Goal: Task Accomplishment & Management: Manage account settings

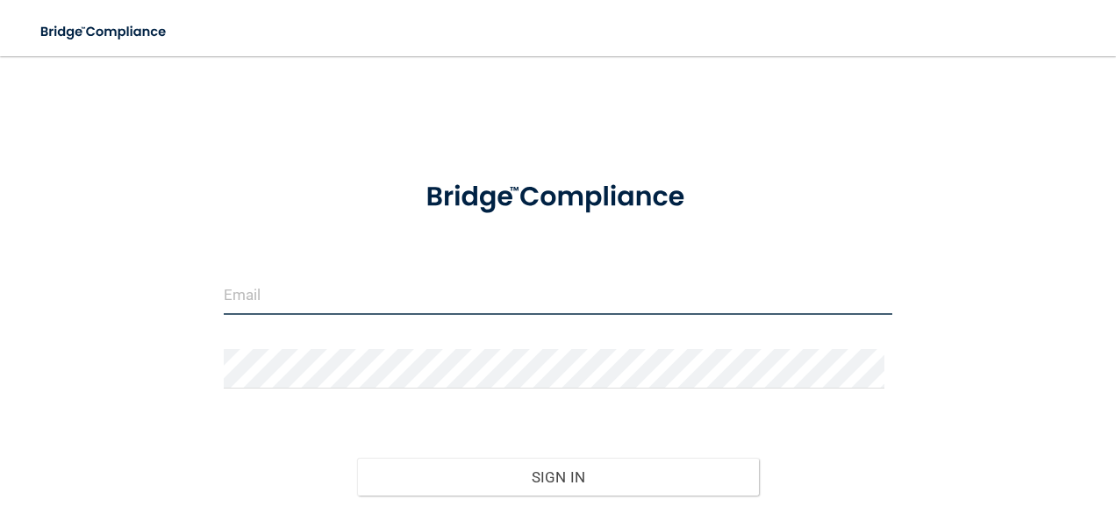
click at [288, 300] on input "email" at bounding box center [558, 294] width 669 height 39
type input "[EMAIL_ADDRESS][DOMAIN_NAME]"
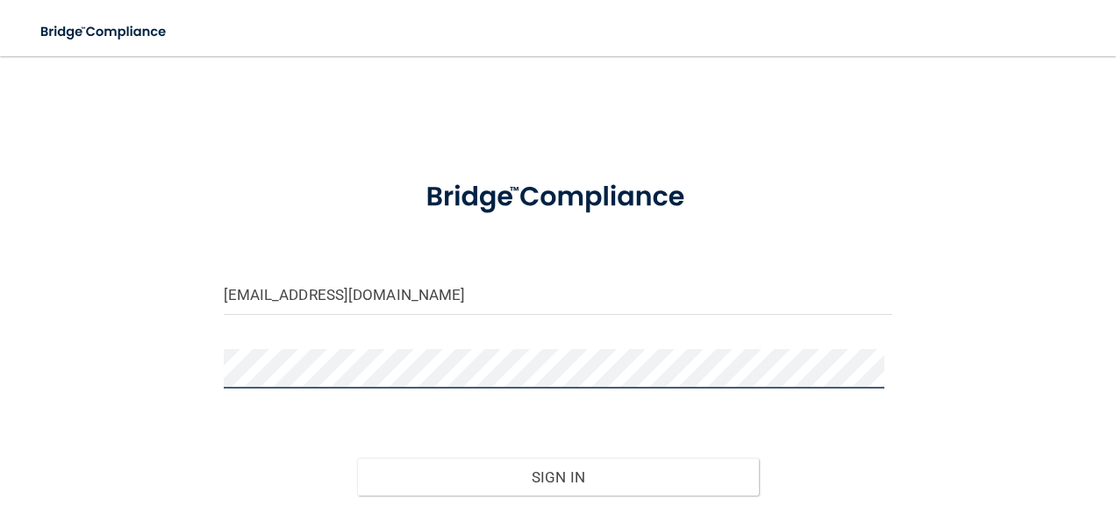
click at [357, 458] on button "Sign In" at bounding box center [558, 477] width 402 height 39
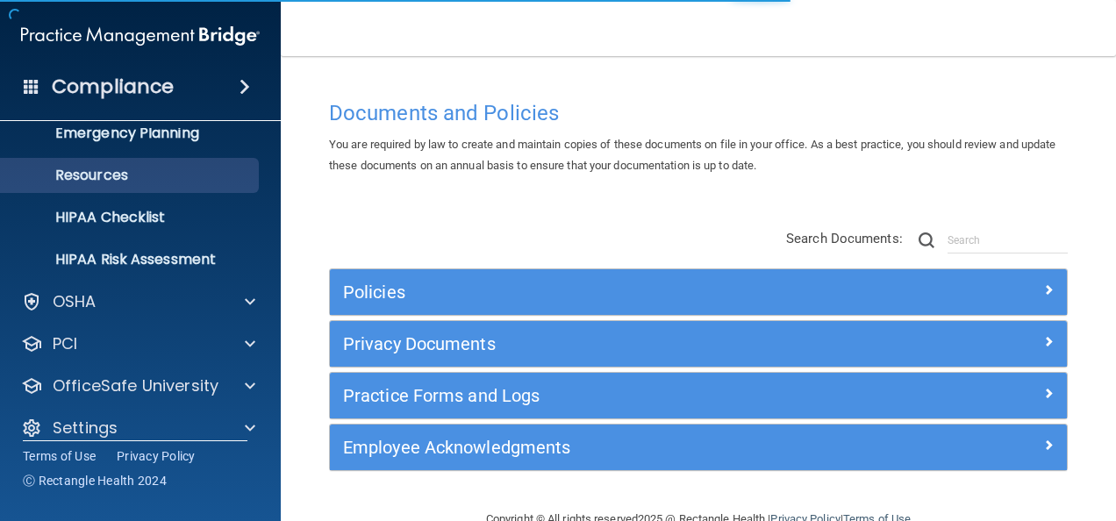
scroll to position [206, 0]
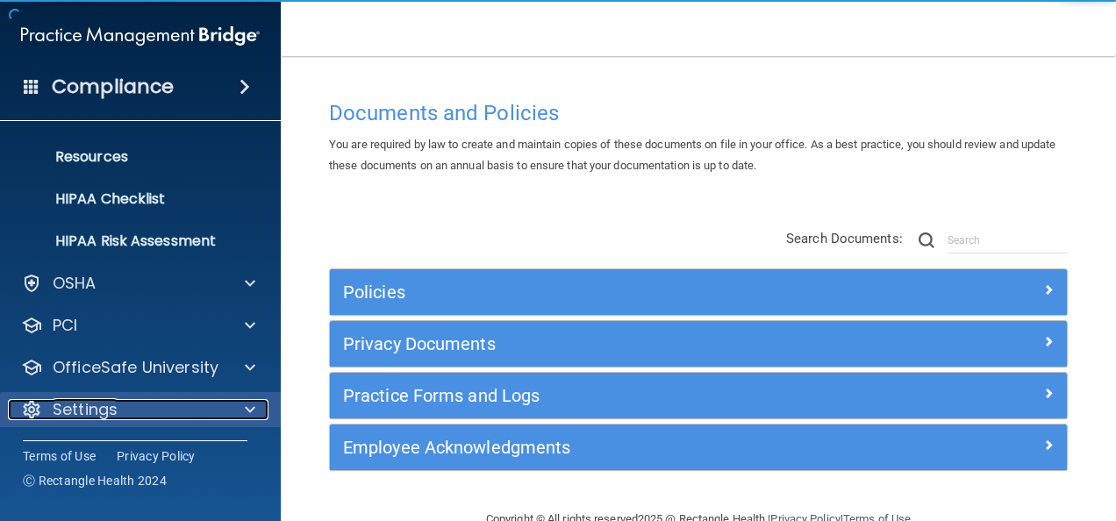
click at [139, 404] on div "Settings" at bounding box center [117, 409] width 218 height 21
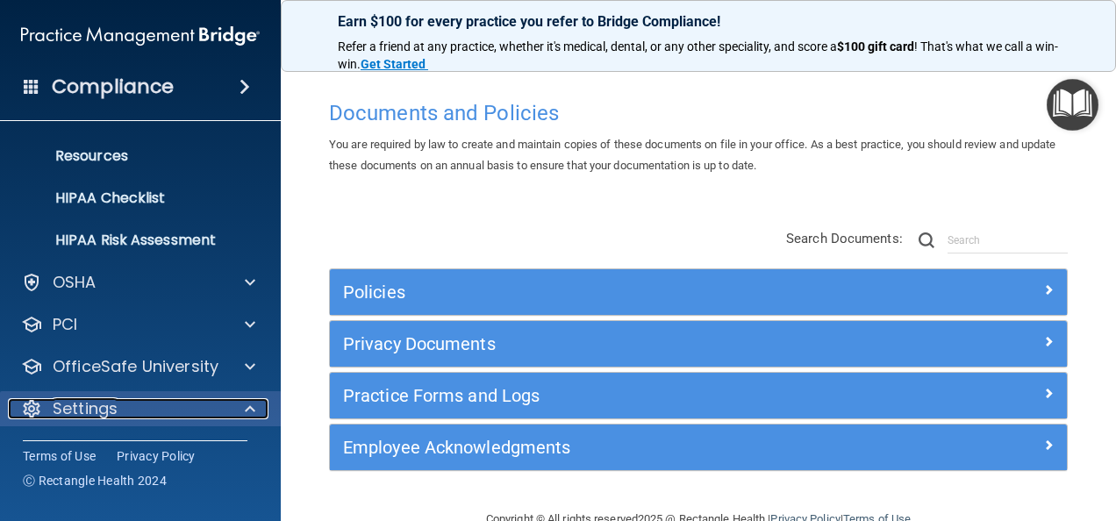
scroll to position [375, 0]
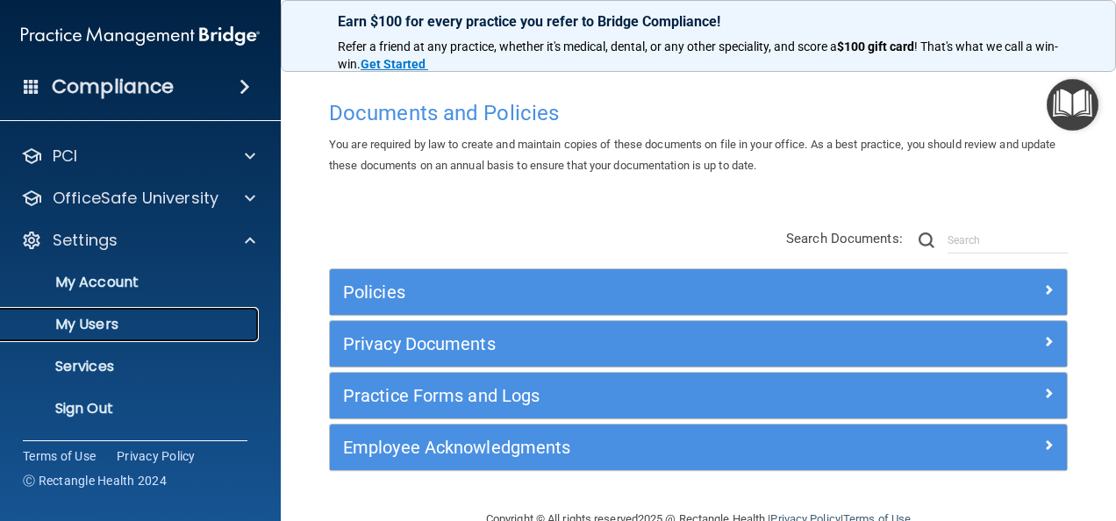
click at [104, 318] on p "My Users" at bounding box center [131, 325] width 240 height 18
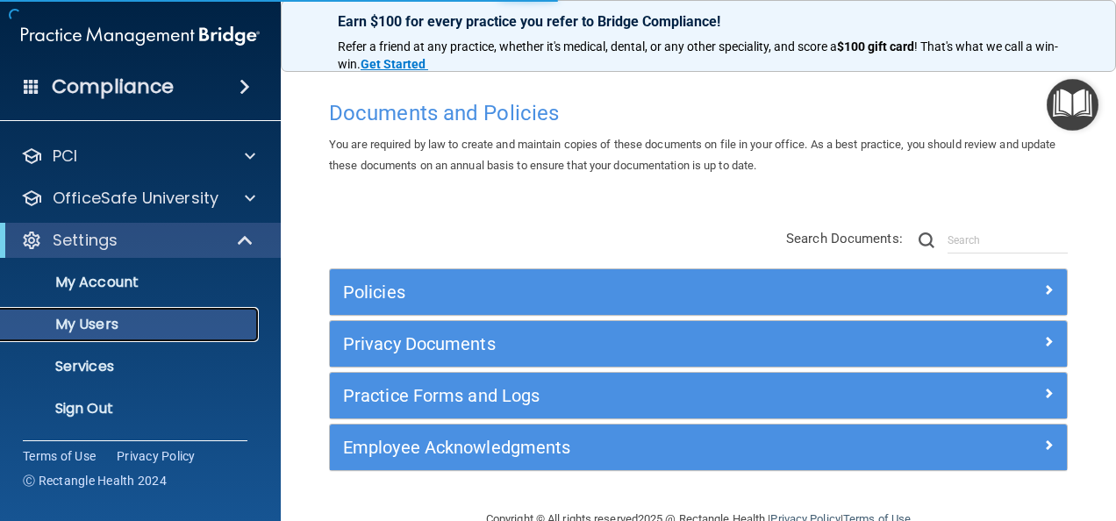
scroll to position [80, 0]
select select "20"
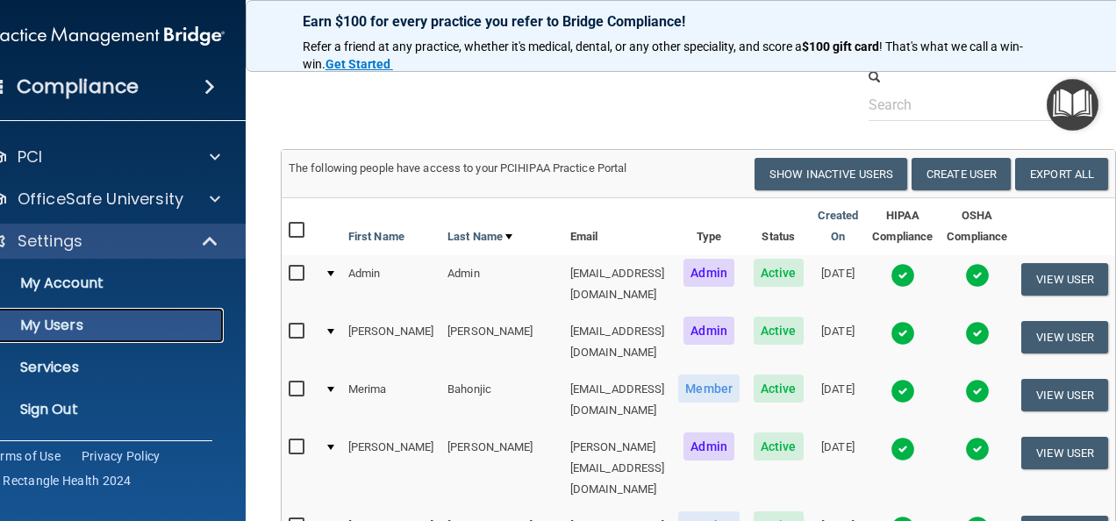
scroll to position [54, 0]
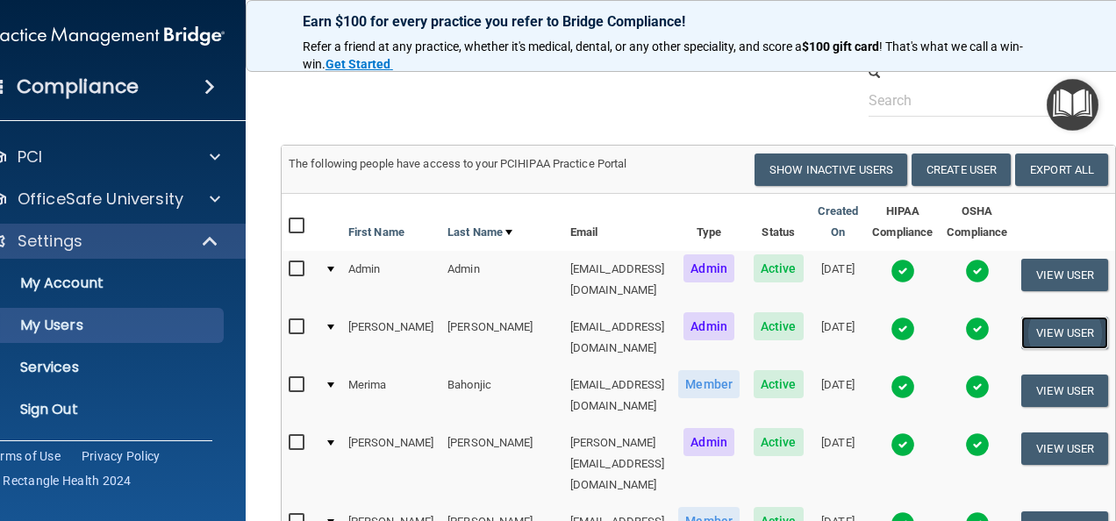
click at [1075, 325] on button "View User" at bounding box center [1064, 333] width 87 height 32
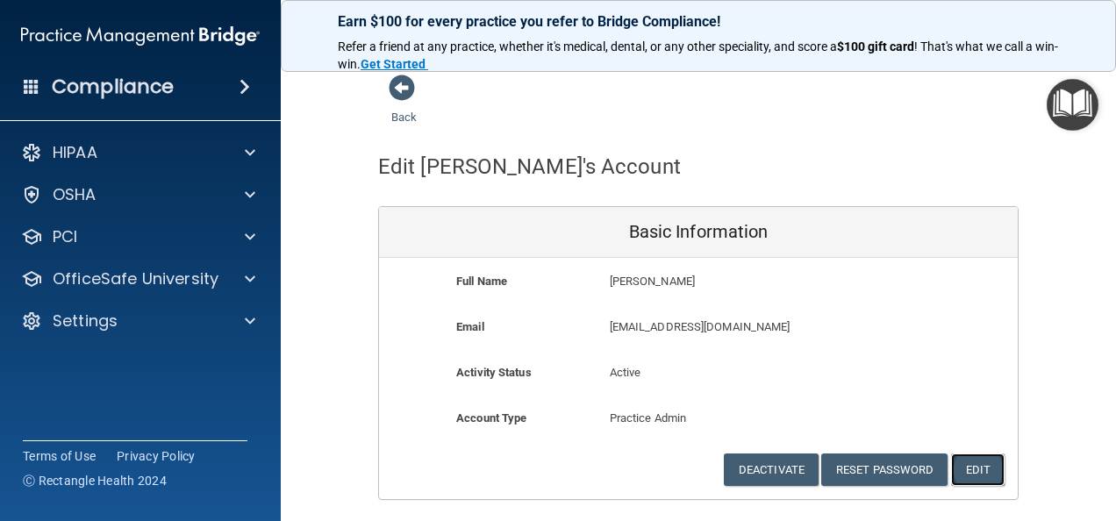
click at [970, 463] on button "Edit" at bounding box center [978, 470] width 54 height 32
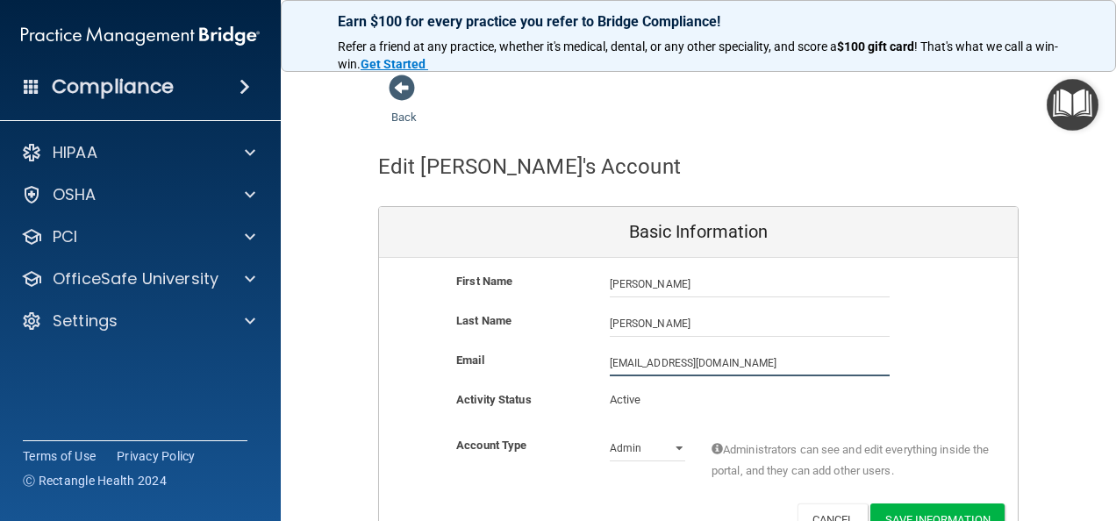
click at [705, 360] on input "cdallen@timberlanedental.com" at bounding box center [750, 363] width 280 height 26
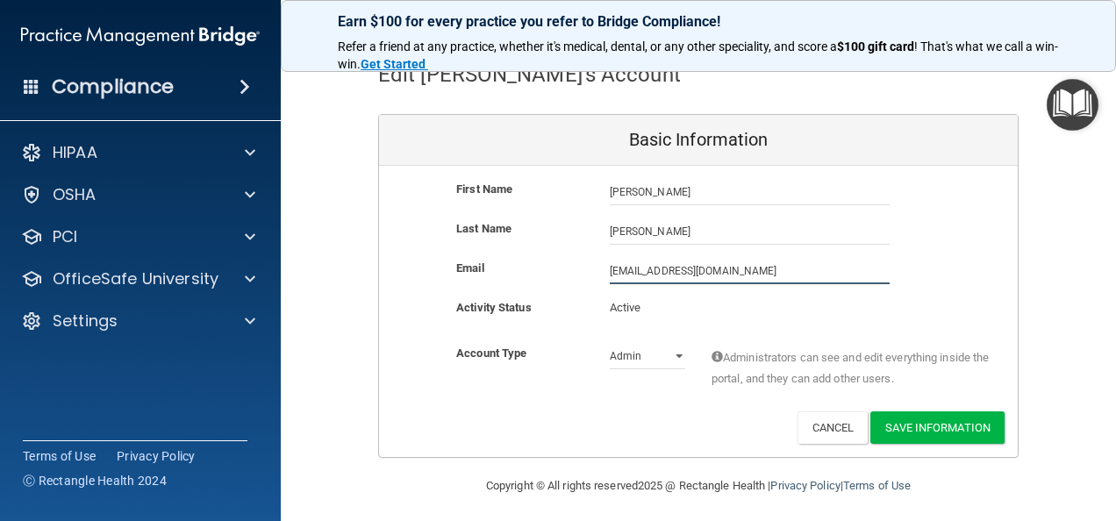
scroll to position [97, 0]
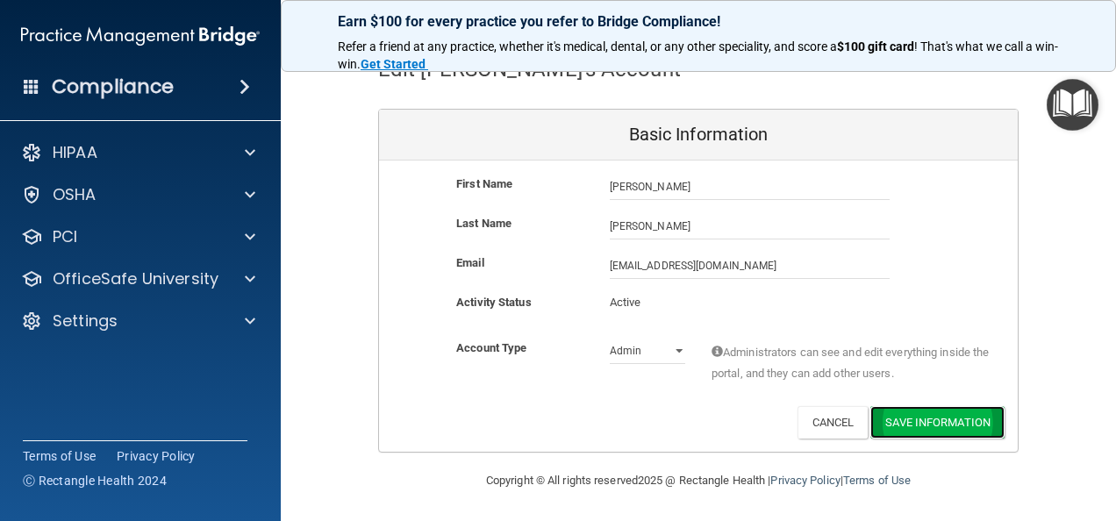
click at [896, 421] on button "Save Information" at bounding box center [937, 422] width 134 height 32
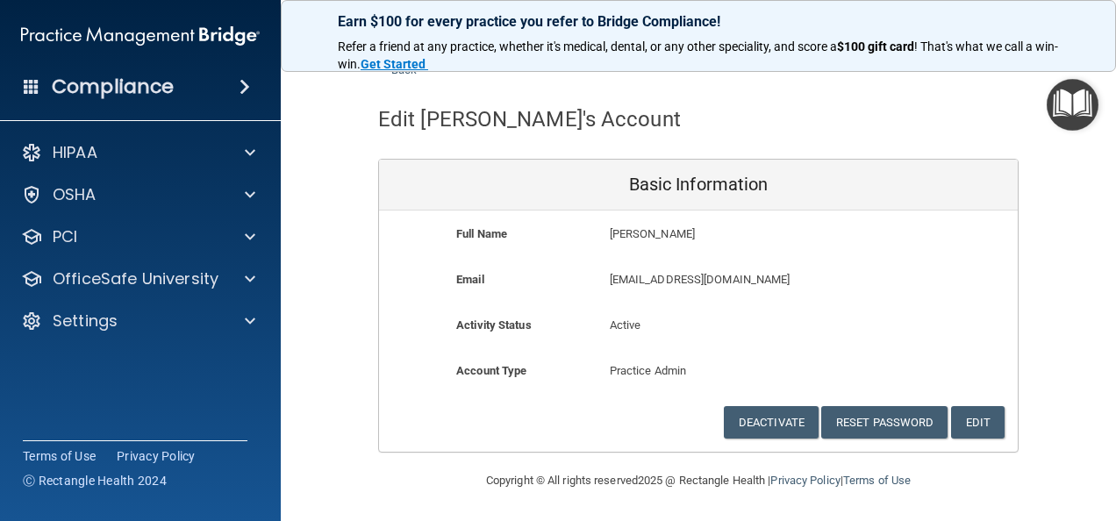
click at [973, 437] on div "Full Name Cindy Allen Cindy Last Name Allen Email cdallen@timberlanedental.com …" at bounding box center [698, 331] width 639 height 241
click at [967, 414] on button "Edit" at bounding box center [978, 422] width 54 height 32
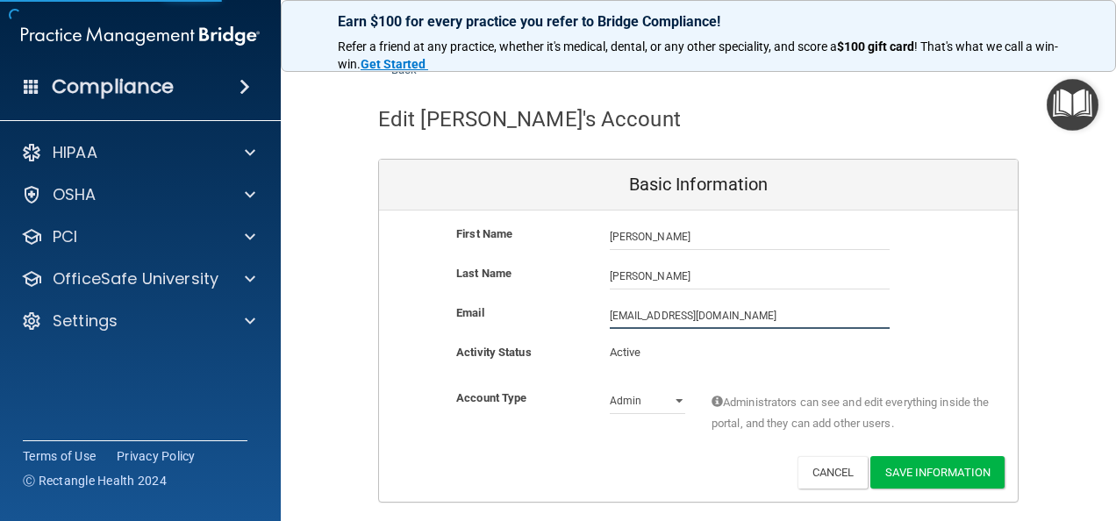
click at [611, 313] on input "cdallen@timberlanedental.com" at bounding box center [750, 316] width 280 height 26
type input "[PERSON_NAME][EMAIL_ADDRESS][PERSON_NAME][DOMAIN_NAME]"
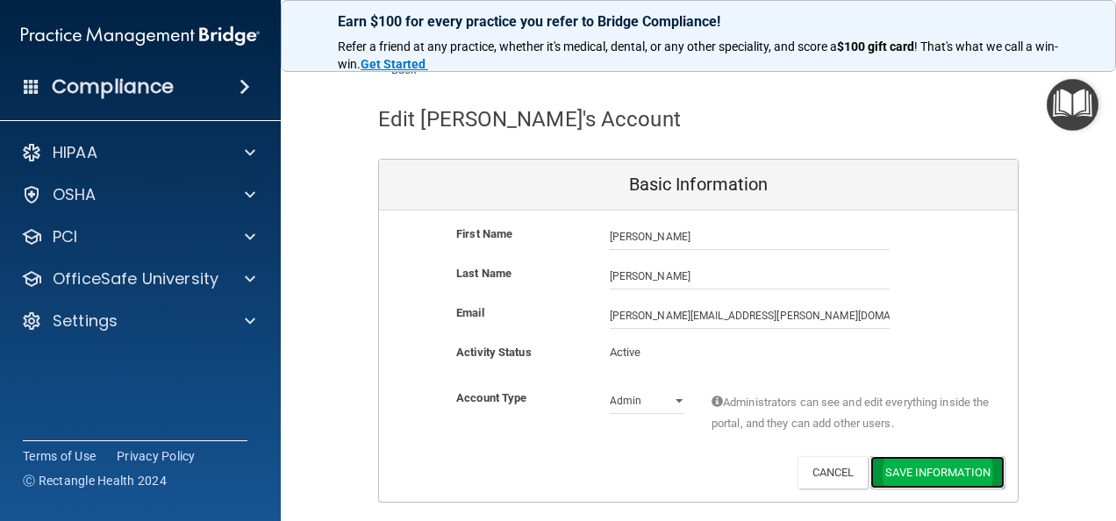
click at [928, 460] on button "Save Information" at bounding box center [937, 472] width 134 height 32
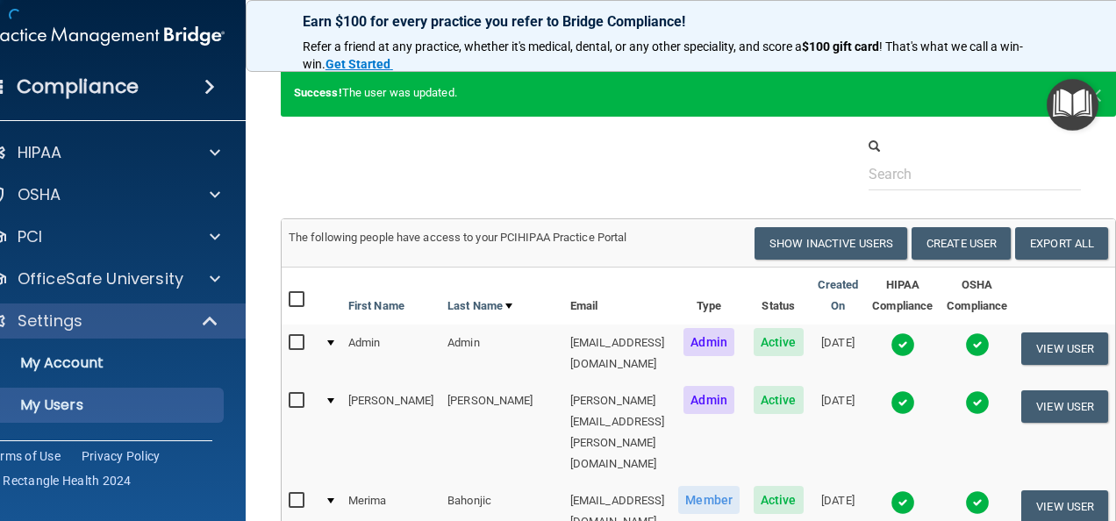
scroll to position [1037, 0]
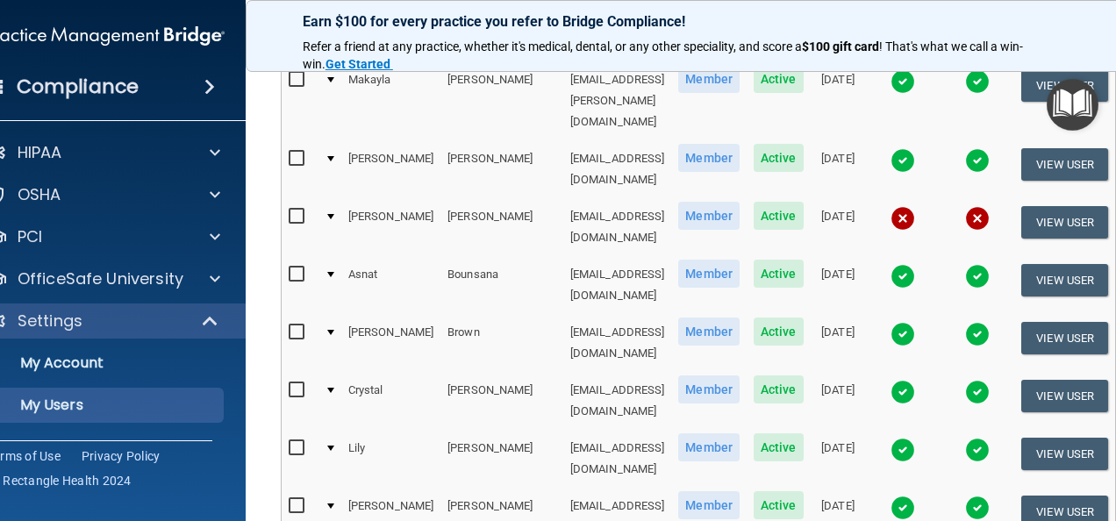
select select "40"
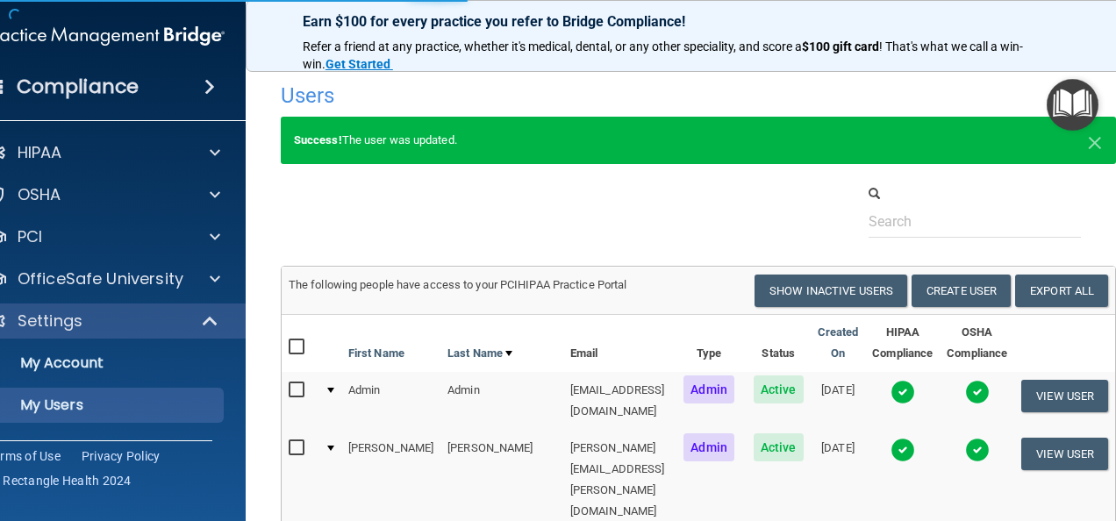
select select "40"
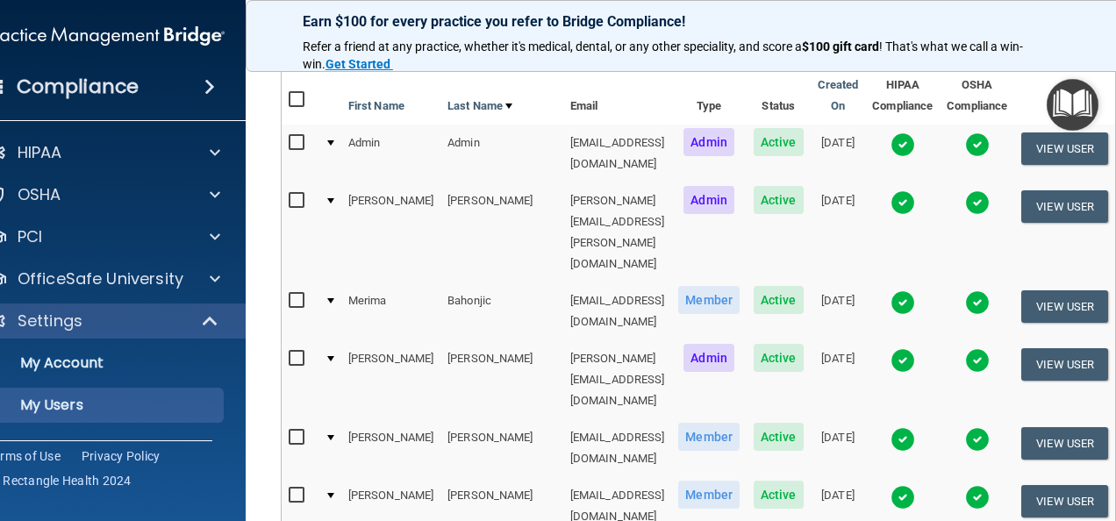
scroll to position [185, 0]
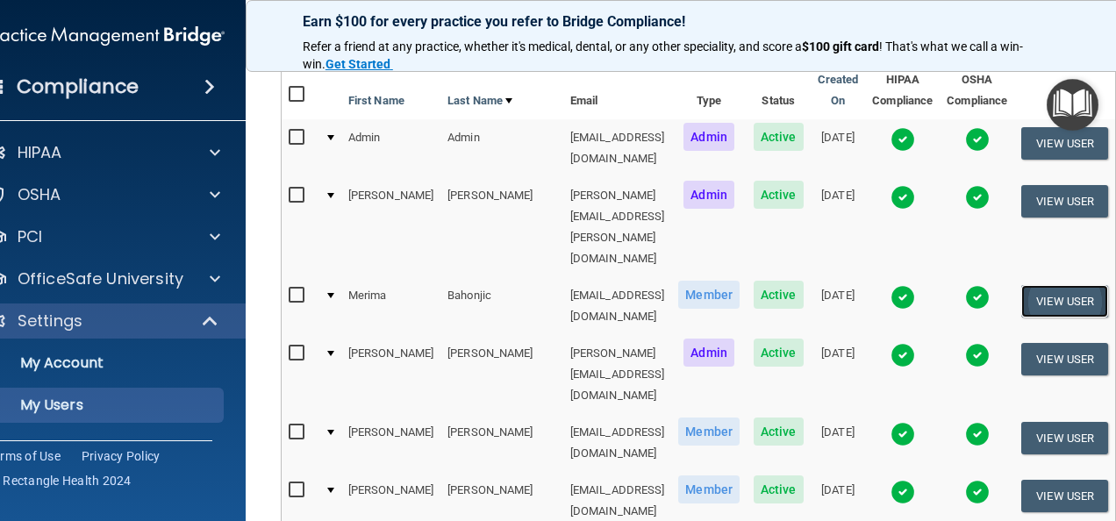
click at [1069, 285] on button "View User" at bounding box center [1064, 301] width 87 height 32
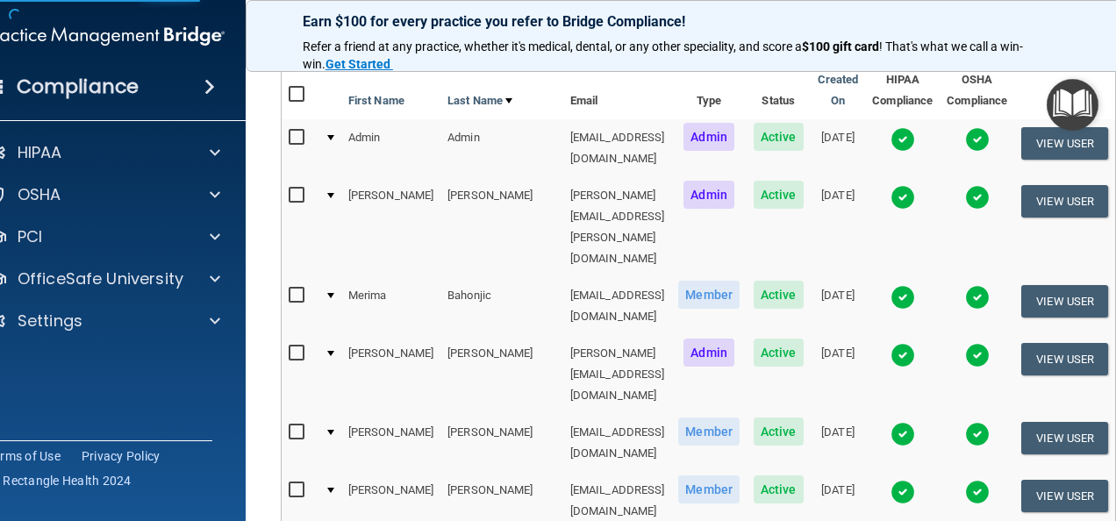
select select "practice_member"
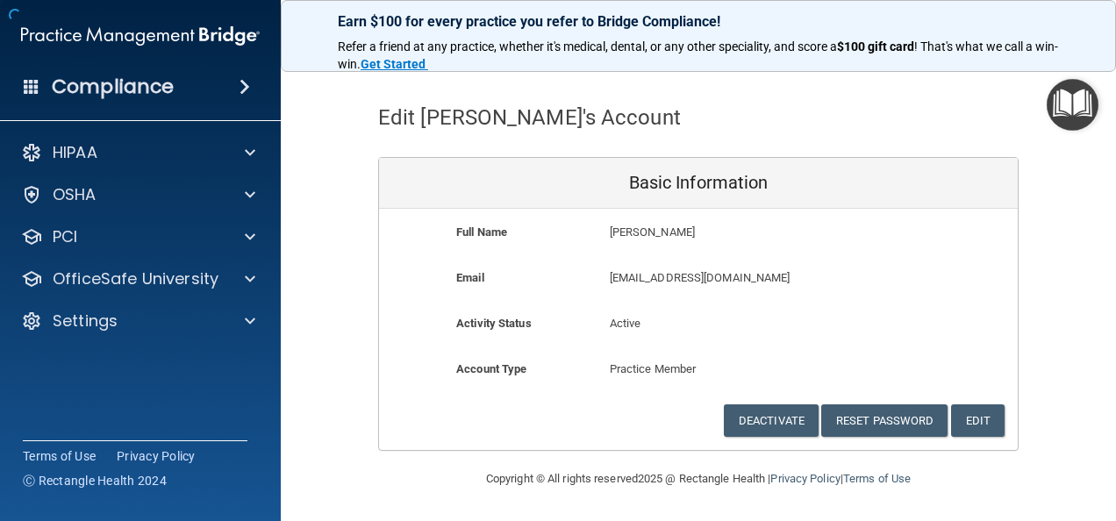
scroll to position [47, 0]
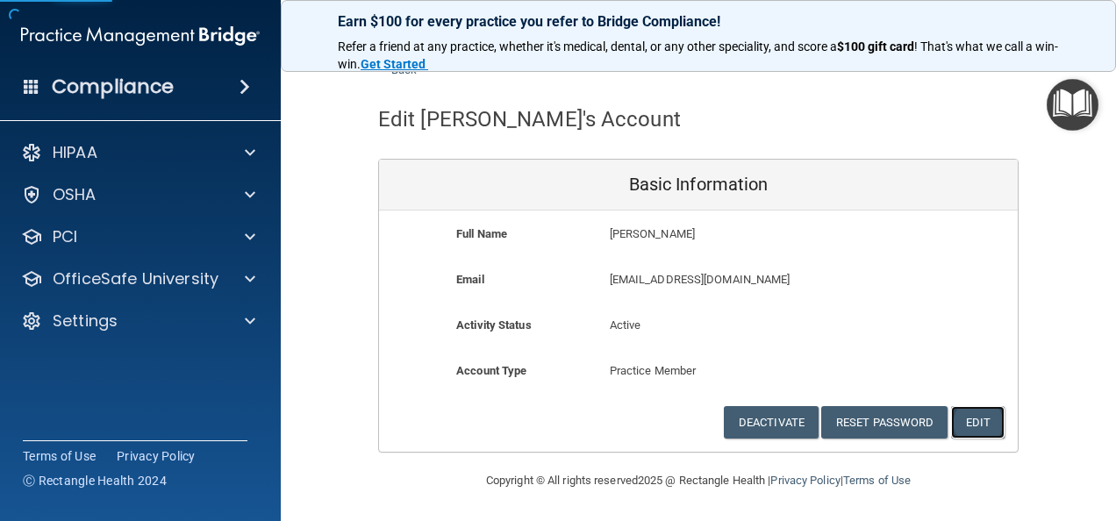
click at [980, 419] on button "Edit" at bounding box center [978, 422] width 54 height 32
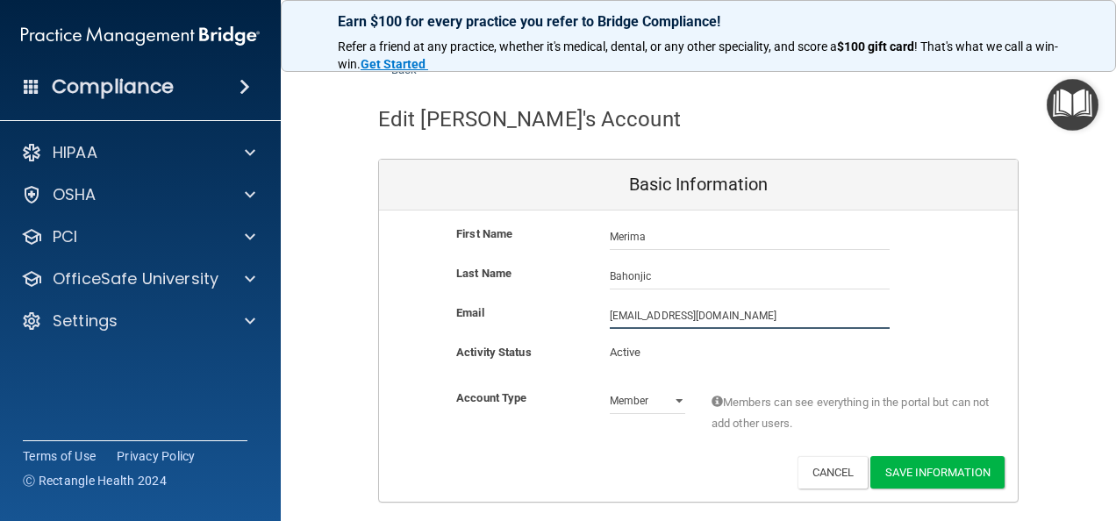
drag, startPoint x: 711, startPoint y: 315, endPoint x: 744, endPoint y: 316, distance: 33.4
click at [744, 316] on input "mbahonjic@timberlanedental.com" at bounding box center [750, 316] width 280 height 26
click at [610, 314] on input "mbahonjic@timberlanesmile.com" at bounding box center [750, 316] width 280 height 26
type input "[EMAIL_ADDRESS][DOMAIN_NAME]"
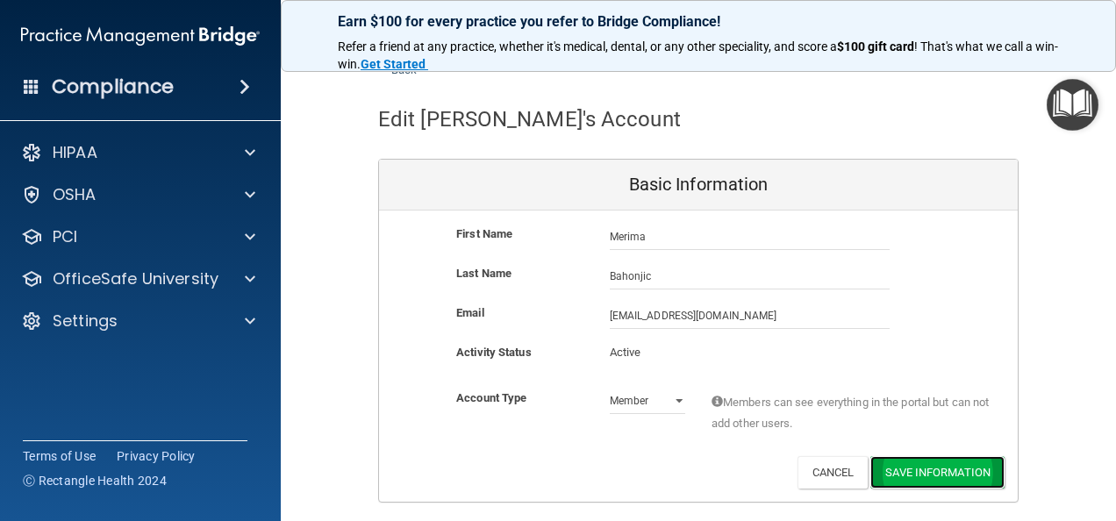
click at [974, 466] on button "Save Information" at bounding box center [937, 472] width 134 height 32
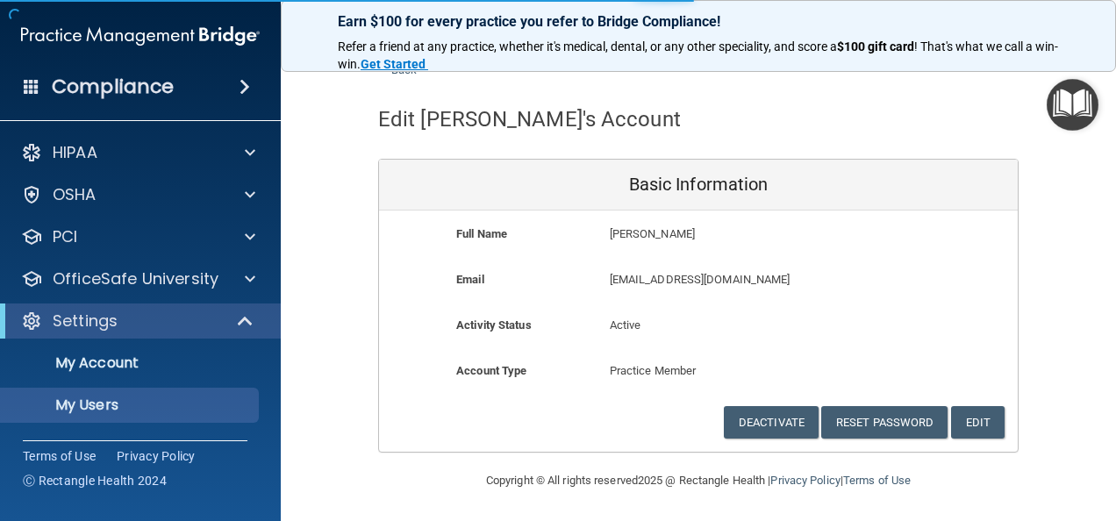
select select "20"
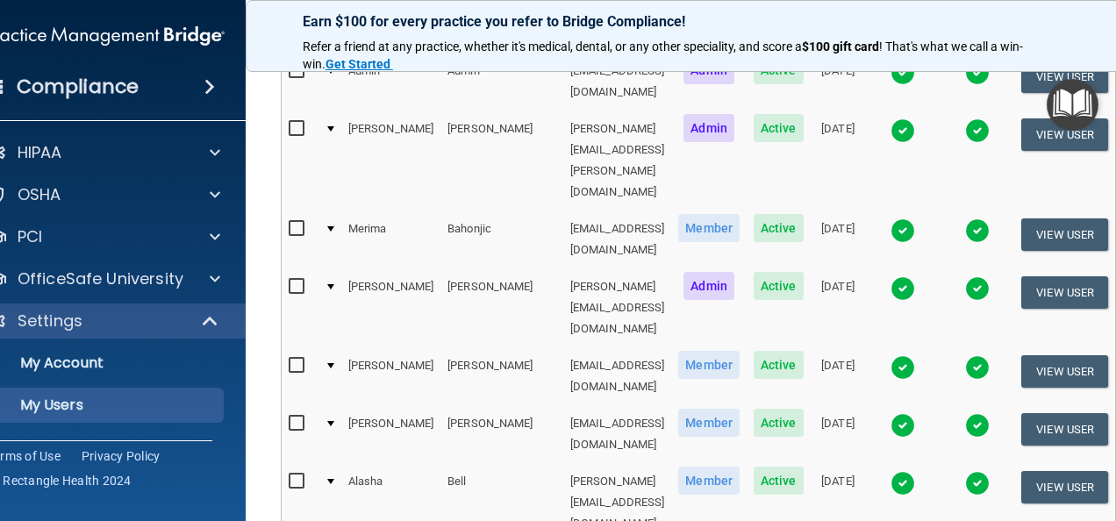
scroll to position [321, 0]
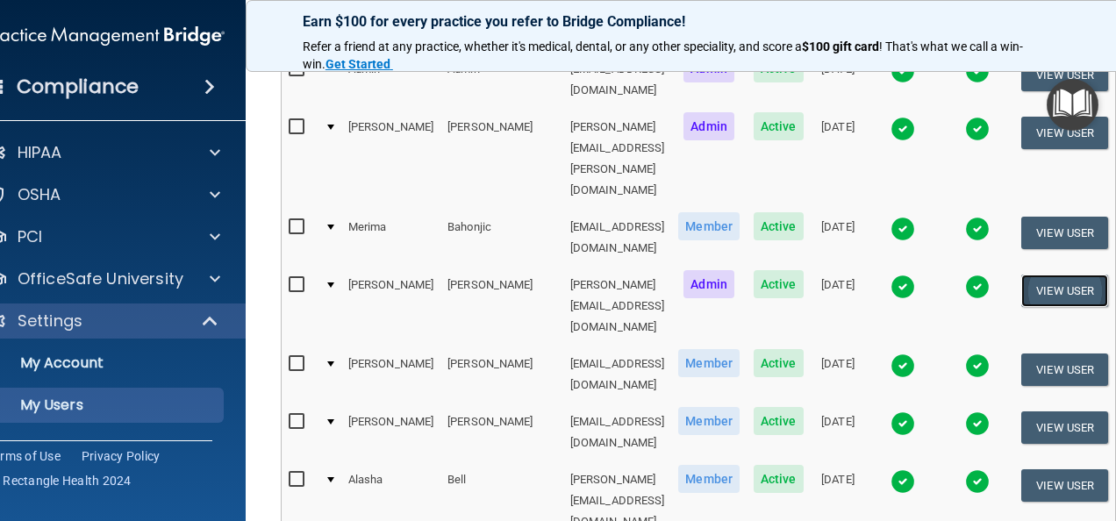
click at [1062, 275] on button "View User" at bounding box center [1064, 291] width 87 height 32
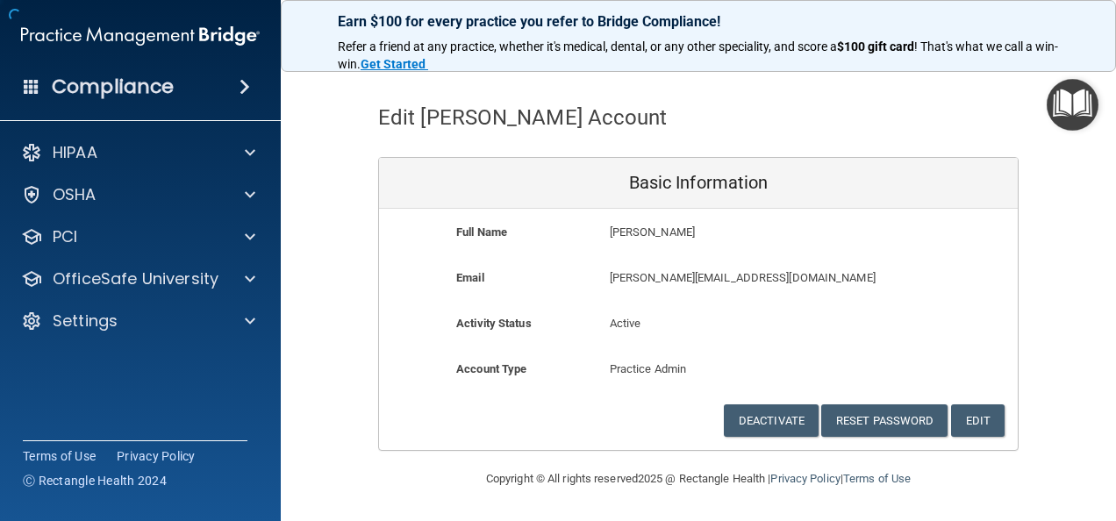
scroll to position [47, 0]
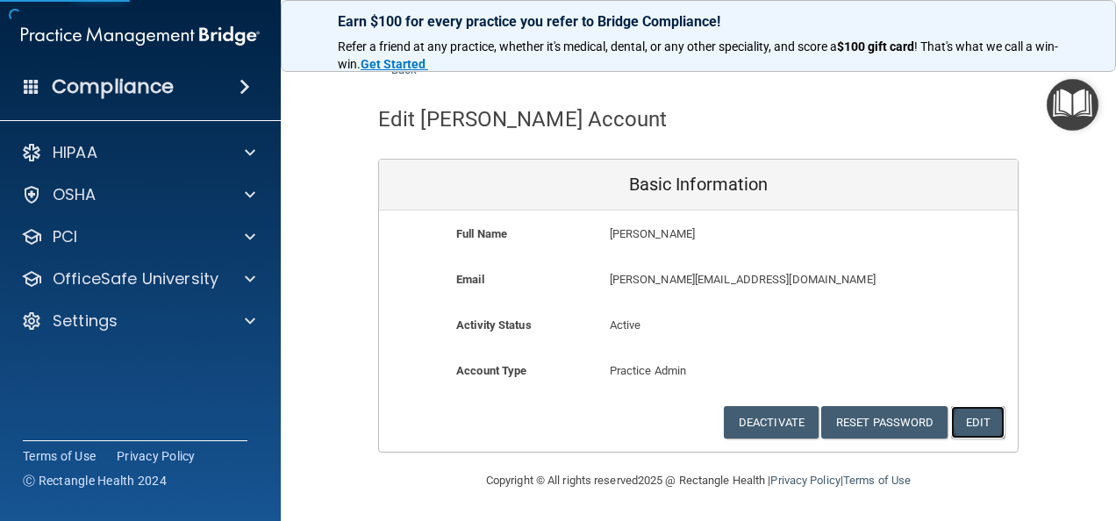
click at [962, 416] on button "Edit" at bounding box center [978, 422] width 54 height 32
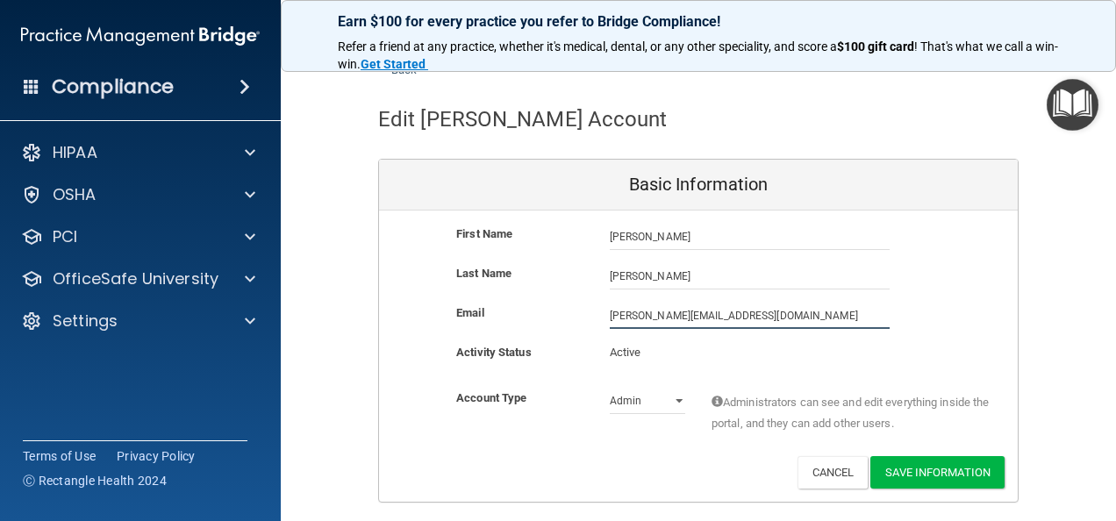
drag, startPoint x: 640, startPoint y: 311, endPoint x: 498, endPoint y: 309, distance: 141.3
click at [498, 309] on div "Email myoung@timberlanedental.com myoung@timberlanedental.com" at bounding box center [698, 316] width 639 height 26
type input "[PERSON_NAME][EMAIL_ADDRESS][PERSON_NAME][DOMAIN_NAME]"
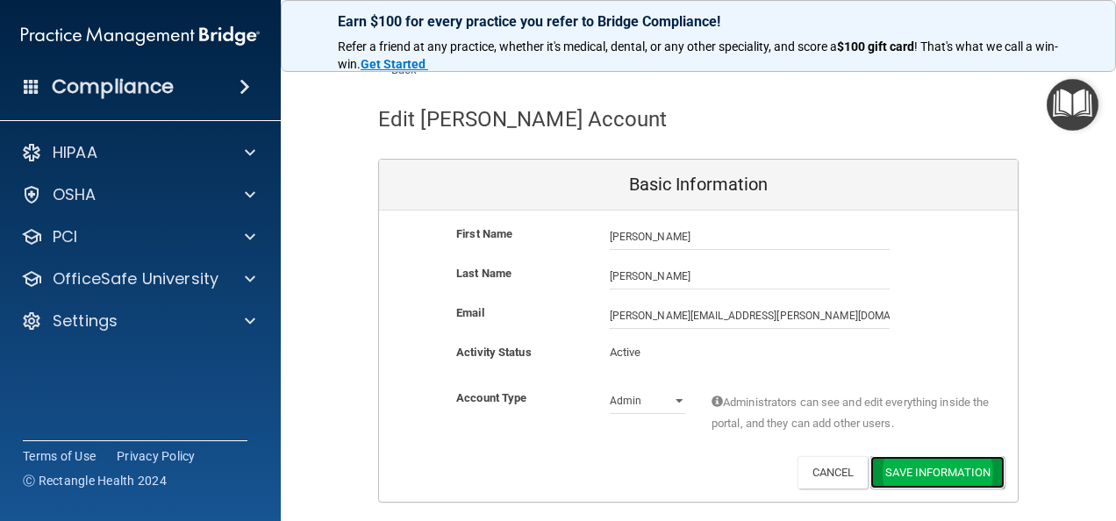
click at [938, 482] on button "Save Information" at bounding box center [937, 472] width 134 height 32
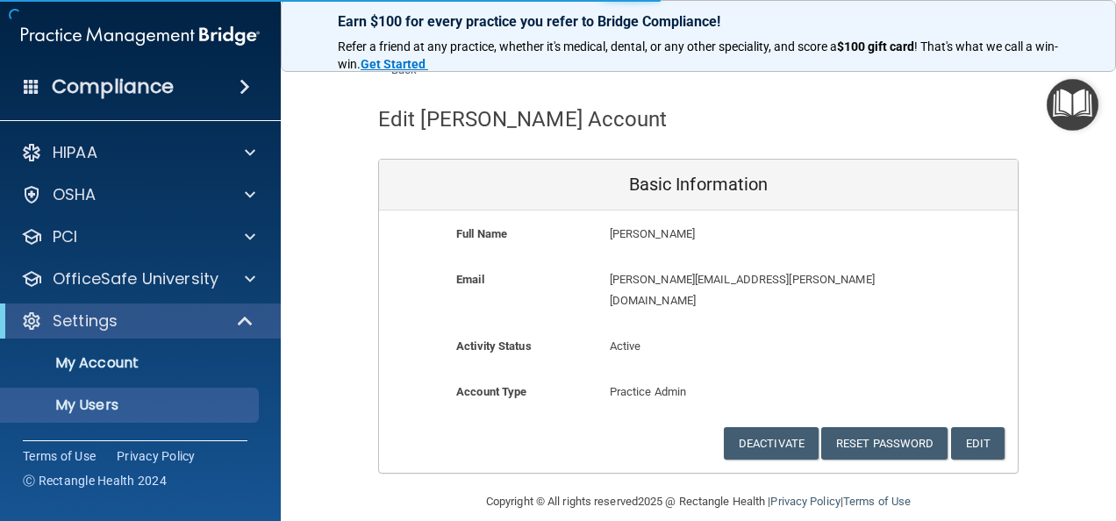
select select "20"
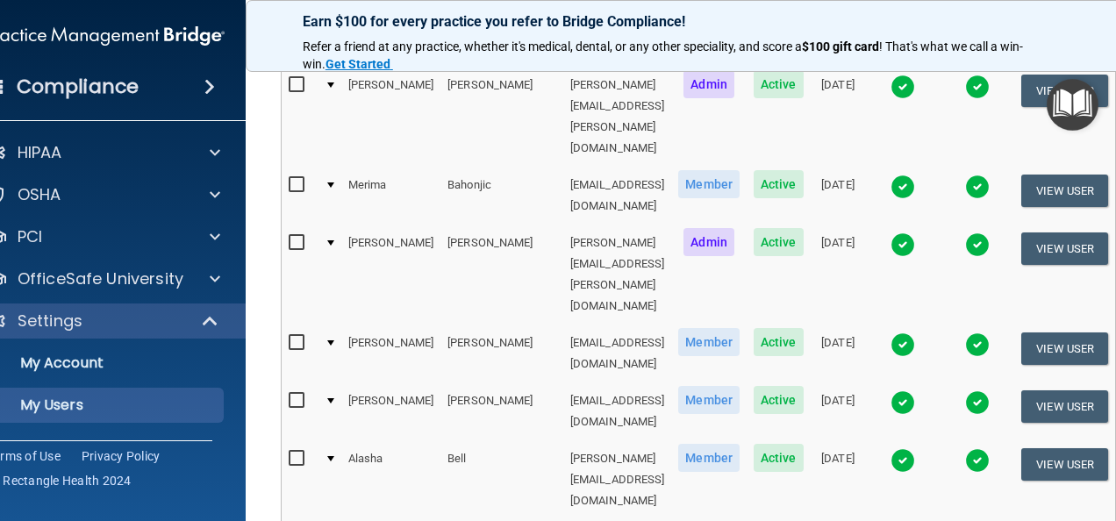
scroll to position [365, 0]
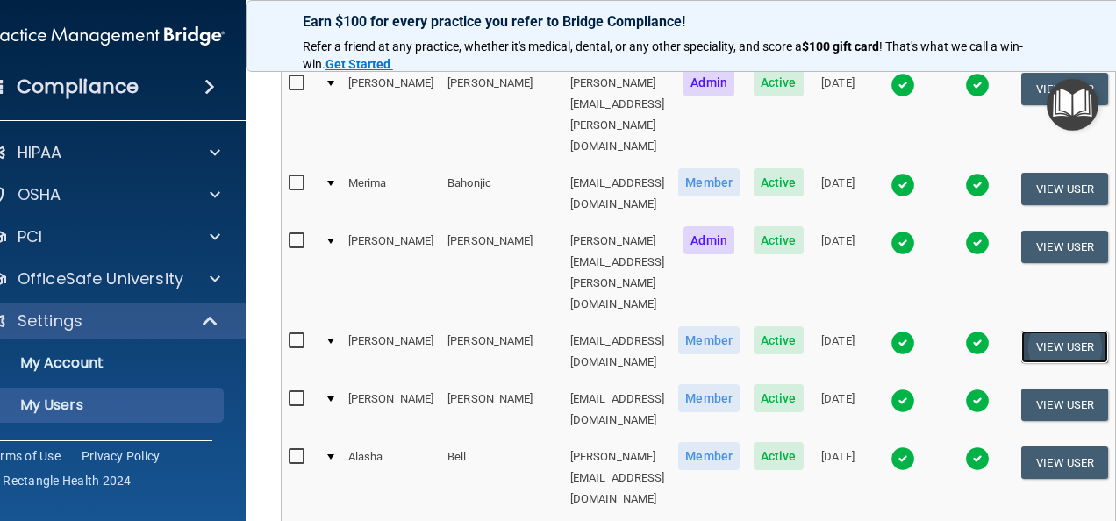
click at [1084, 331] on button "View User" at bounding box center [1064, 347] width 87 height 32
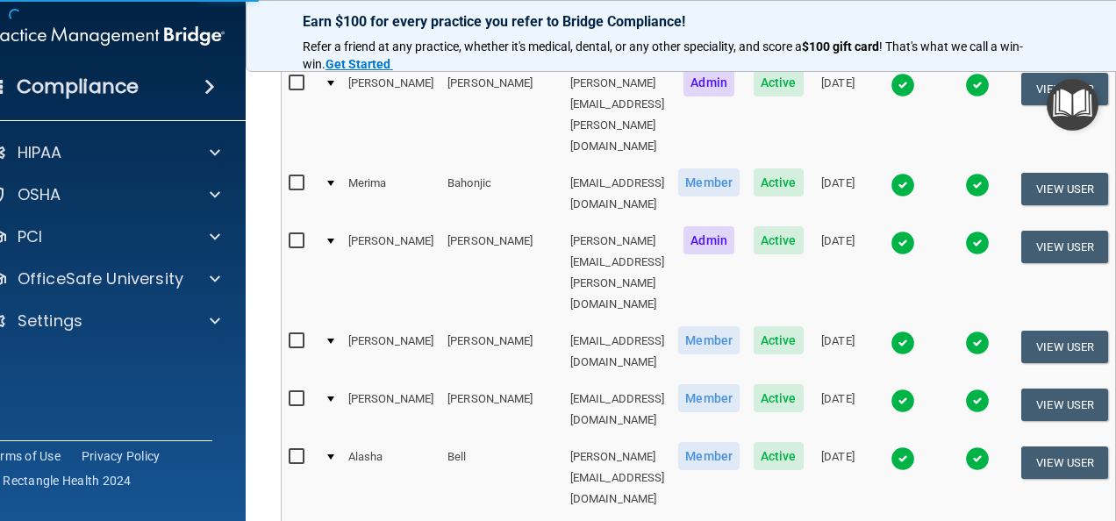
scroll to position [47, 0]
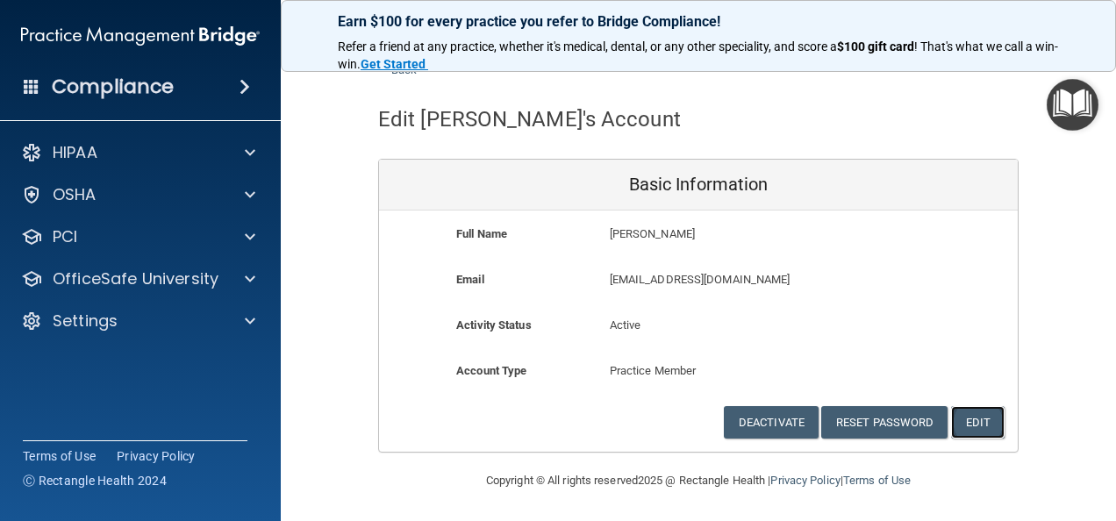
click at [961, 407] on button "Edit" at bounding box center [978, 422] width 54 height 32
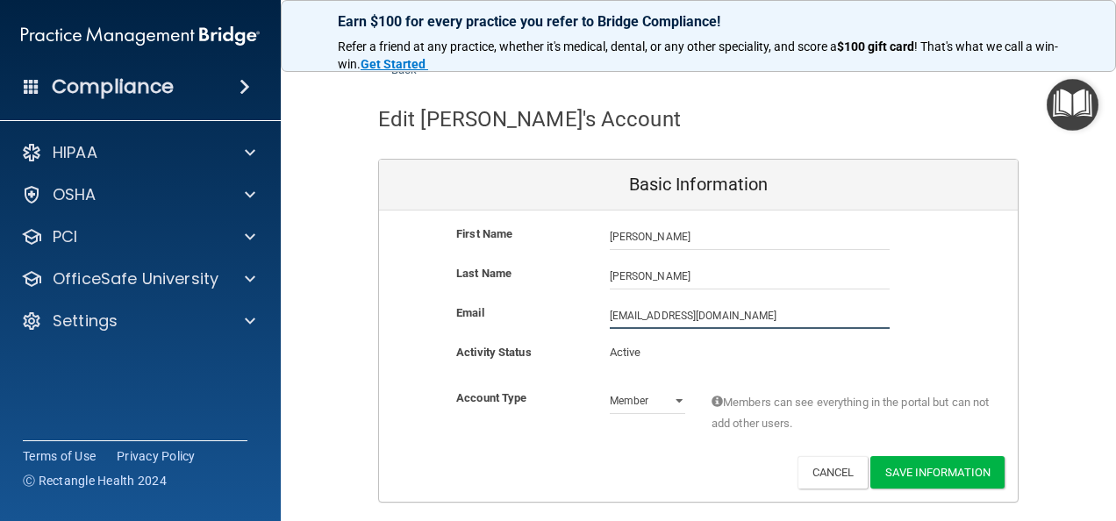
click at [610, 314] on input "jbaldwin@timberlanedental.com" at bounding box center [750, 316] width 280 height 26
click at [765, 316] on input "jayme.baldwin@timberlanedental.com" at bounding box center [750, 316] width 280 height 26
type input "[PERSON_NAME][EMAIL_ADDRESS][PERSON_NAME][DOMAIN_NAME]"
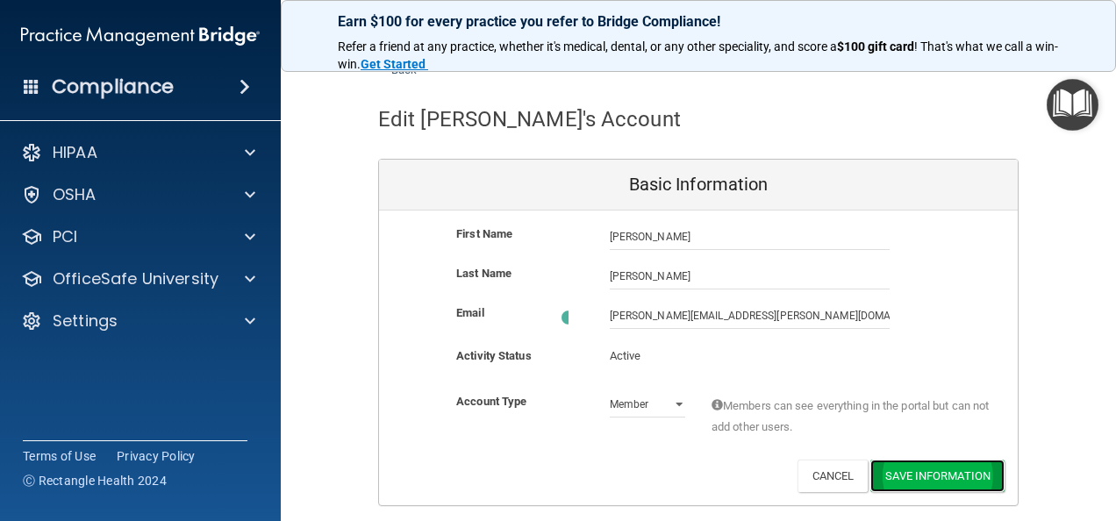
click at [905, 460] on button "Save Information" at bounding box center [937, 476] width 134 height 32
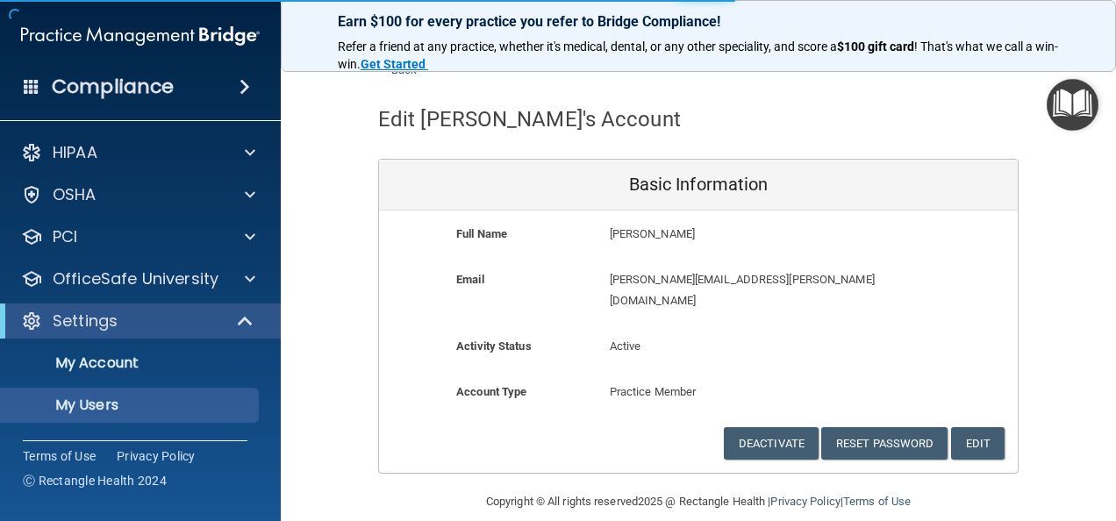
scroll to position [1037, 0]
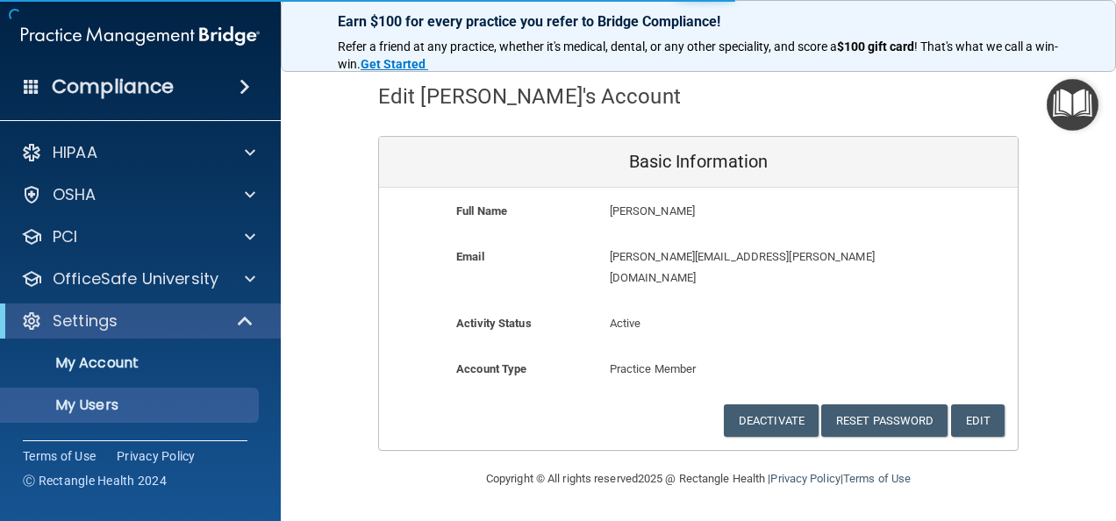
select select "20"
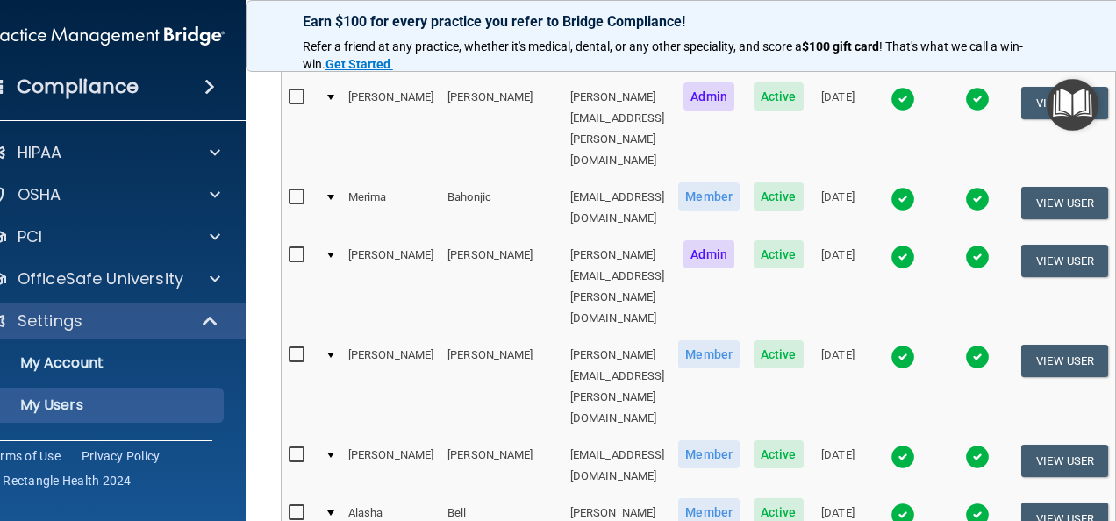
scroll to position [337, 0]
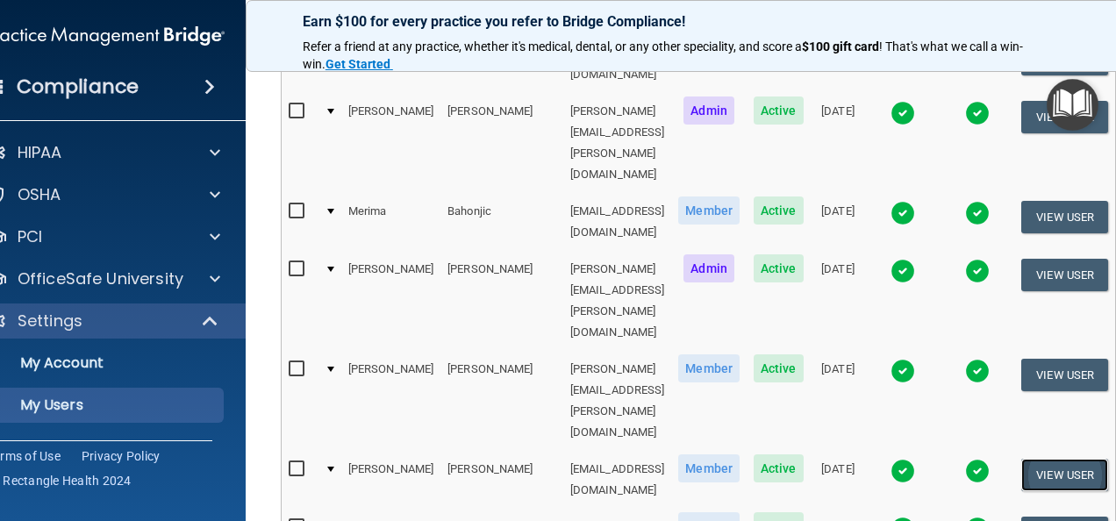
click at [1062, 459] on button "View User" at bounding box center [1064, 475] width 87 height 32
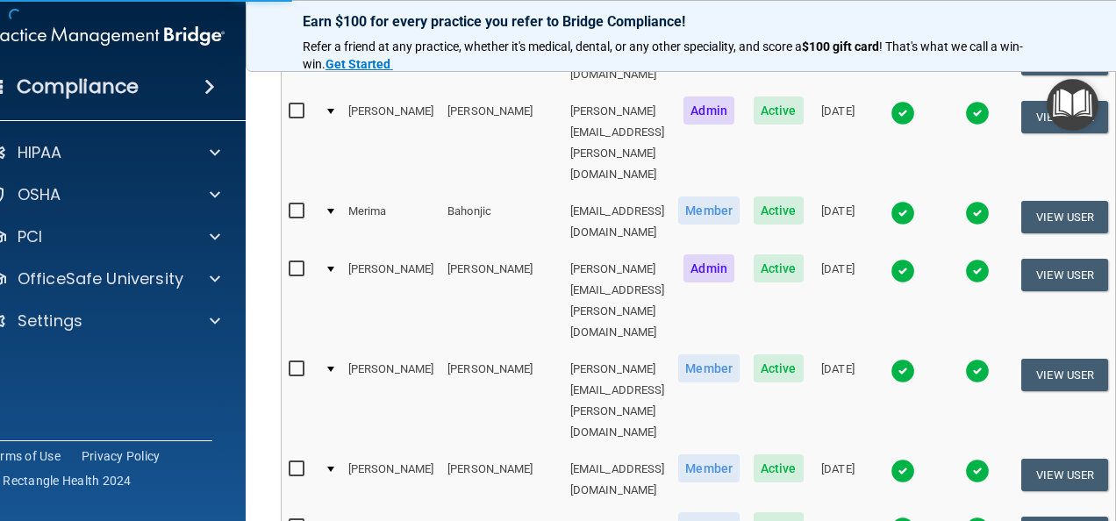
scroll to position [47, 0]
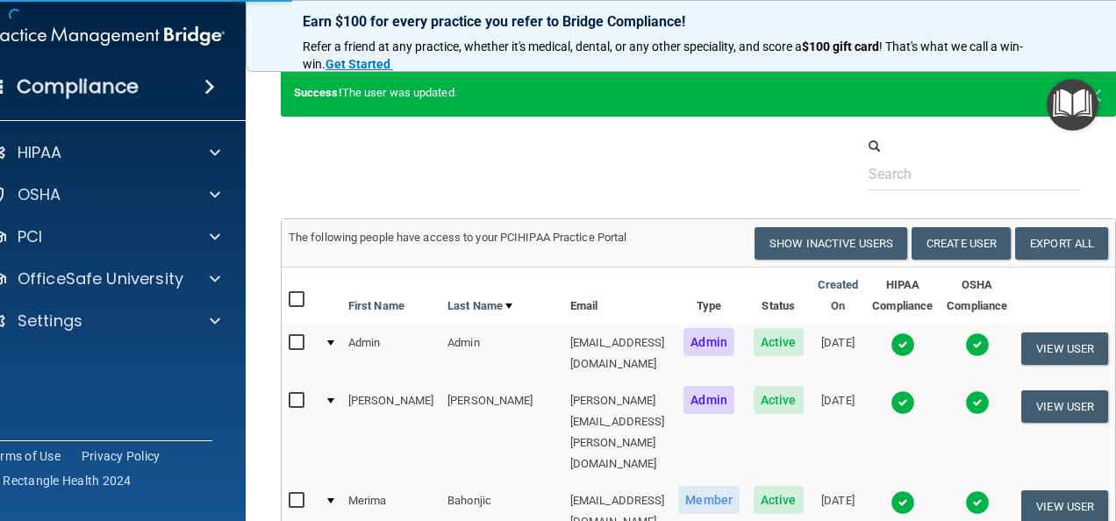
select select "practice_member"
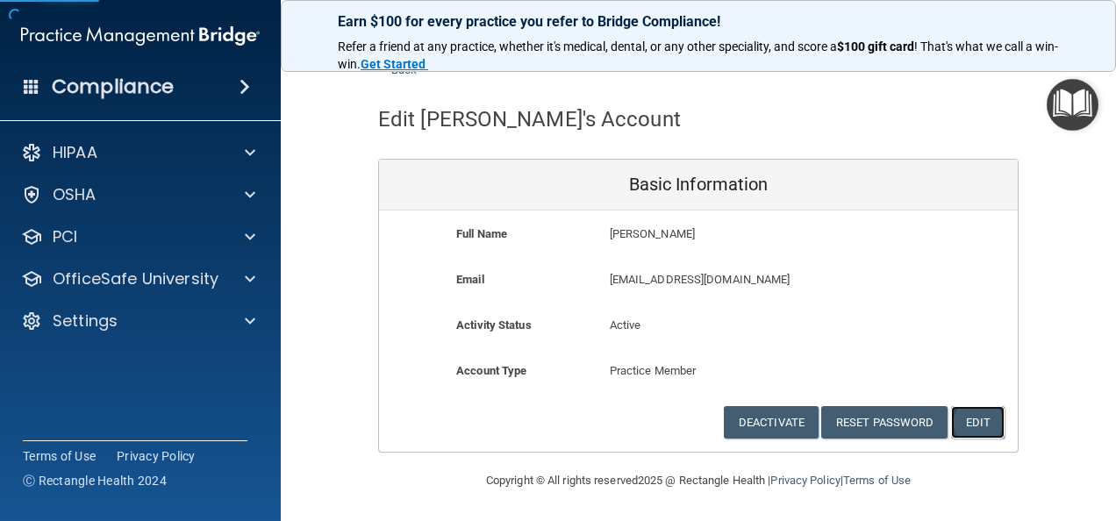
click at [991, 408] on button "Edit" at bounding box center [978, 422] width 54 height 32
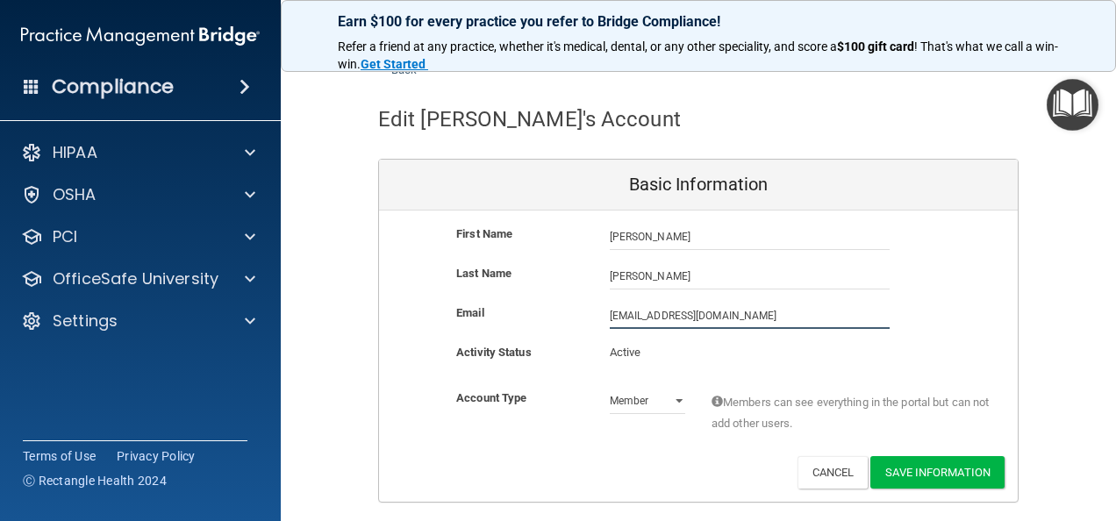
click at [611, 317] on input "lbarnes@timberlanedental.com" at bounding box center [750, 316] width 280 height 26
type input "[PERSON_NAME][EMAIL_ADDRESS][PERSON_NAME][DOMAIN_NAME]"
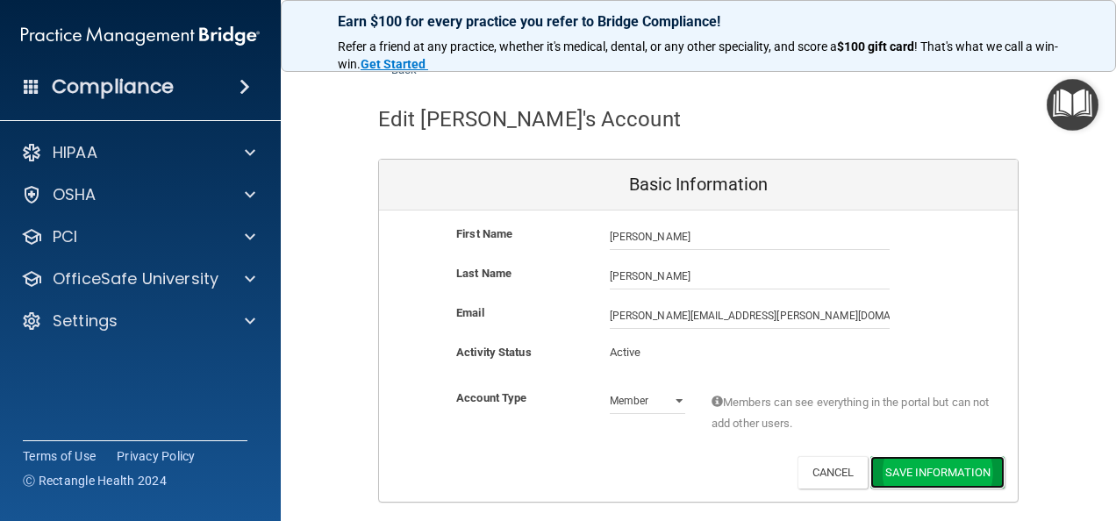
click at [925, 477] on button "Save Information" at bounding box center [937, 472] width 134 height 32
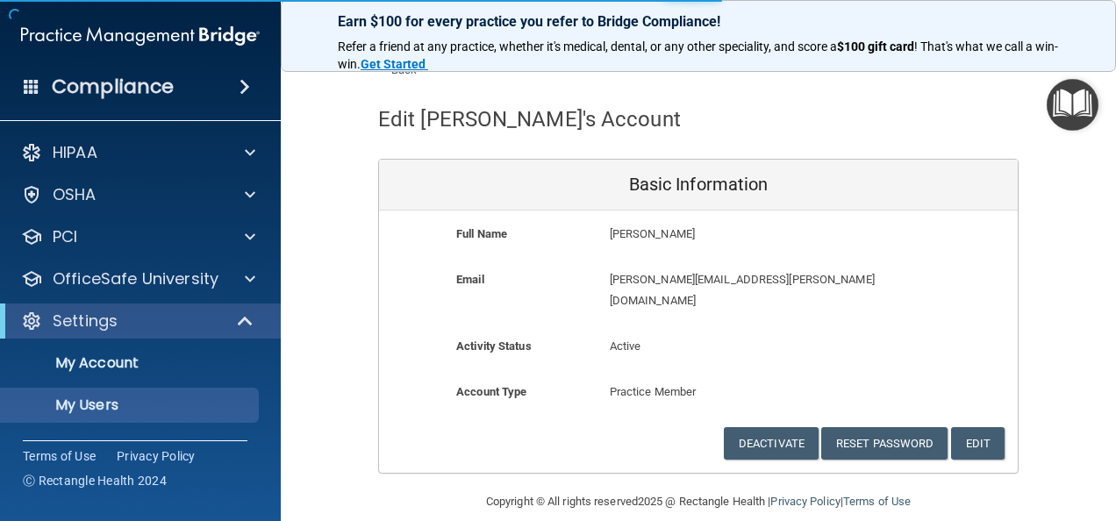
scroll to position [1037, 0]
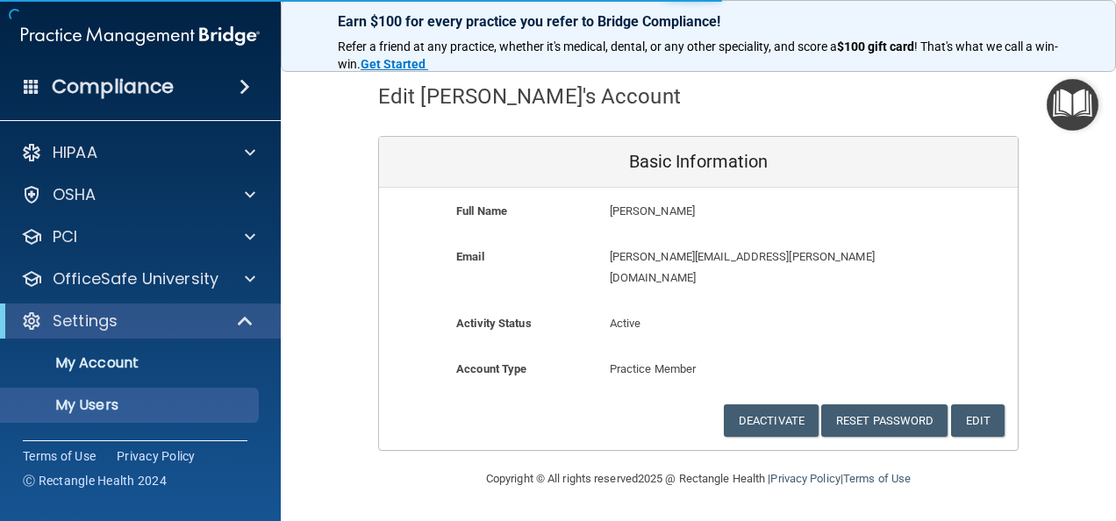
select select "20"
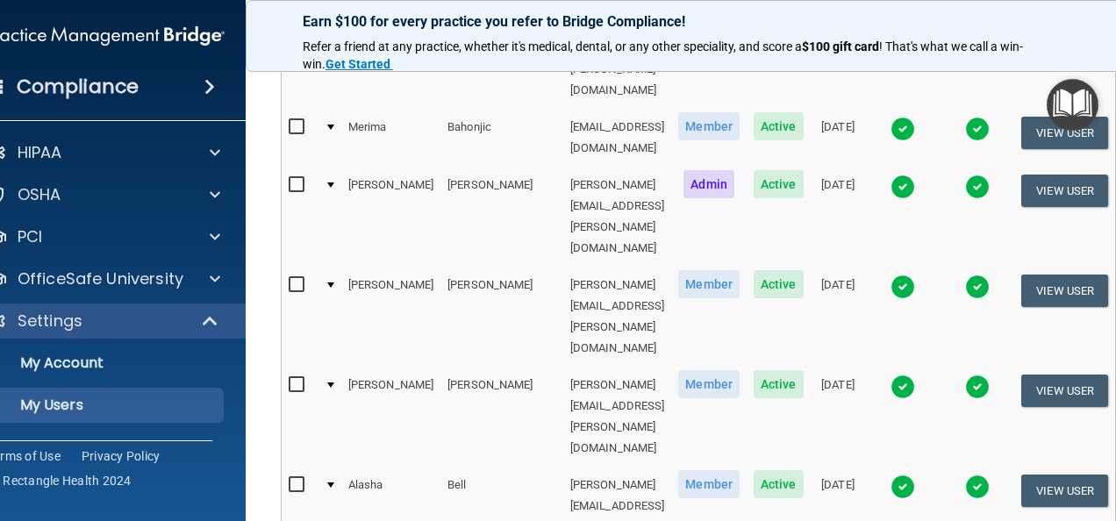
scroll to position [432, 0]
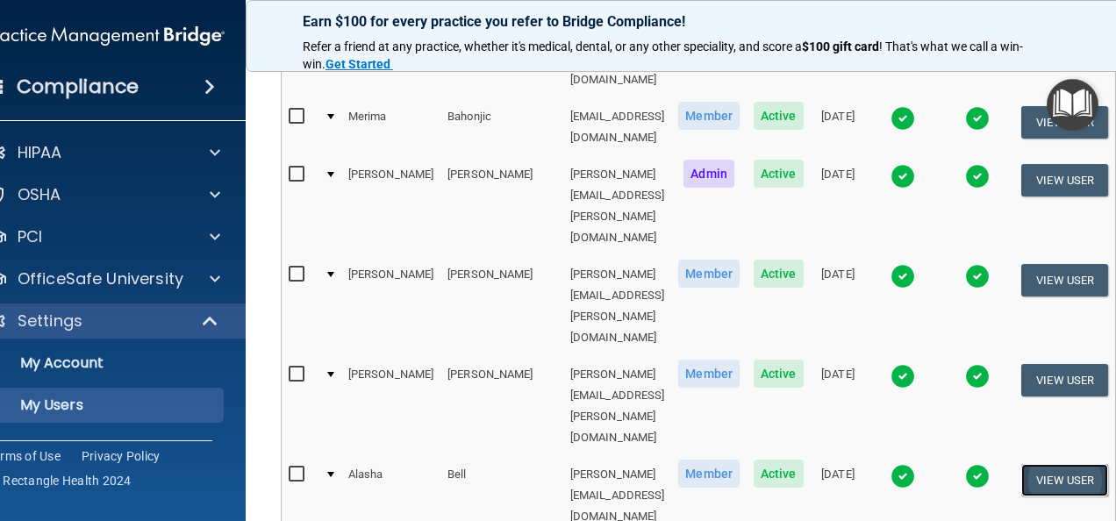
click at [1066, 464] on button "View User" at bounding box center [1064, 480] width 87 height 32
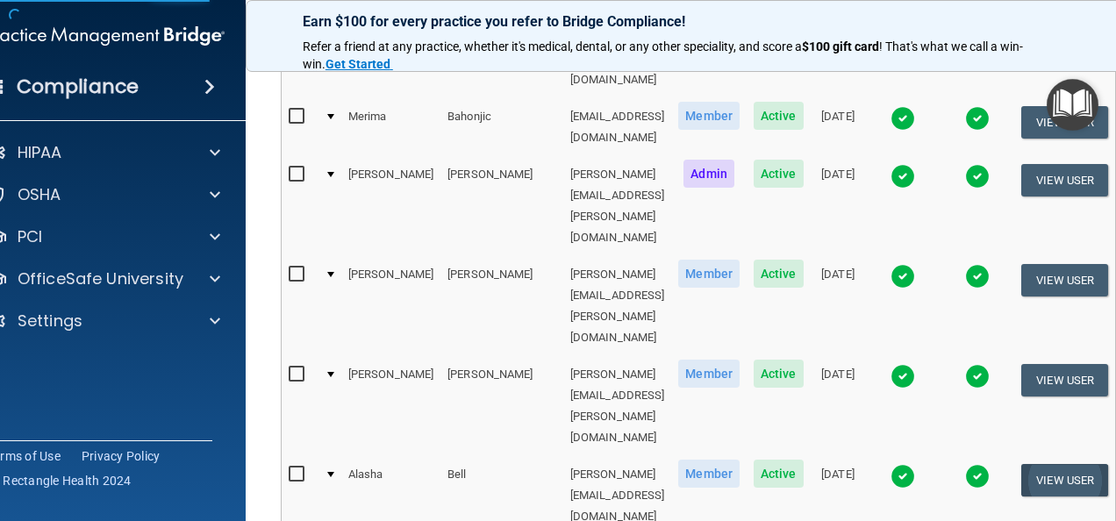
select select "practice_member"
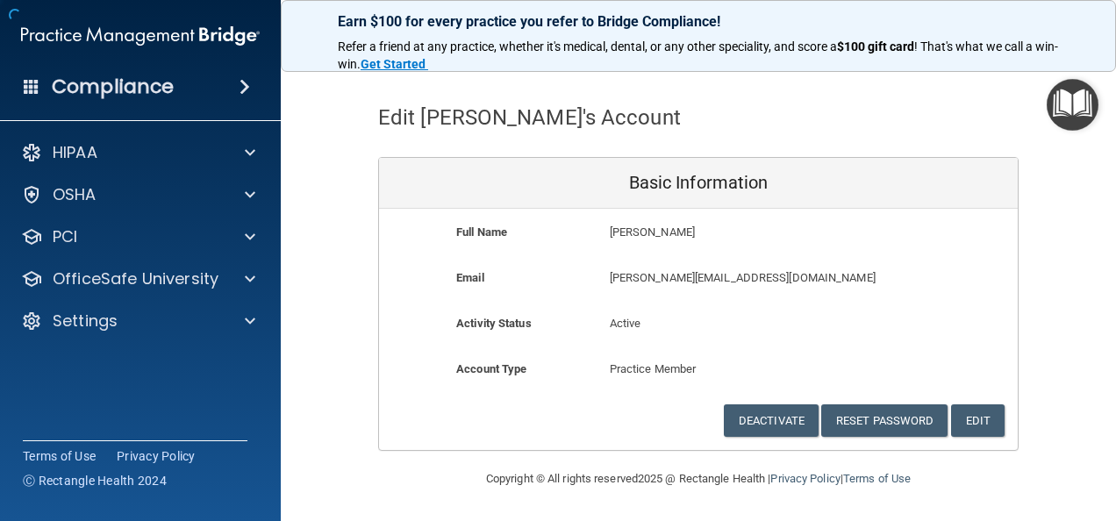
scroll to position [47, 0]
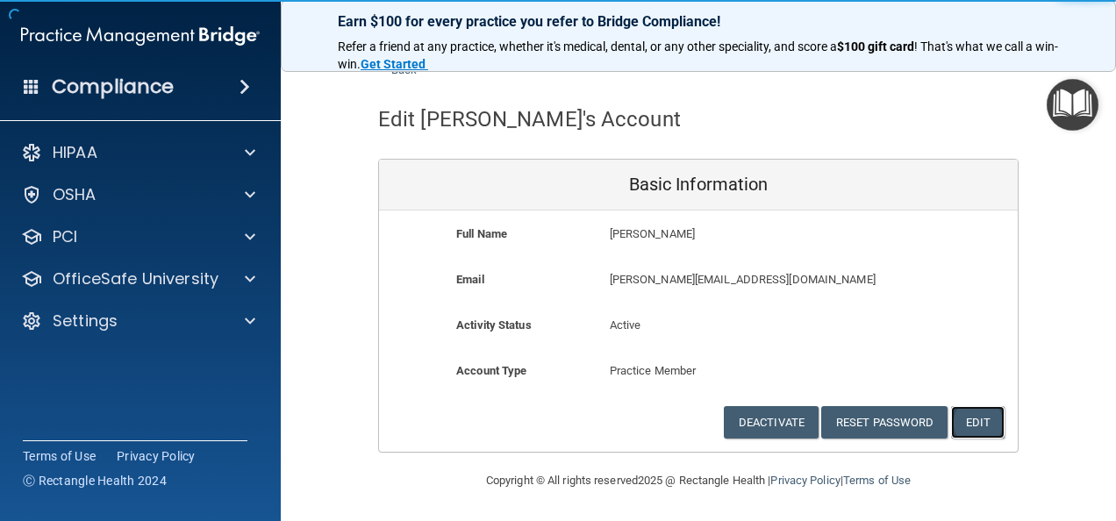
click at [979, 425] on button "Edit" at bounding box center [978, 422] width 54 height 32
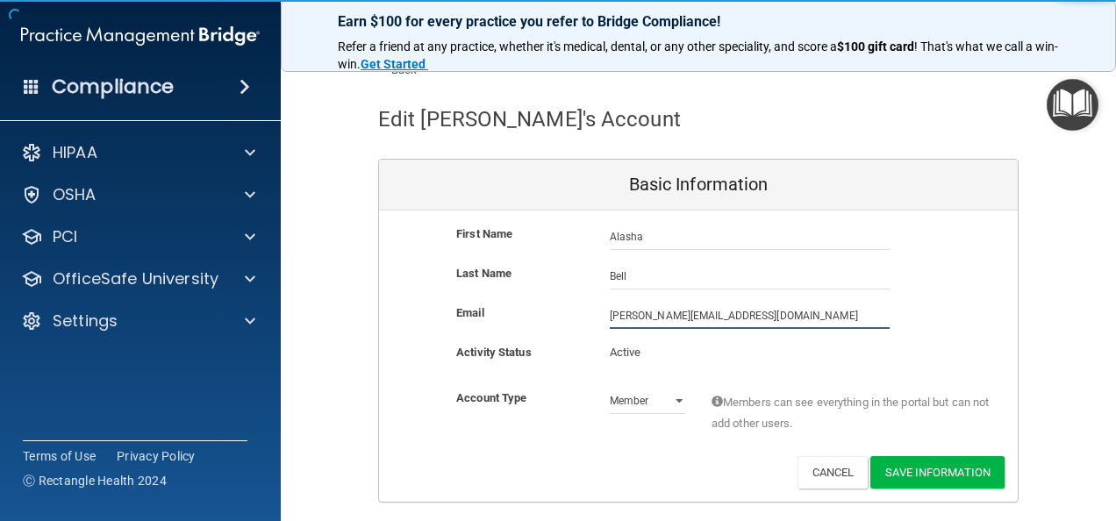
click at [610, 310] on input "abell@timberlanedental.com" at bounding box center [750, 316] width 280 height 26
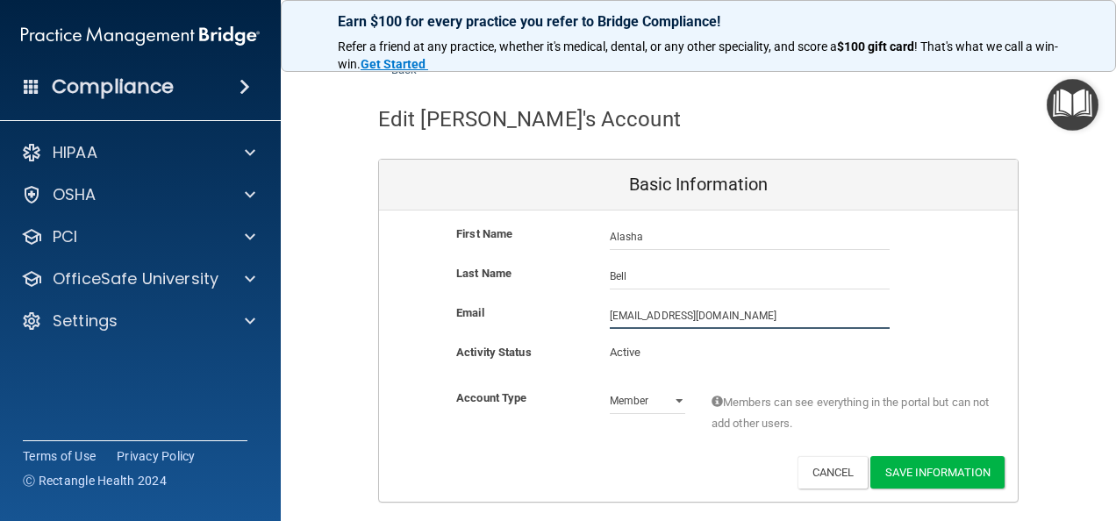
click at [745, 319] on input "alasha.bell@timberlanedental.com" at bounding box center [750, 316] width 280 height 26
type input "[EMAIL_ADDRESS][DOMAIN_NAME]"
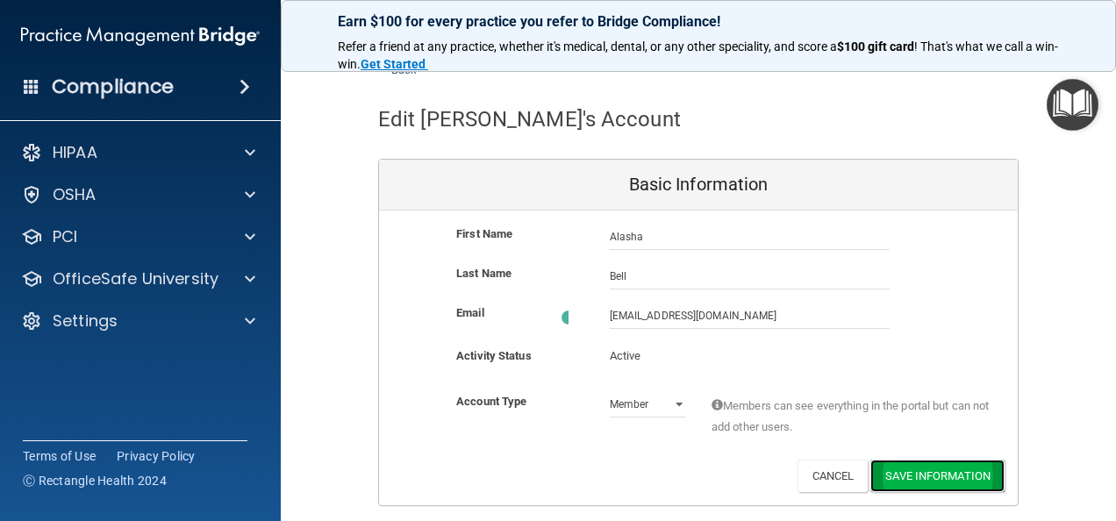
click at [946, 476] on button "Save Information" at bounding box center [937, 476] width 134 height 32
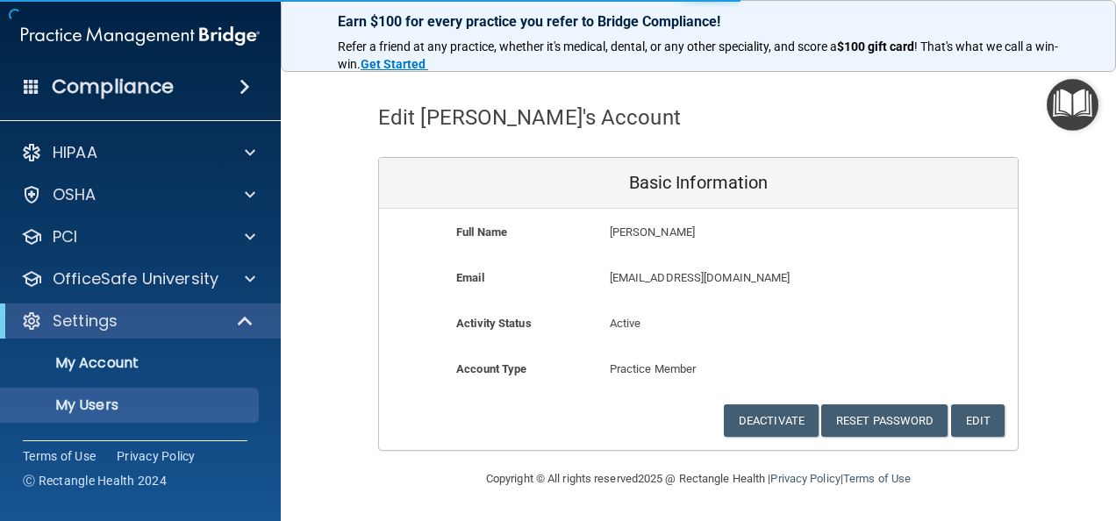
select select "20"
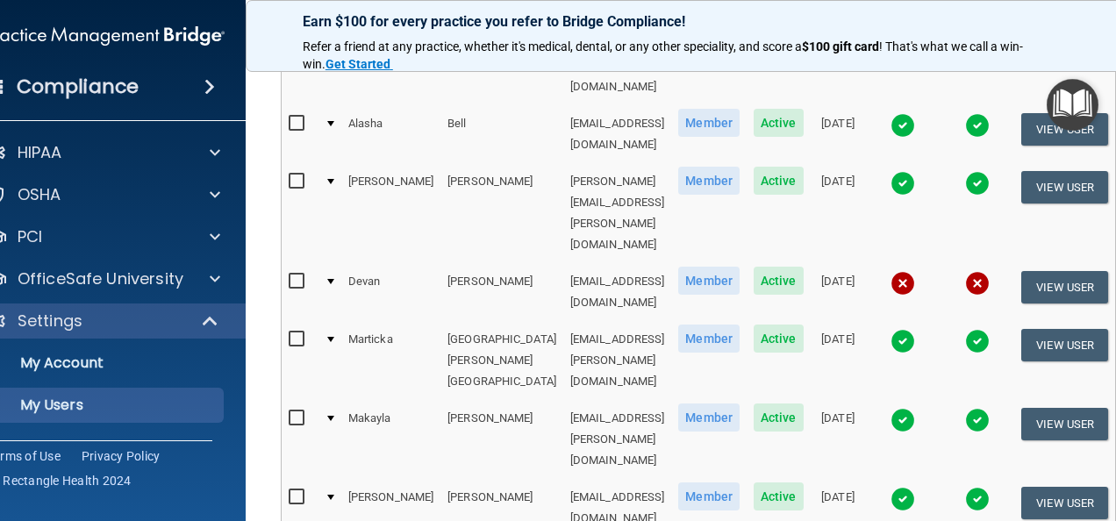
scroll to position [780, 0]
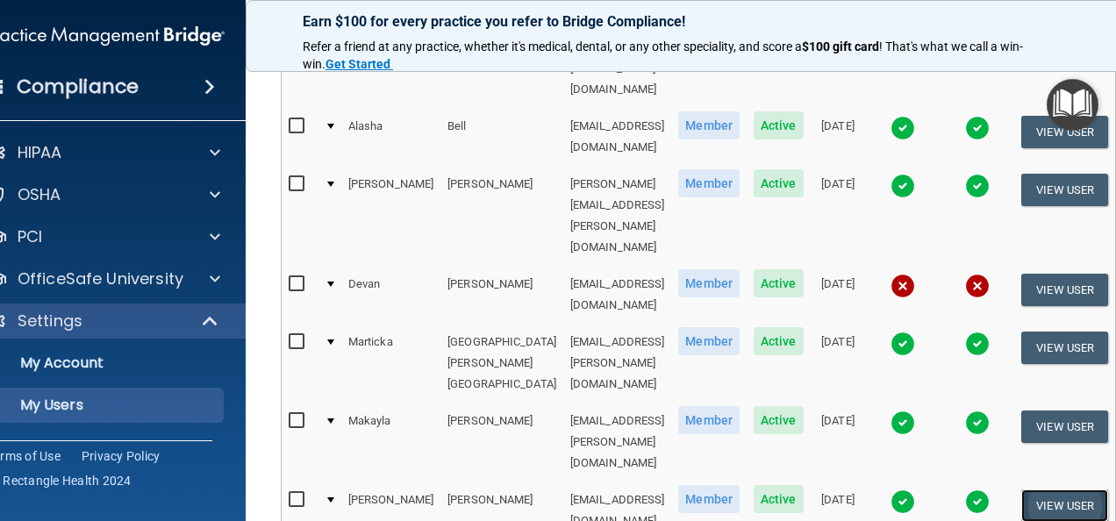
click at [1096, 490] on button "View User" at bounding box center [1064, 506] width 87 height 32
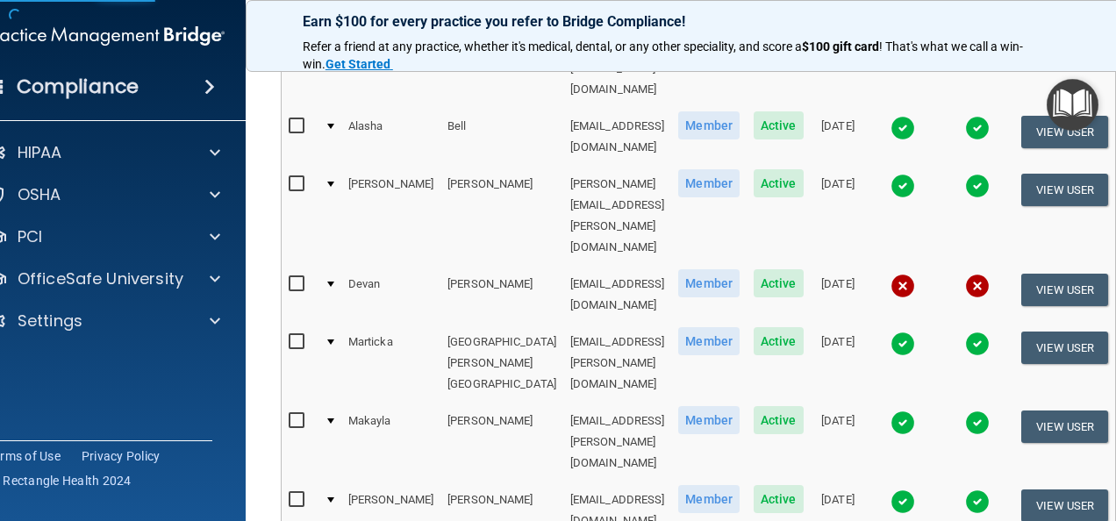
select select "practice_member"
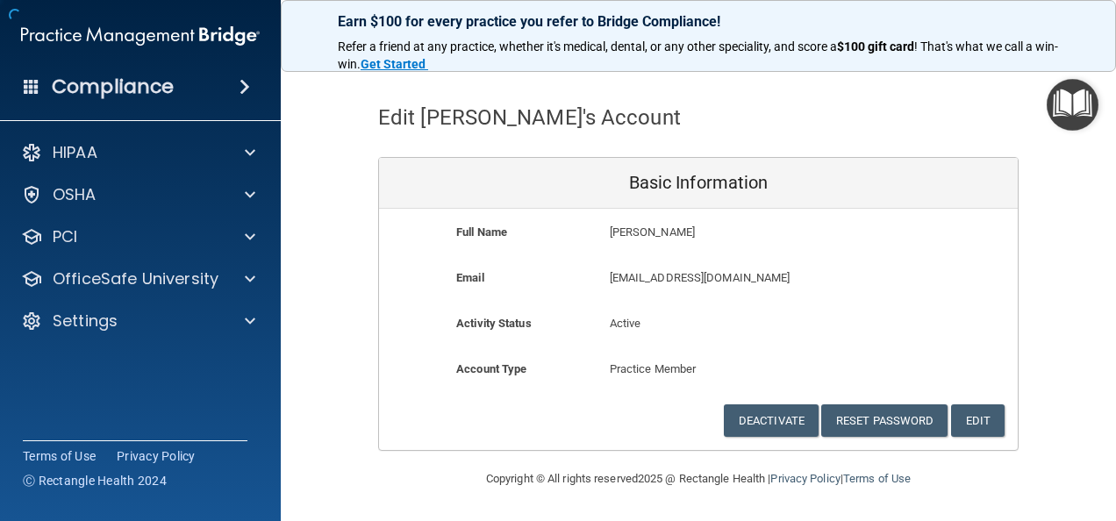
scroll to position [47, 0]
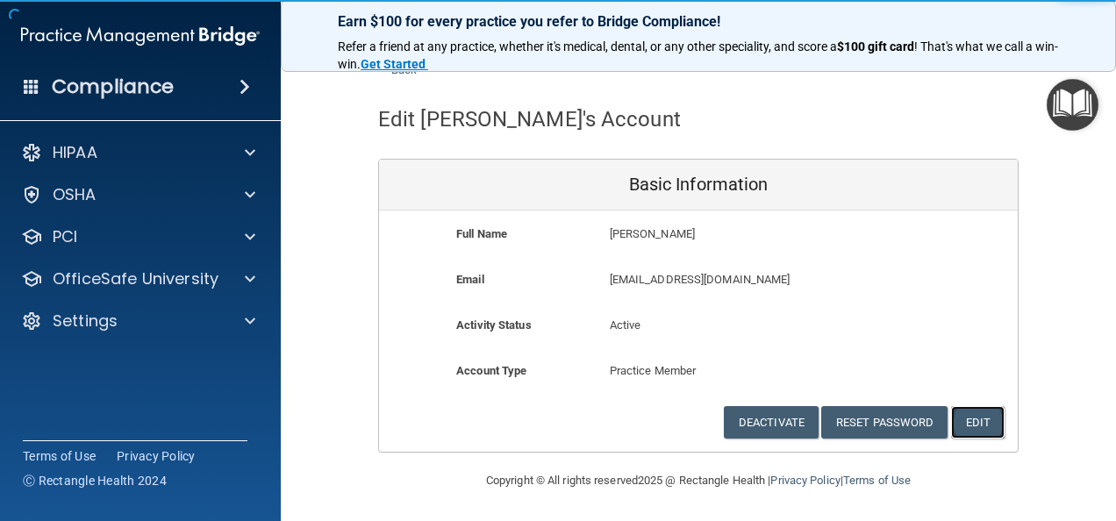
click at [977, 423] on button "Edit" at bounding box center [978, 422] width 54 height 32
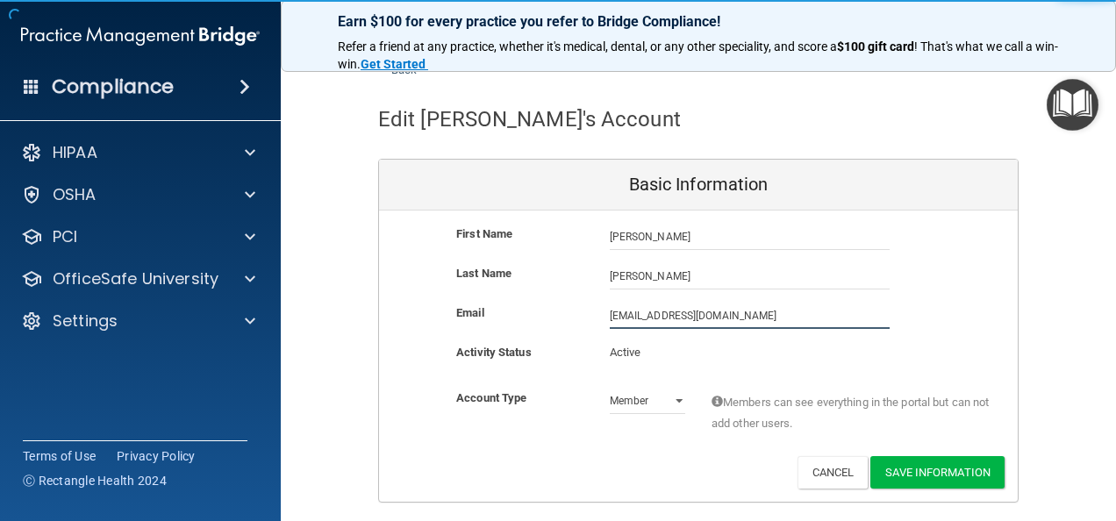
click at [612, 310] on input "eboone@timberlanedental.com" at bounding box center [750, 316] width 280 height 26
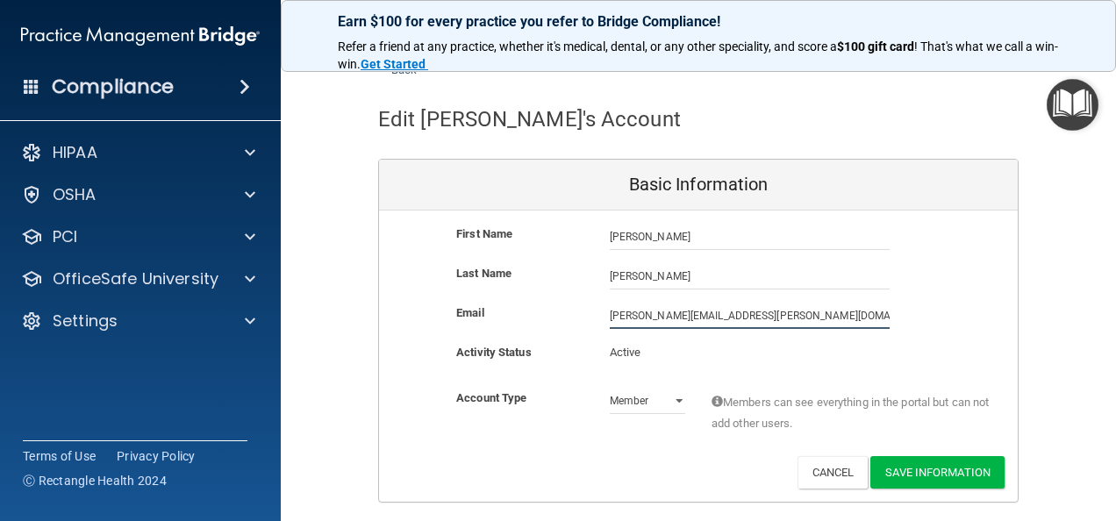
click at [752, 314] on input "emma.boone@timberlanedental.com" at bounding box center [750, 316] width 280 height 26
type input "[PERSON_NAME][EMAIL_ADDRESS][PERSON_NAME][DOMAIN_NAME]"
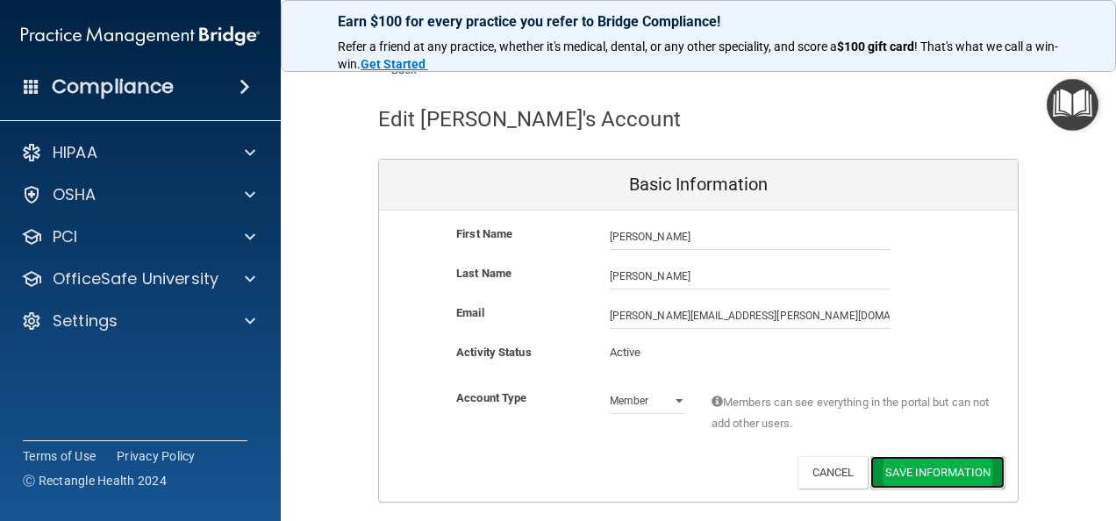
click at [896, 465] on button "Save Information" at bounding box center [937, 472] width 134 height 32
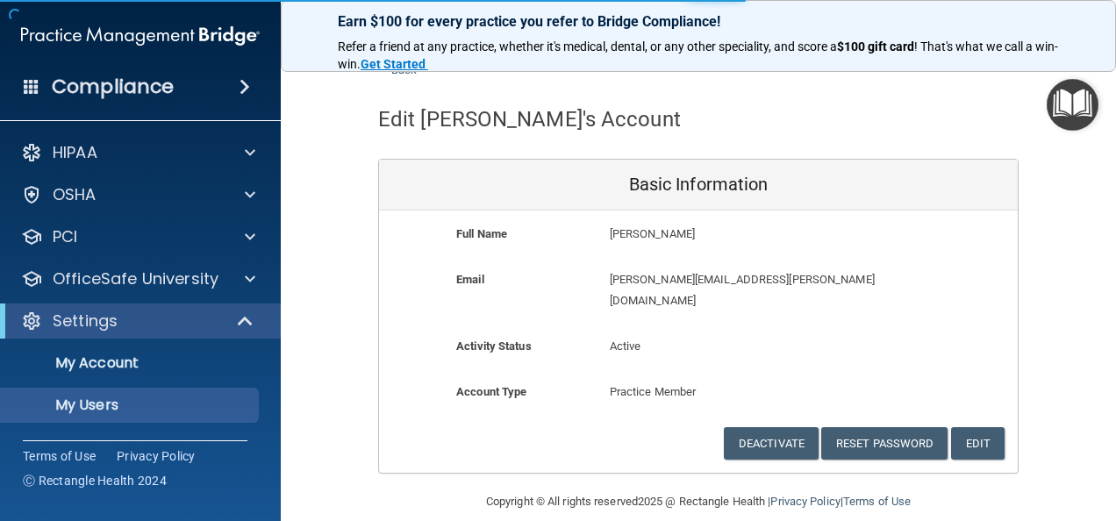
select select "20"
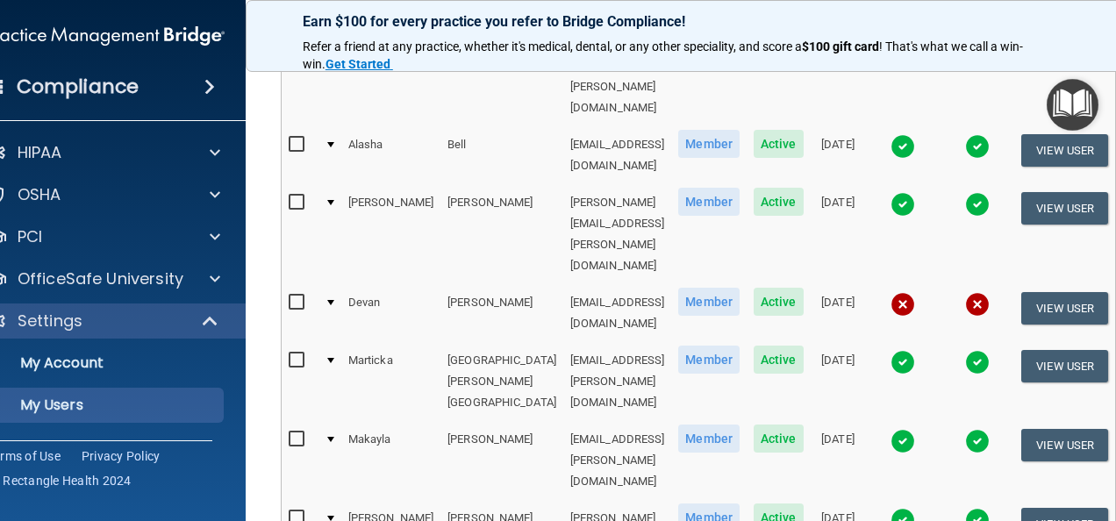
scroll to position [760, 0]
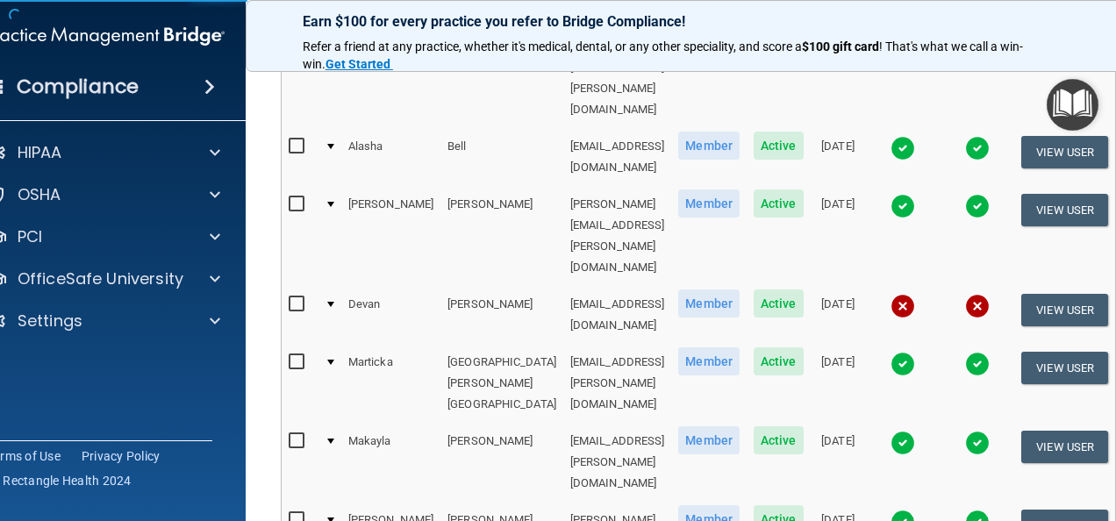
select select "practice_member"
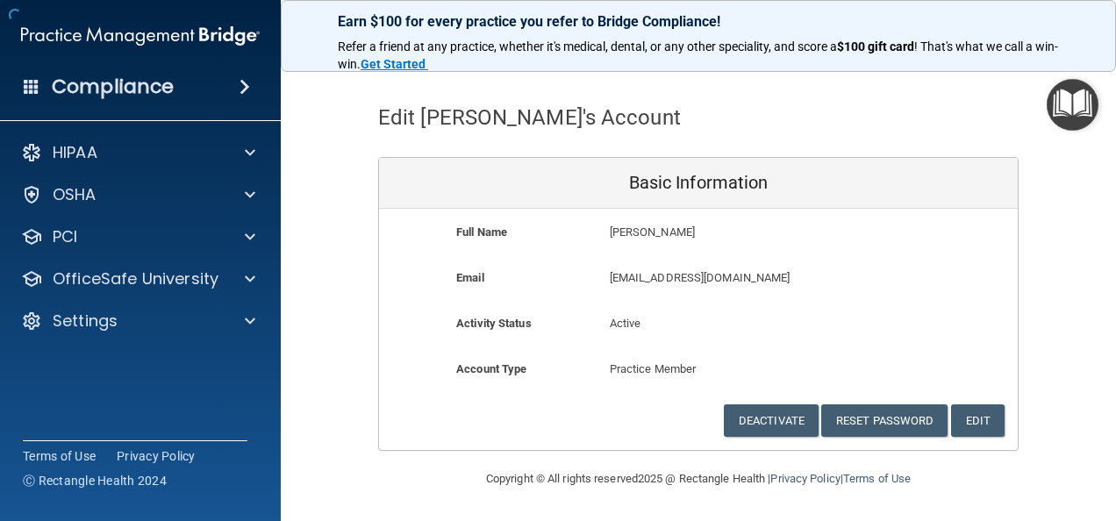
scroll to position [47, 0]
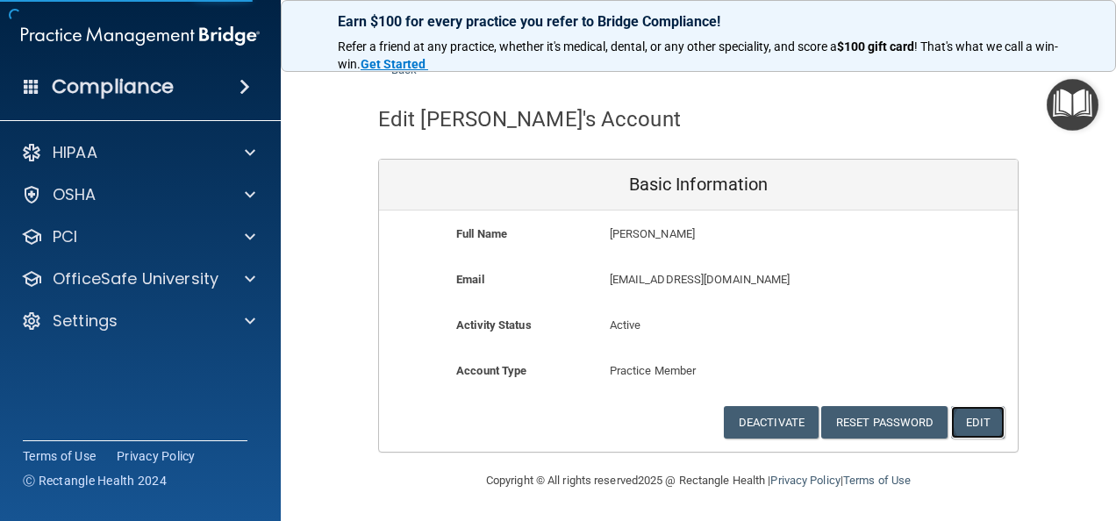
click at [976, 411] on button "Edit" at bounding box center [978, 422] width 54 height 32
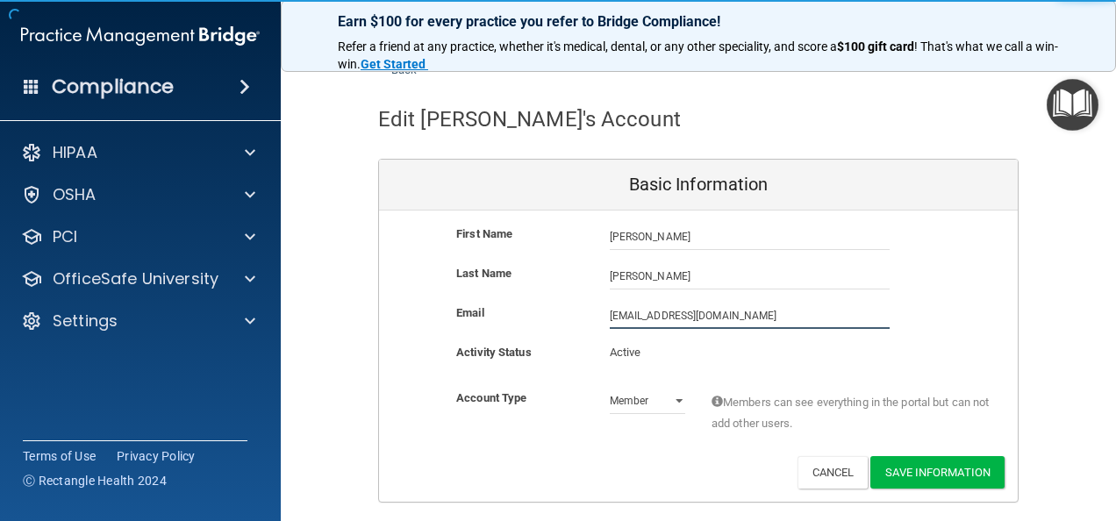
click at [610, 308] on input "jbouchard@timberlanedental.com" at bounding box center [750, 316] width 280 height 26
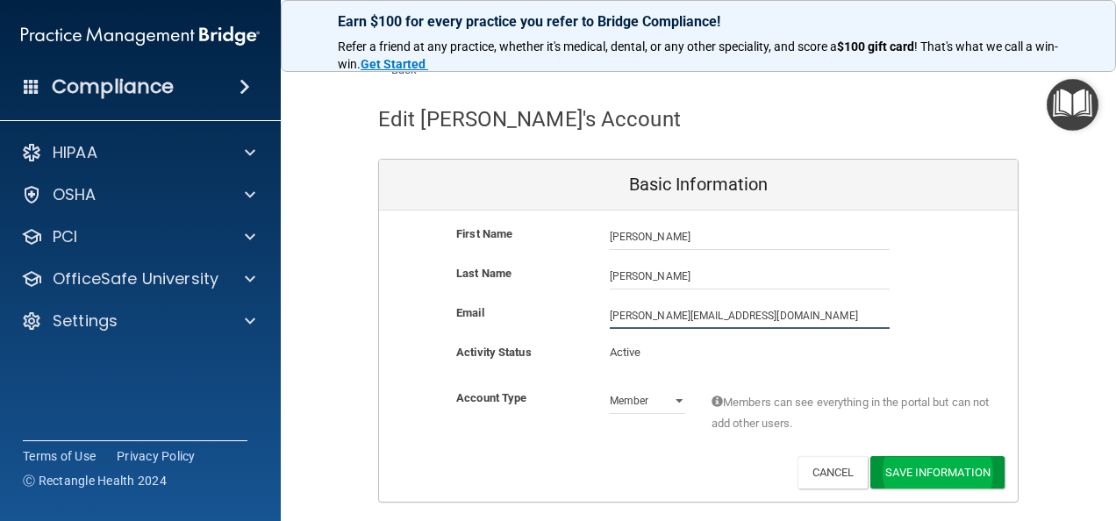
type input "[PERSON_NAME][EMAIL_ADDRESS][DOMAIN_NAME]"
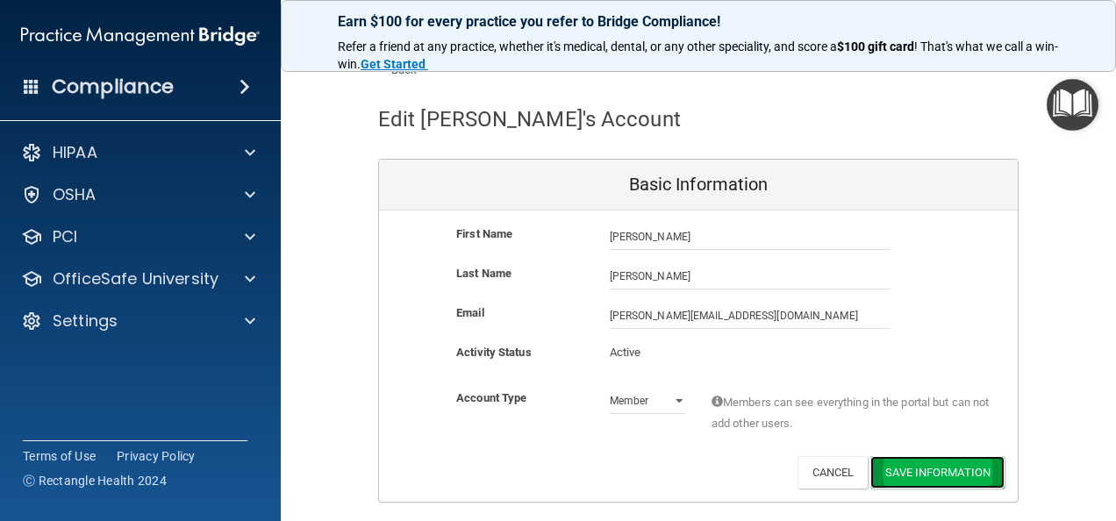
click at [894, 463] on button "Save Information" at bounding box center [937, 472] width 134 height 32
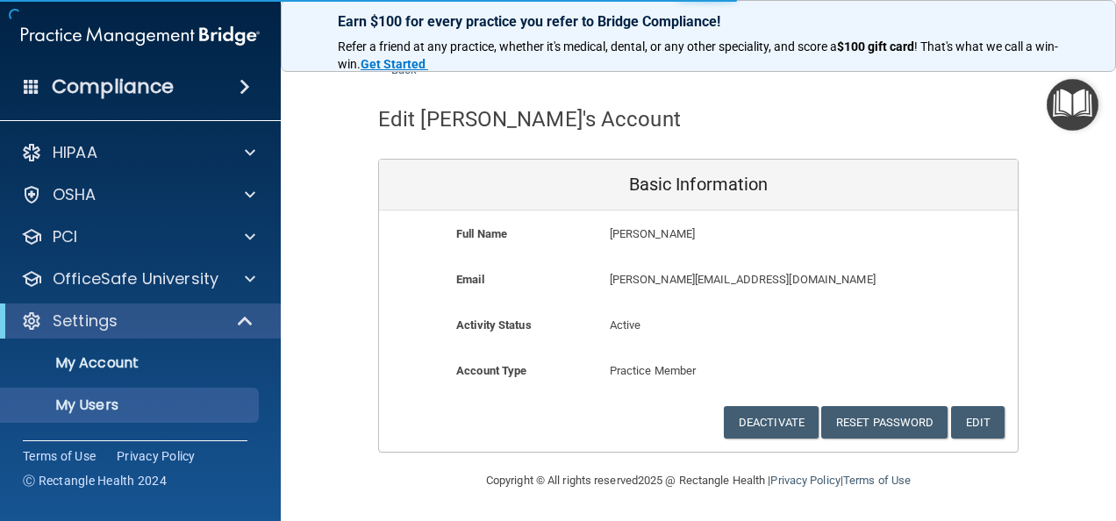
select select "20"
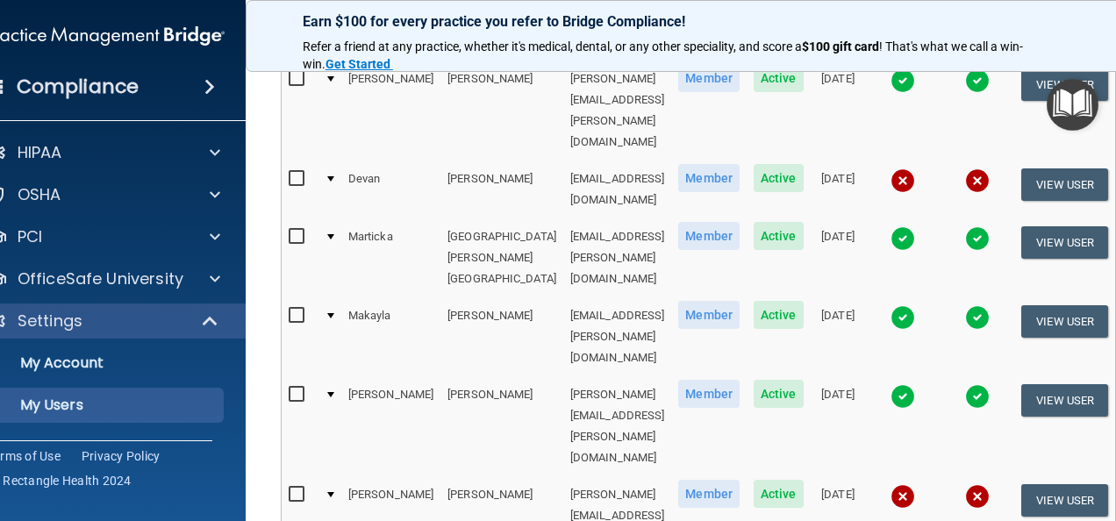
scroll to position [868, 0]
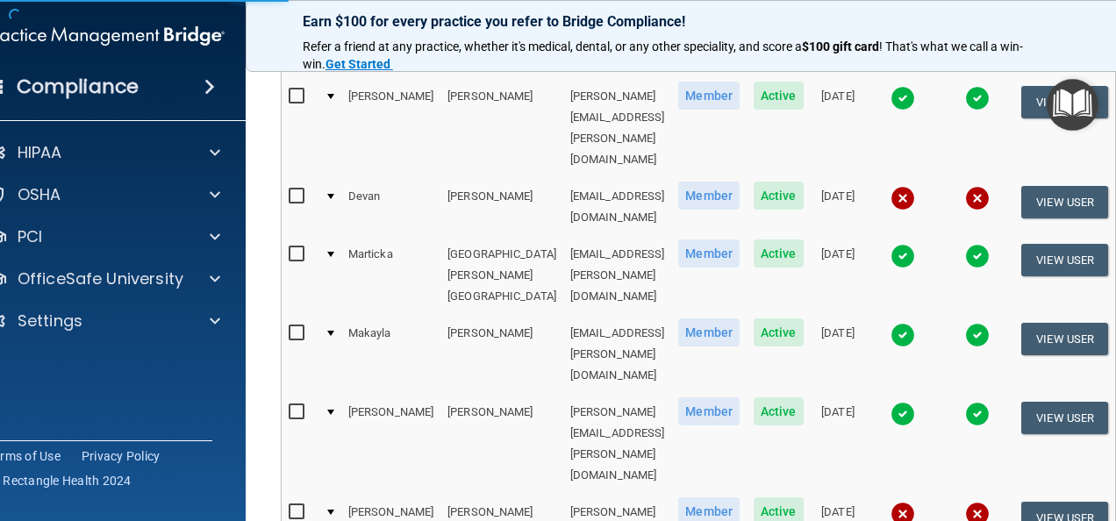
scroll to position [47, 0]
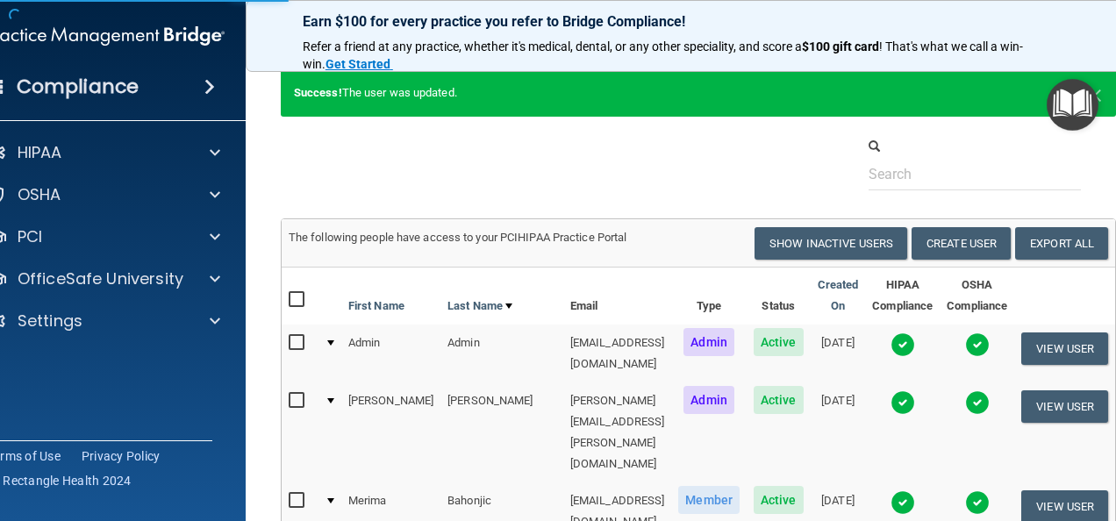
select select "practice_member"
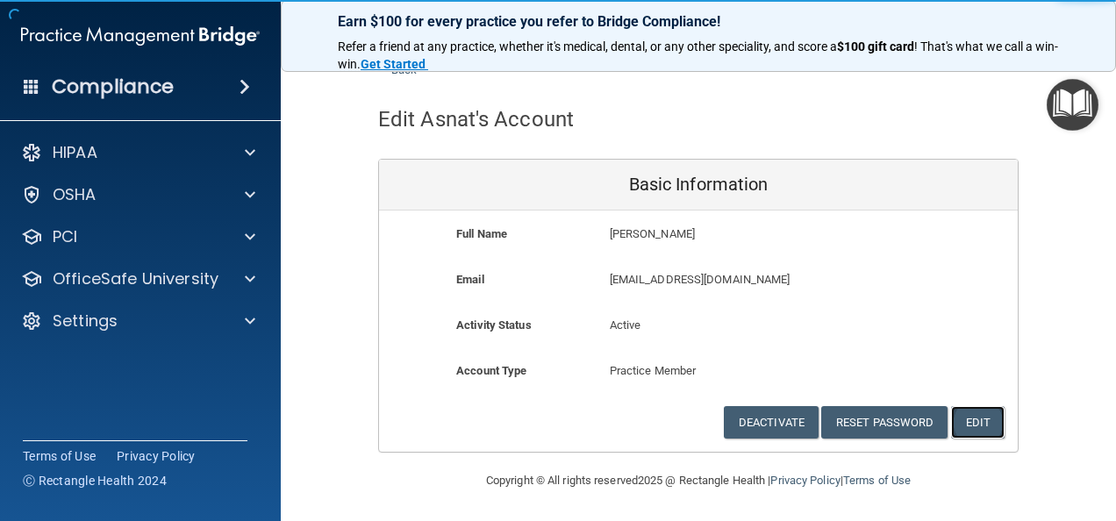
click at [992, 418] on button "Edit" at bounding box center [978, 422] width 54 height 32
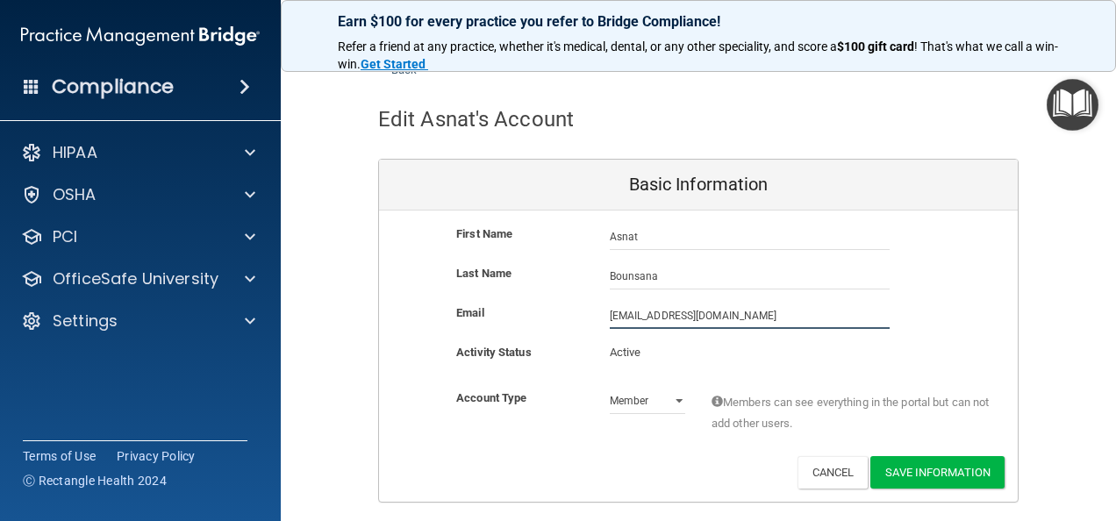
click at [610, 311] on input "abounsana@timberlanedental.com" at bounding box center [750, 316] width 280 height 26
type input "[EMAIL_ADDRESS][DOMAIN_NAME]"
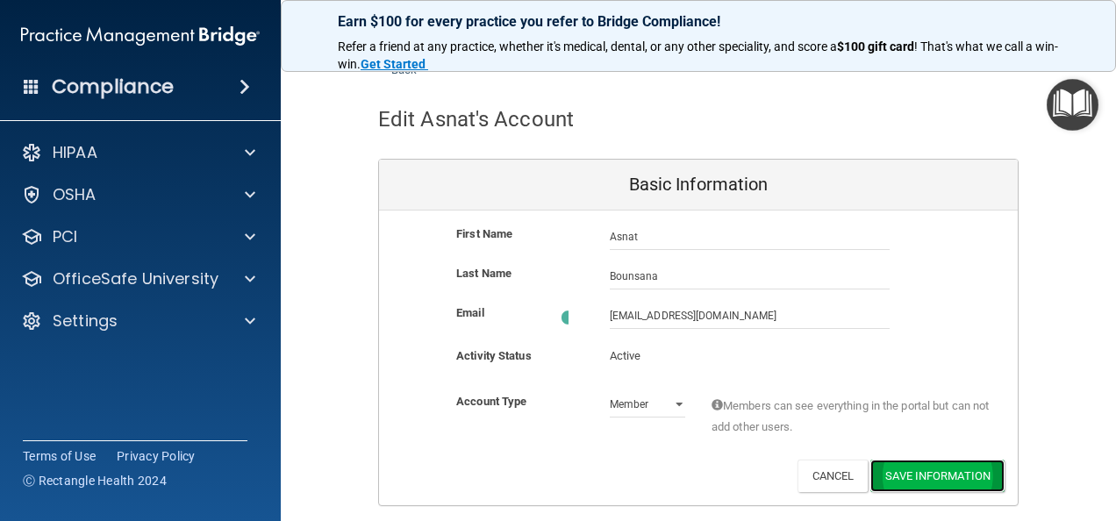
click at [932, 461] on button "Save Information" at bounding box center [937, 476] width 134 height 32
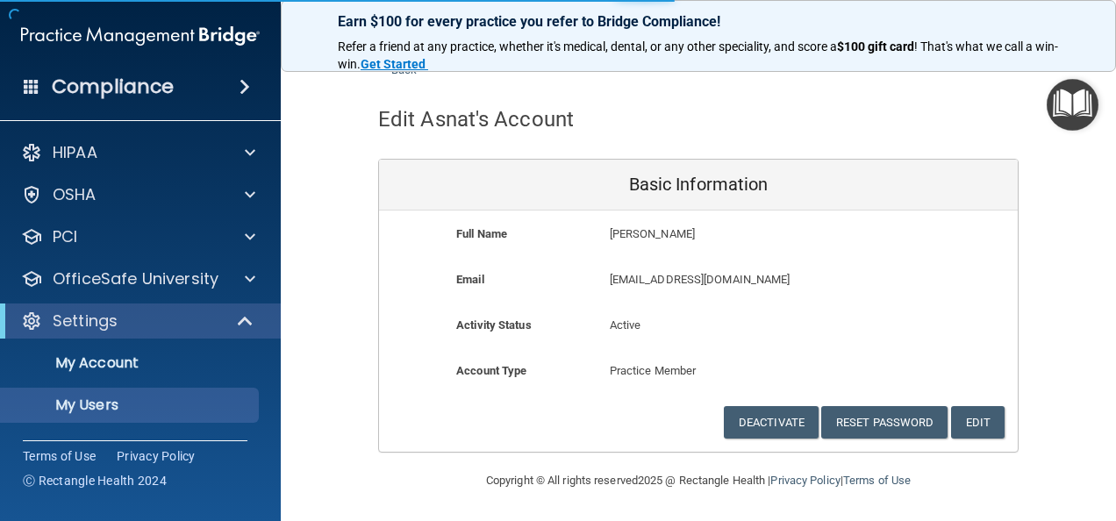
select select "20"
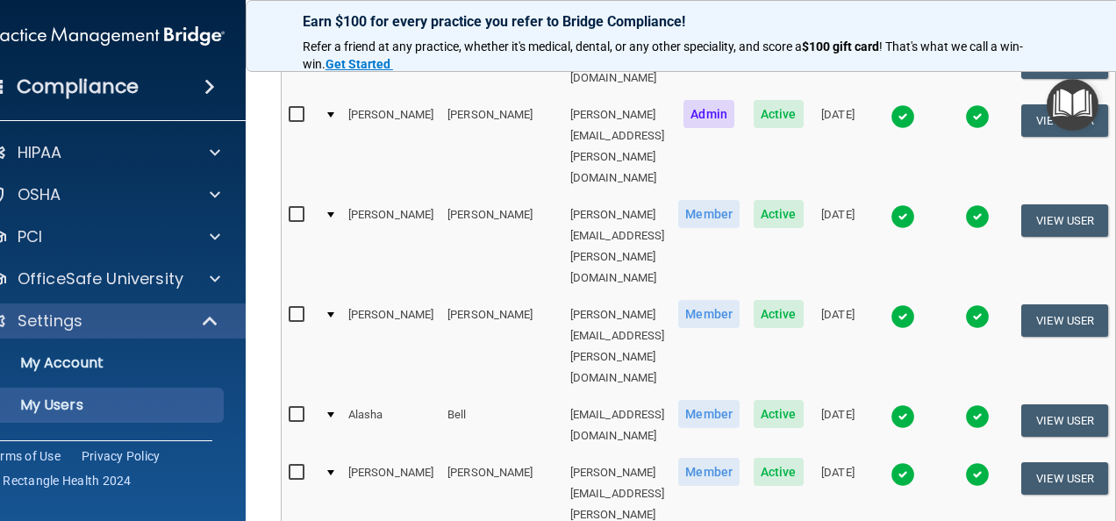
scroll to position [490, 0]
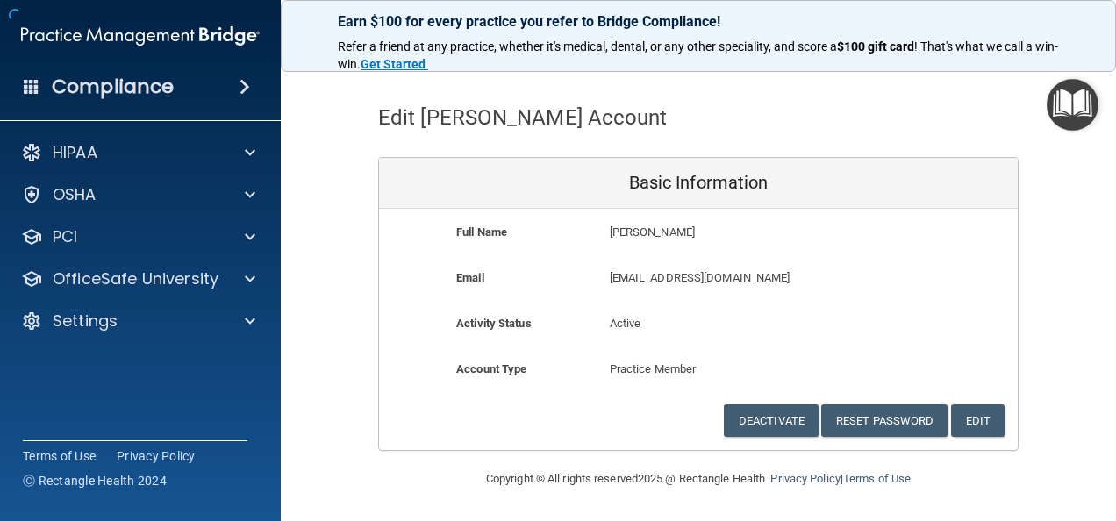
scroll to position [47, 0]
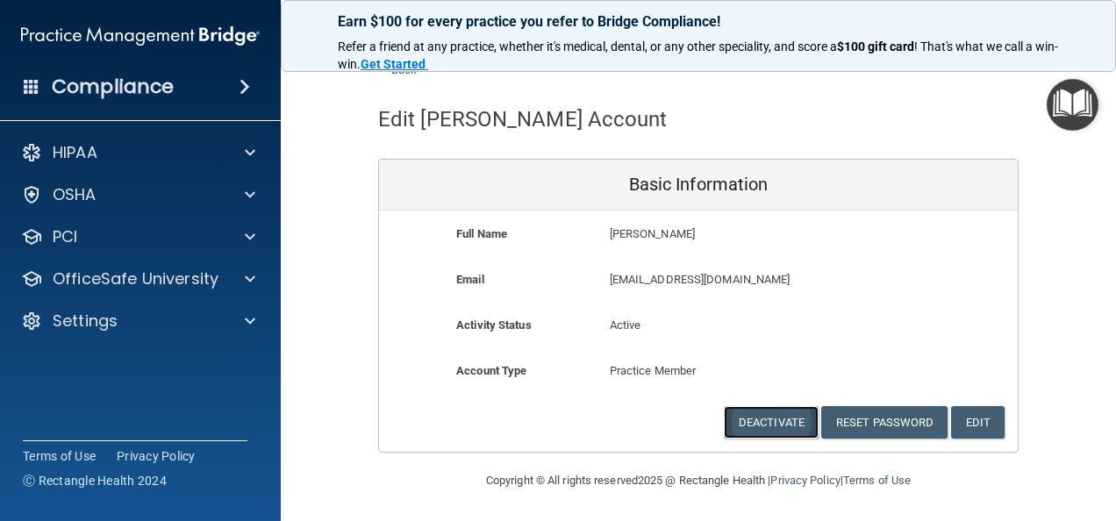
click at [784, 419] on button "Deactivate" at bounding box center [771, 422] width 95 height 32
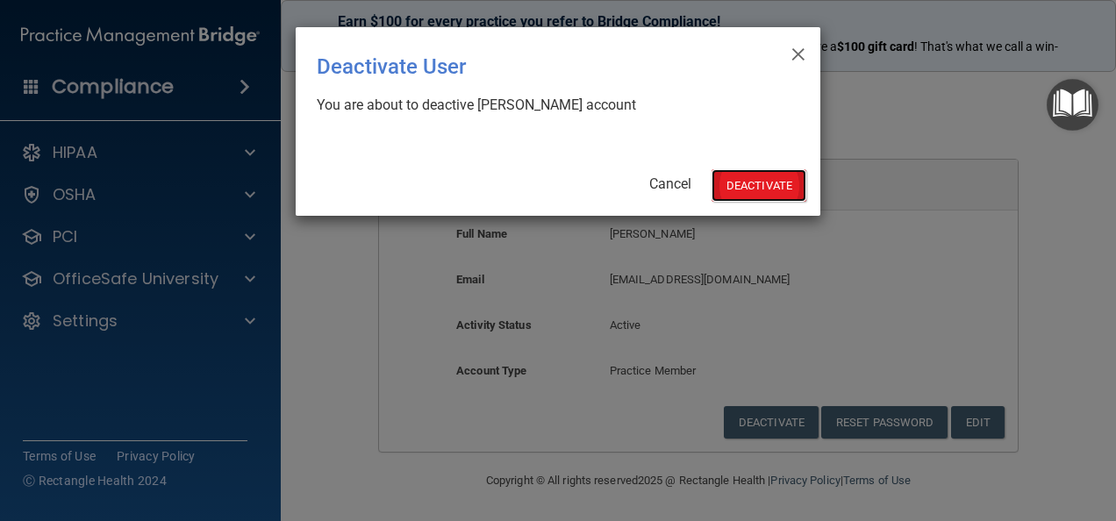
click at [769, 179] on button "Deactivate" at bounding box center [759, 185] width 95 height 32
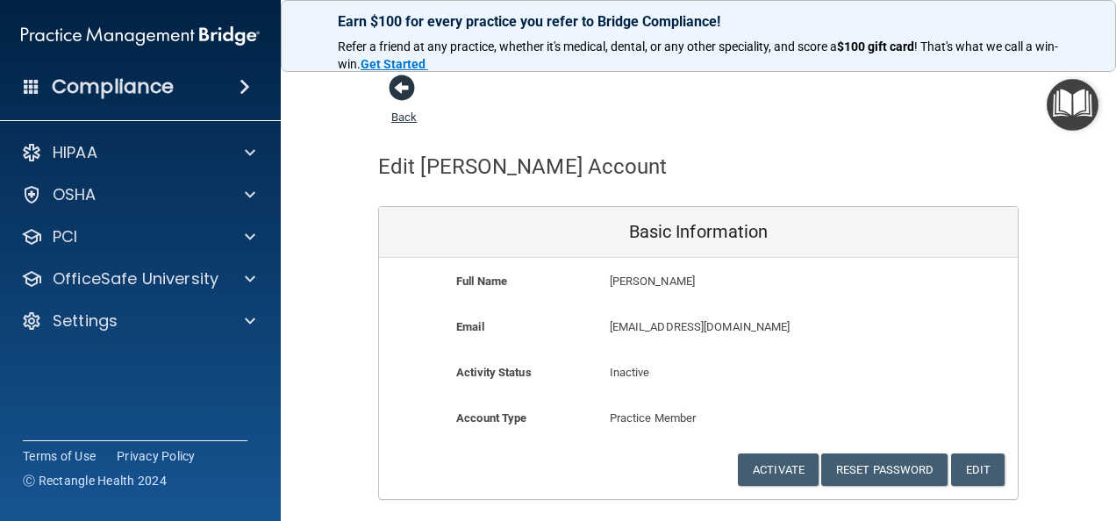
click at [392, 84] on span at bounding box center [402, 88] width 26 height 26
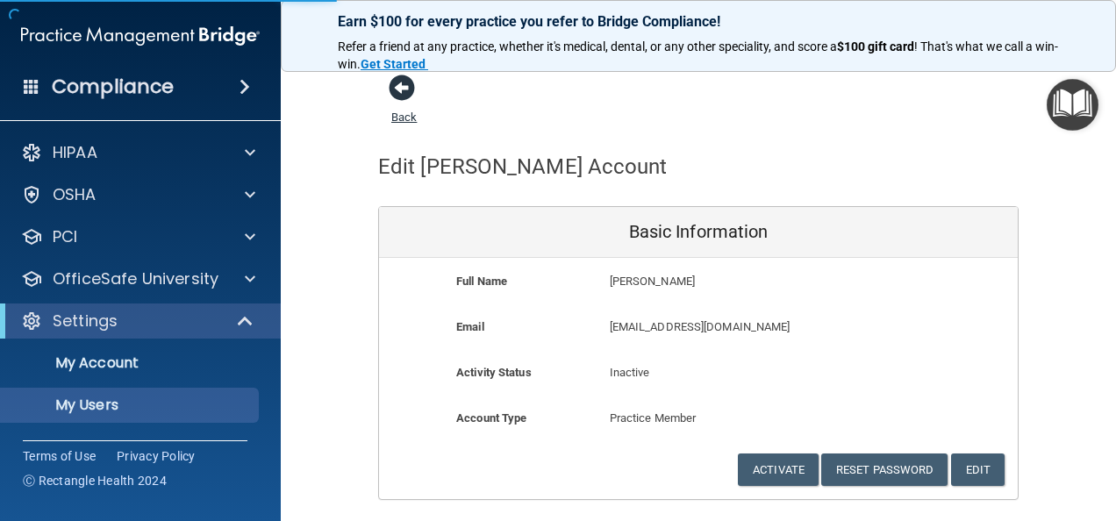
select select "20"
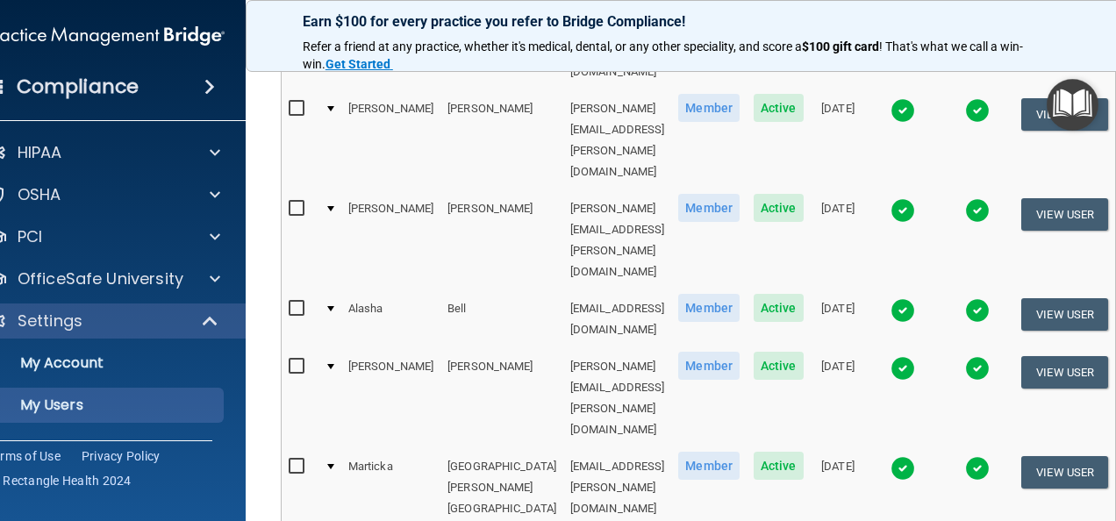
scroll to position [598, 0]
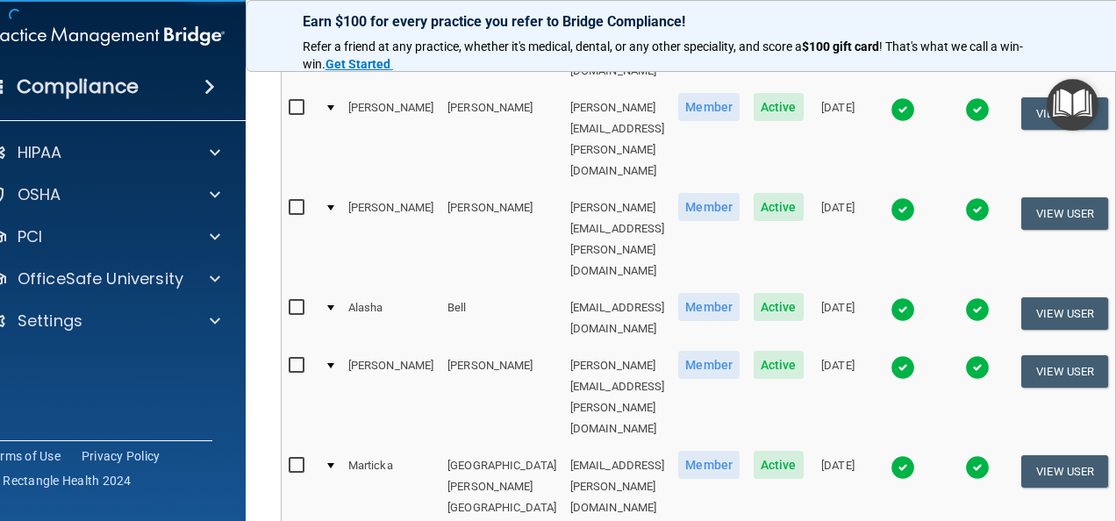
select select "practice_member"
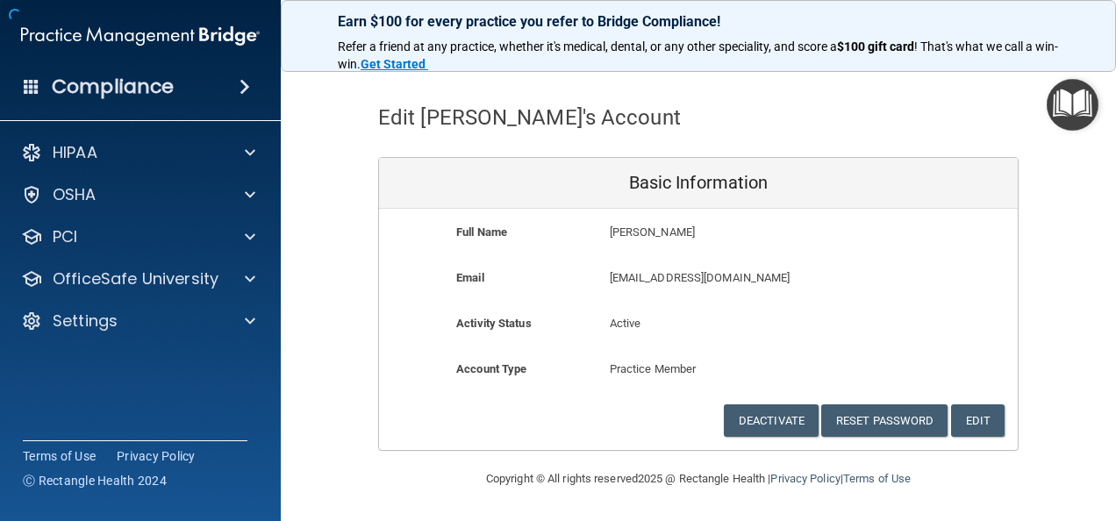
scroll to position [47, 0]
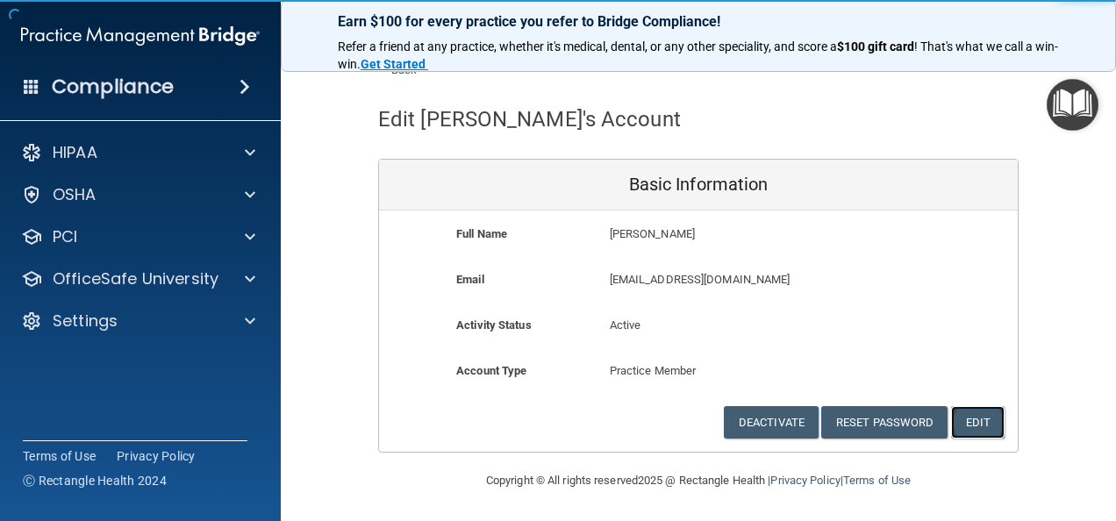
click at [979, 417] on button "Edit" at bounding box center [978, 422] width 54 height 32
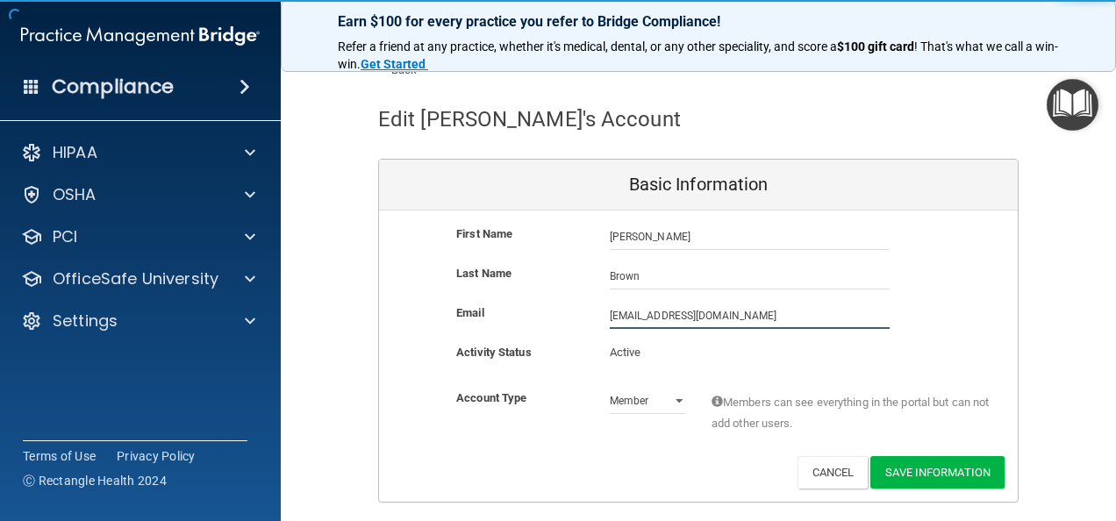
click at [610, 310] on input "hbrown@timberlanedental.com" at bounding box center [750, 316] width 280 height 26
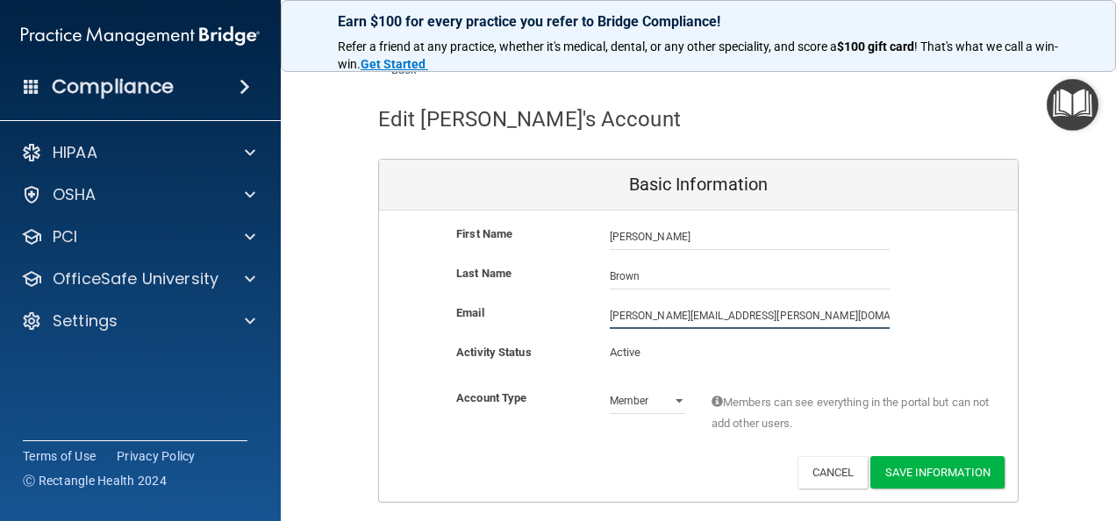
click at [756, 314] on input "heather.brown@timberlanedental.com" at bounding box center [750, 316] width 280 height 26
type input "[PERSON_NAME][EMAIL_ADDRESS][PERSON_NAME][DOMAIN_NAME]"
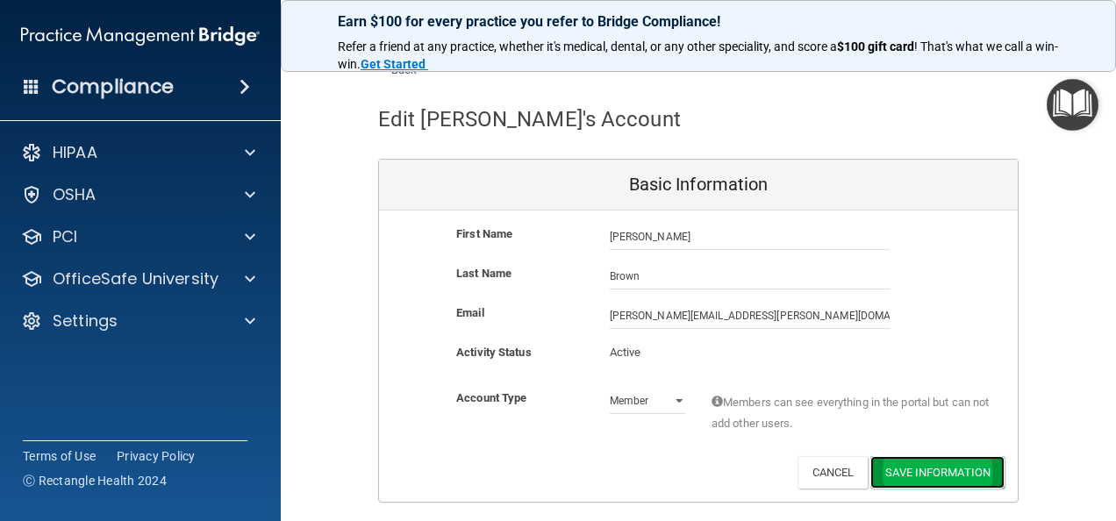
click at [883, 467] on button "Save Information" at bounding box center [937, 472] width 134 height 32
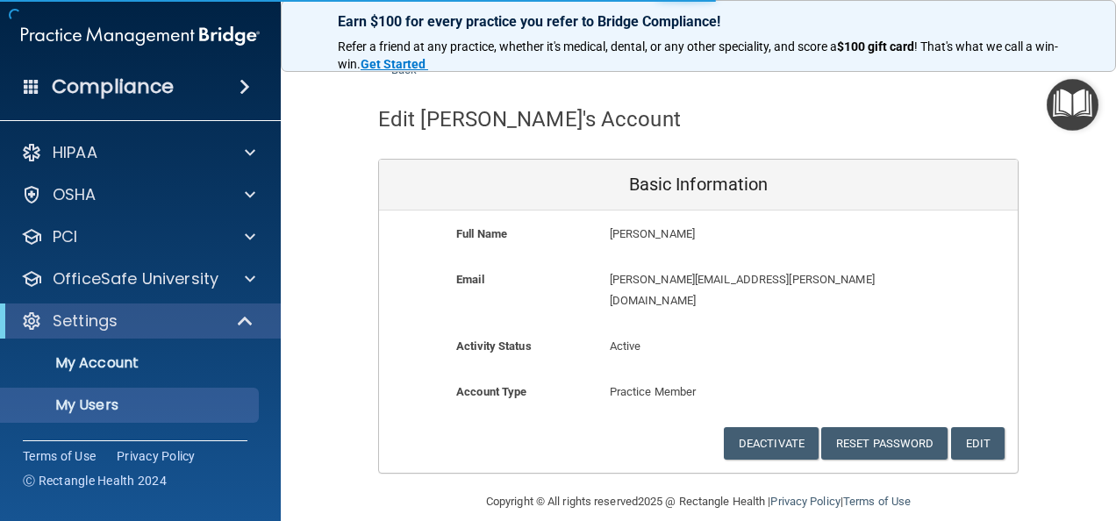
select select "20"
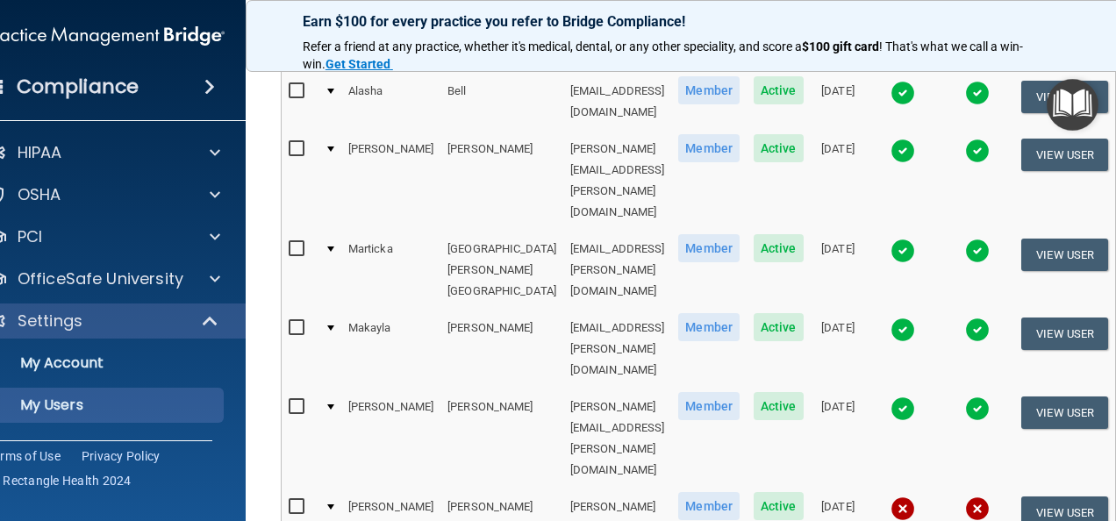
scroll to position [796, 0]
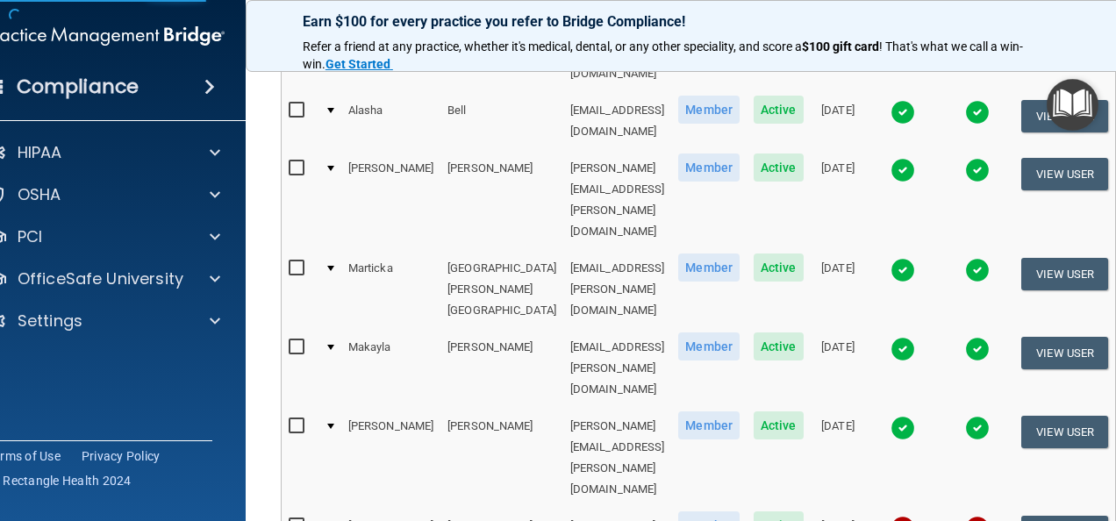
scroll to position [47, 0]
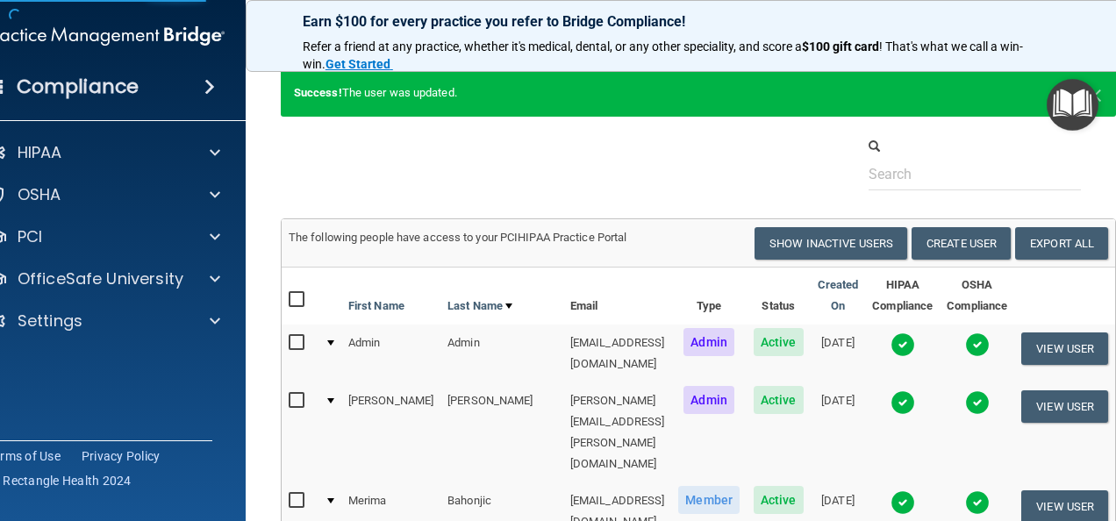
select select "practice_member"
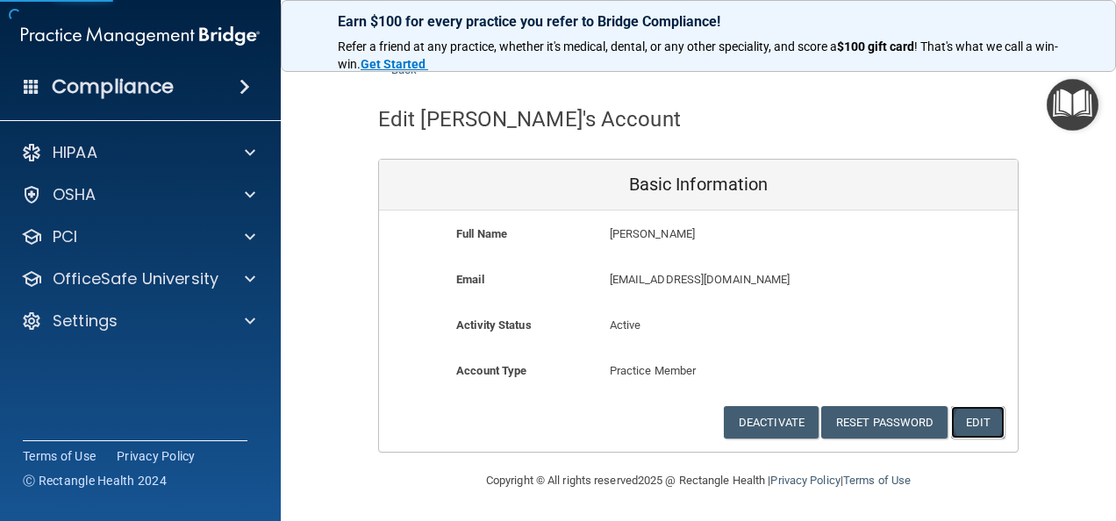
click at [970, 422] on button "Edit" at bounding box center [978, 422] width 54 height 32
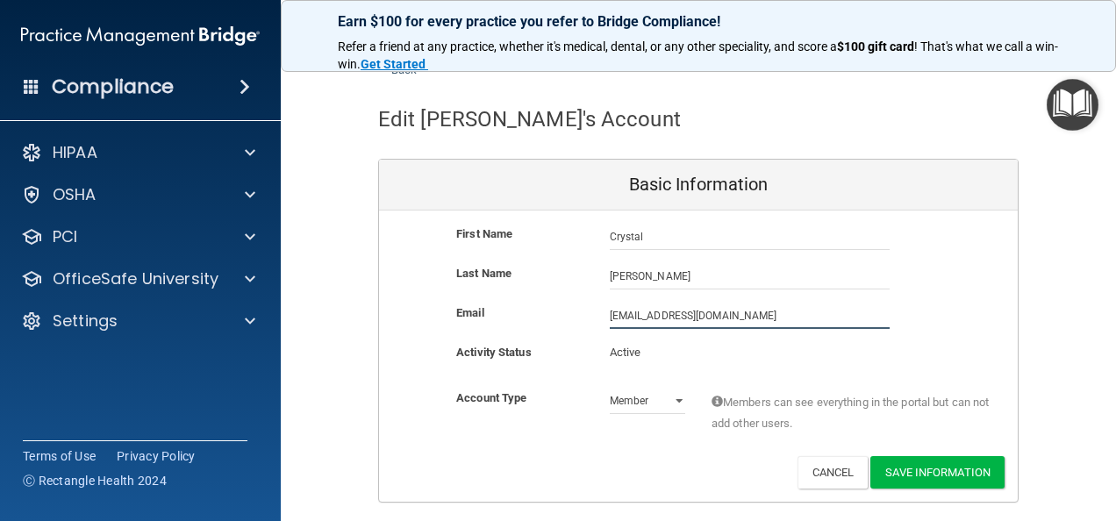
click at [610, 311] on input "cburke@timberlanedental.com" at bounding box center [750, 316] width 280 height 26
type input "[EMAIL_ADDRESS][PERSON_NAME][DOMAIN_NAME]"
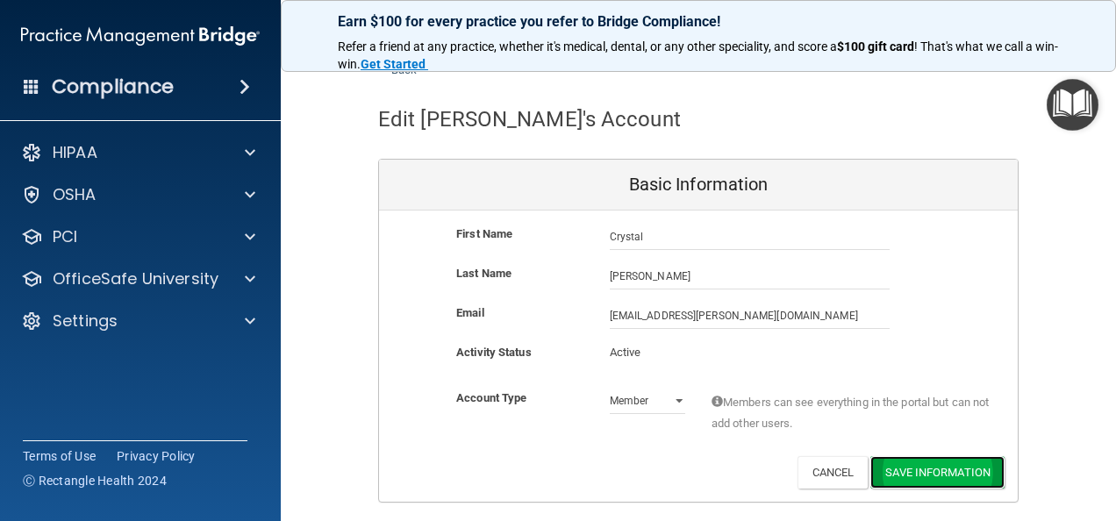
click at [945, 473] on button "Save Information" at bounding box center [937, 472] width 134 height 32
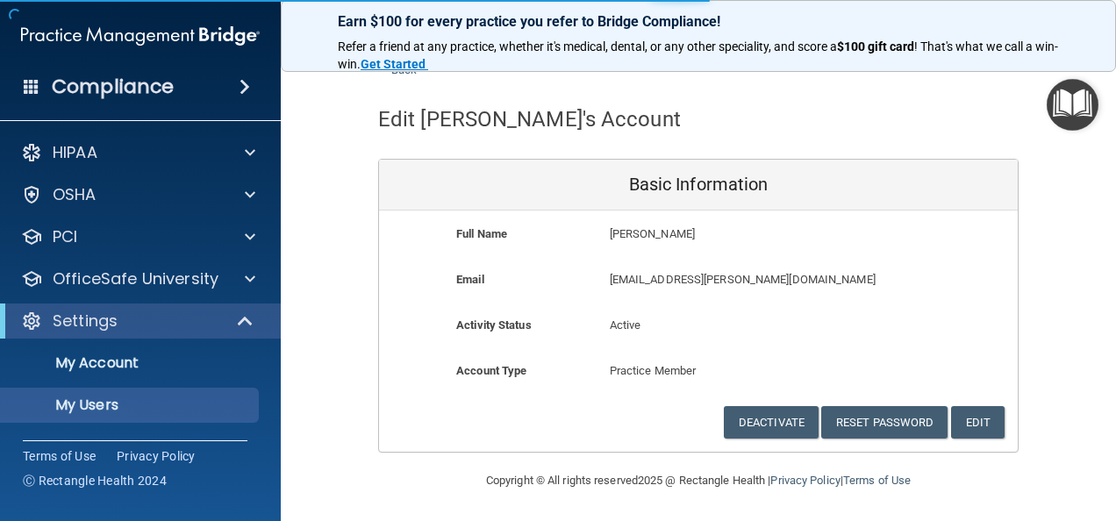
select select "20"
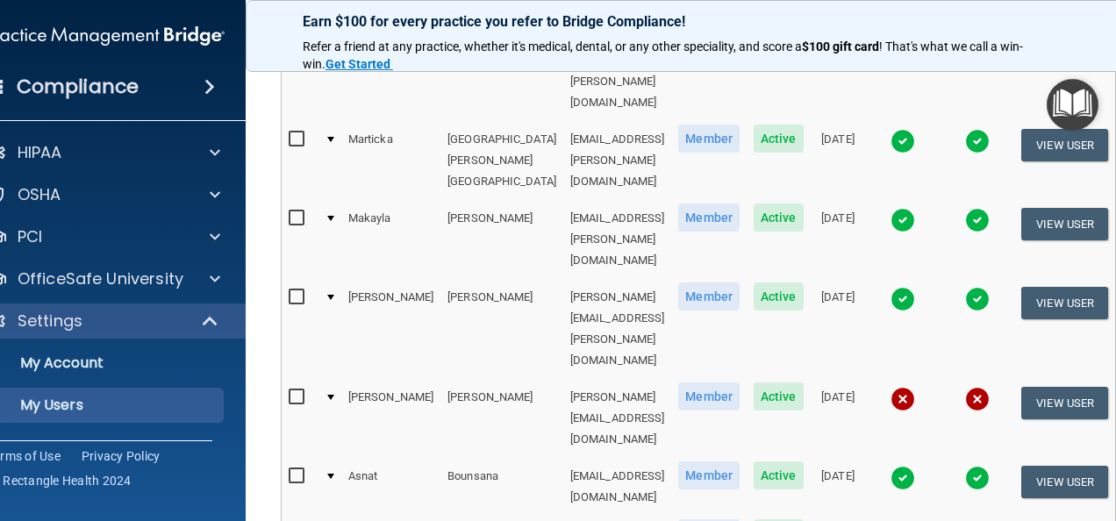
scroll to position [925, 0]
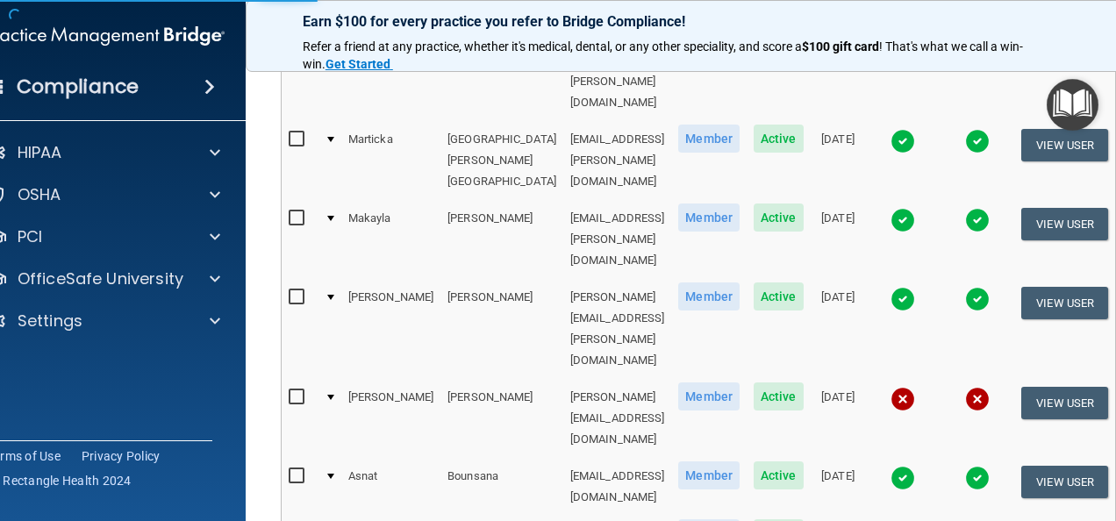
scroll to position [47, 0]
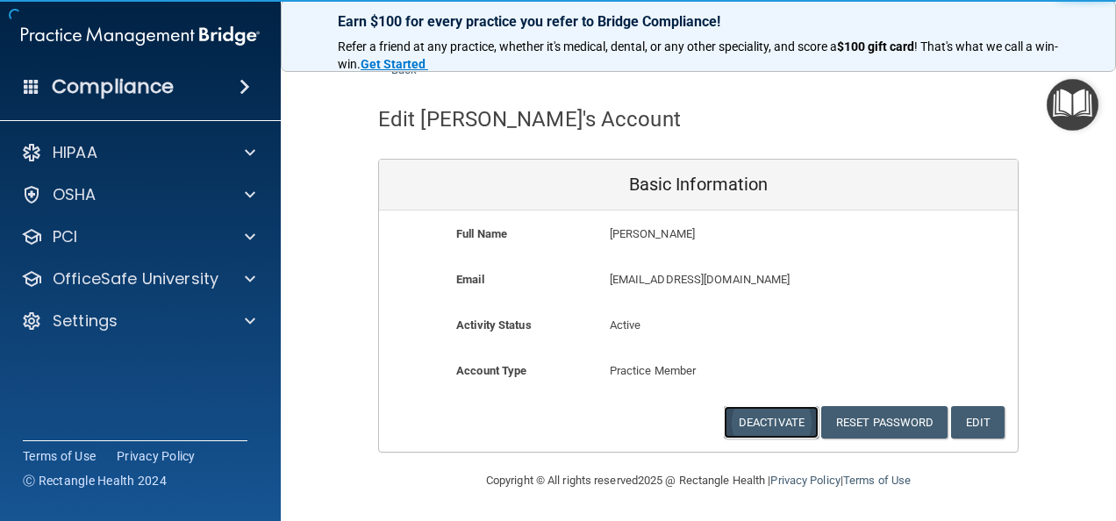
click at [790, 423] on button "Deactivate" at bounding box center [771, 422] width 95 height 32
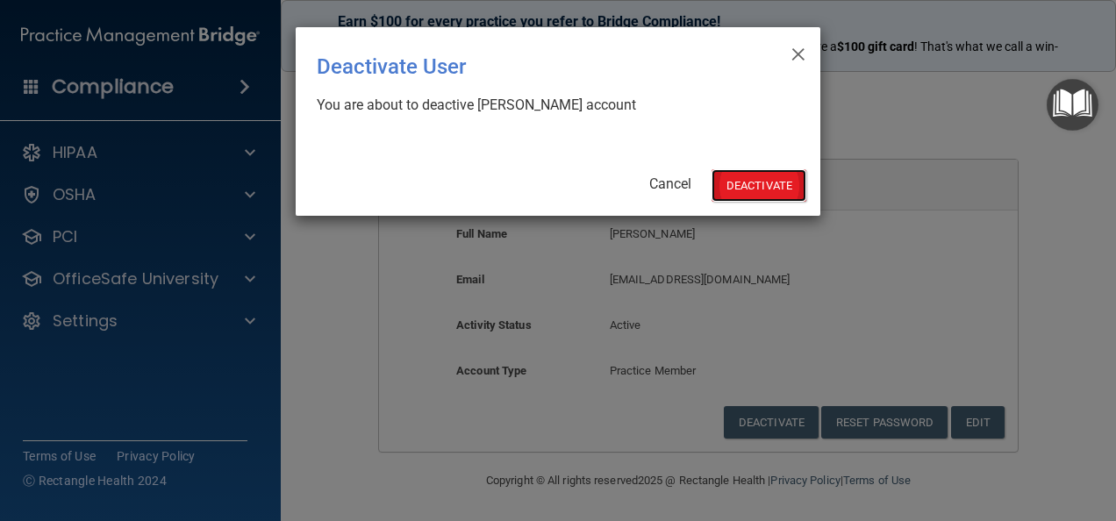
click at [786, 188] on button "Deactivate" at bounding box center [759, 185] width 95 height 32
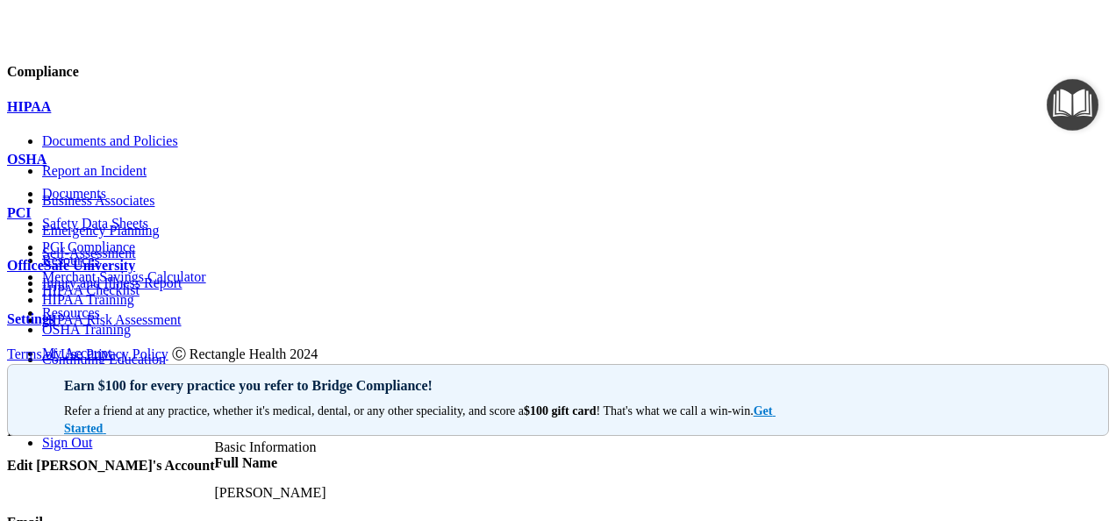
click at [7, 408] on span at bounding box center [7, 415] width 0 height 15
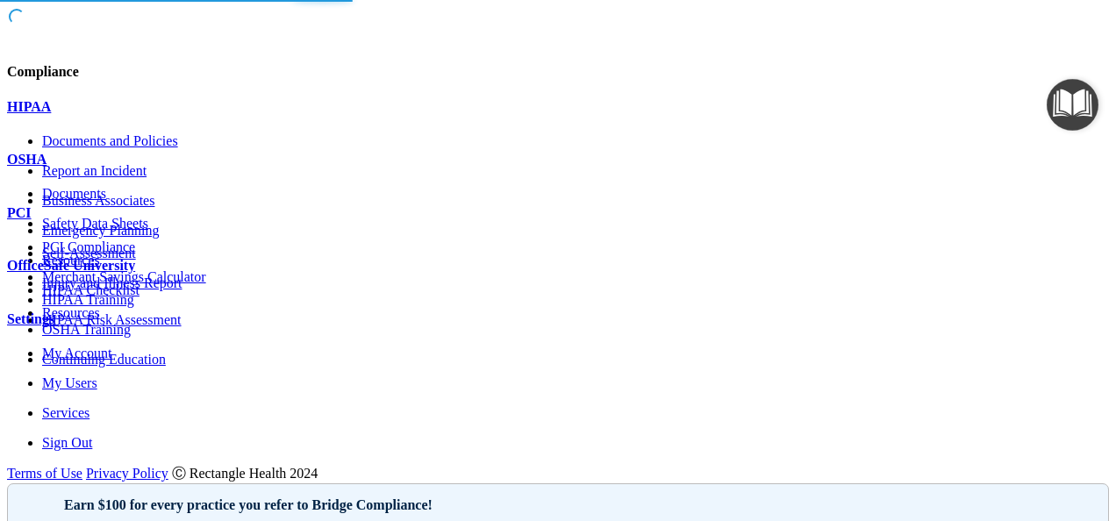
select select "20"
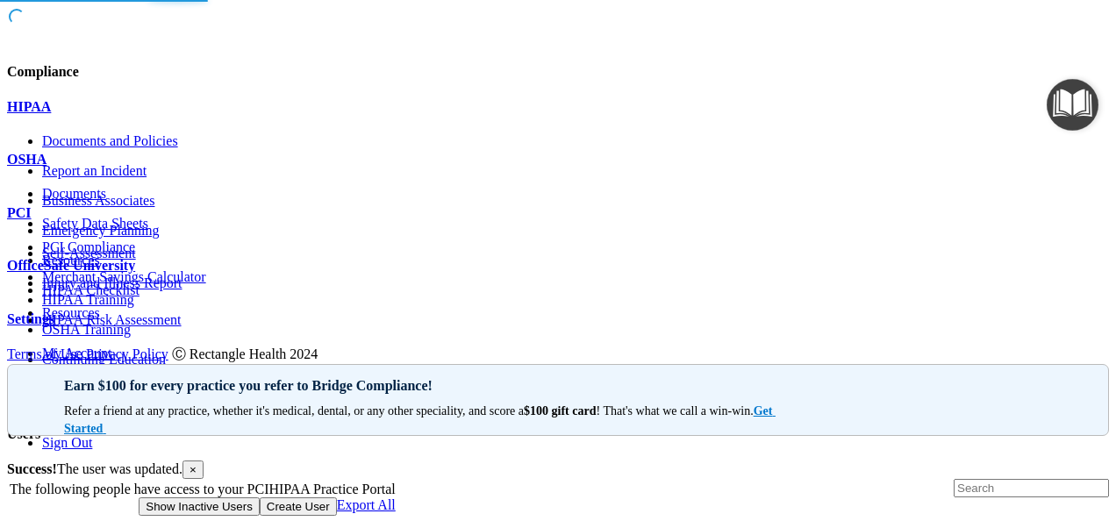
select select "practice_member"
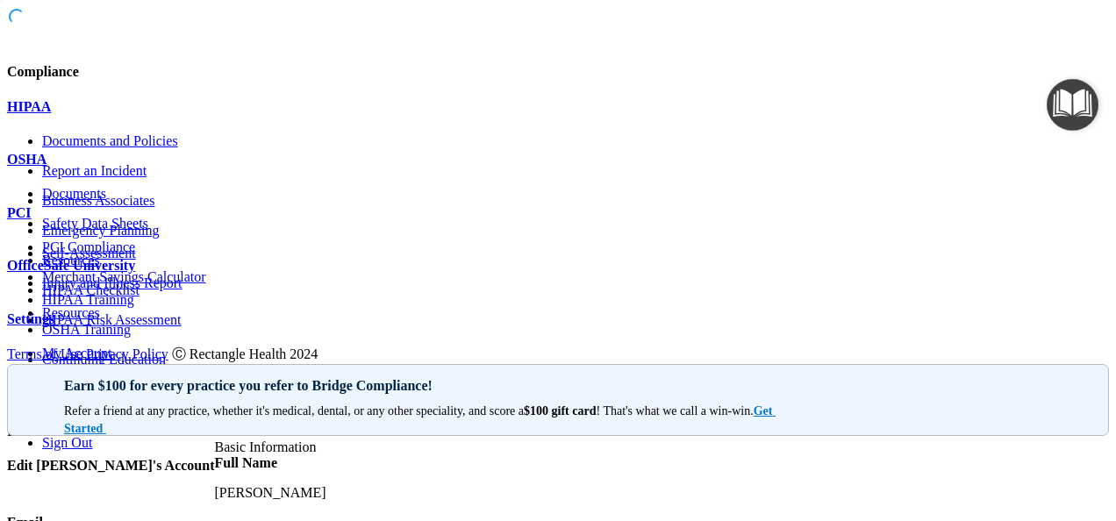
scroll to position [47, 0]
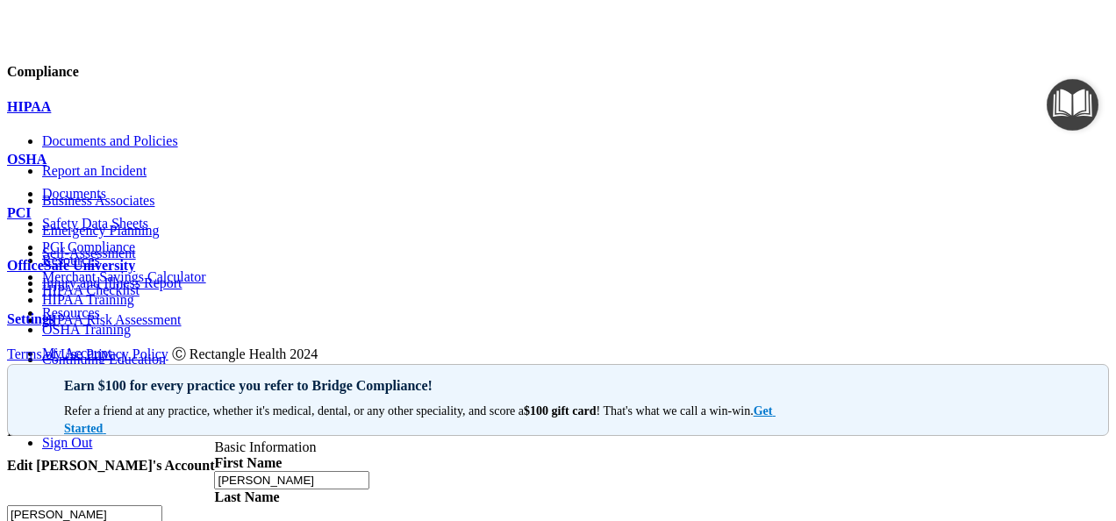
type input "jen.burt@timberlanesmile.com"
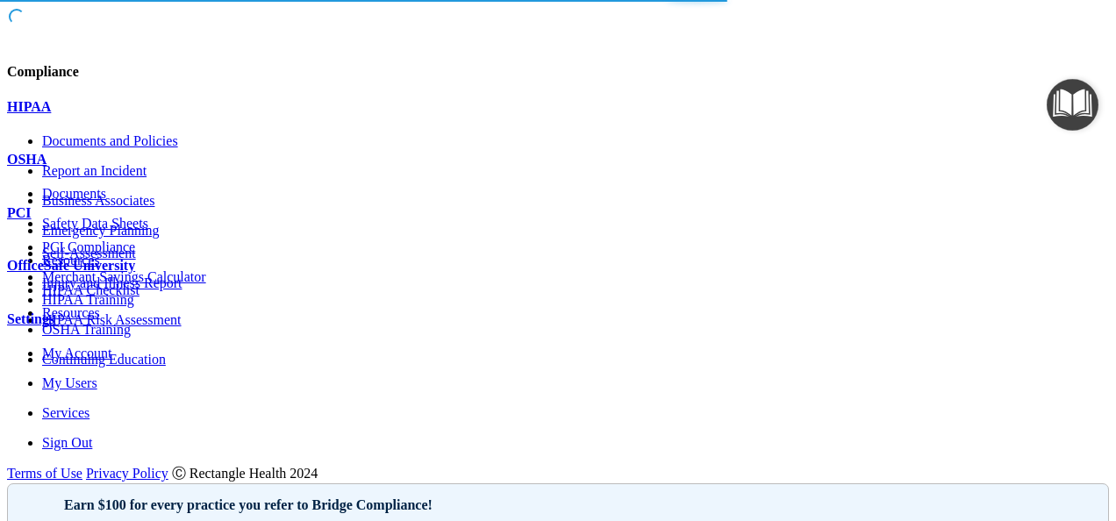
scroll to position [1037, 0]
select select "20"
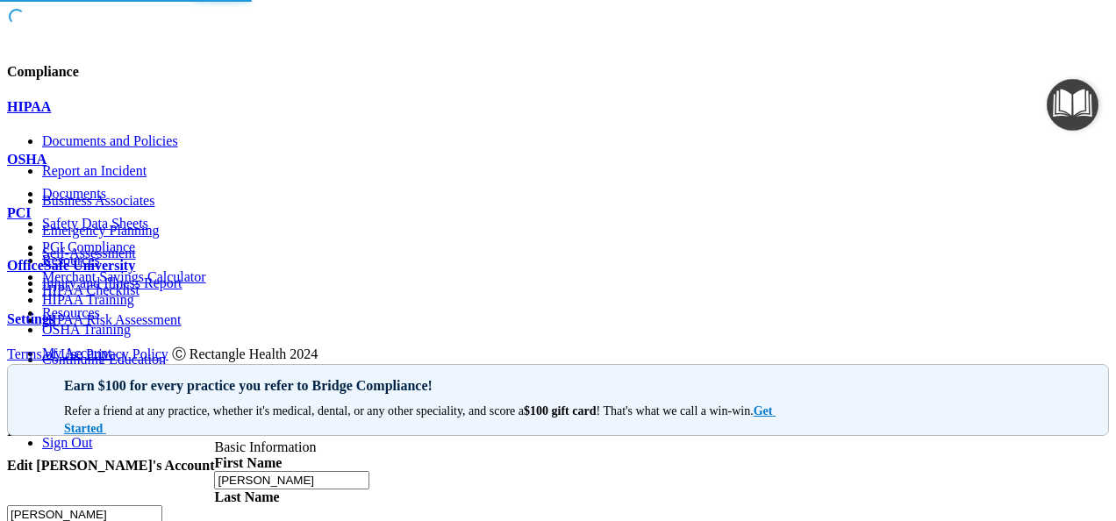
type input "eliza.callwood@timberlanesmile.com"
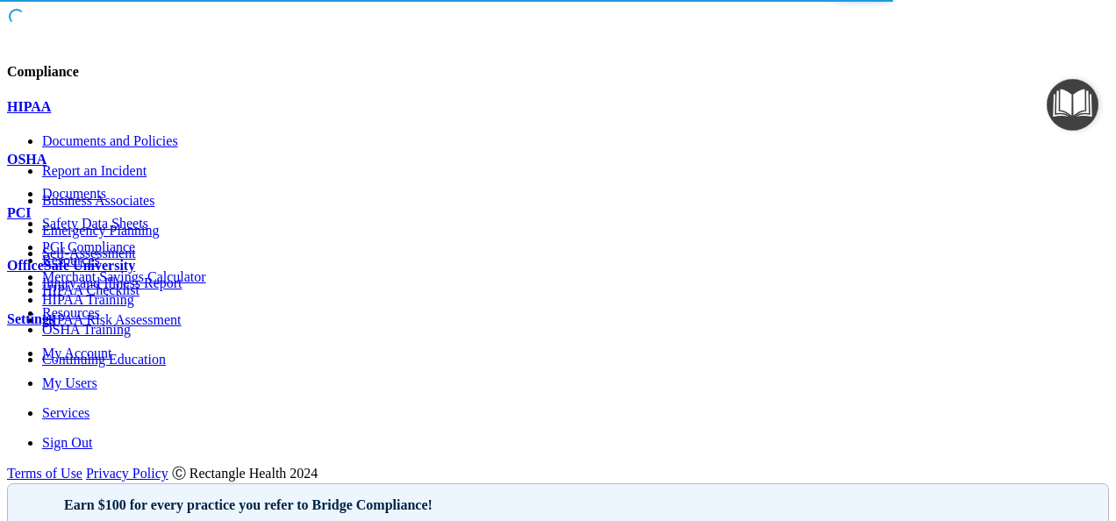
select select "20"
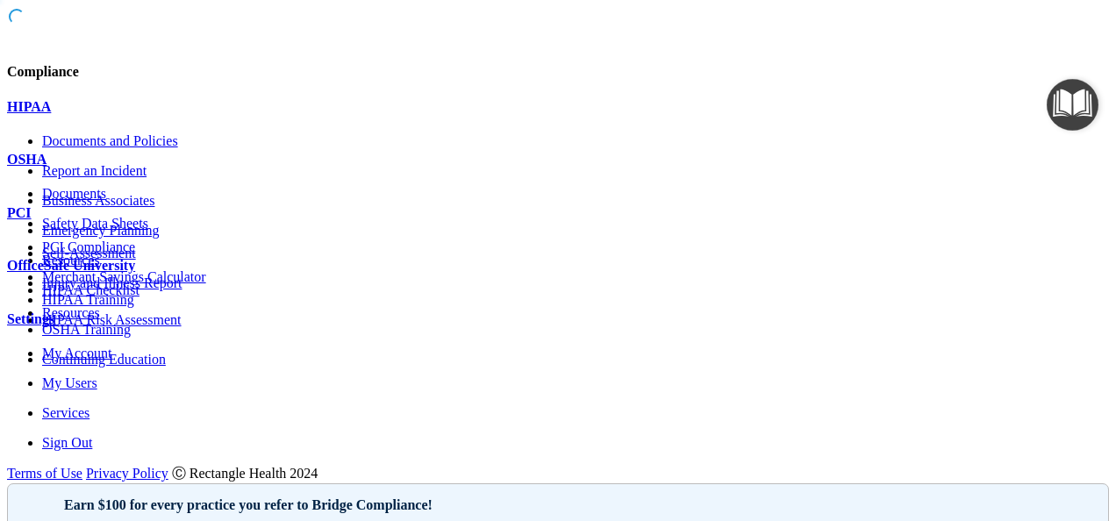
scroll to position [990, 0]
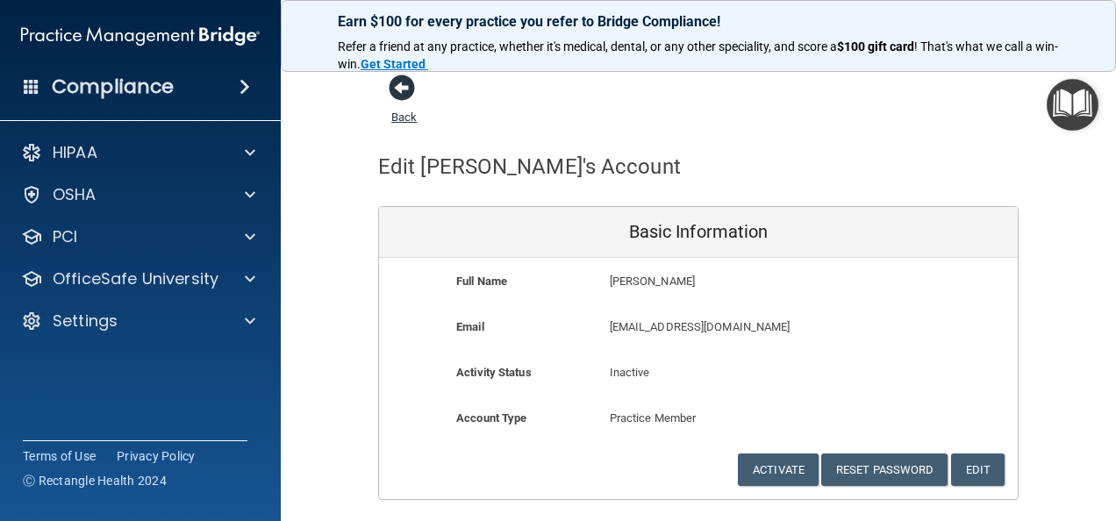
click at [389, 101] on span at bounding box center [402, 88] width 26 height 26
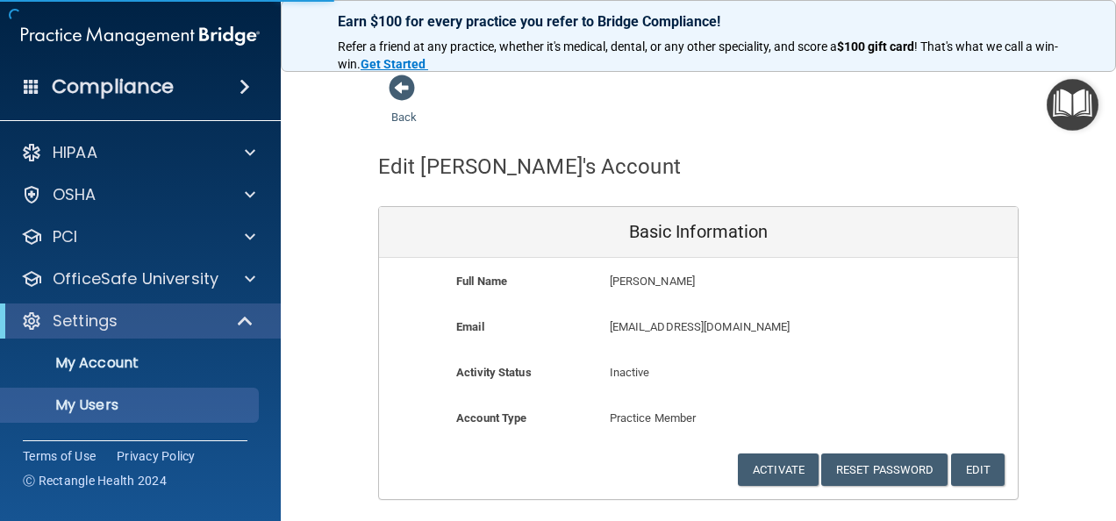
select select "20"
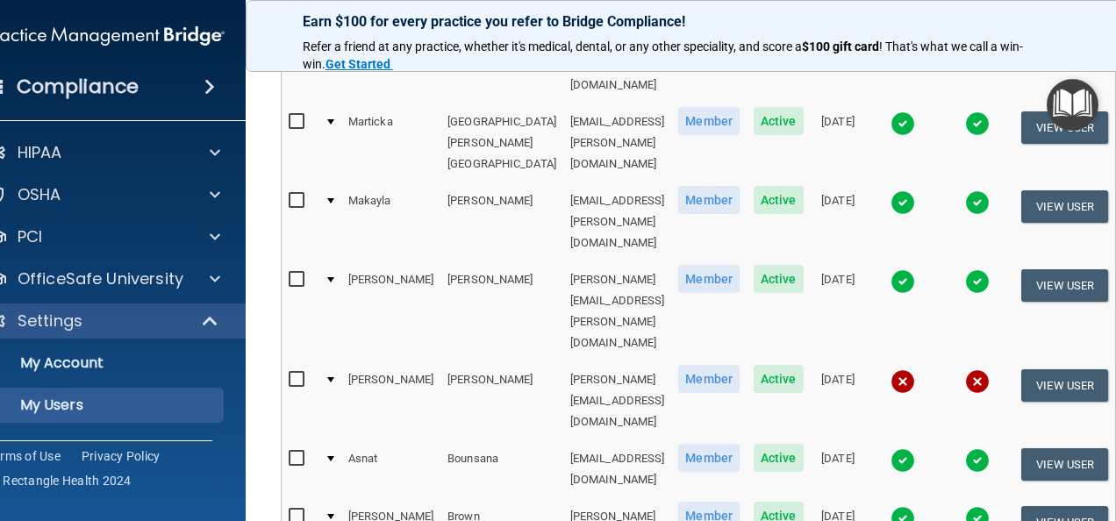
scroll to position [943, 0]
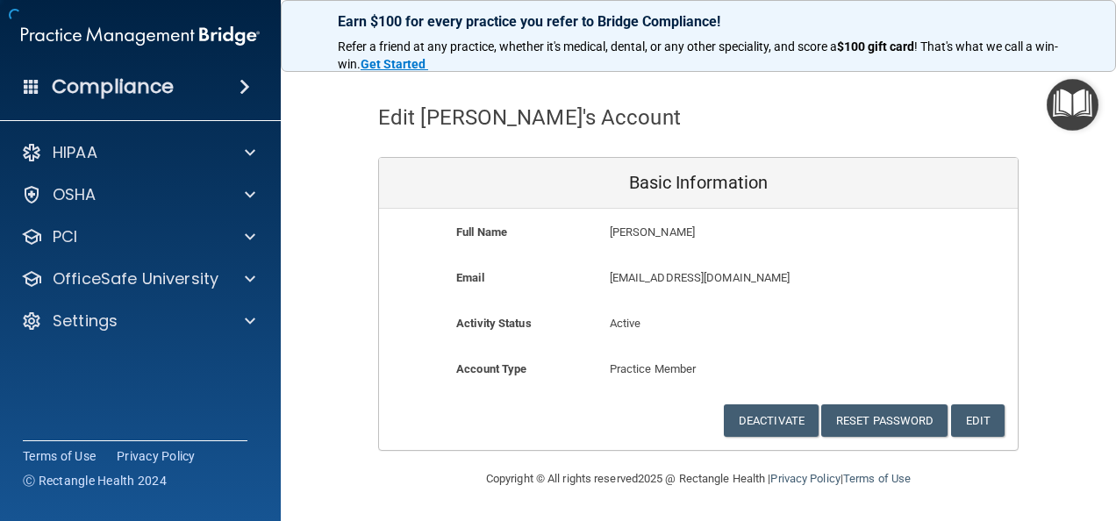
scroll to position [47, 0]
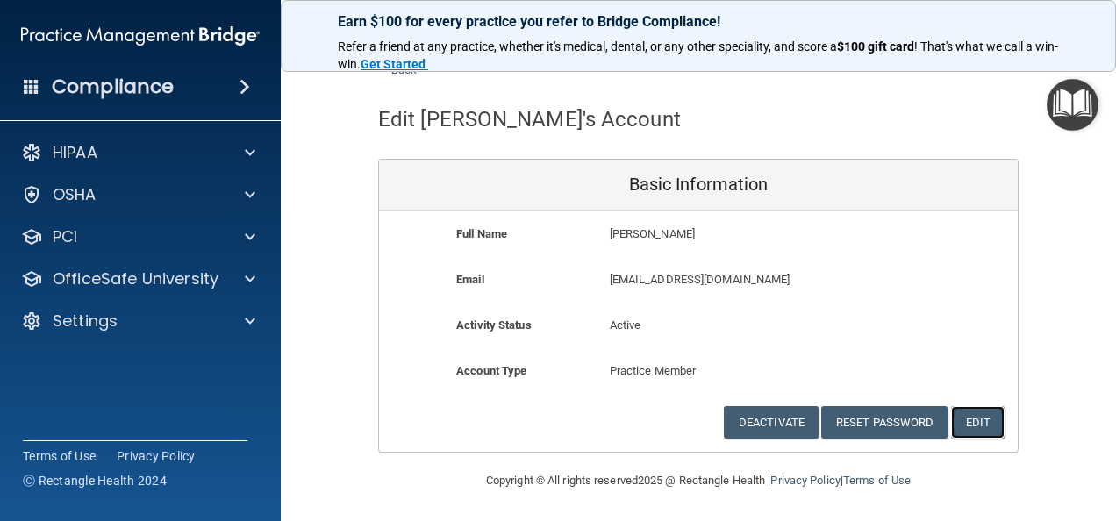
click at [972, 430] on button "Edit" at bounding box center [978, 422] width 54 height 32
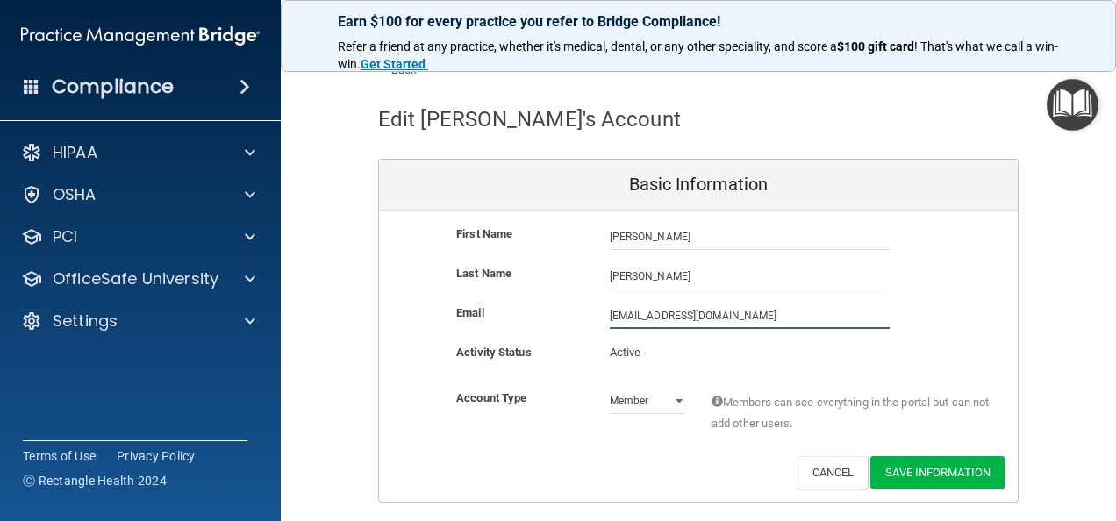
click at [610, 318] on input "[EMAIL_ADDRESS][DOMAIN_NAME]" at bounding box center [750, 316] width 280 height 26
type input "angela.cassidy@timberlanesmile.com"
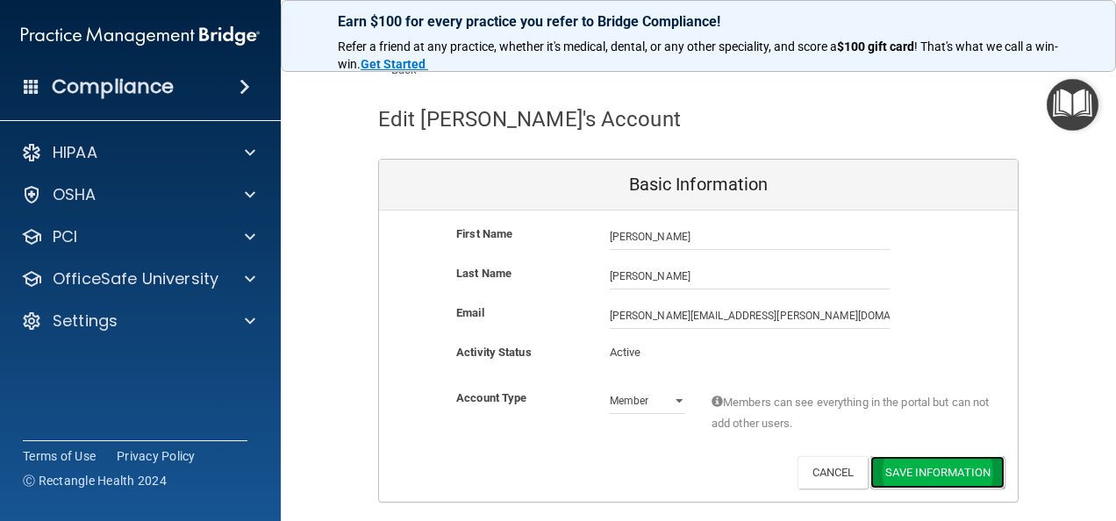
click at [948, 465] on button "Save Information" at bounding box center [937, 472] width 134 height 32
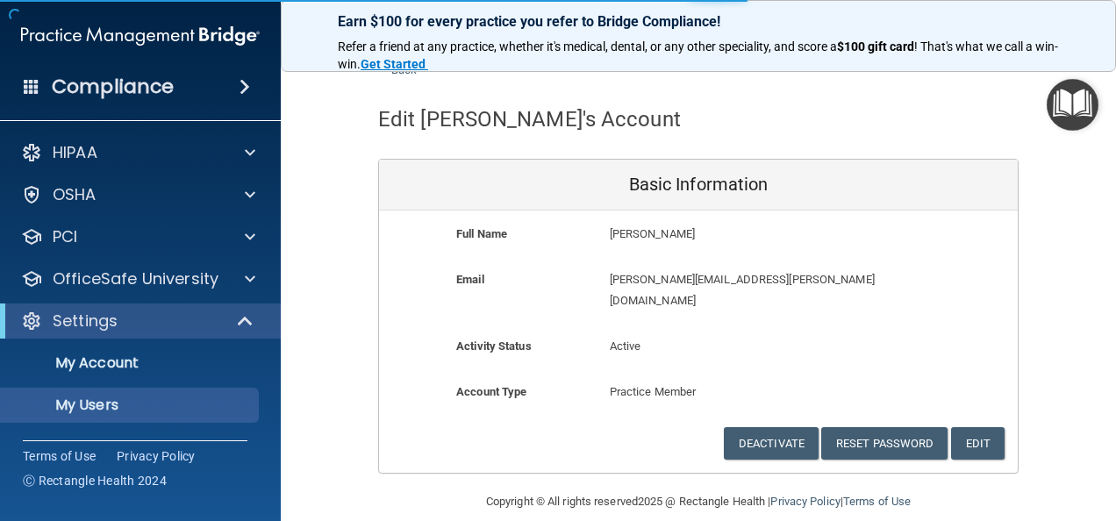
scroll to position [1047, 0]
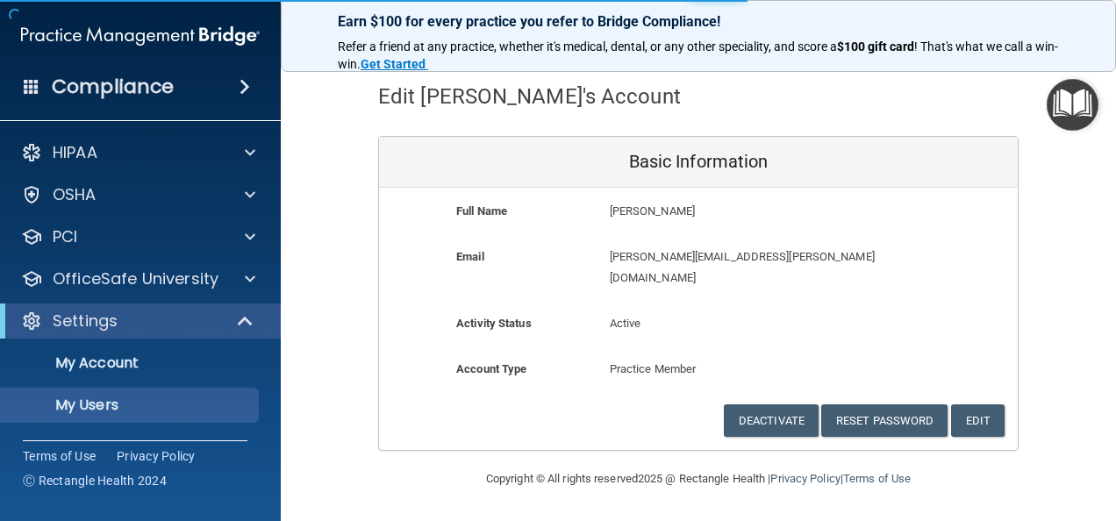
select select "20"
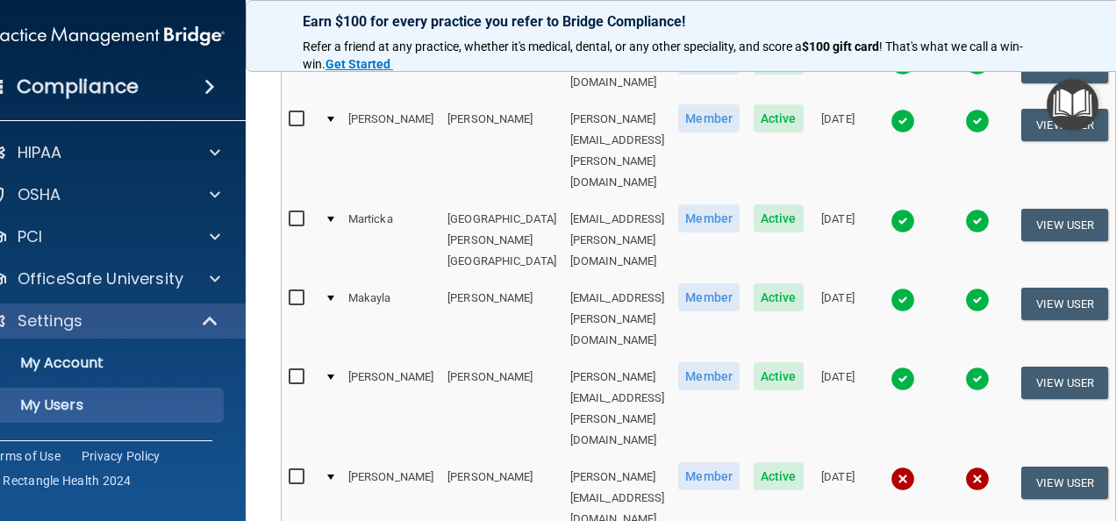
scroll to position [848, 0]
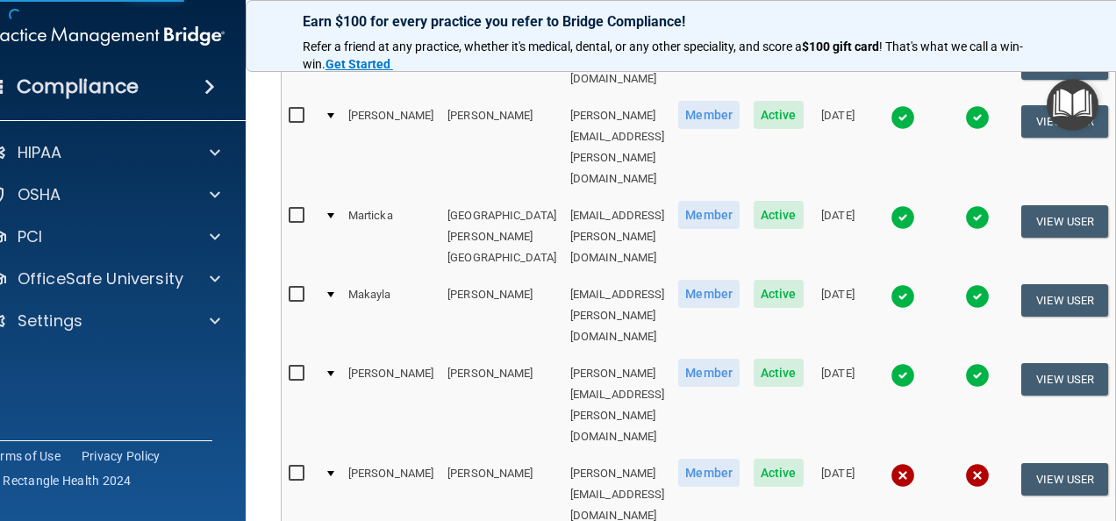
select select "practice_member"
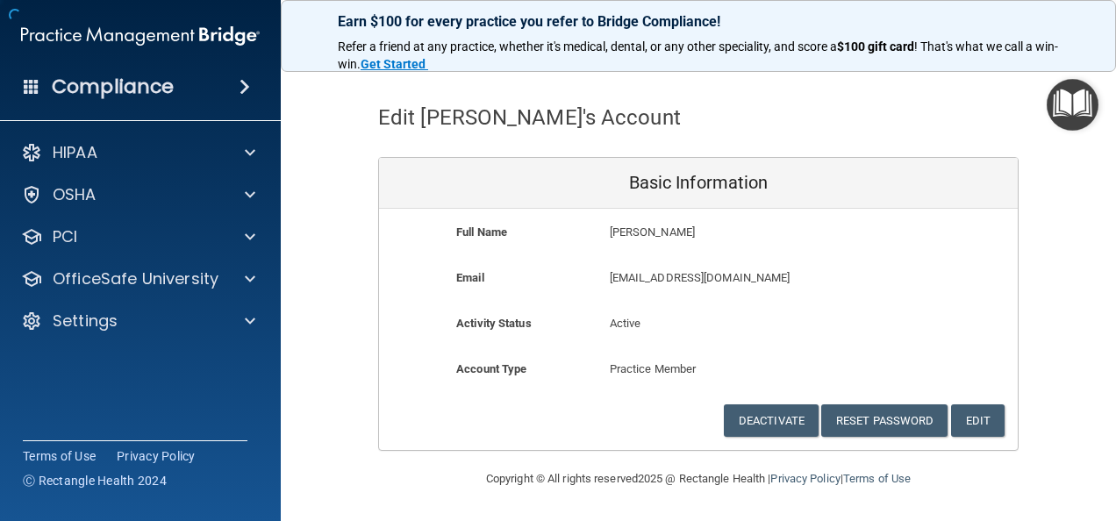
scroll to position [47, 0]
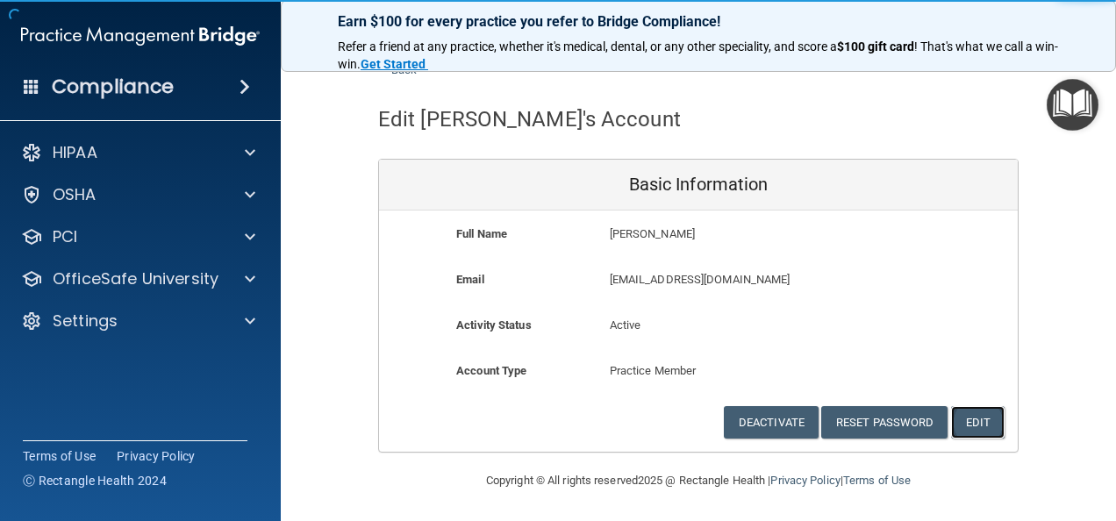
click at [974, 425] on button "Edit" at bounding box center [978, 422] width 54 height 32
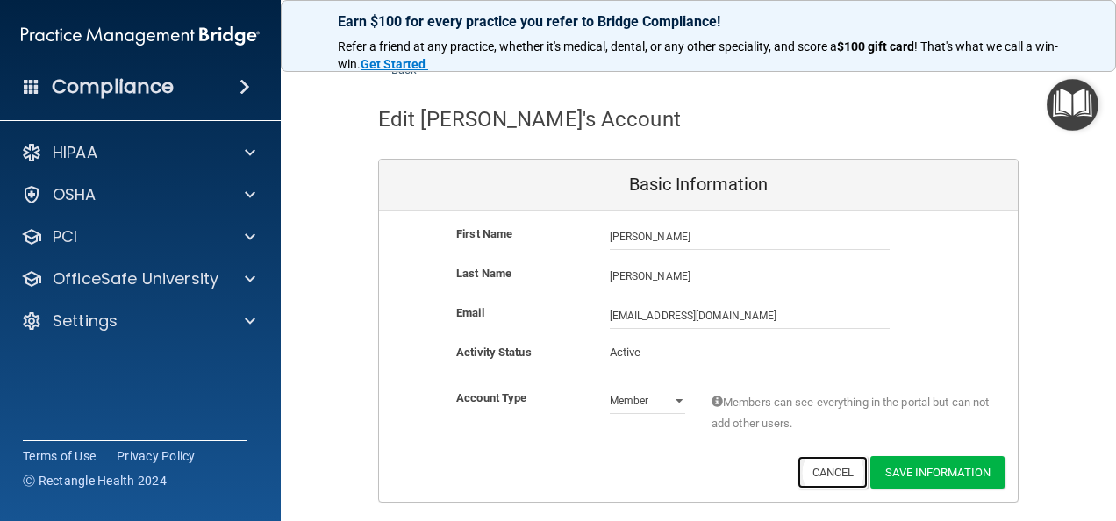
click at [841, 467] on button "Cancel" at bounding box center [833, 472] width 71 height 32
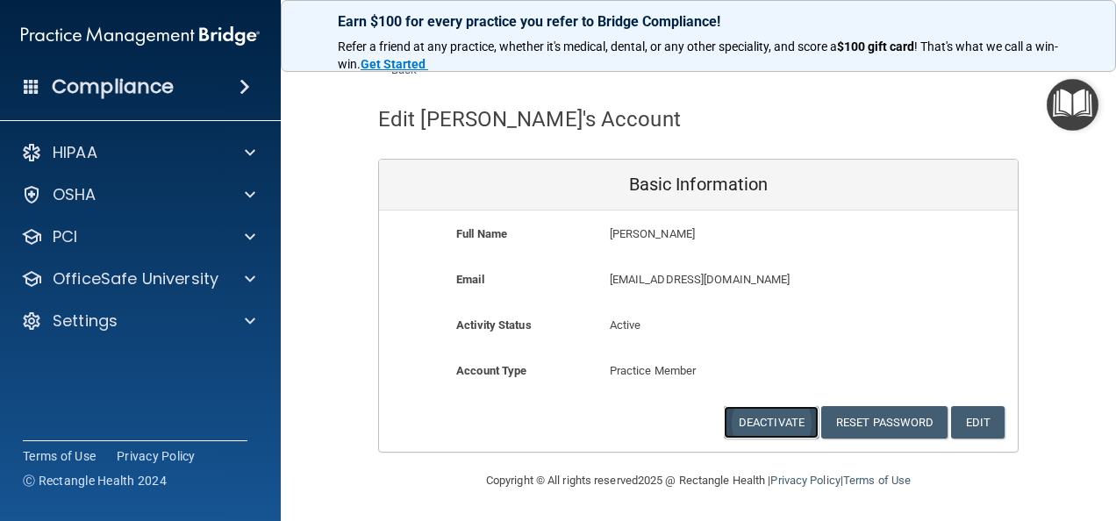
click at [781, 411] on button "Deactivate" at bounding box center [771, 422] width 95 height 32
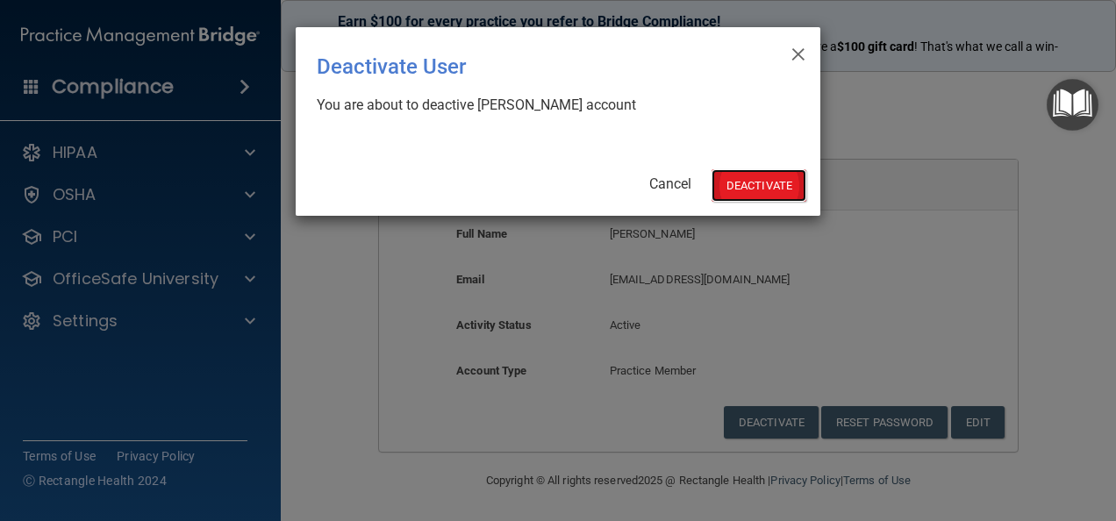
click at [771, 187] on button "Deactivate" at bounding box center [759, 185] width 95 height 32
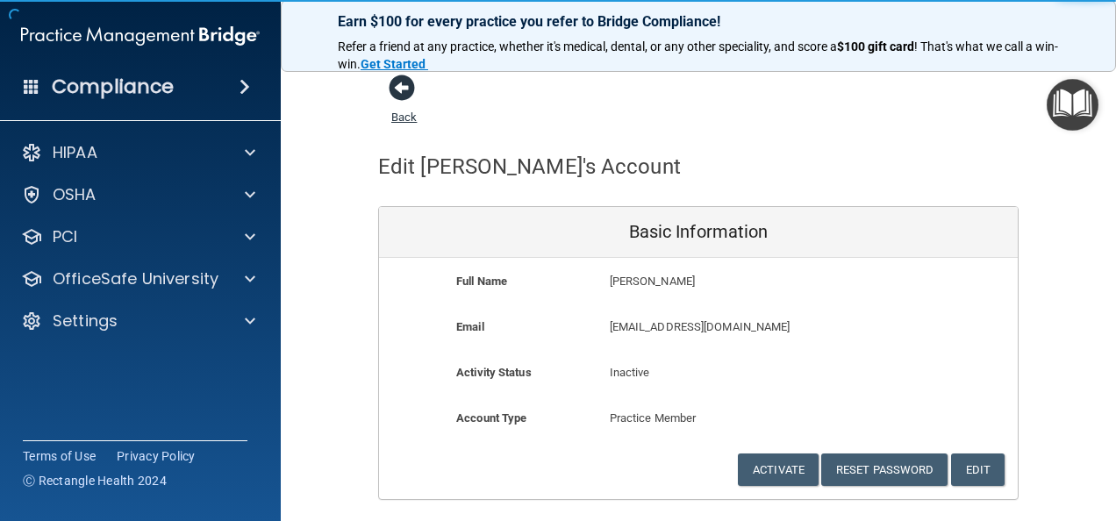
click at [397, 81] on span at bounding box center [402, 88] width 26 height 26
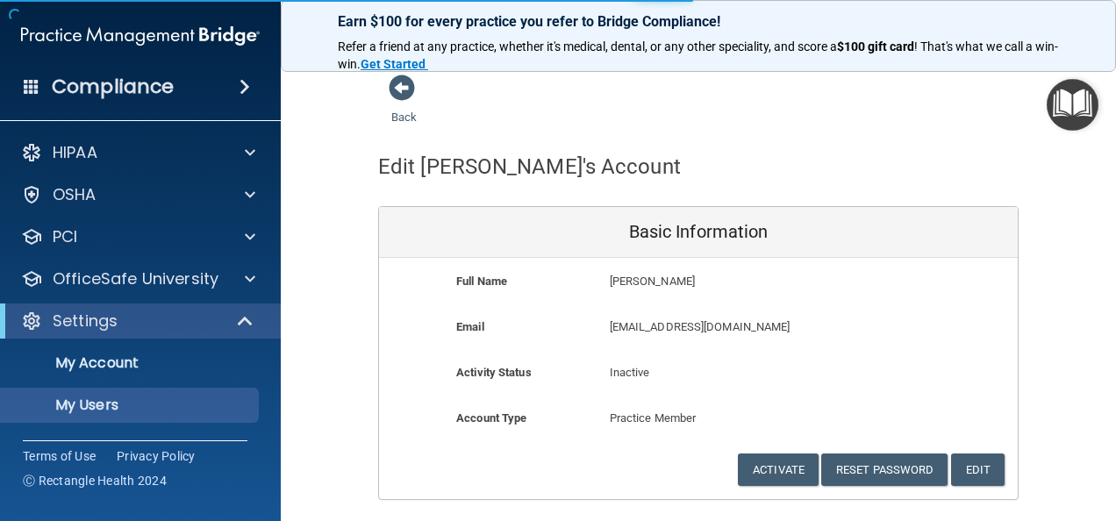
select select "20"
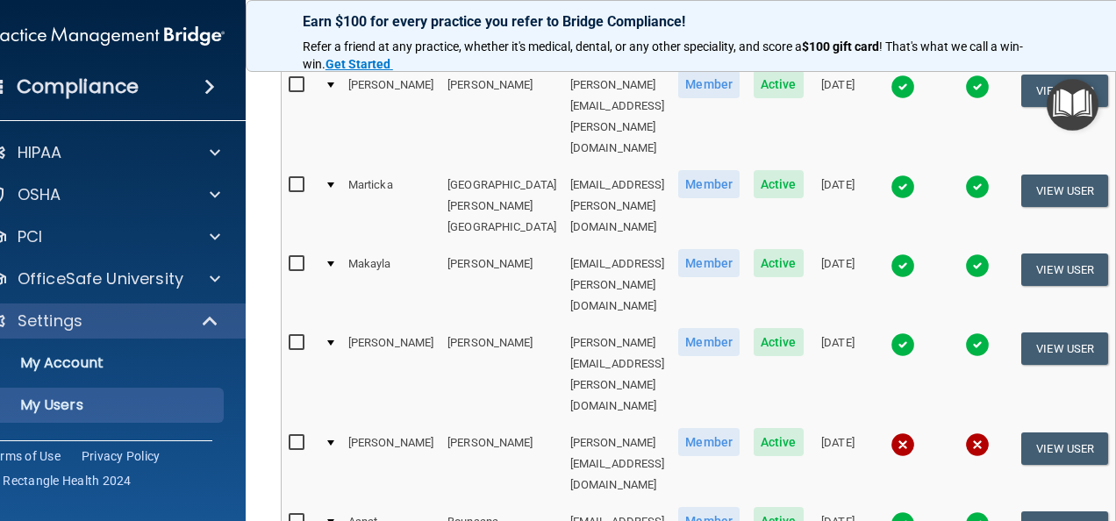
scroll to position [879, 0]
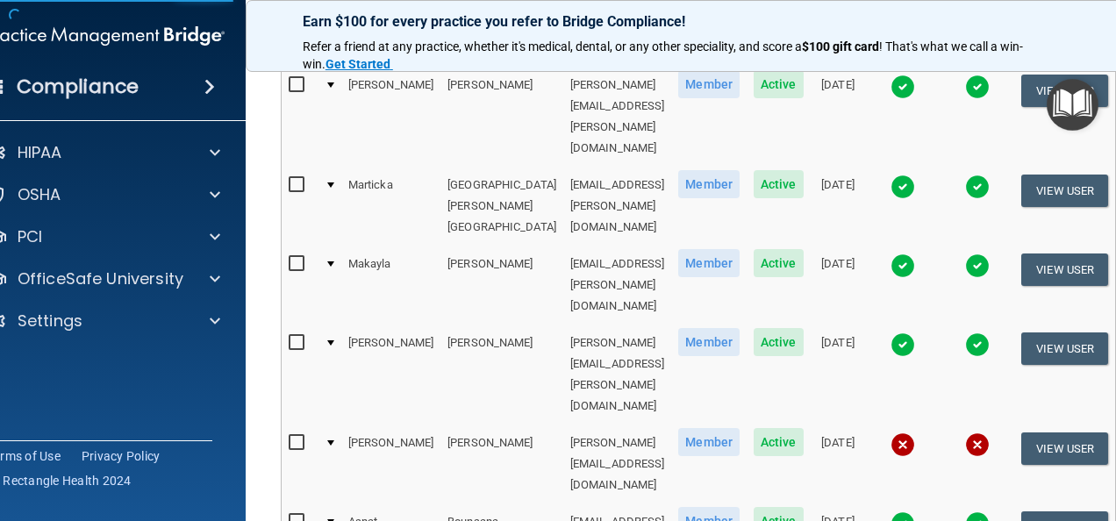
scroll to position [47, 0]
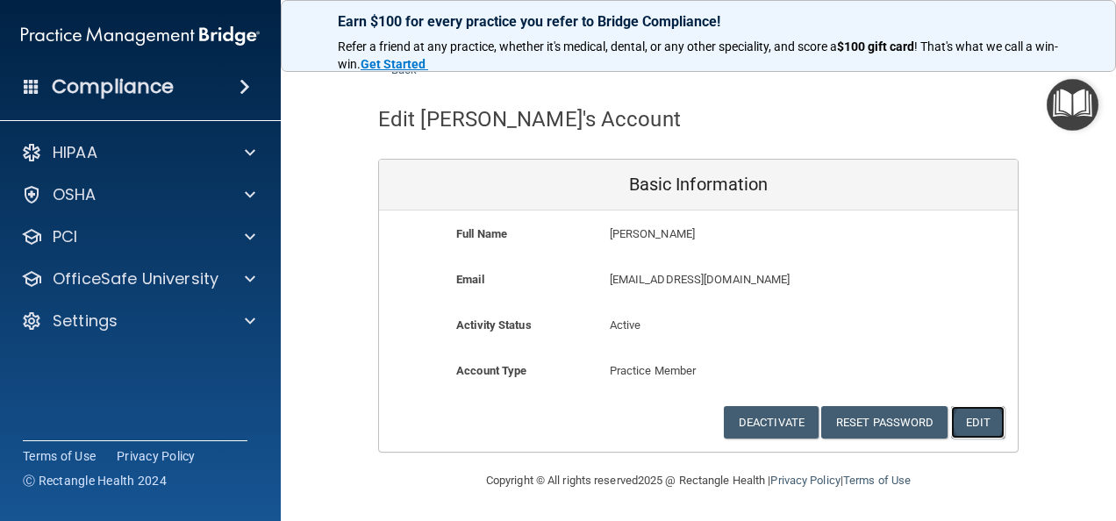
click at [960, 435] on button "Edit" at bounding box center [978, 422] width 54 height 32
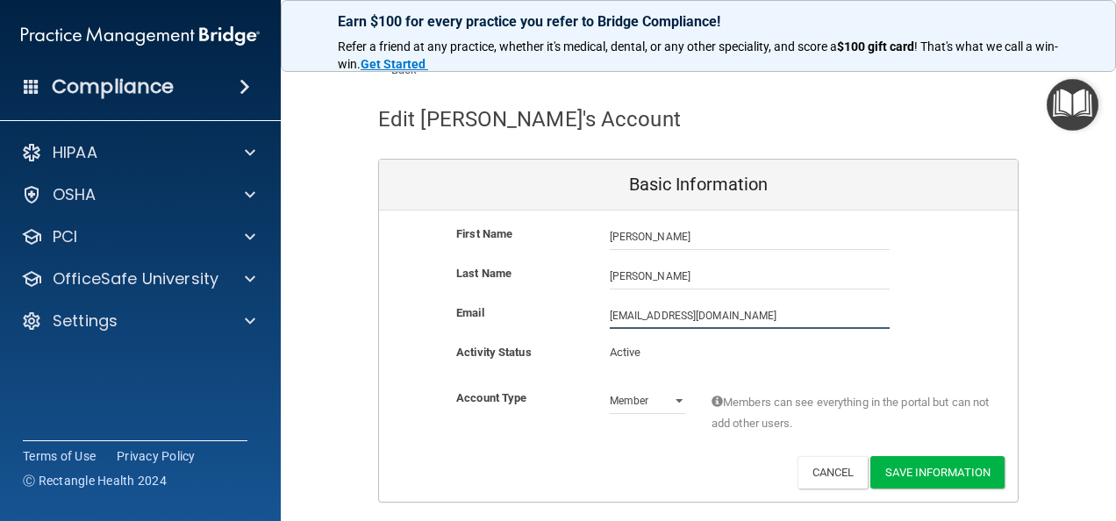
click at [610, 314] on input "[EMAIL_ADDRESS][DOMAIN_NAME]" at bounding box center [750, 316] width 280 height 26
click at [774, 317] on input "[PERSON_NAME][EMAIL_ADDRESS][PERSON_NAME][DOMAIN_NAME]" at bounding box center [750, 316] width 280 height 26
type input "[PERSON_NAME][EMAIL_ADDRESS][PERSON_NAME][DOMAIN_NAME]"
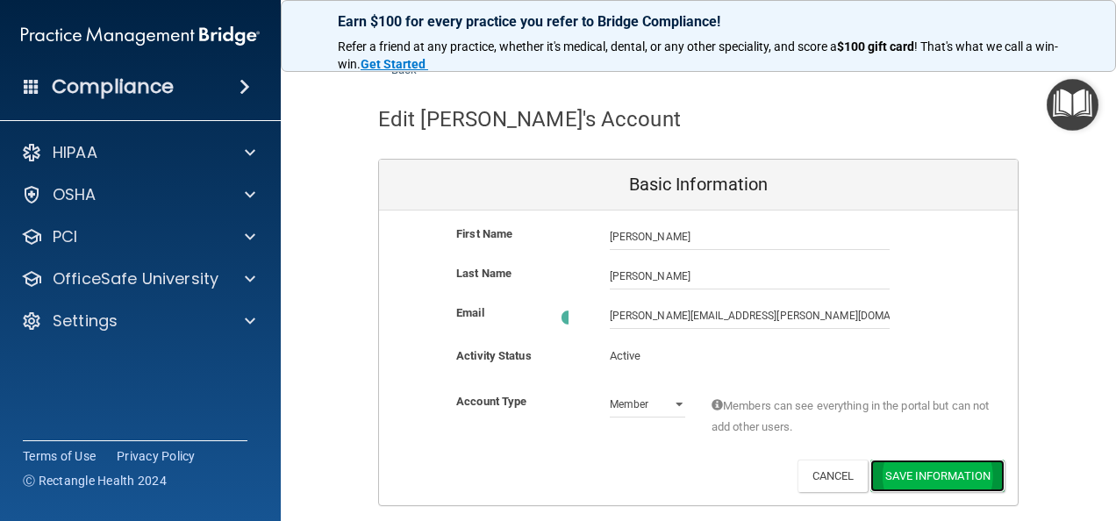
click at [941, 467] on button "Save Information" at bounding box center [937, 476] width 134 height 32
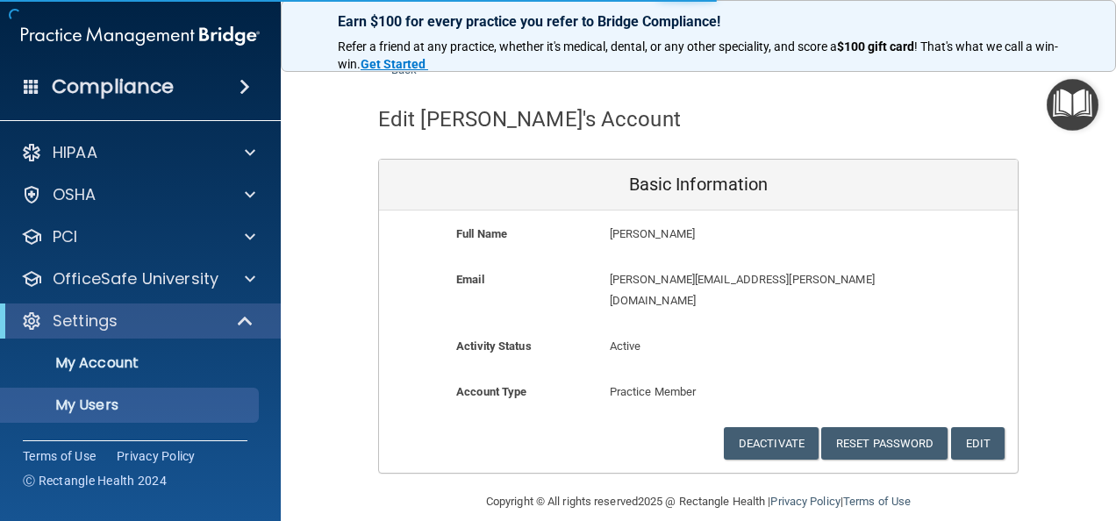
select select "20"
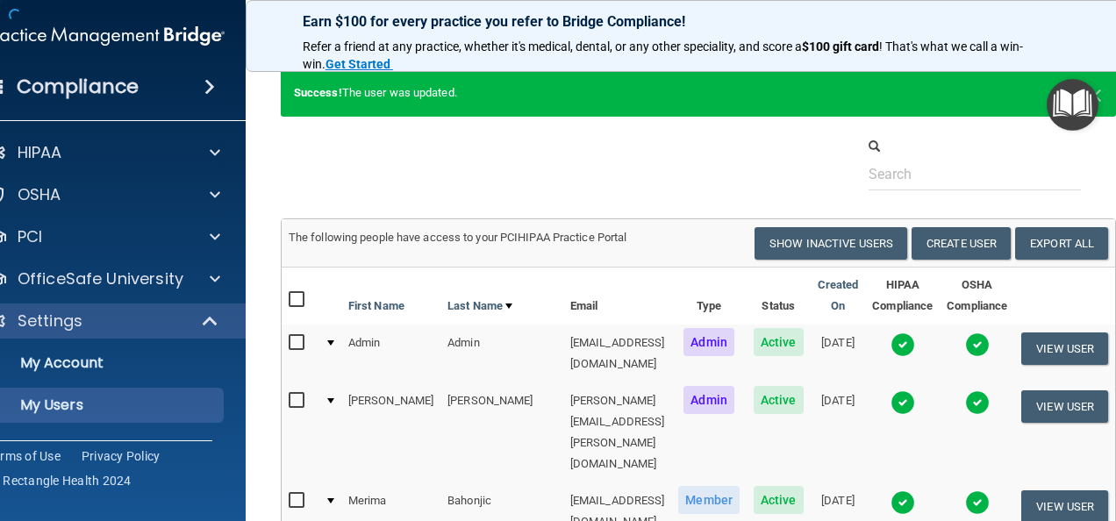
scroll to position [1047, 0]
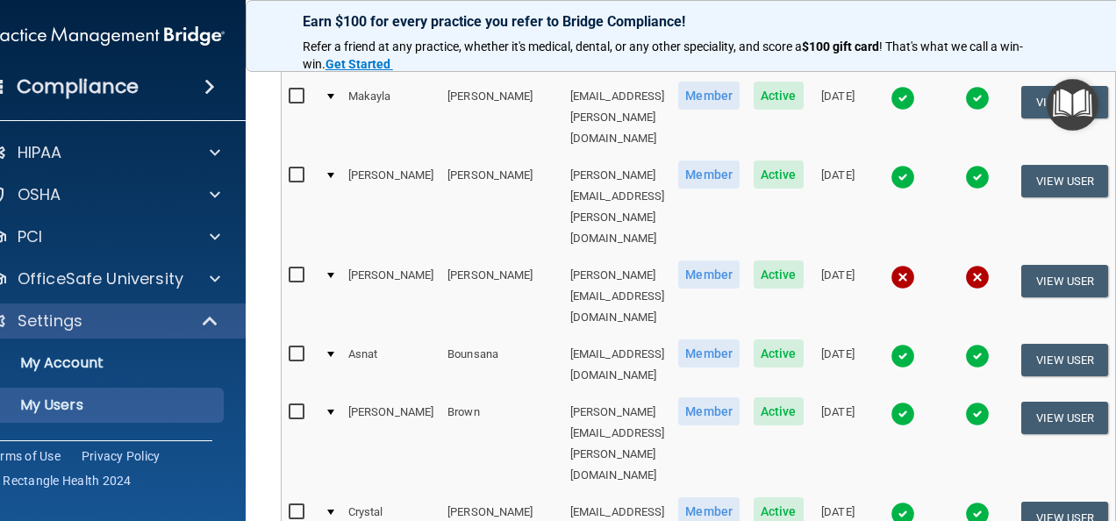
drag, startPoint x: 1069, startPoint y: 283, endPoint x: 1043, endPoint y: 340, distance: 63.6
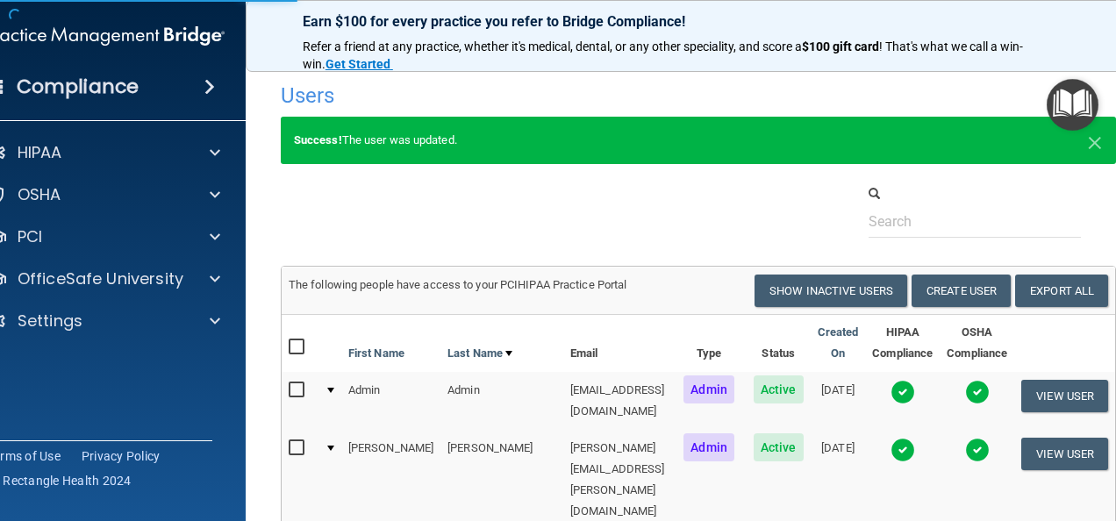
select select "practice_member"
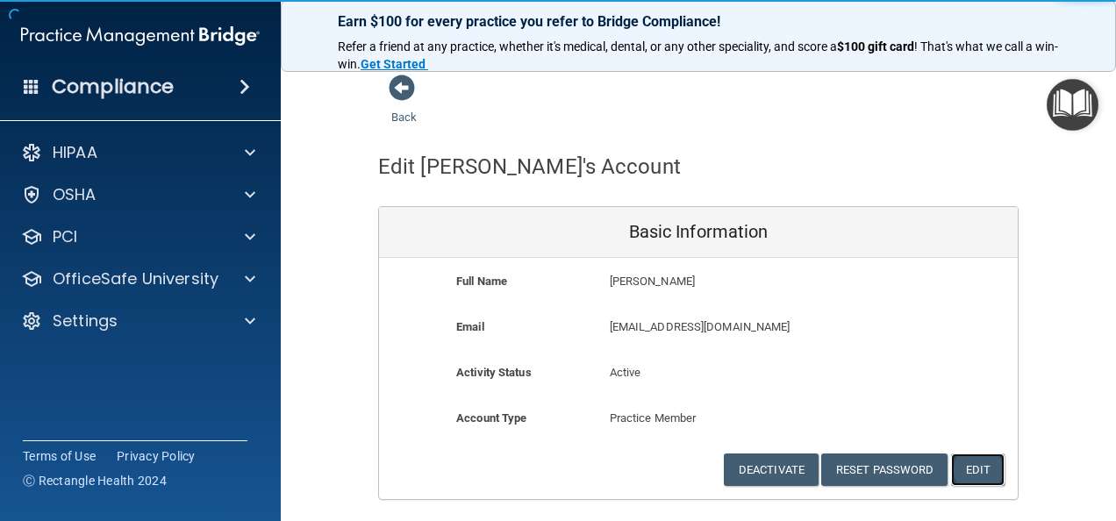
click at [977, 470] on button "Edit" at bounding box center [978, 470] width 54 height 32
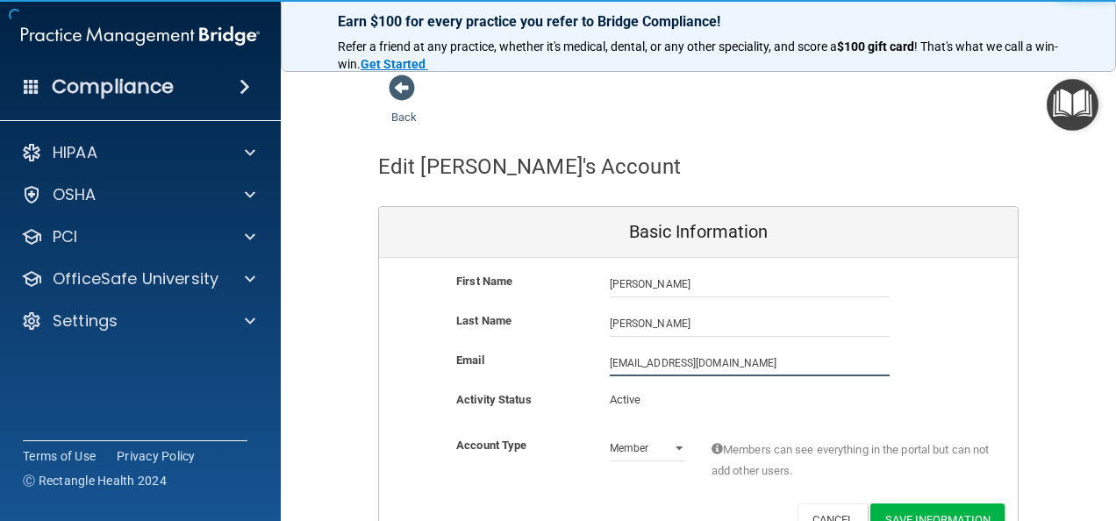
click at [612, 359] on input "[EMAIL_ADDRESS][DOMAIN_NAME]" at bounding box center [750, 363] width 280 height 26
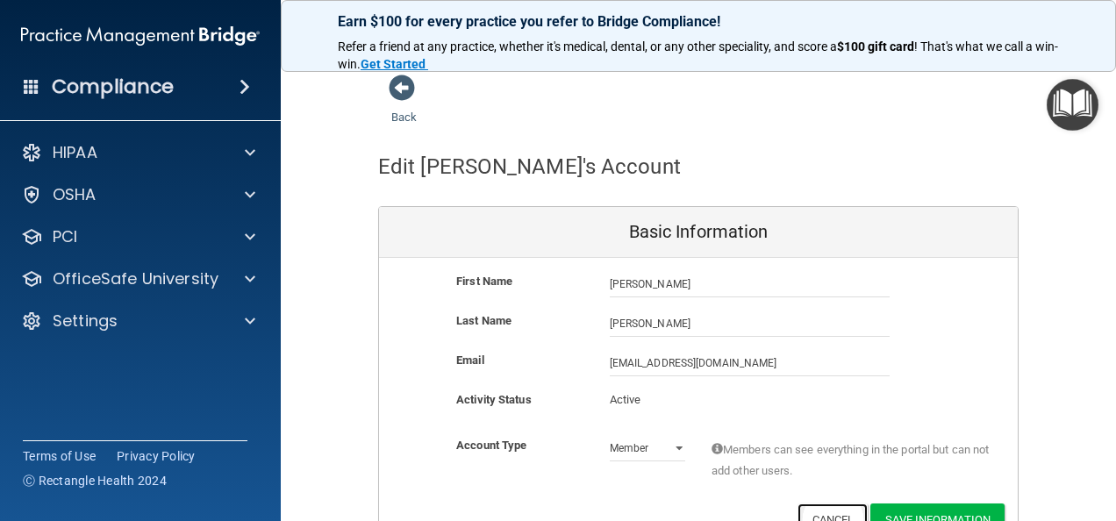
click at [835, 505] on button "Cancel" at bounding box center [833, 520] width 71 height 32
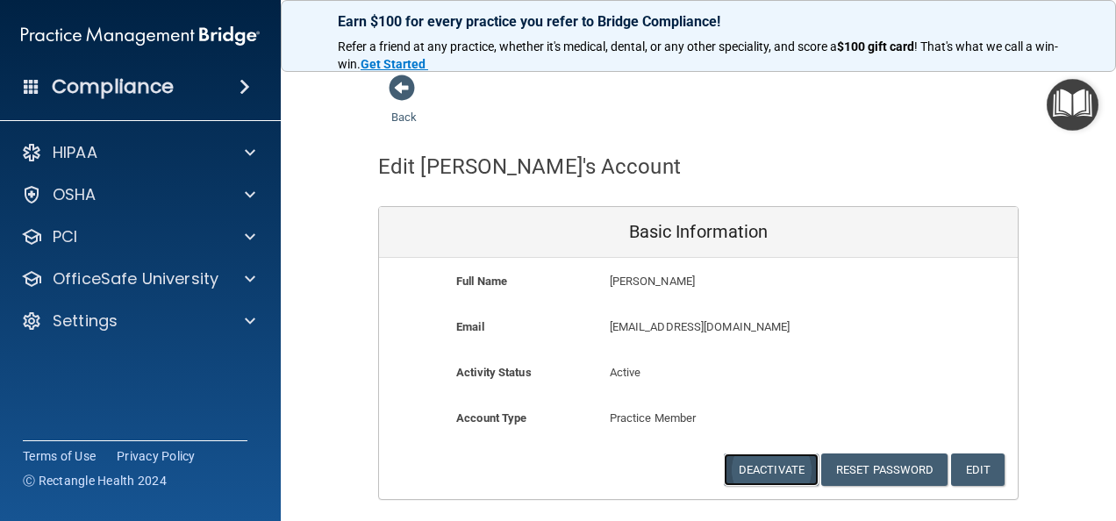
click at [774, 471] on button "Deactivate" at bounding box center [771, 470] width 95 height 32
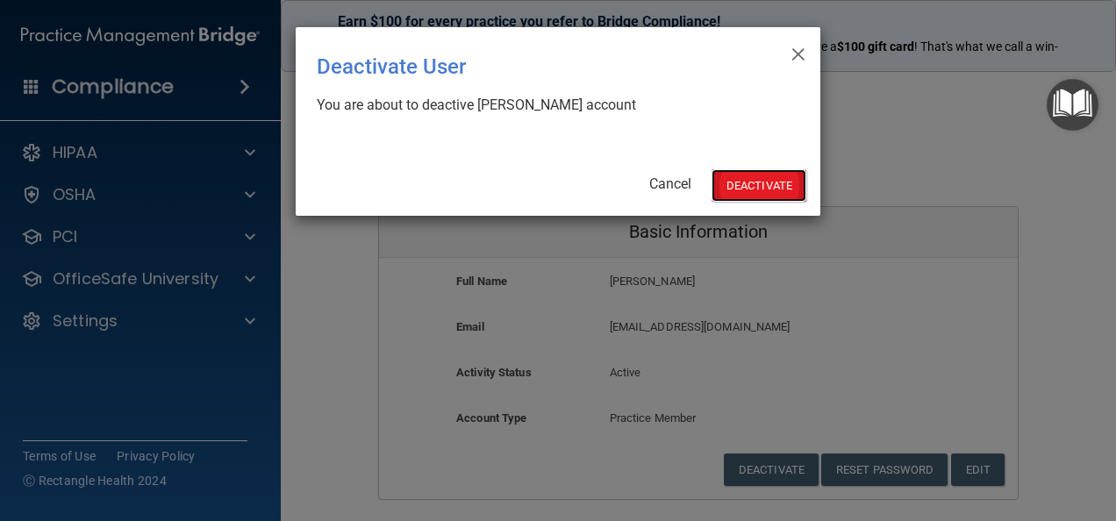
click at [735, 195] on button "Deactivate" at bounding box center [759, 185] width 95 height 32
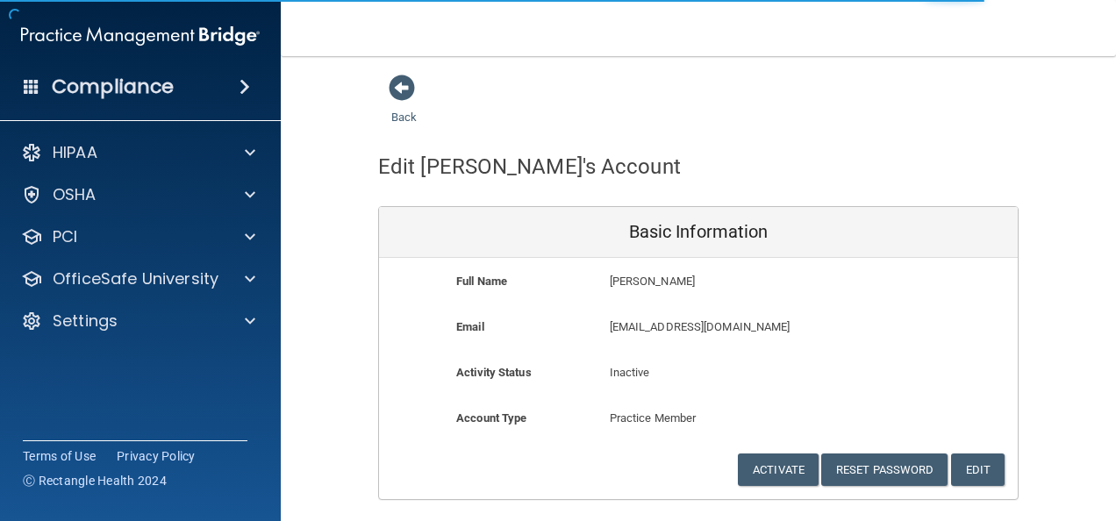
drag, startPoint x: 0, startPoint y: 0, endPoint x: 749, endPoint y: 144, distance: 762.9
click at [749, 144] on div "Edit [PERSON_NAME]'s Account Basic Information Full Name [PERSON_NAME] [PERSON_…" at bounding box center [698, 314] width 640 height 372
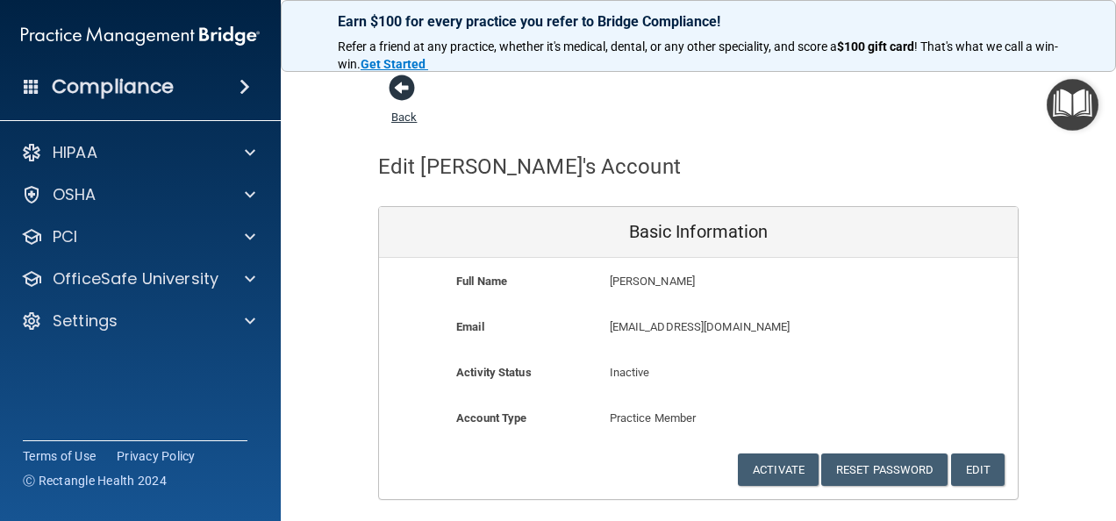
click at [395, 84] on span at bounding box center [402, 88] width 26 height 26
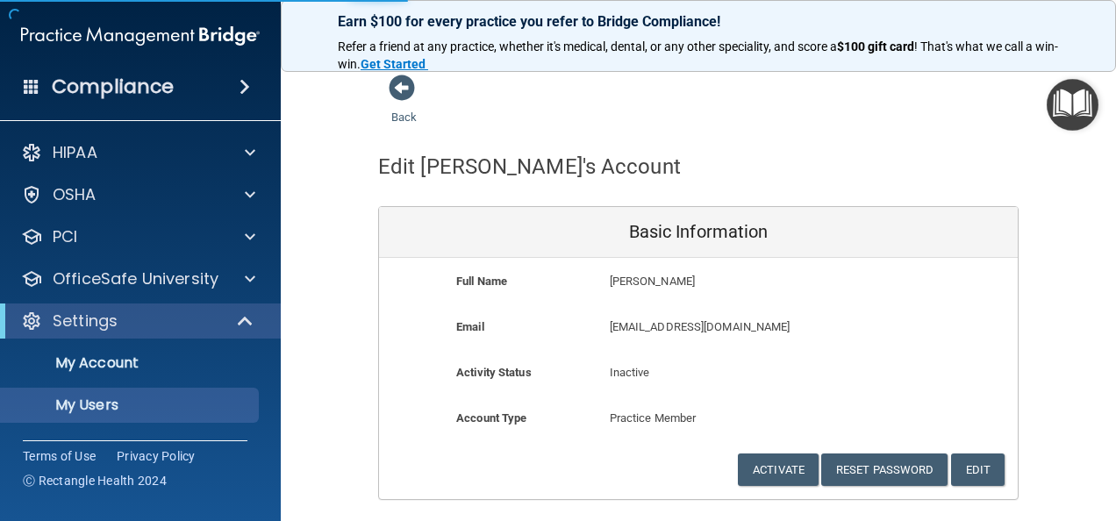
select select "20"
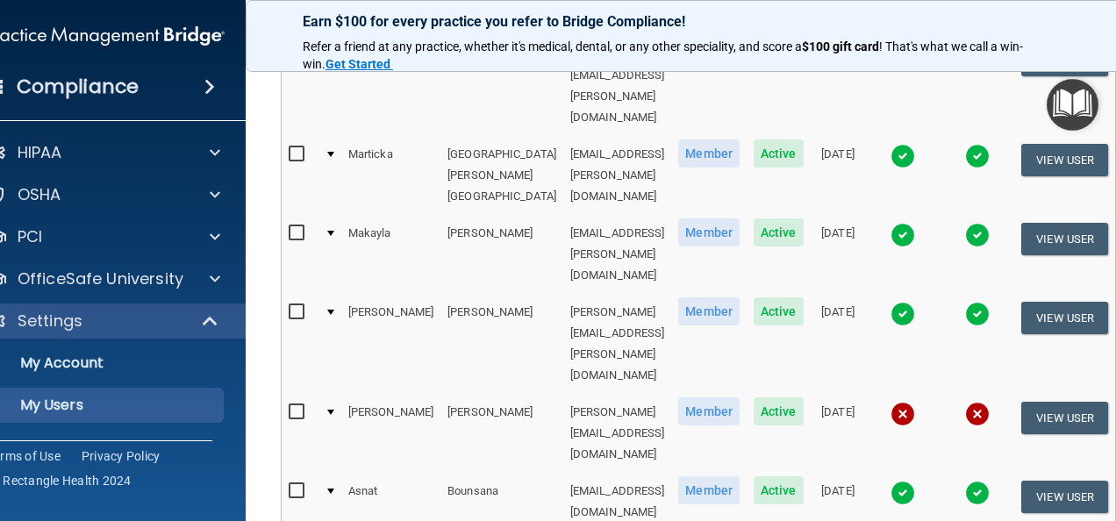
scroll to position [912, 0]
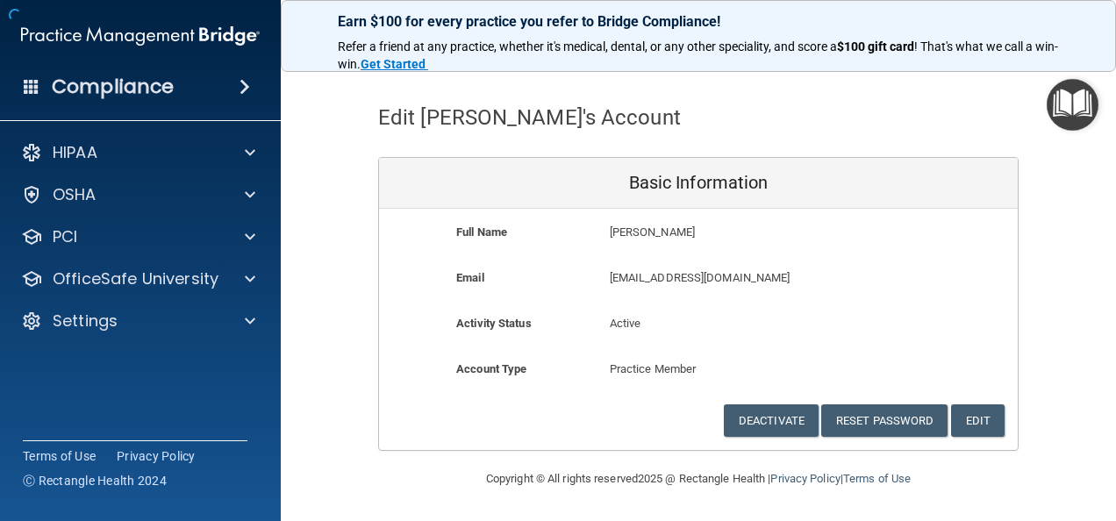
scroll to position [47, 0]
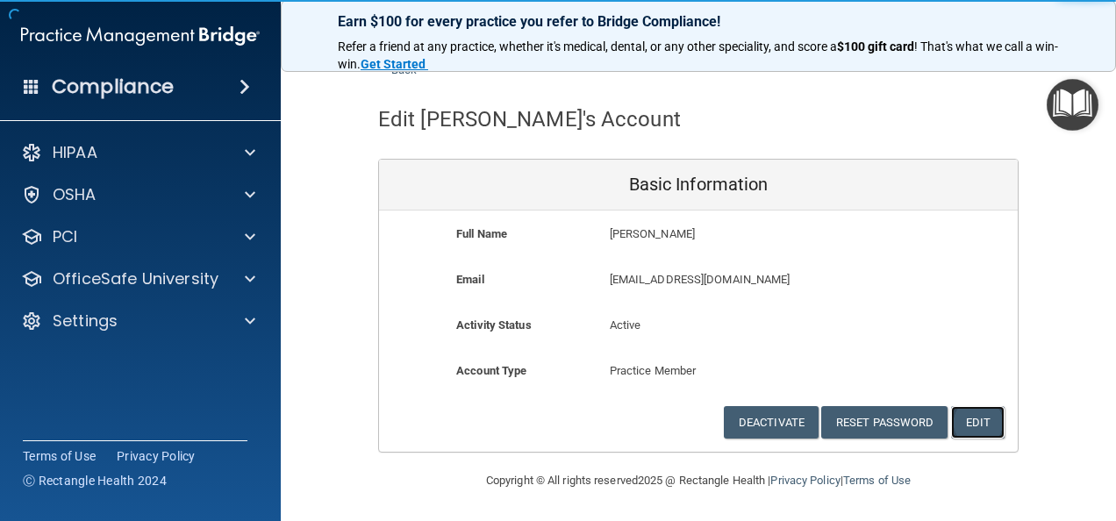
click at [972, 426] on button "Edit" at bounding box center [978, 422] width 54 height 32
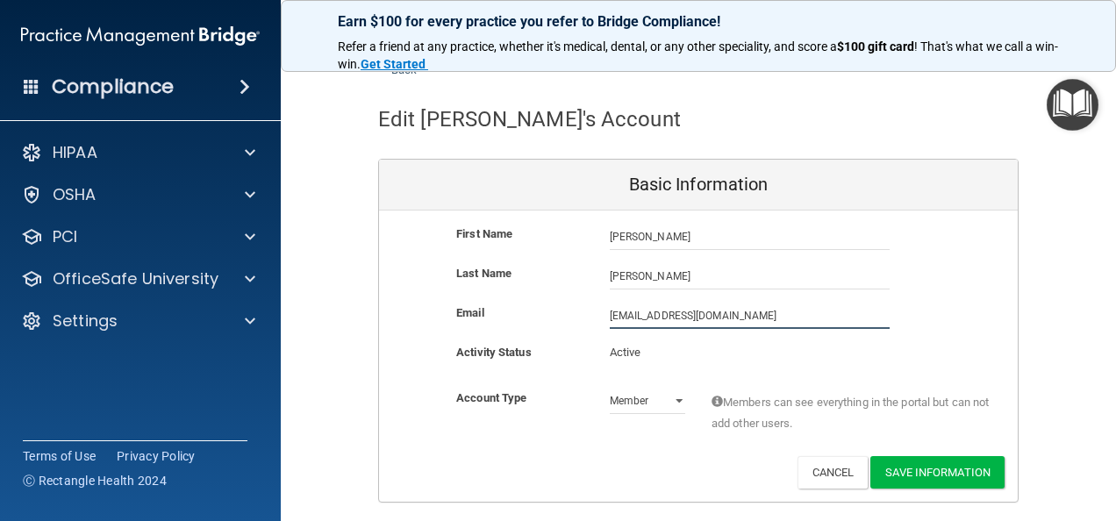
click at [610, 311] on input "gdavis@timberlanedental.com" at bounding box center [750, 316] width 280 height 26
type input "[PERSON_NAME][EMAIL_ADDRESS][PERSON_NAME][DOMAIN_NAME]"
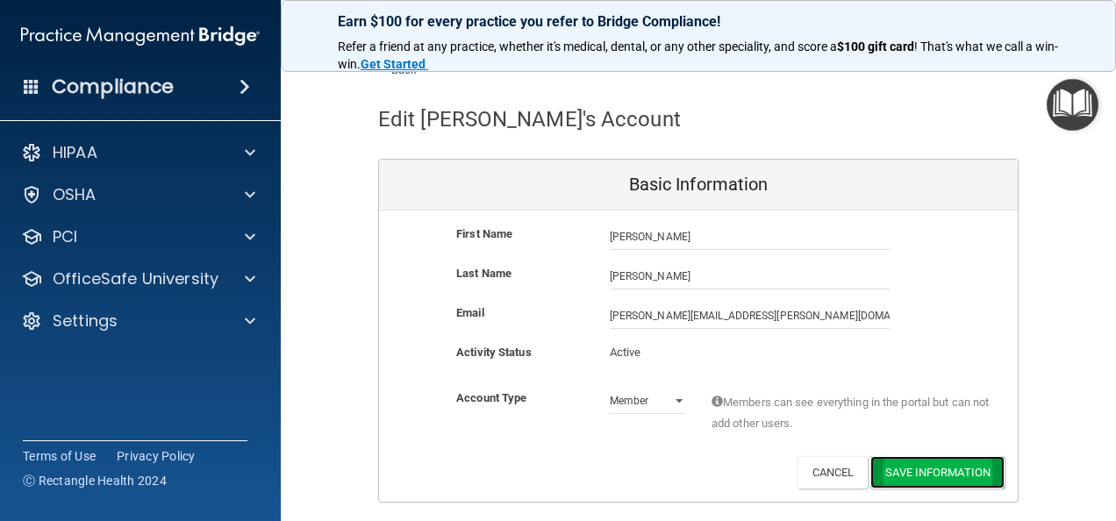
click at [958, 470] on button "Save Information" at bounding box center [937, 472] width 134 height 32
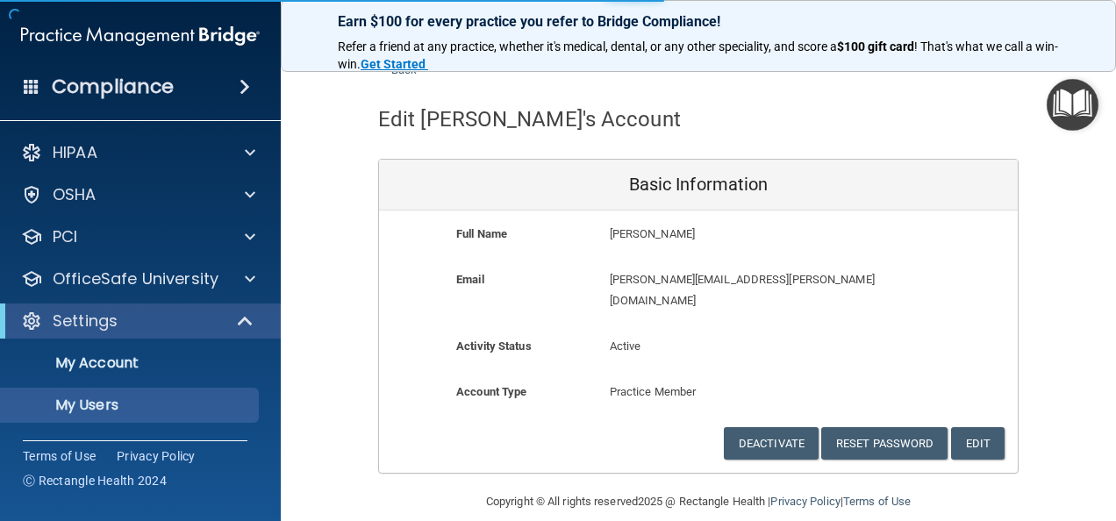
select select "20"
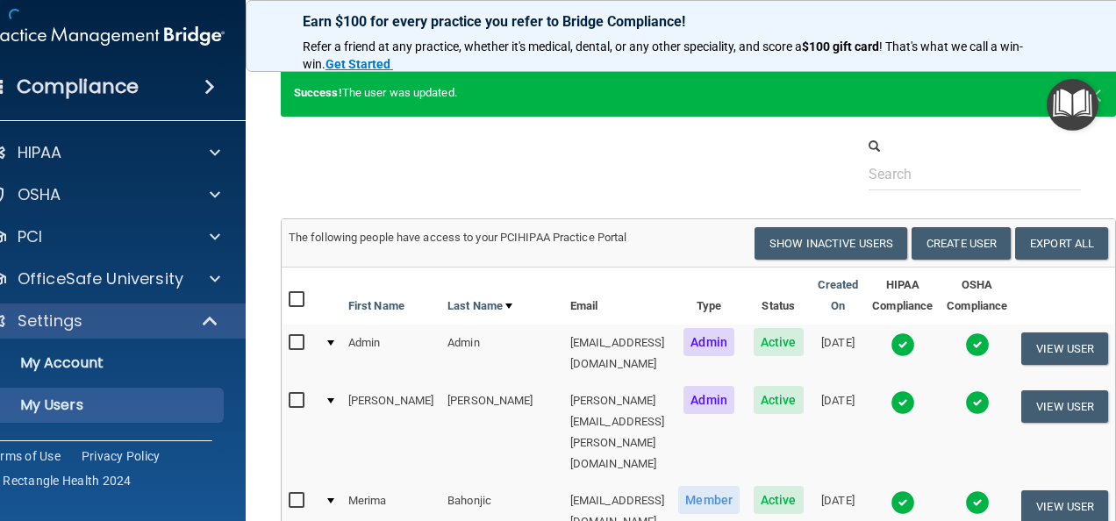
scroll to position [1047, 0]
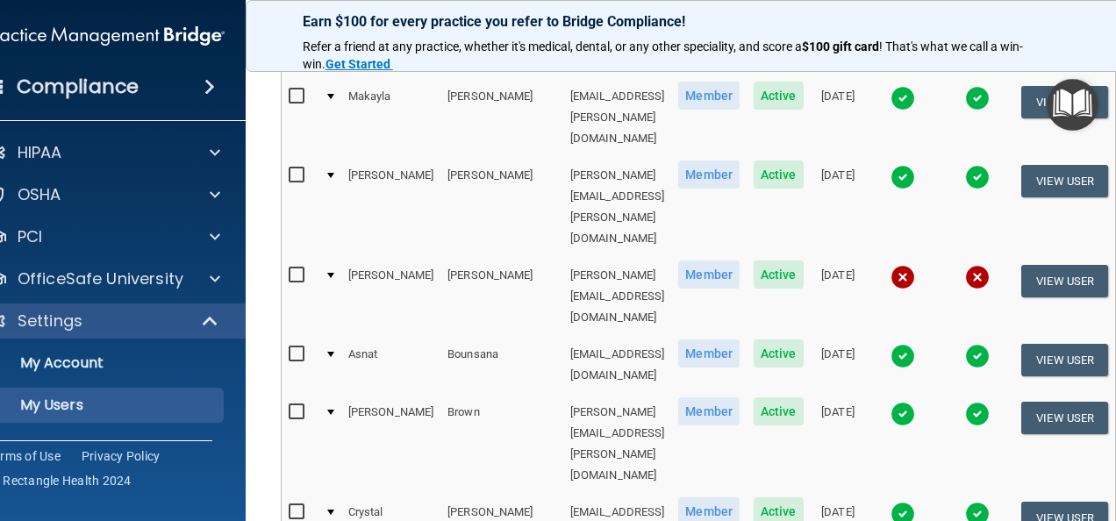
select select "20"
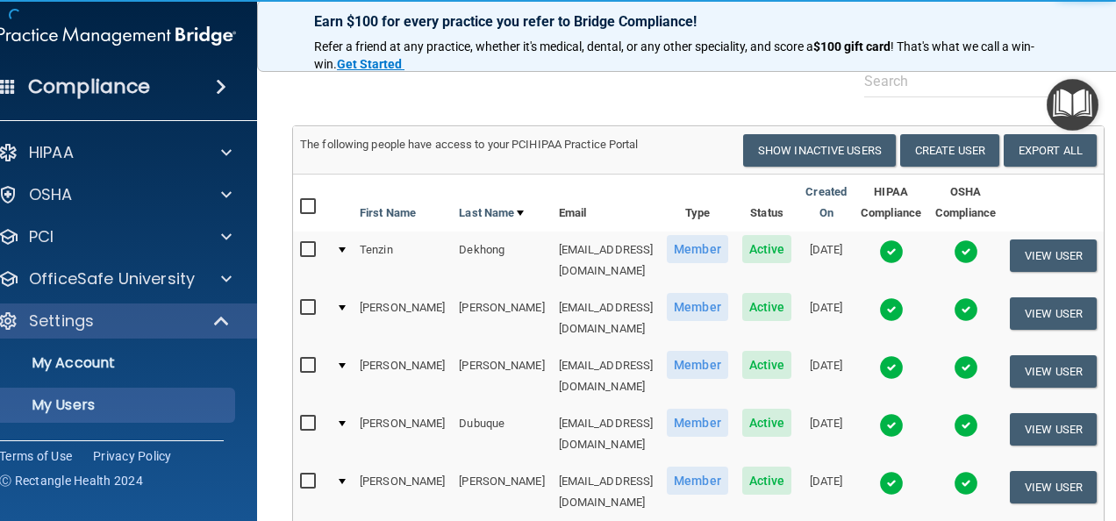
scroll to position [74, 0]
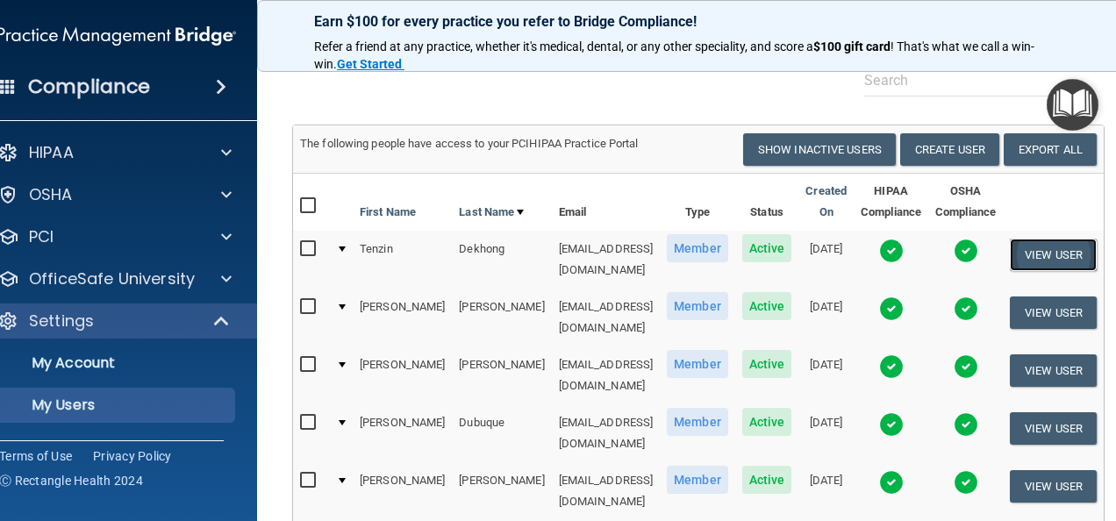
click at [1077, 261] on button "View User" at bounding box center [1053, 255] width 87 height 32
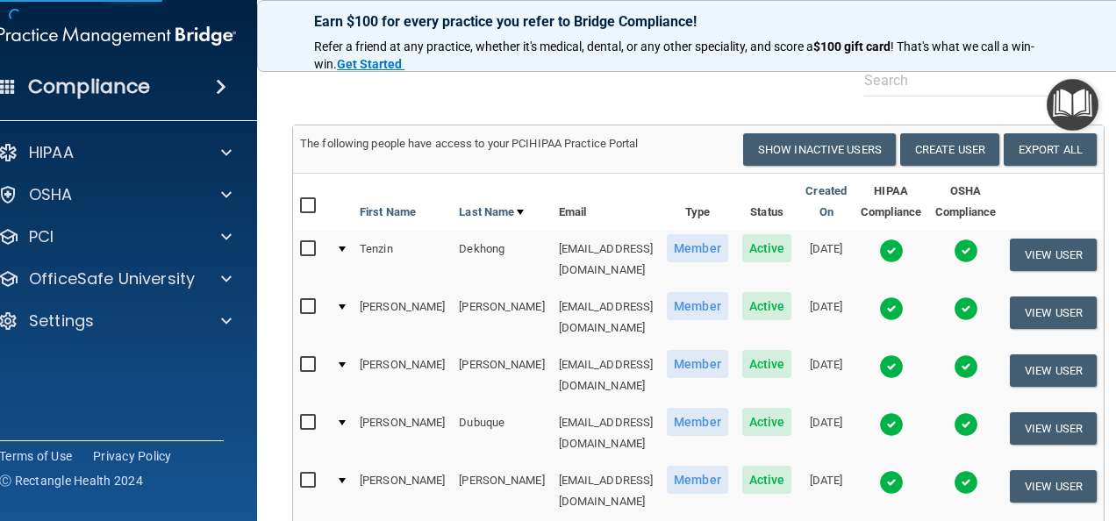
select select "practice_member"
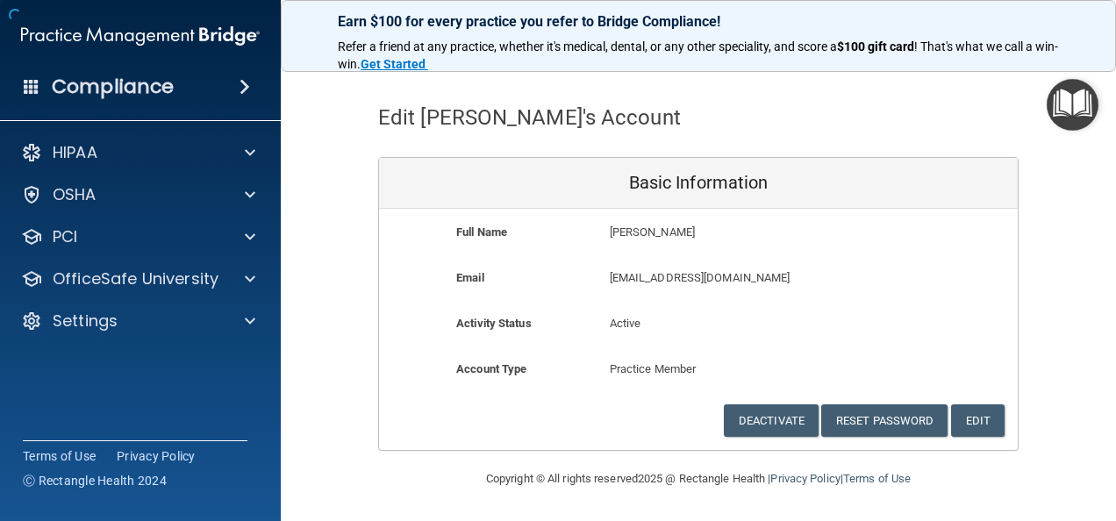
scroll to position [47, 0]
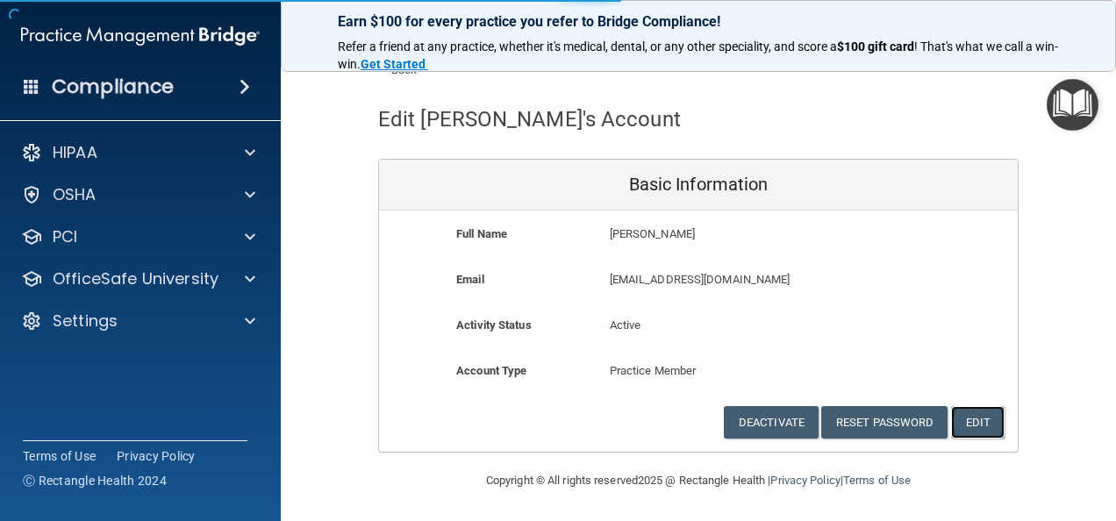
click at [974, 430] on button "Edit" at bounding box center [978, 422] width 54 height 32
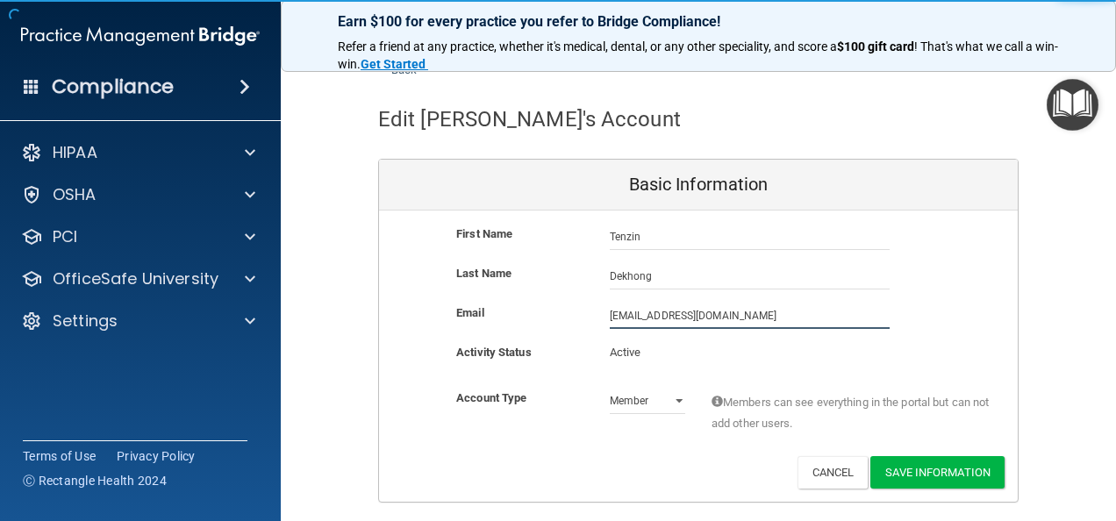
click at [610, 306] on input "tdekhong@timberlanedental.com" at bounding box center [750, 316] width 280 height 26
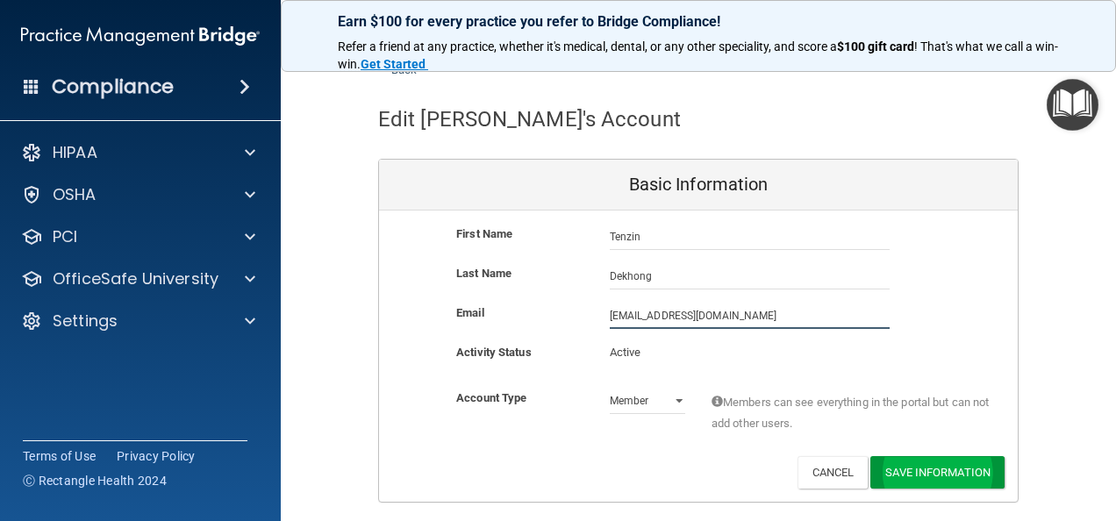
type input "tenzin.dekhong@timberlanesmile.com"
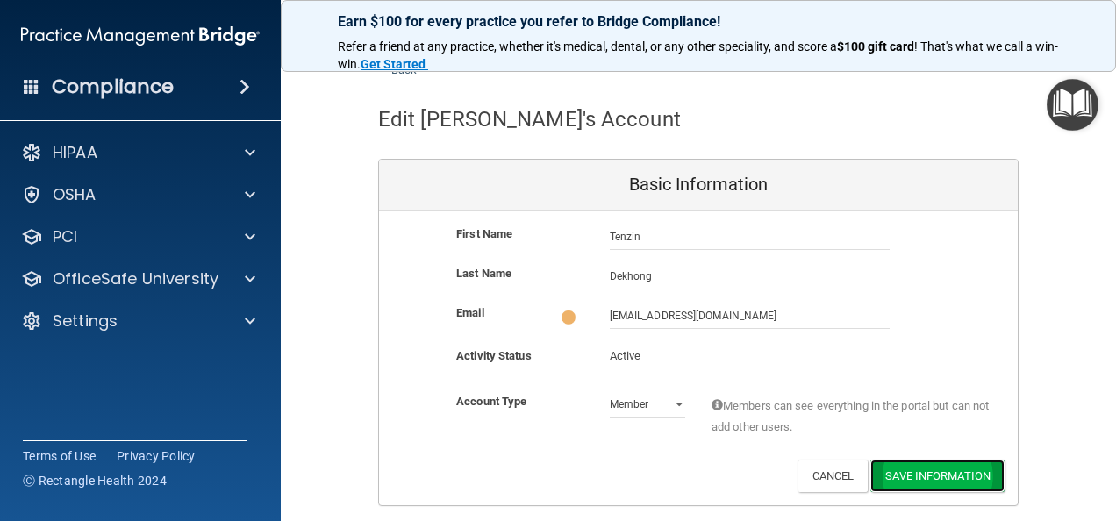
click at [955, 465] on button "Save Information" at bounding box center [937, 476] width 134 height 32
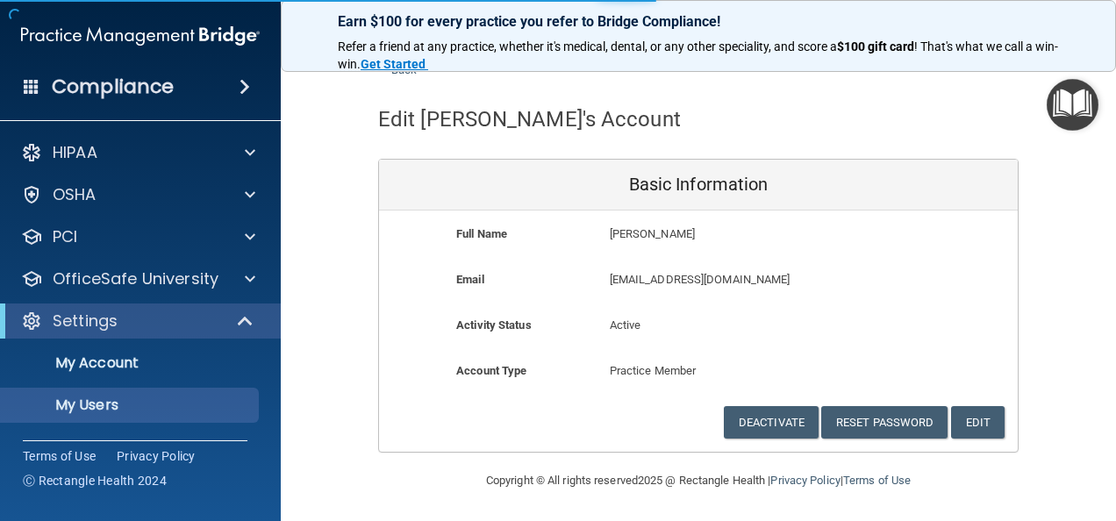
select select "20"
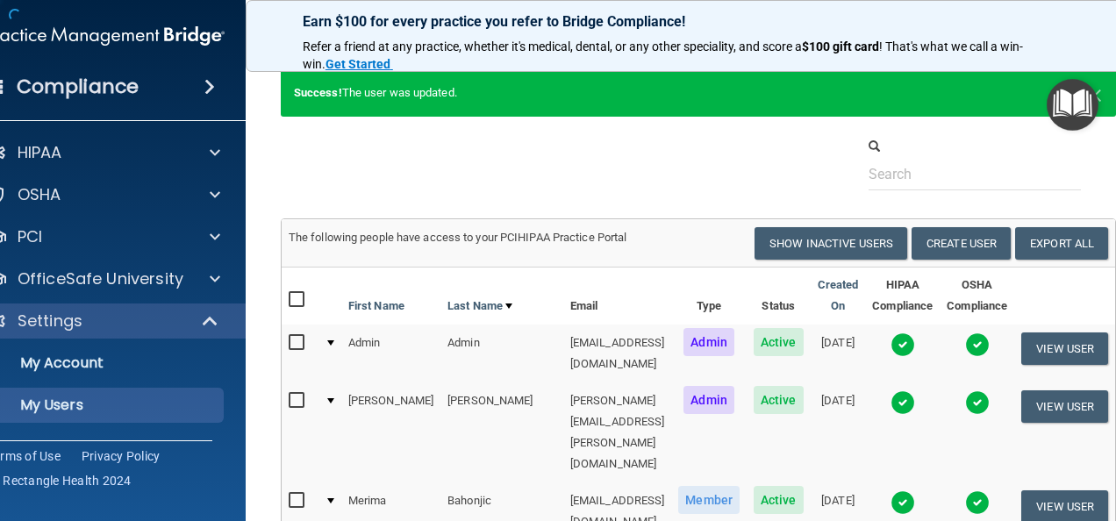
scroll to position [1047, 0]
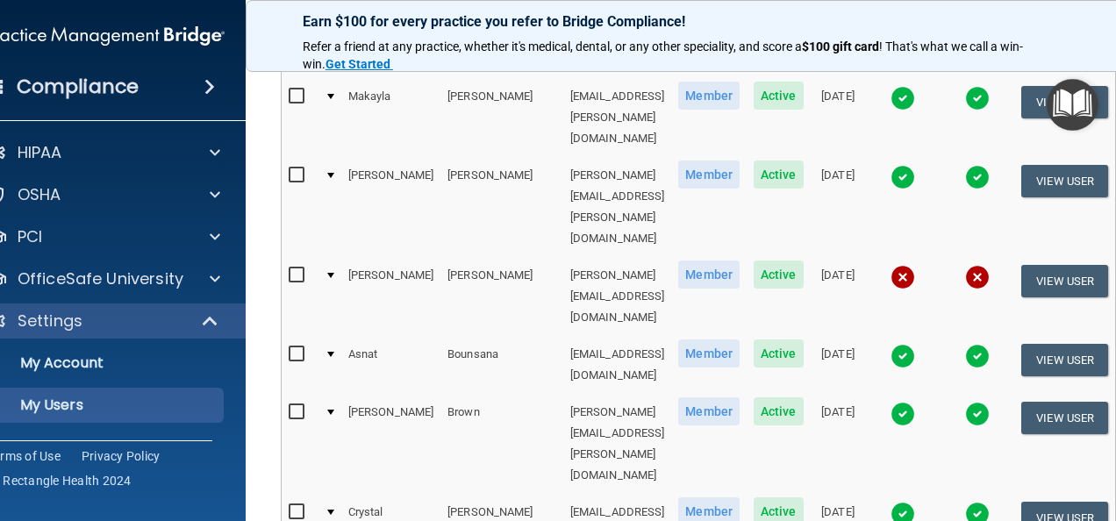
select select "20"
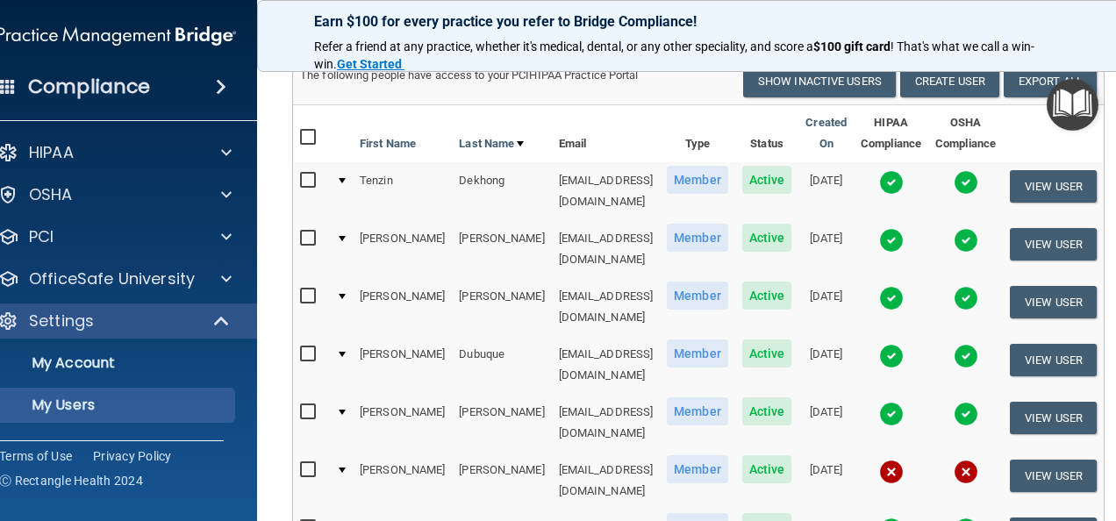
scroll to position [141, 0]
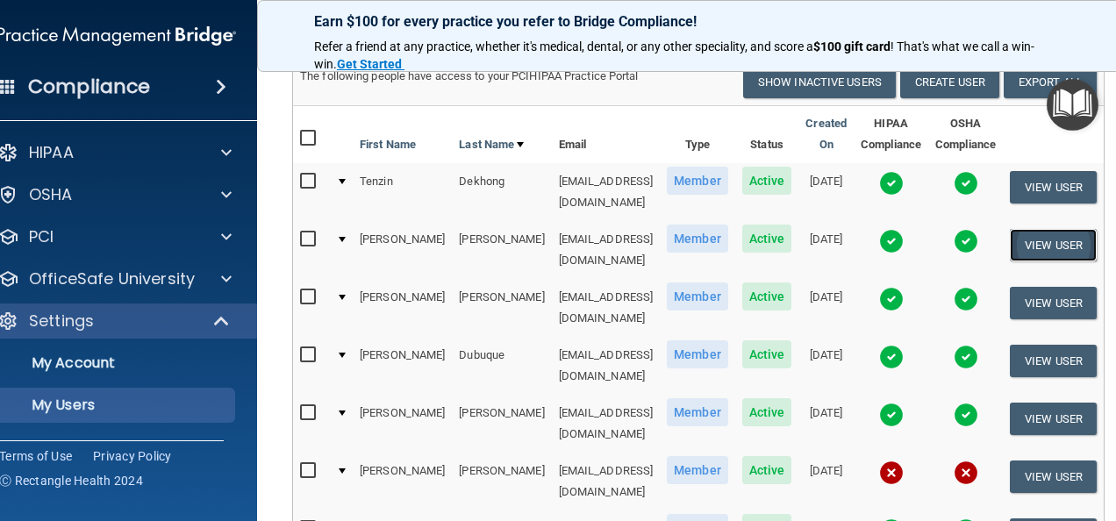
click at [1077, 238] on button "View User" at bounding box center [1053, 245] width 87 height 32
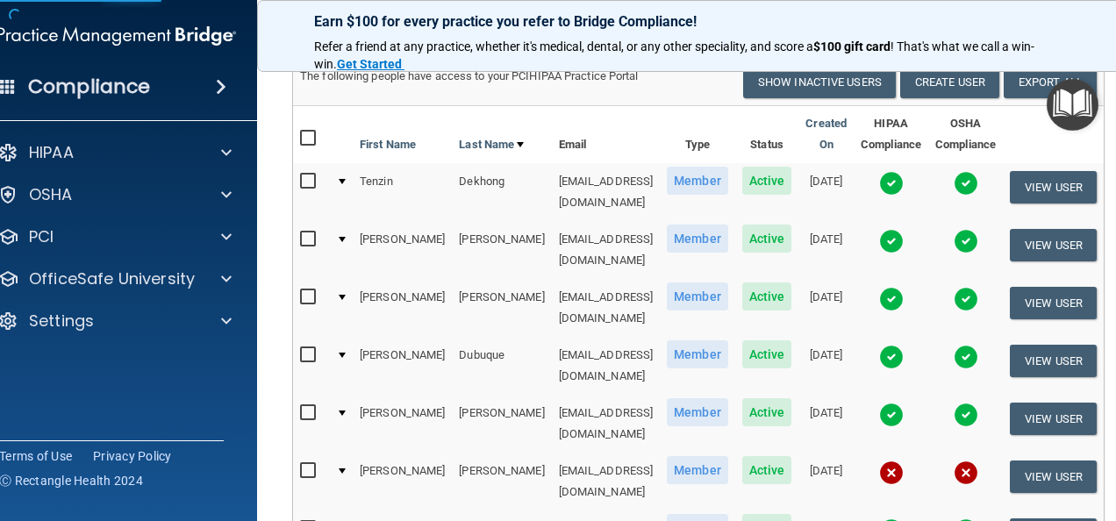
select select "practice_member"
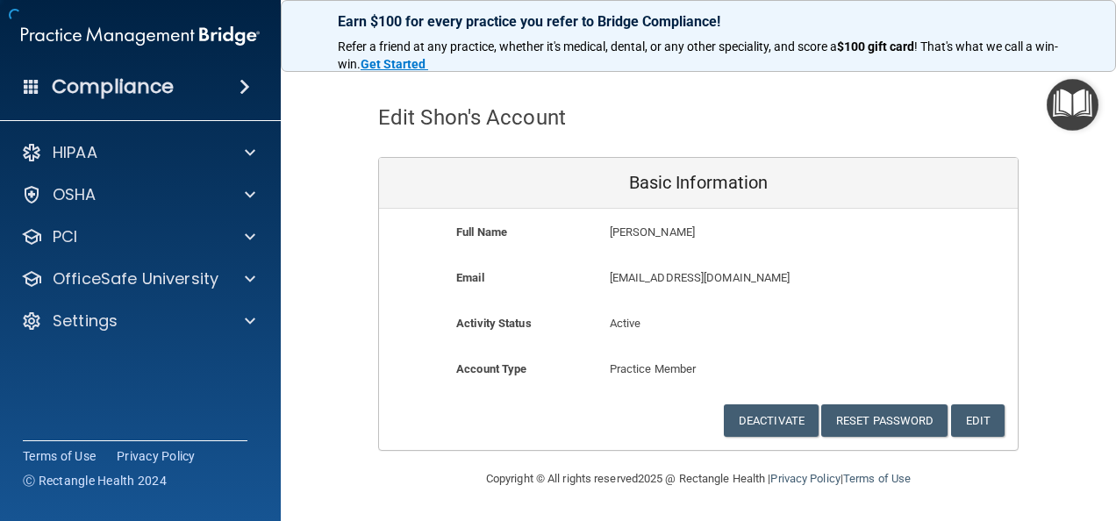
scroll to position [47, 0]
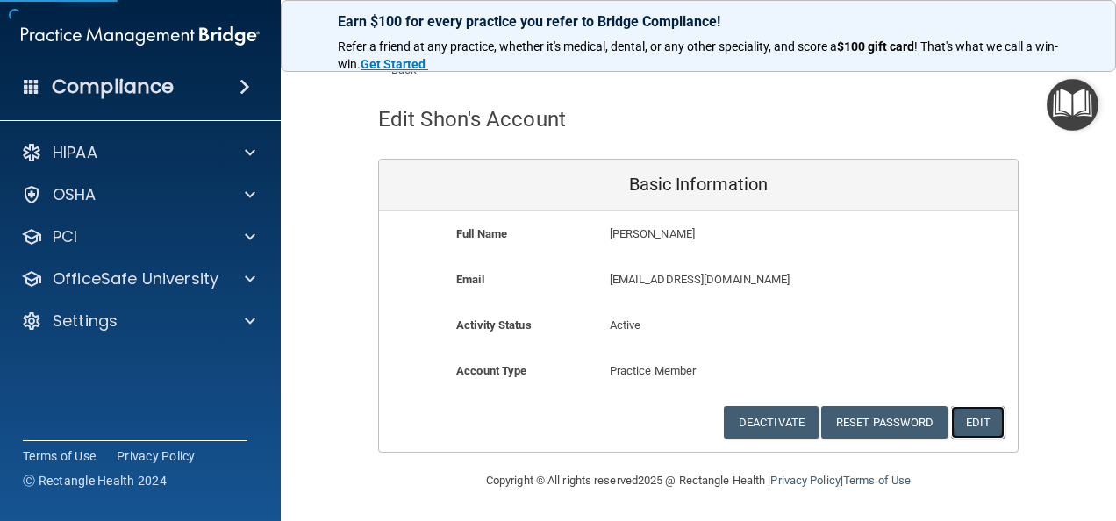
click at [967, 428] on button "Edit" at bounding box center [978, 422] width 54 height 32
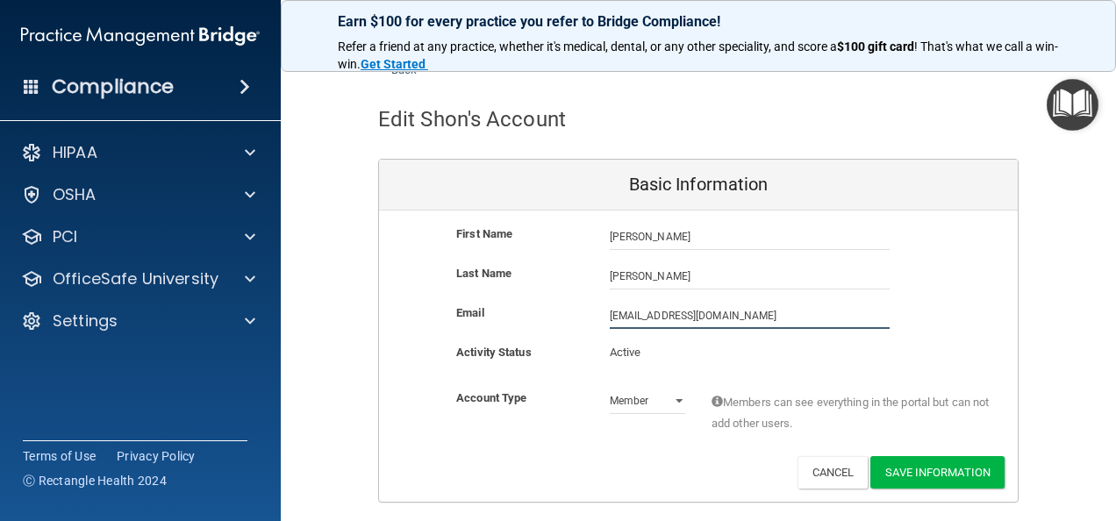
click at [610, 311] on input "sdiguglielmo@timberlanedental.com" at bounding box center [750, 316] width 280 height 26
click at [768, 319] on input "shon.diguglielmo@timberlanedental.com" at bounding box center [750, 316] width 280 height 26
type input "shon.diguglielmo@timberlanesmile.com"
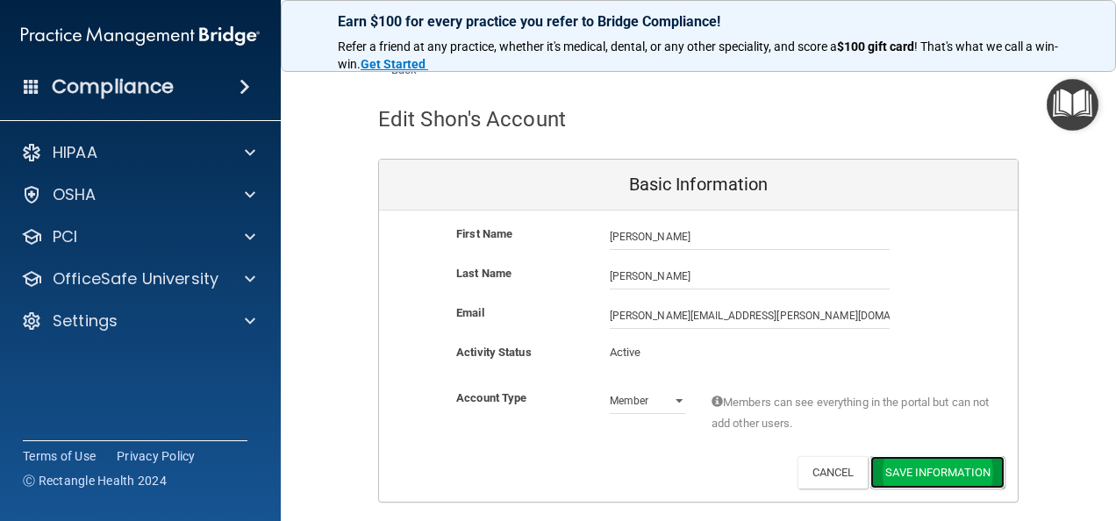
click at [949, 469] on button "Save Information" at bounding box center [937, 472] width 134 height 32
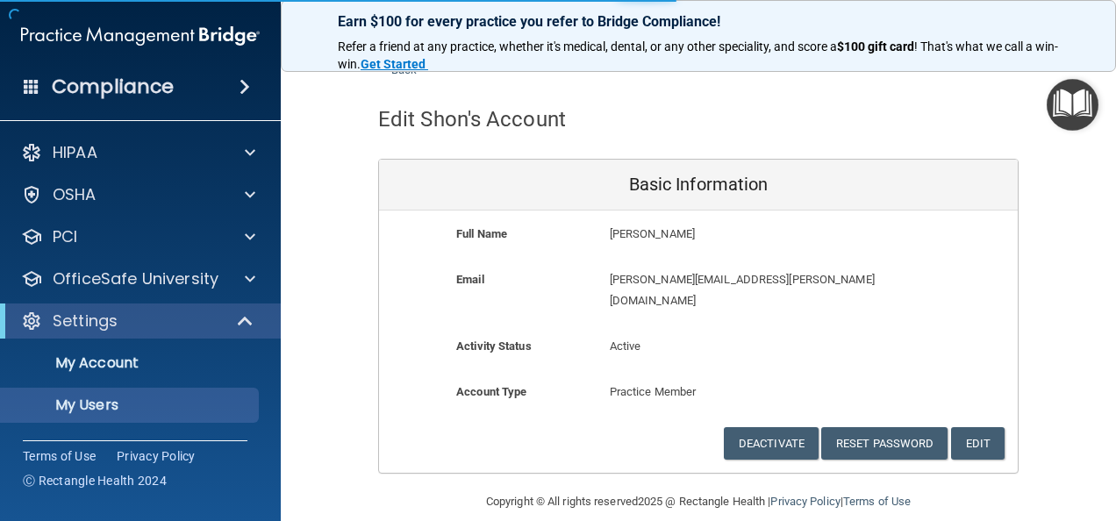
select select "20"
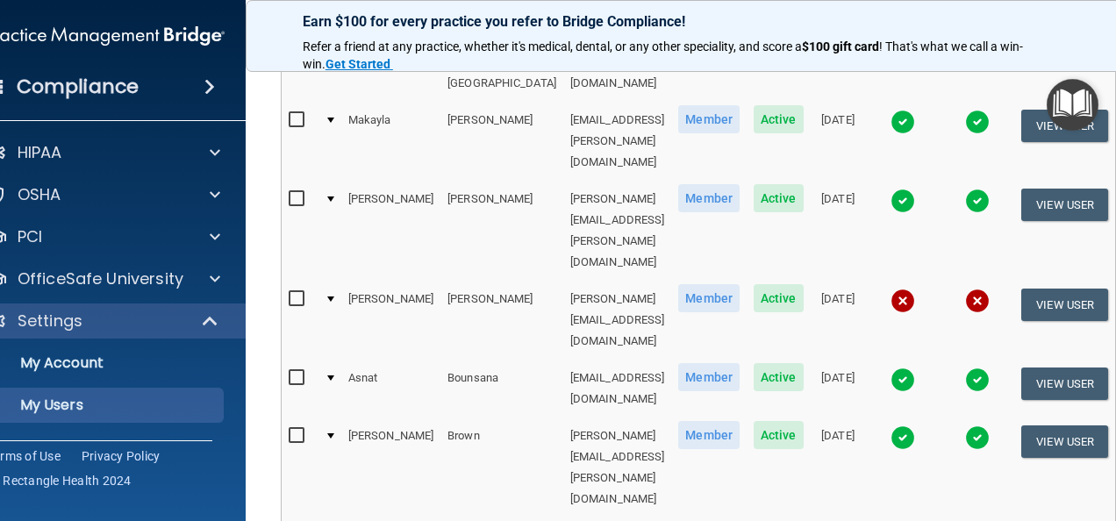
scroll to position [1047, 0]
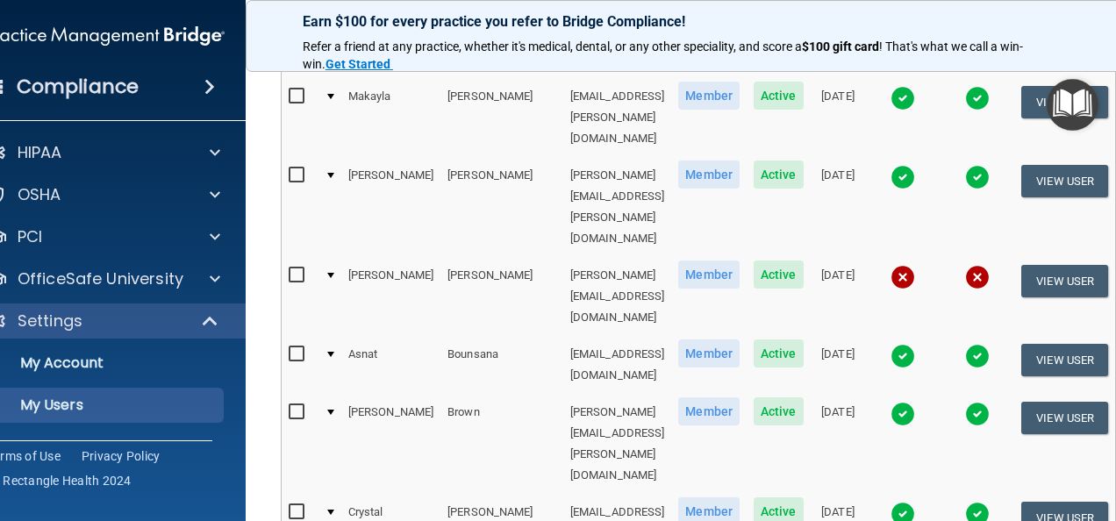
drag, startPoint x: 382, startPoint y: 407, endPoint x: 377, endPoint y: 422, distance: 15.5
select select "20"
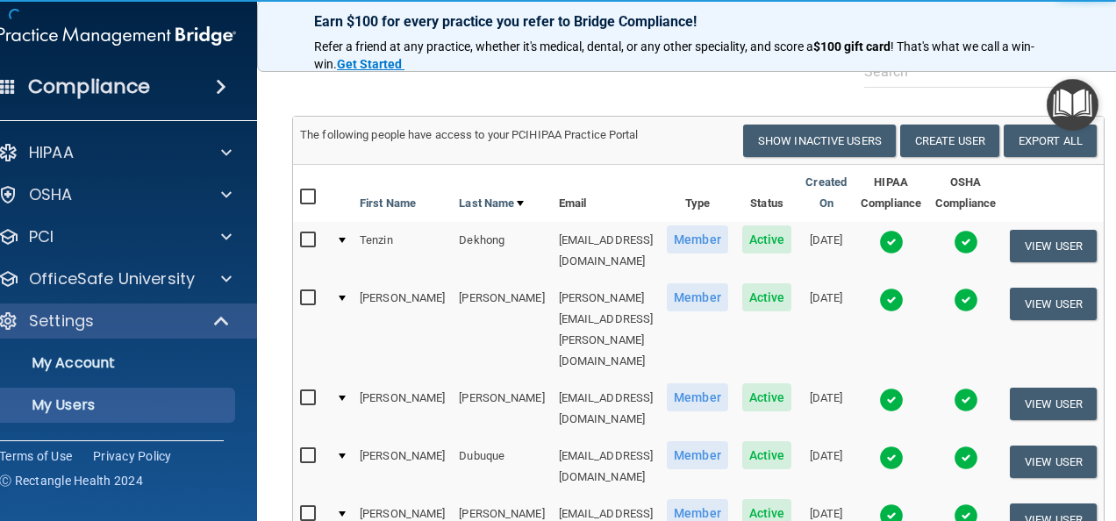
scroll to position [83, 0]
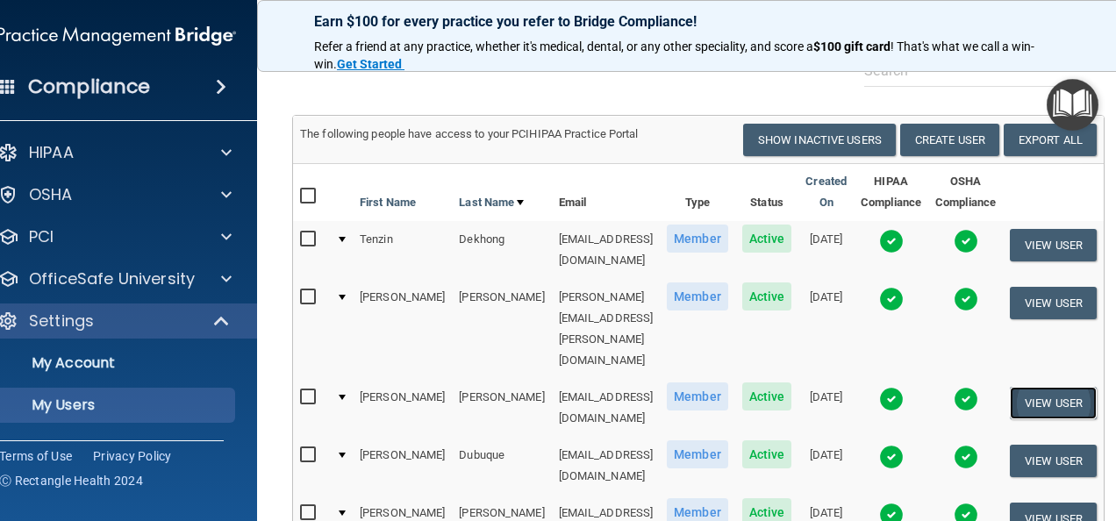
click at [1088, 387] on button "View User" at bounding box center [1053, 403] width 87 height 32
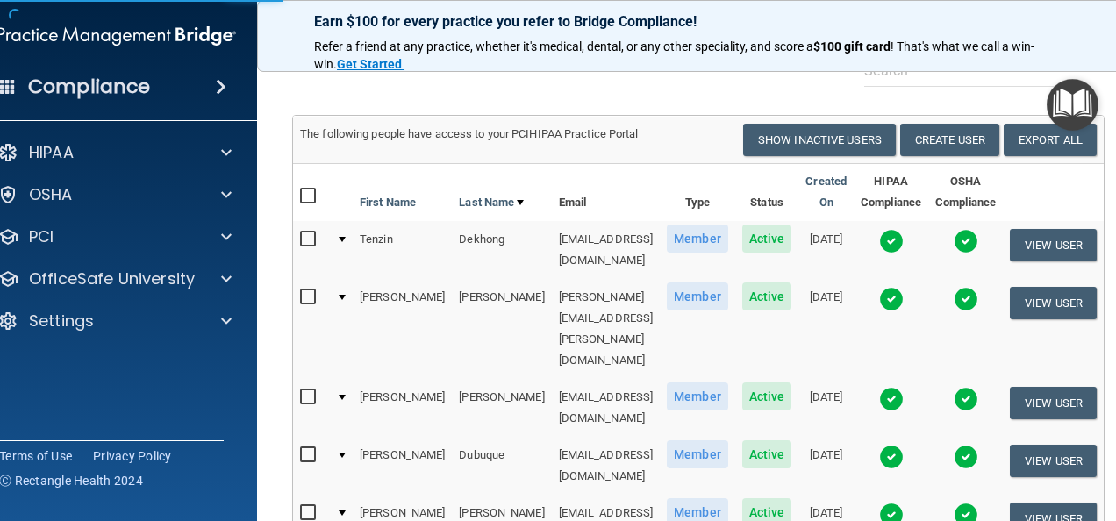
select select "practice_member"
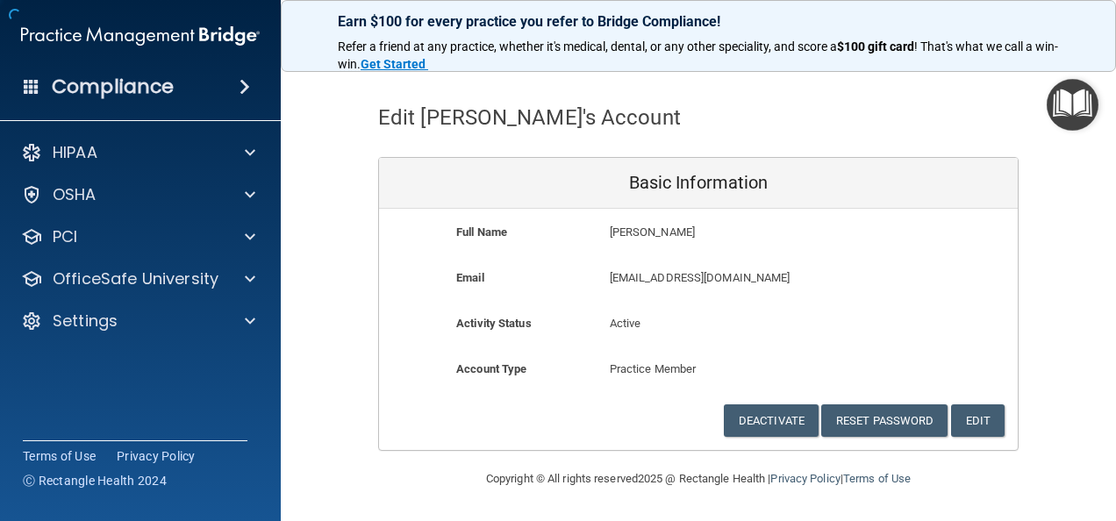
scroll to position [47, 0]
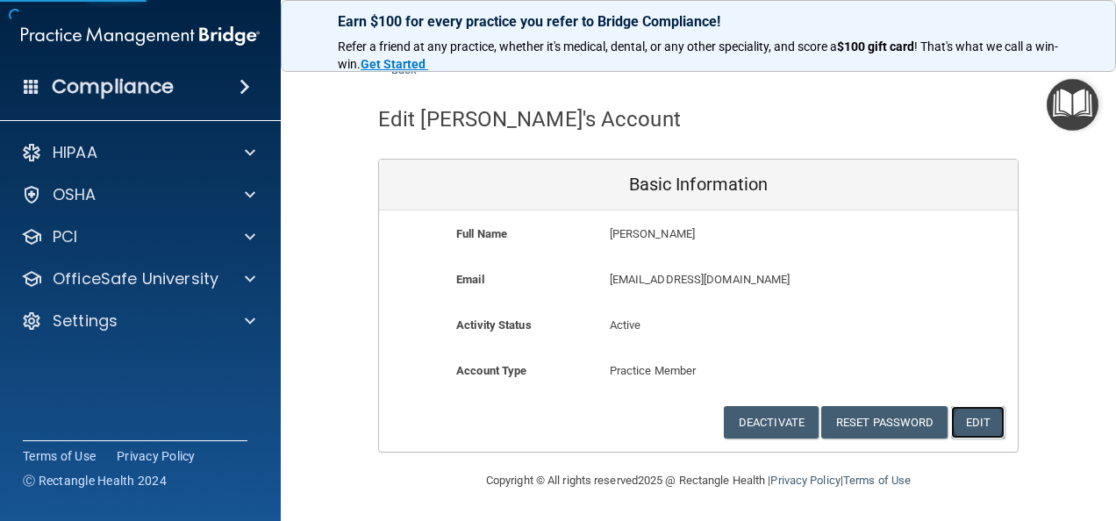
click at [972, 426] on button "Edit" at bounding box center [978, 422] width 54 height 32
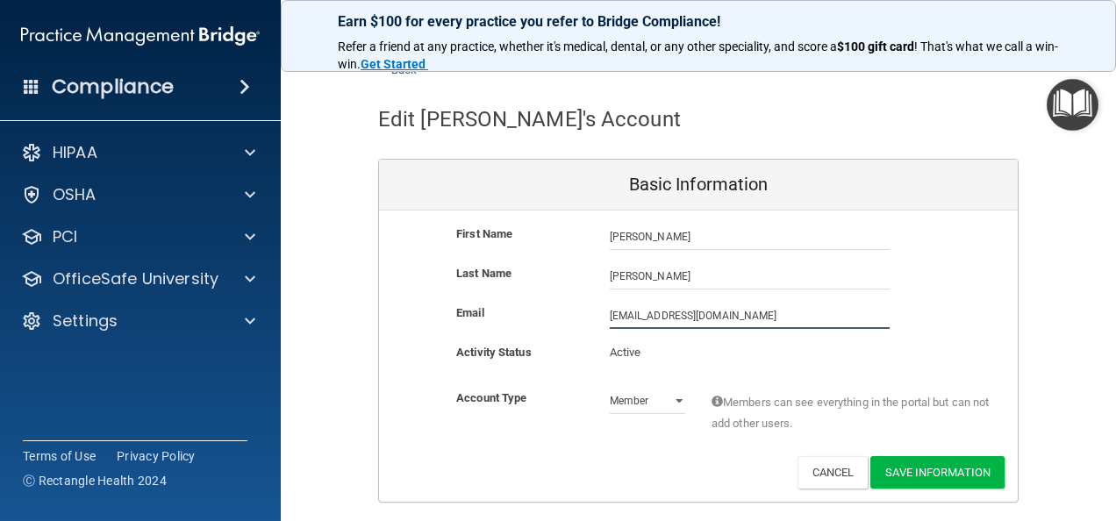
click at [610, 319] on input "kdonato@timberlanedental.com" at bounding box center [750, 316] width 280 height 26
click at [765, 316] on input "kathleen.donato@timberlanedental.com" at bounding box center [750, 316] width 280 height 26
type input "kathleen.donato@timberlanesmile.com"
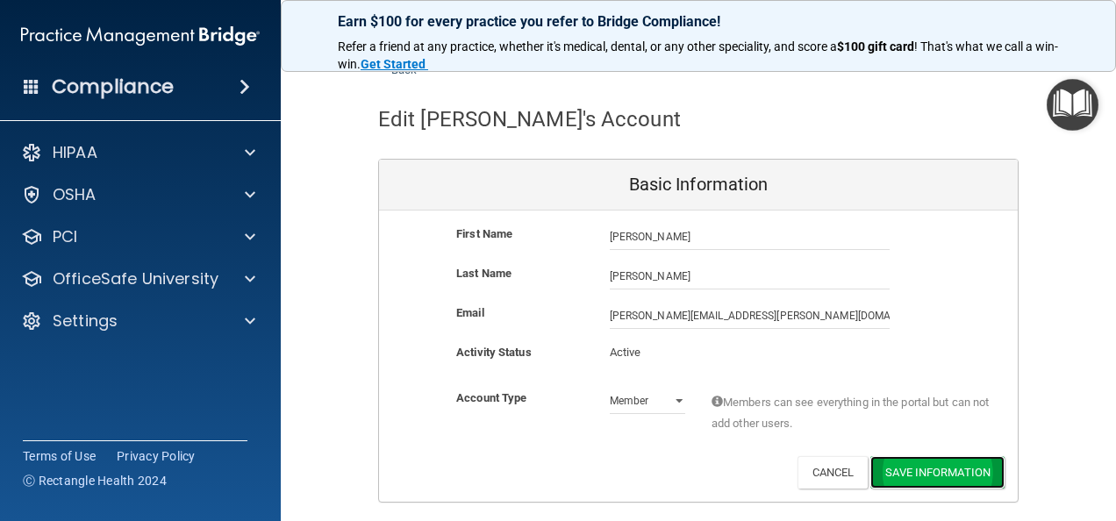
click at [945, 476] on button "Save Information" at bounding box center [937, 472] width 134 height 32
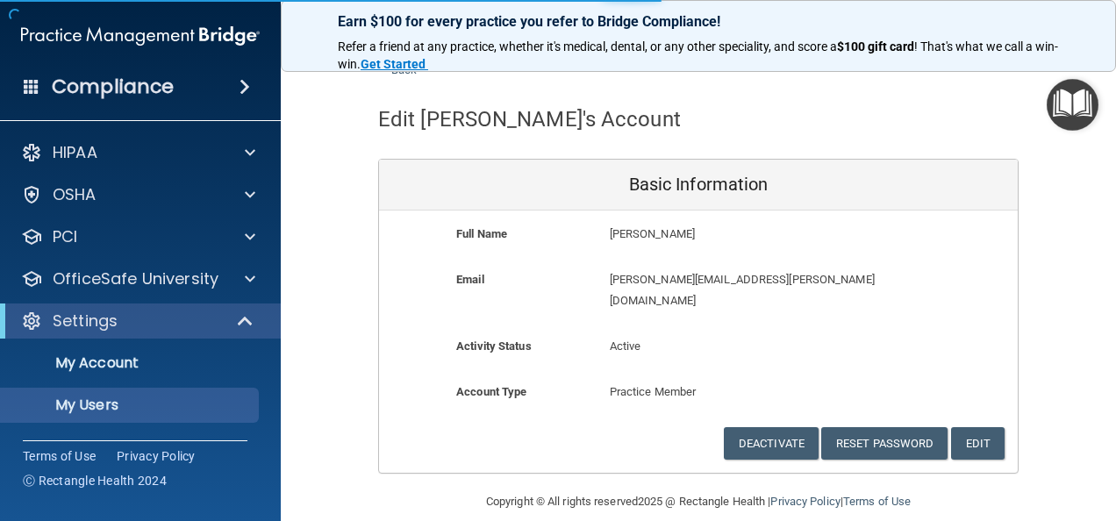
select select "20"
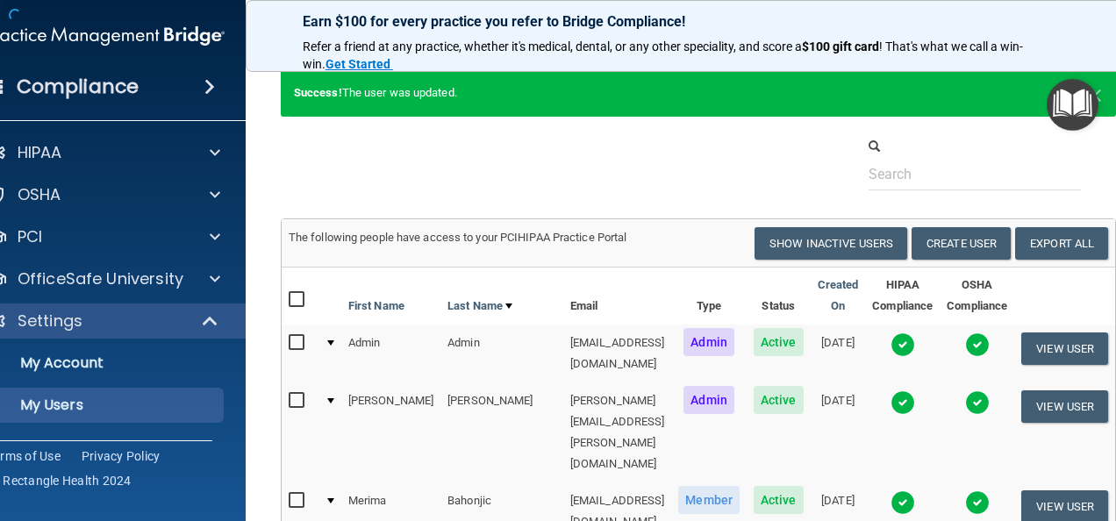
scroll to position [1047, 0]
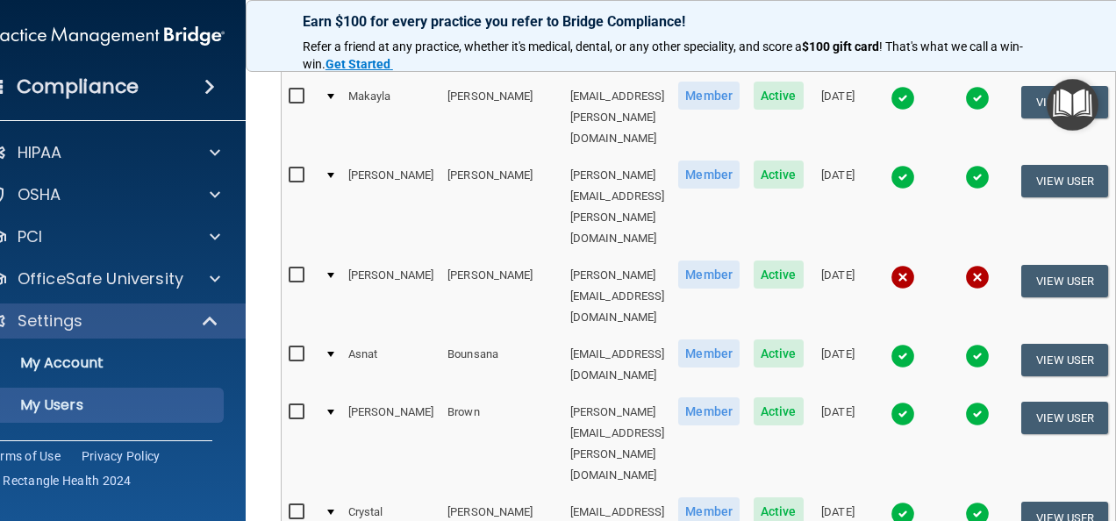
select select "20"
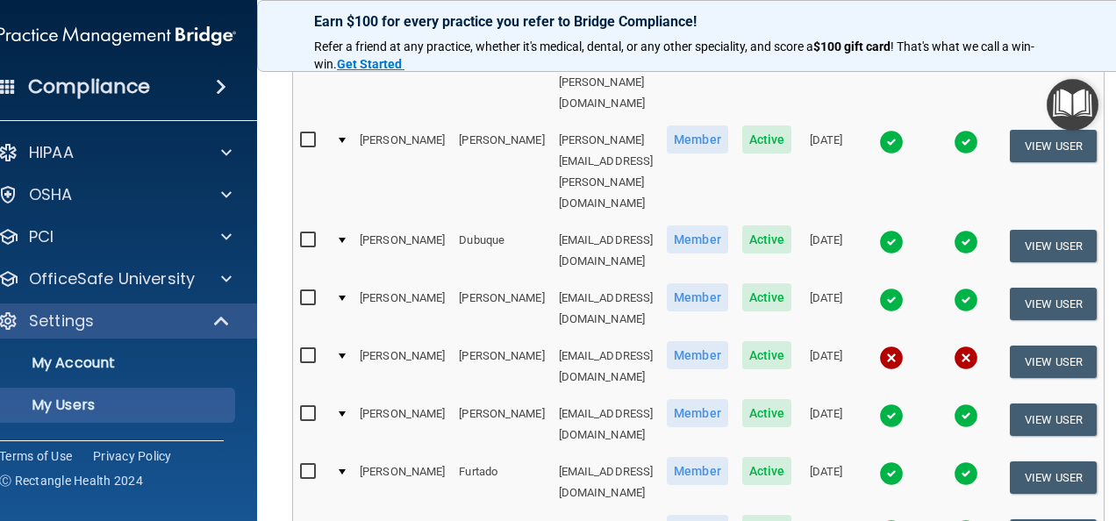
scroll to position [282, 0]
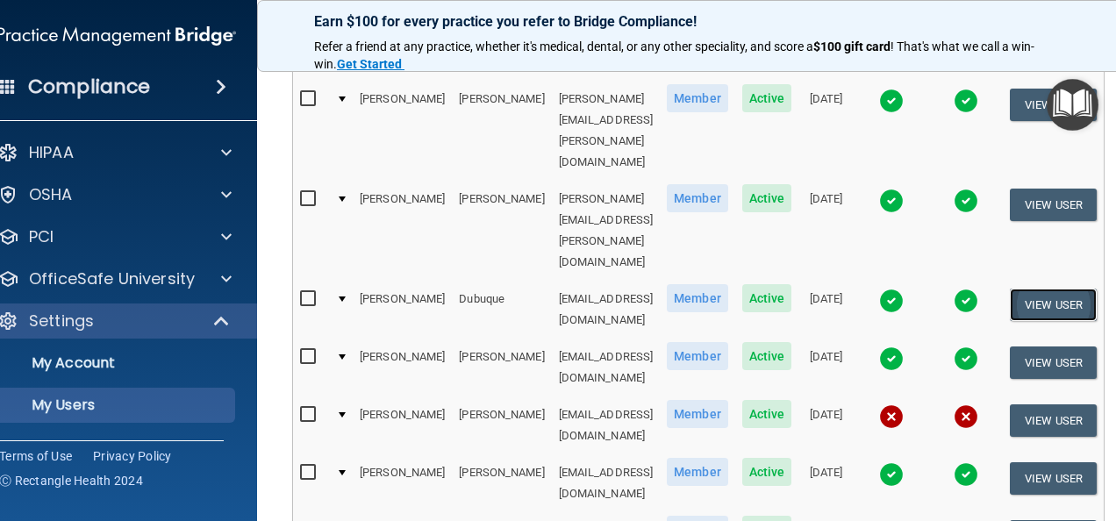
click at [1076, 289] on button "View User" at bounding box center [1053, 305] width 87 height 32
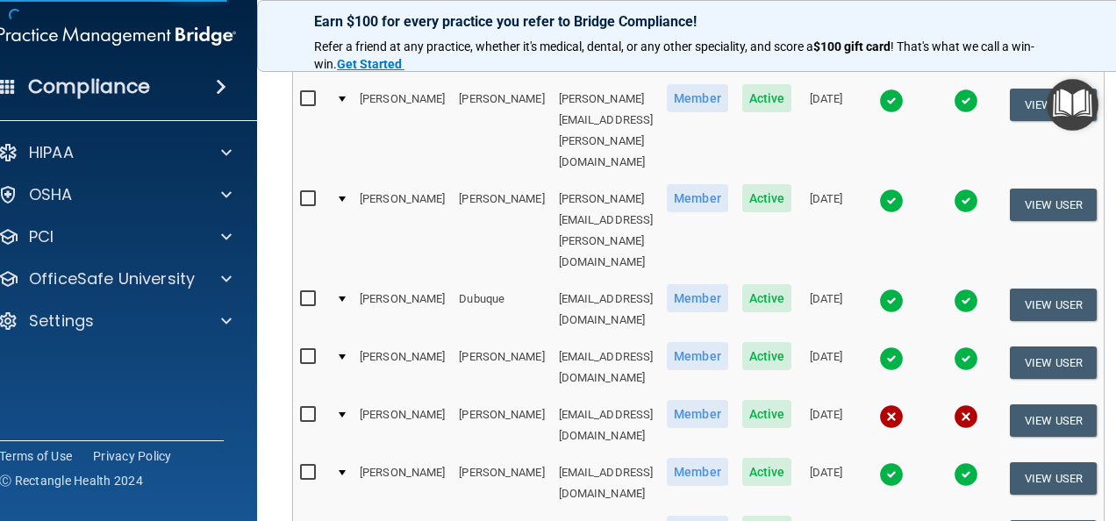
scroll to position [47, 0]
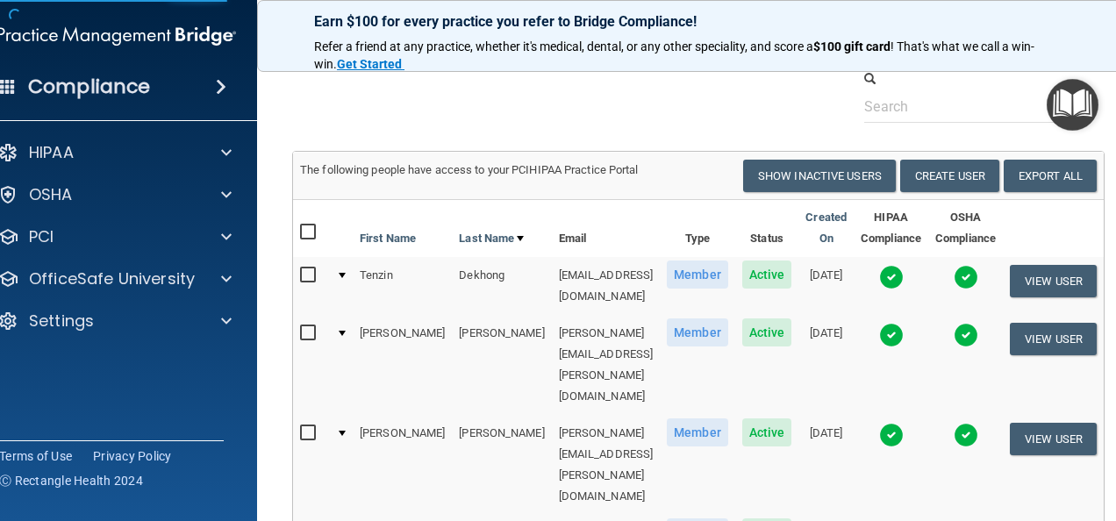
select select "practice_member"
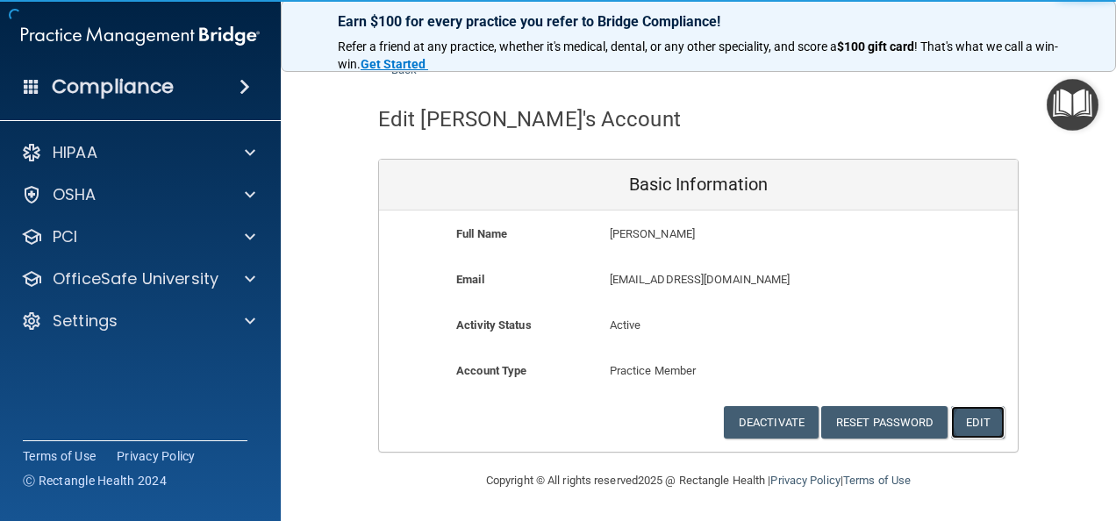
click at [974, 416] on button "Edit" at bounding box center [978, 422] width 54 height 32
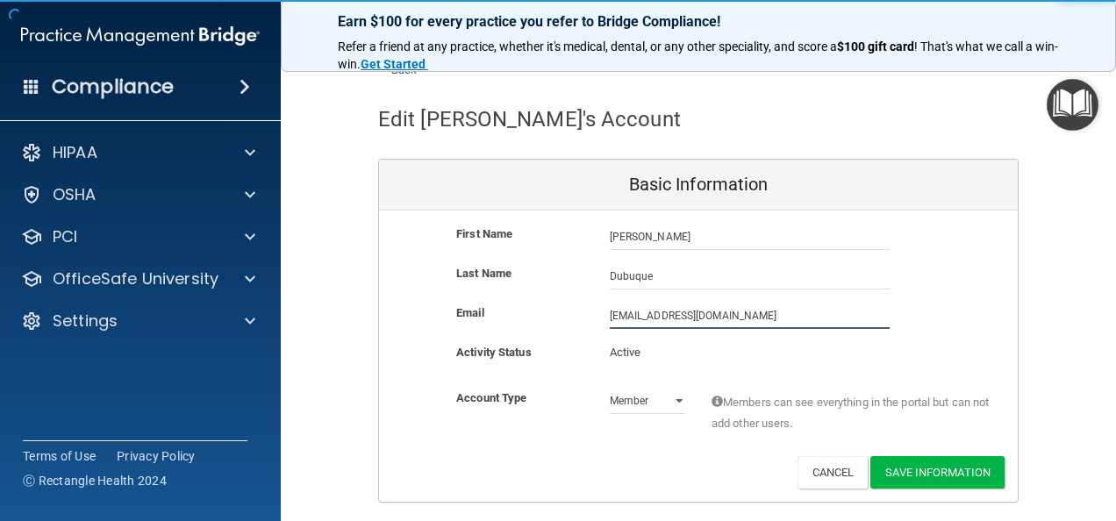
click at [610, 312] on input "jdubuque@timberlanedental.com" at bounding box center [750, 316] width 280 height 26
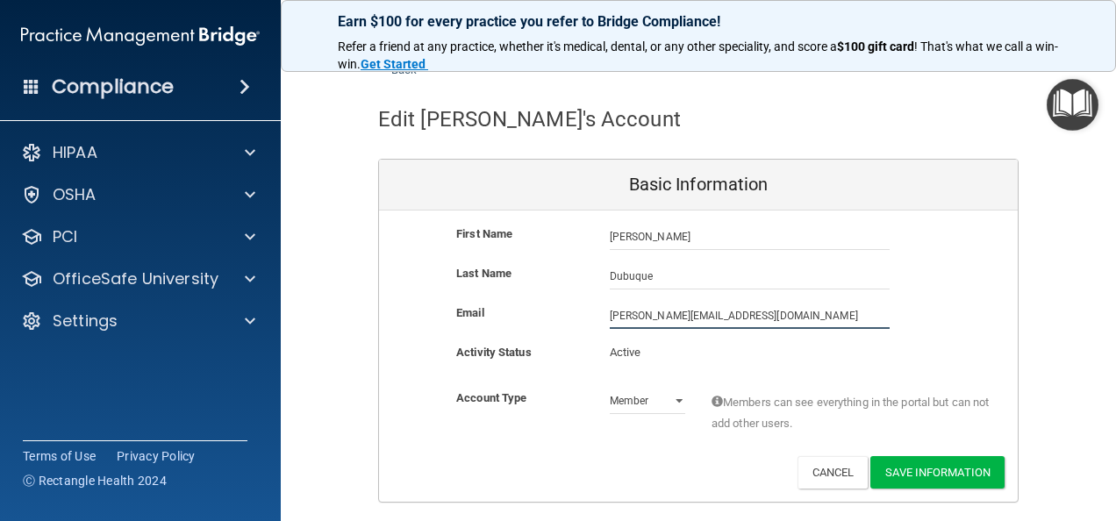
click at [759, 314] on input "jodie.dubuque@timberlanedental.com" at bounding box center [750, 316] width 280 height 26
type input "jodie.dubuque@timberlanesmile.com"
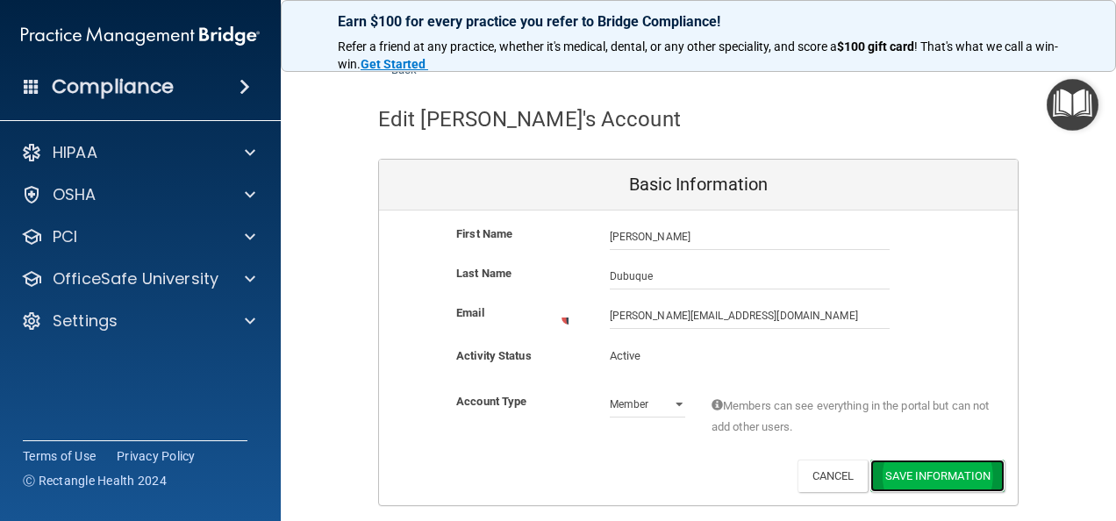
click at [922, 472] on button "Save Information" at bounding box center [937, 476] width 134 height 32
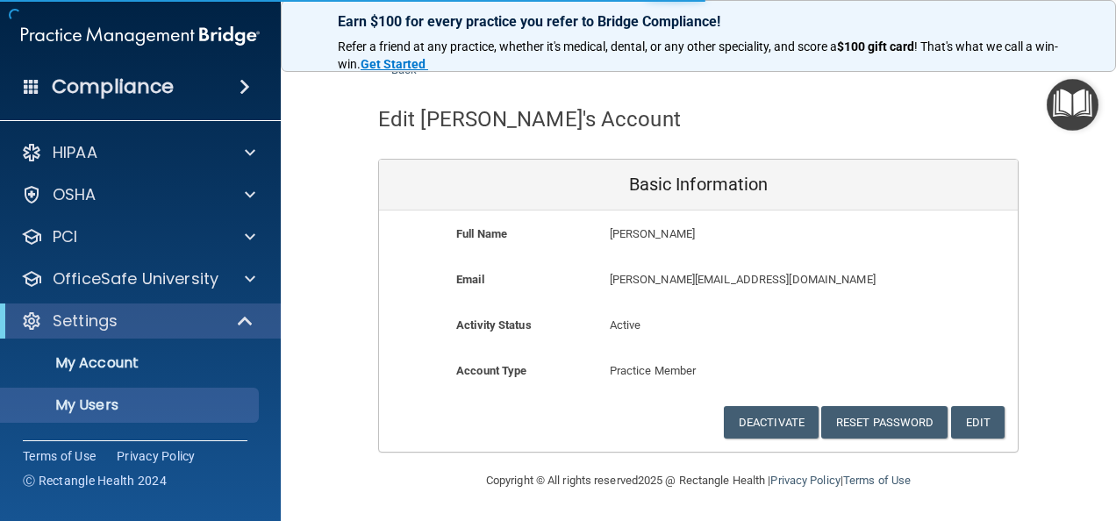
select select "20"
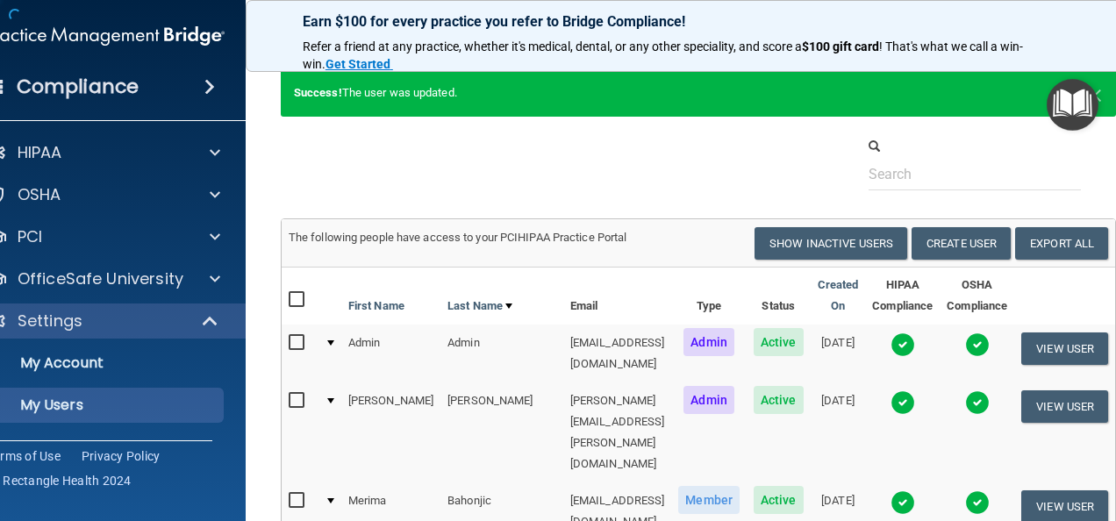
scroll to position [1047, 0]
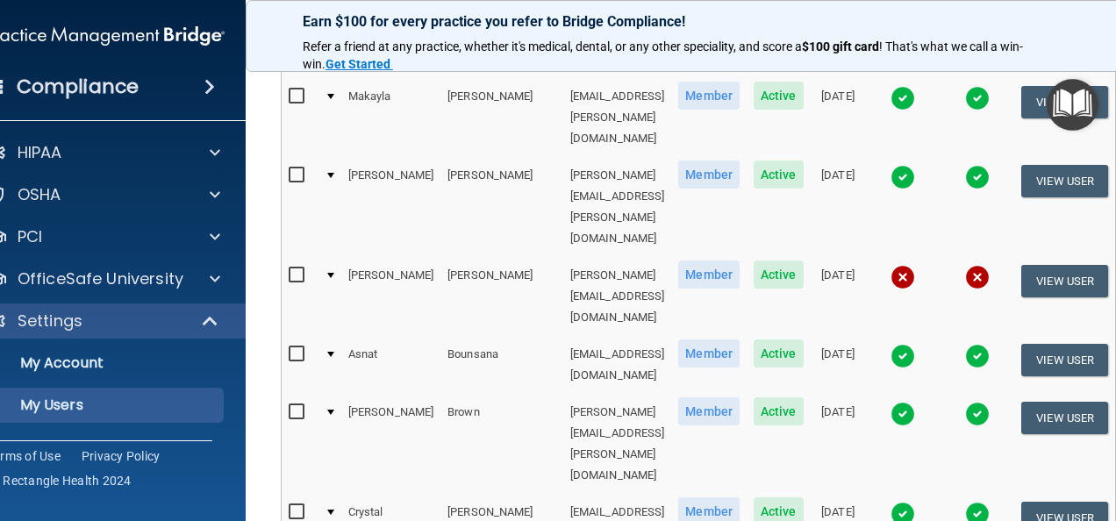
select select "20"
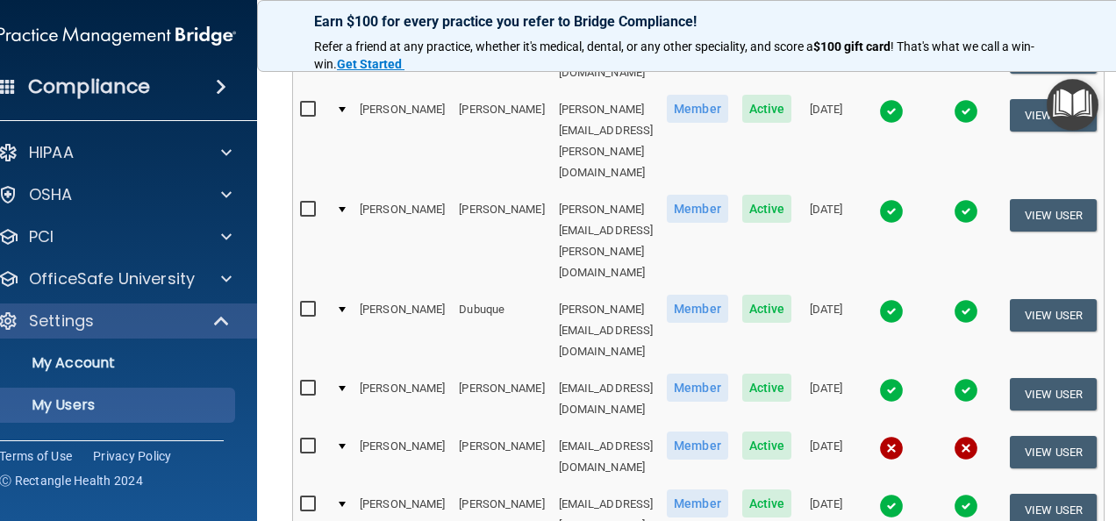
scroll to position [278, 0]
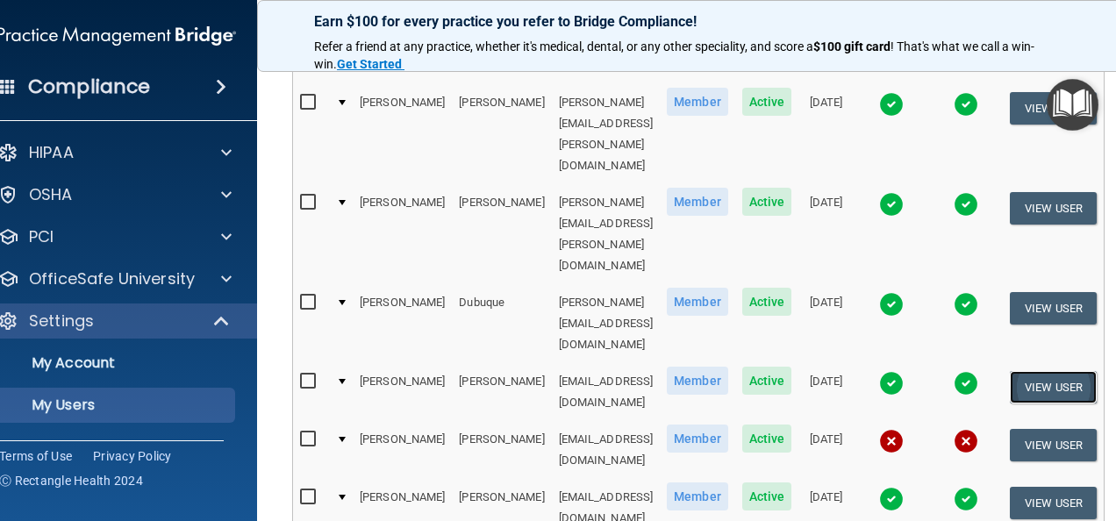
click at [1078, 371] on button "View User" at bounding box center [1053, 387] width 87 height 32
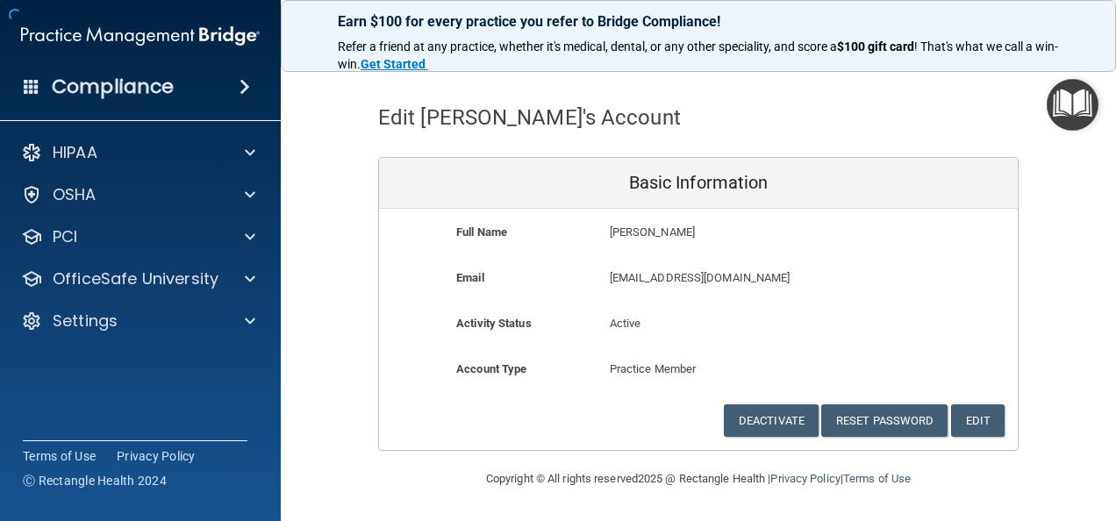
scroll to position [47, 0]
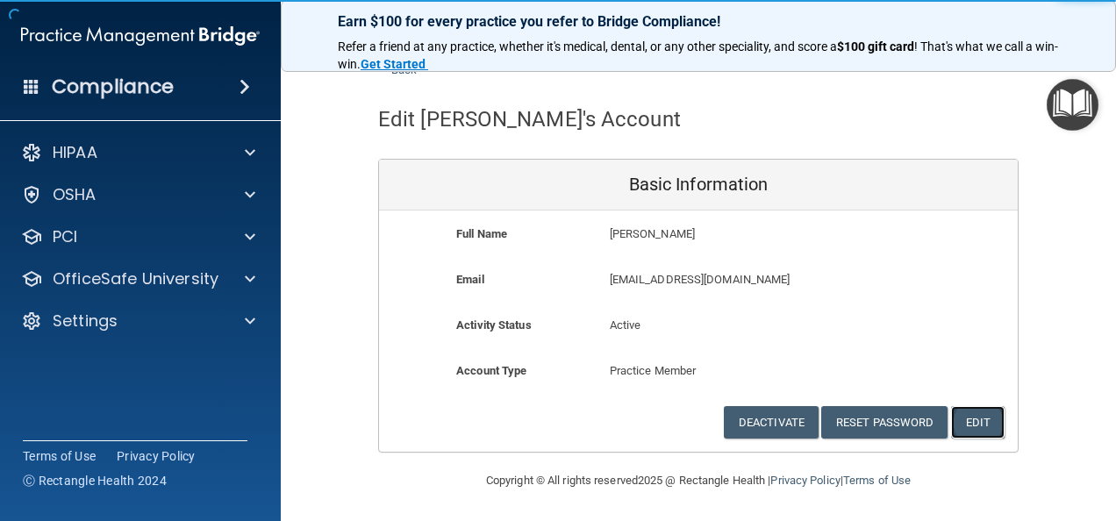
click at [976, 415] on button "Edit" at bounding box center [978, 422] width 54 height 32
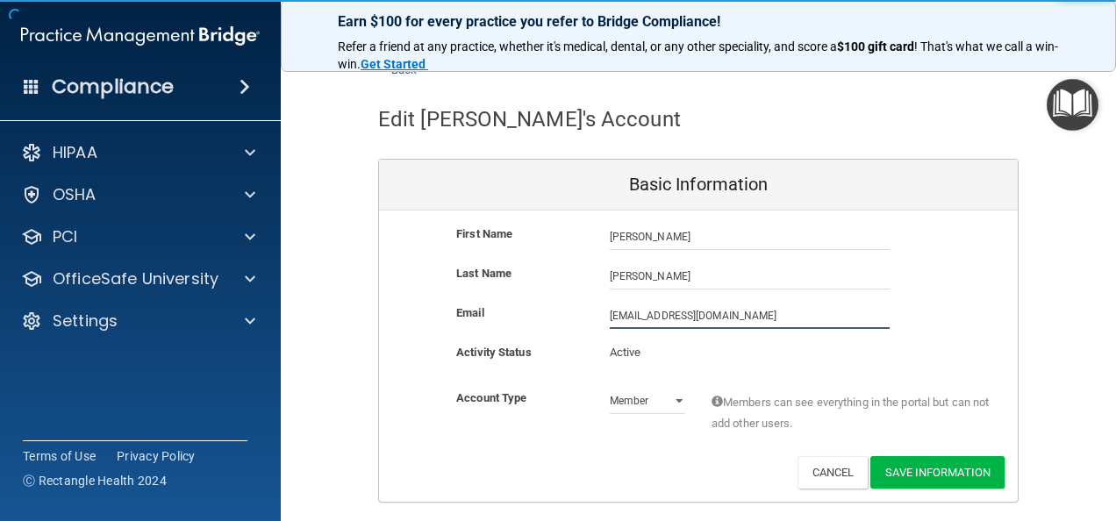
click at [610, 316] on input "jfitzpatrick@timberlanedental.com" at bounding box center [750, 316] width 280 height 26
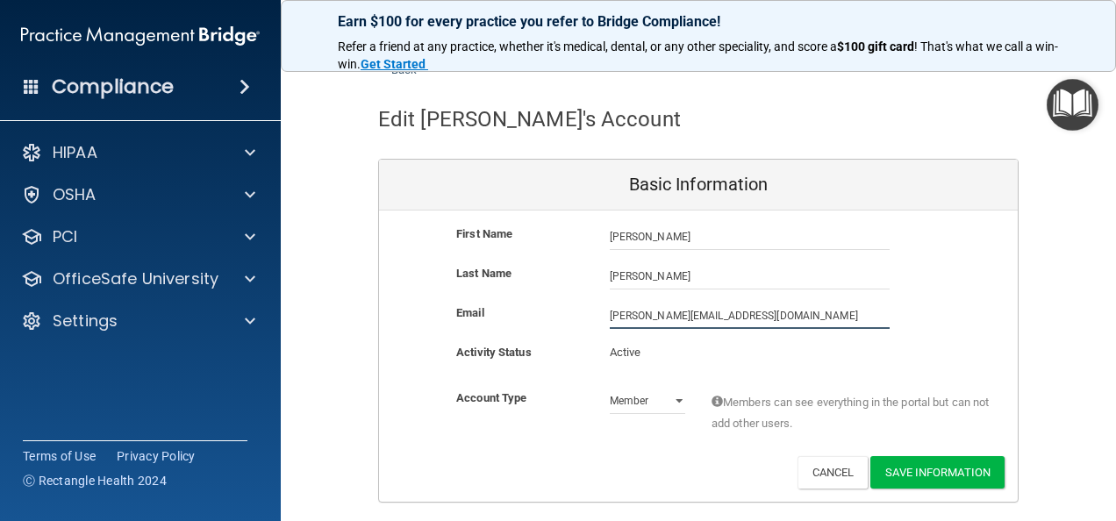
click at [782, 314] on input "joshlynn.fitzpatrick@timberlanedental.com" at bounding box center [750, 316] width 280 height 26
type input "joshlynn.fitzpatrick@timberlanesmile.com"
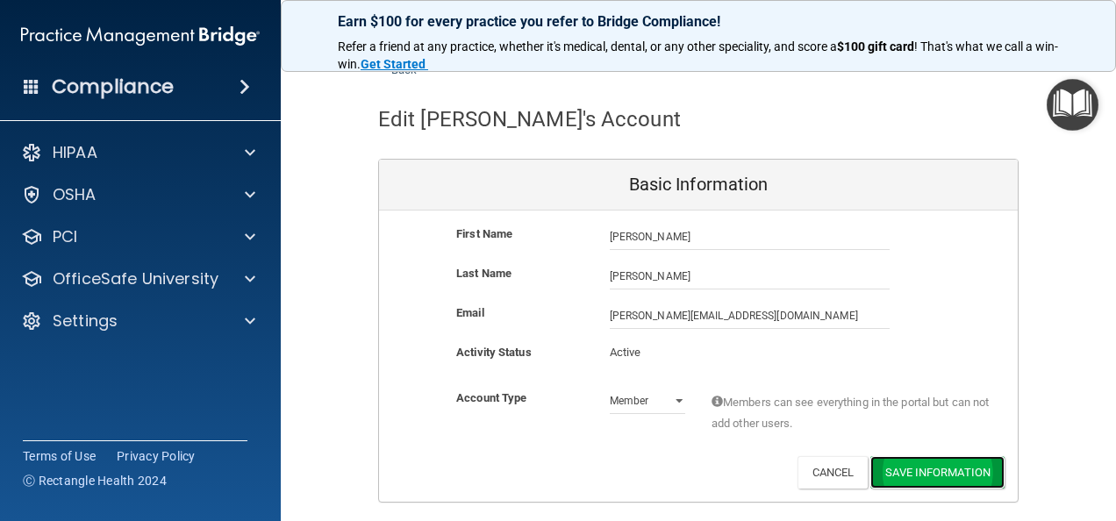
click at [944, 472] on button "Save Information" at bounding box center [937, 472] width 134 height 32
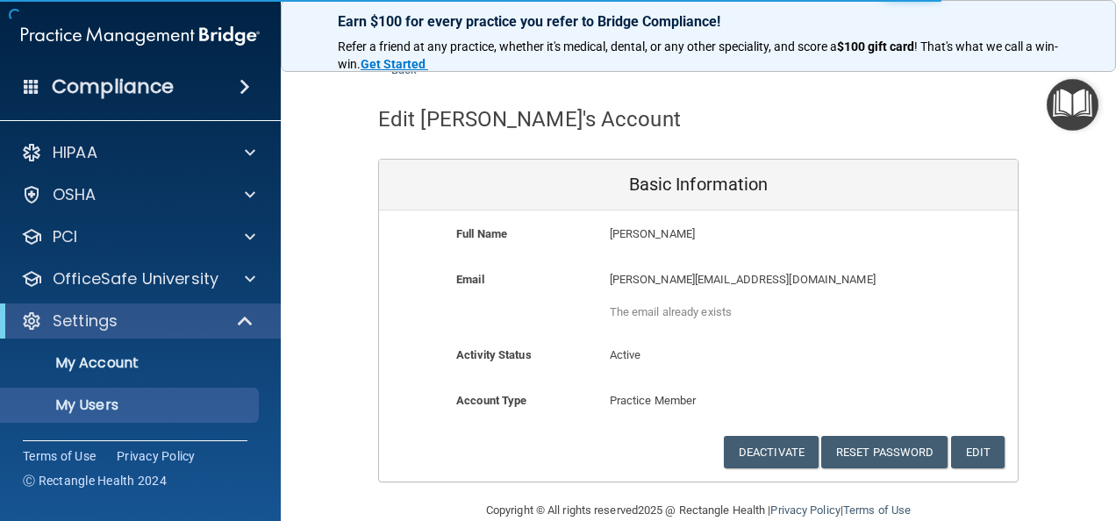
select select "20"
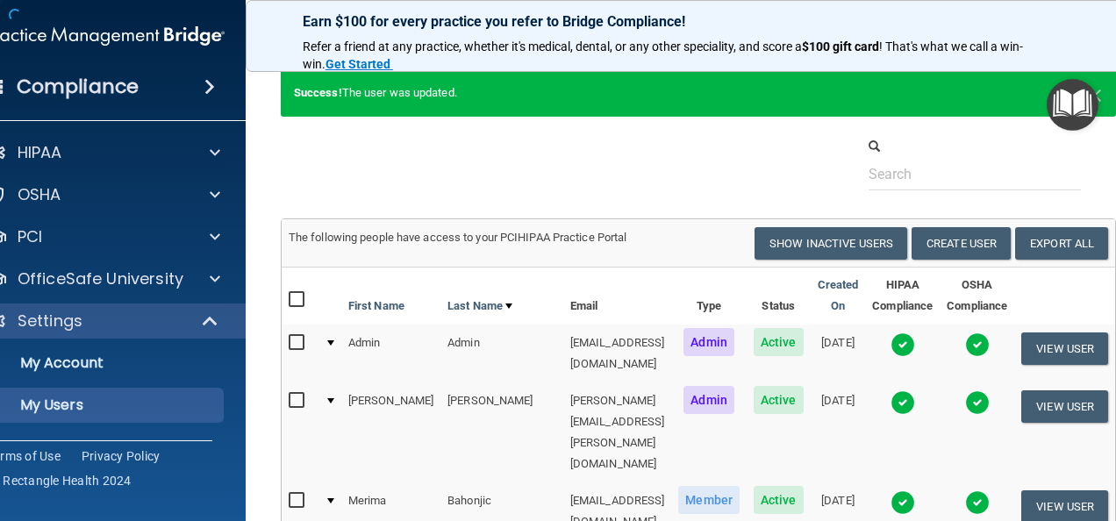
scroll to position [1017, 0]
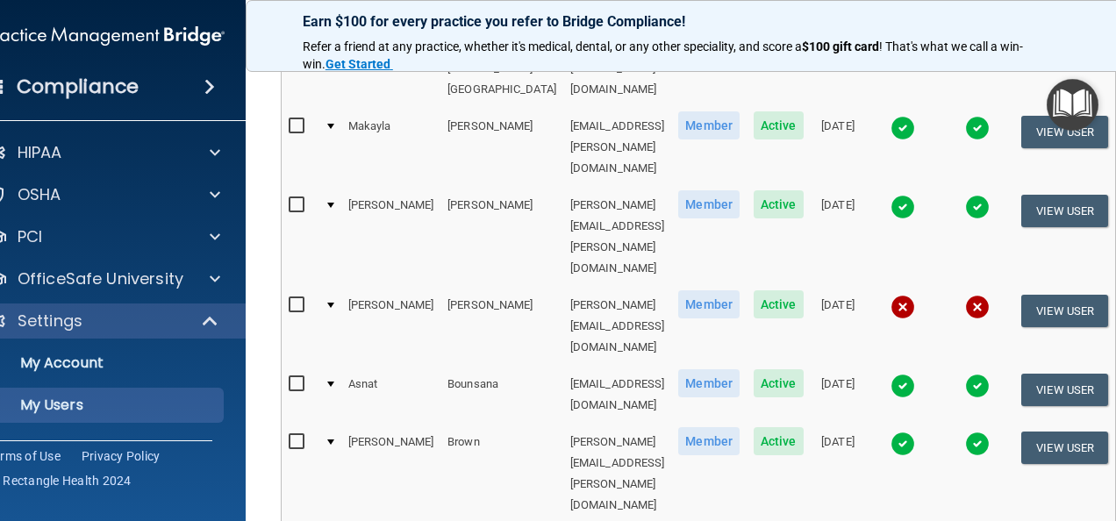
select select "20"
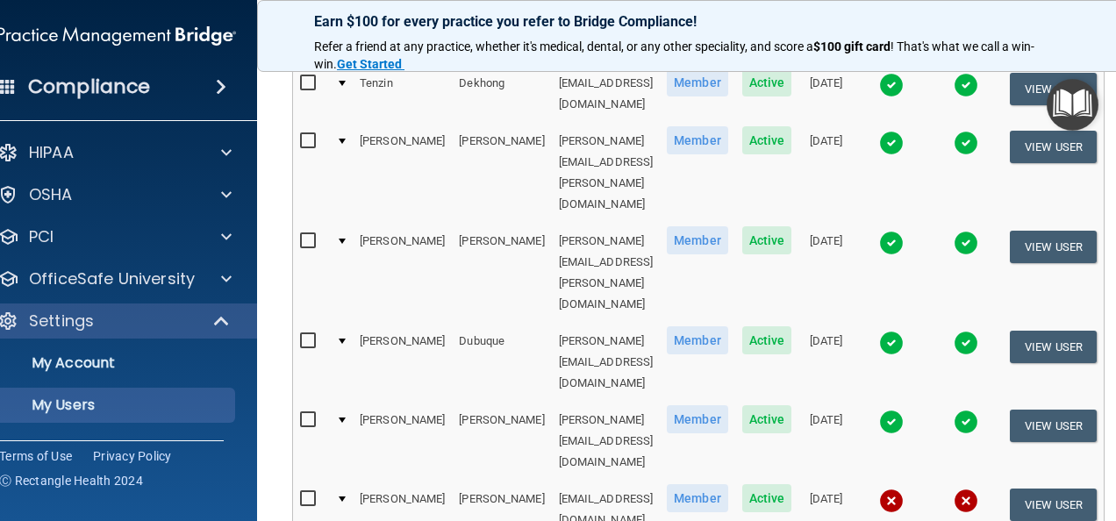
scroll to position [240, 0]
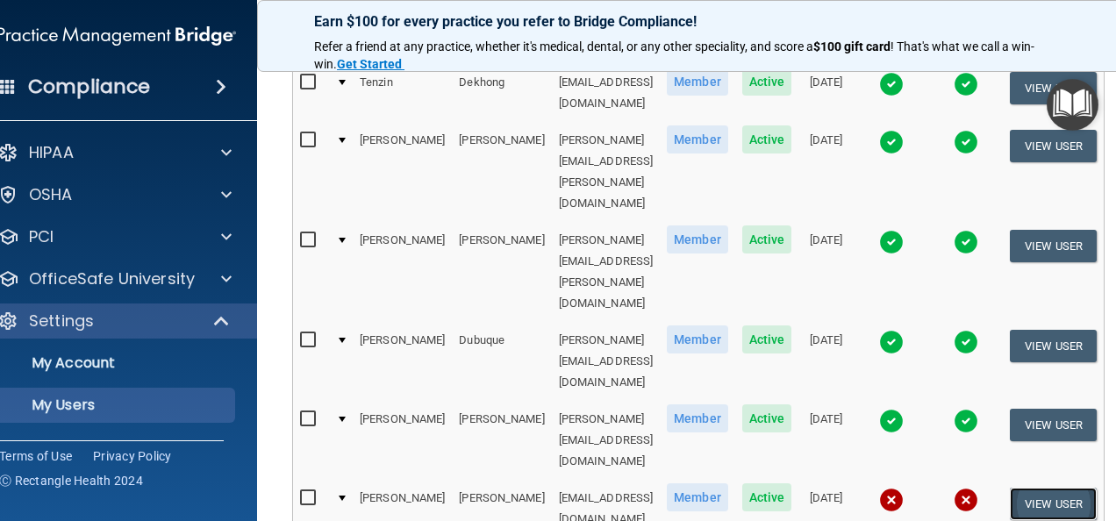
click at [1065, 488] on button "View User" at bounding box center [1053, 504] width 87 height 32
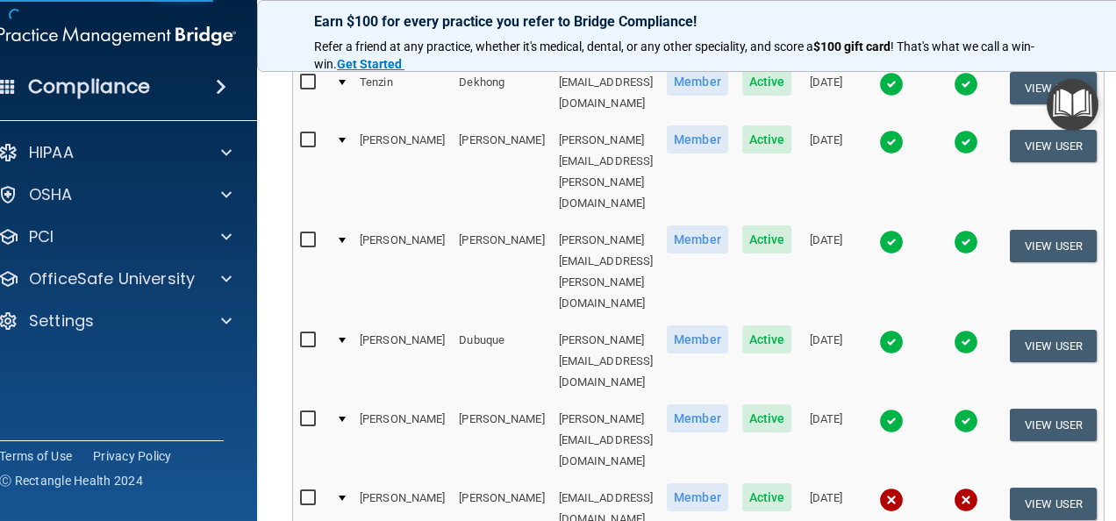
select select "practice_member"
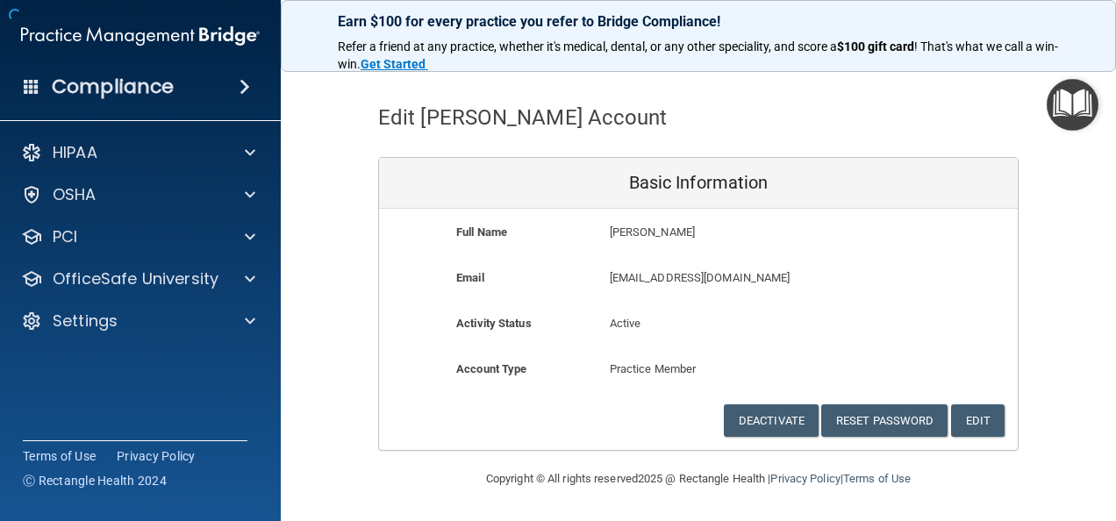
scroll to position [47, 0]
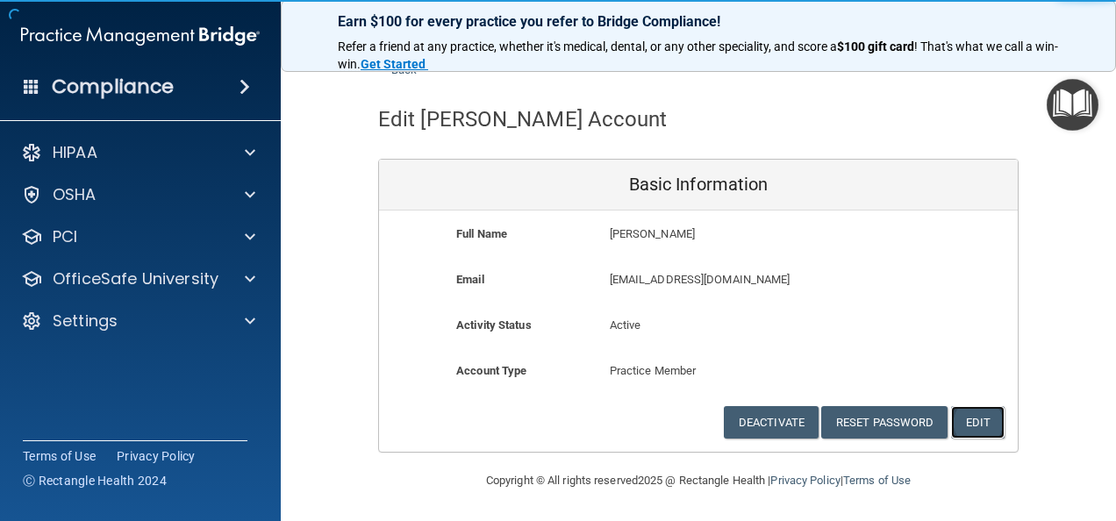
click at [981, 420] on button "Edit" at bounding box center [978, 422] width 54 height 32
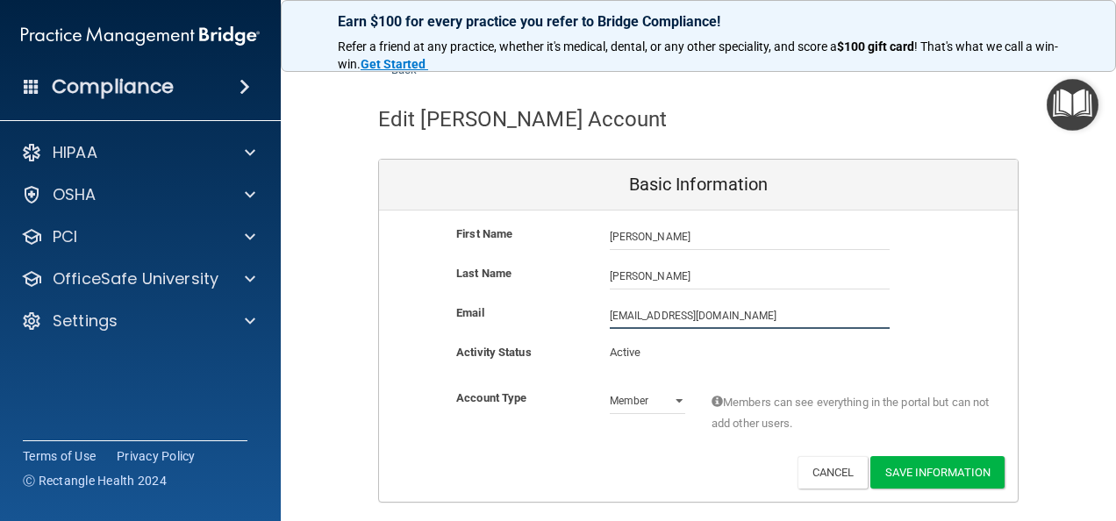
click at [612, 318] on input "dfowler@timberlanedental.com" at bounding box center [750, 316] width 280 height 26
click at [756, 314] on input "delaney.fowler@timberlanedental.com" at bounding box center [750, 316] width 280 height 26
type input "delaney.fowler@timberlanesmile.com"
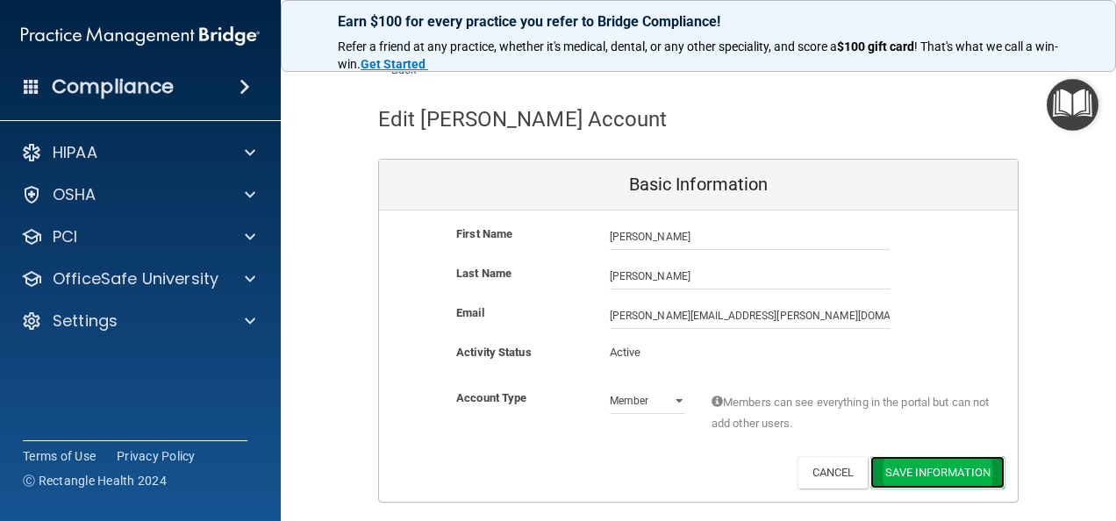
click at [919, 470] on button "Save Information" at bounding box center [937, 472] width 134 height 32
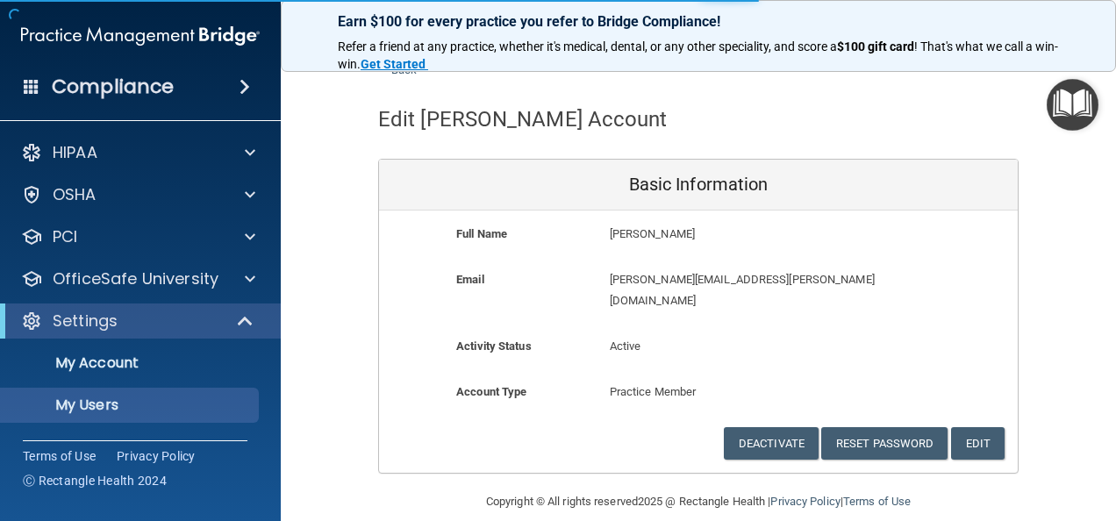
scroll to position [1047, 0]
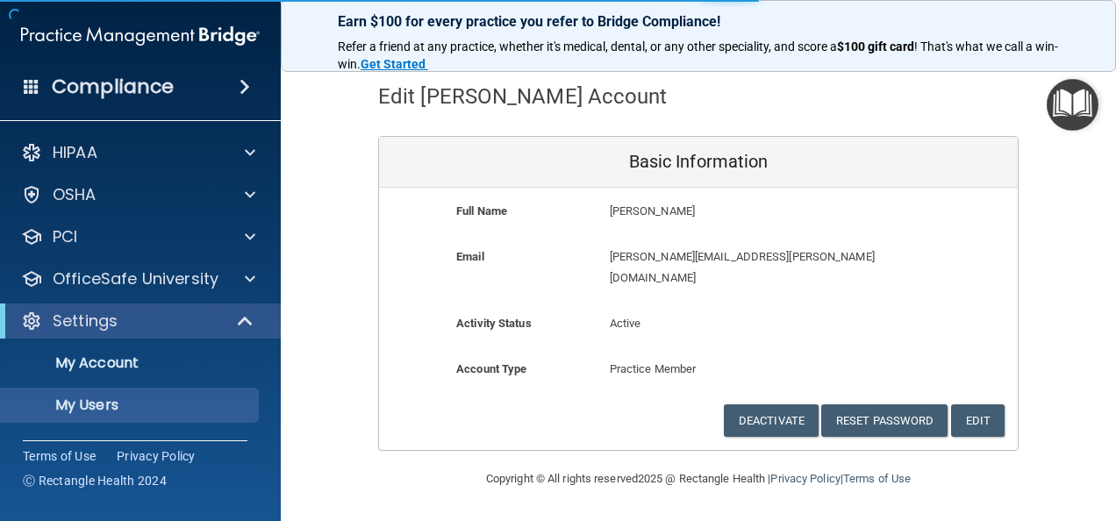
select select "20"
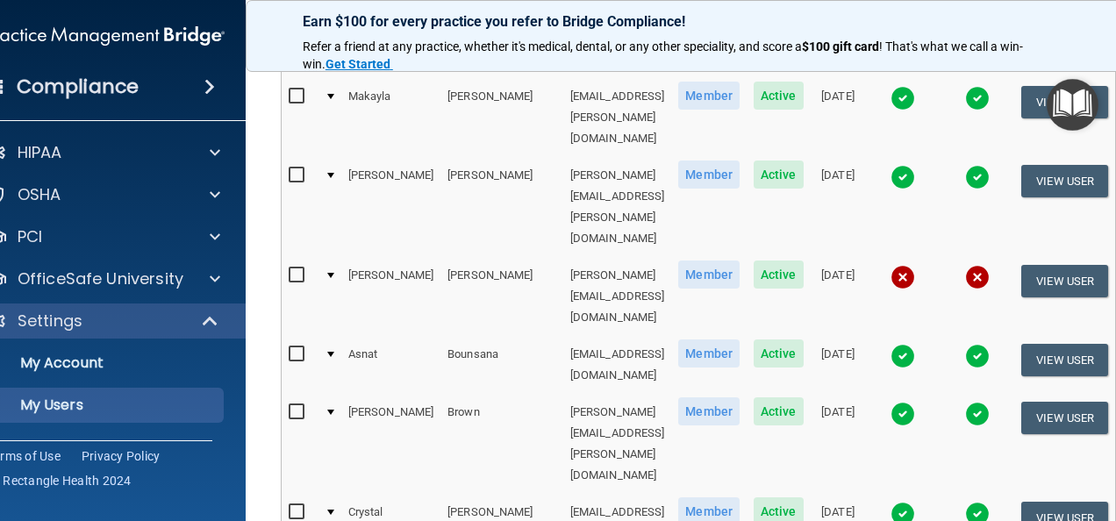
select select "20"
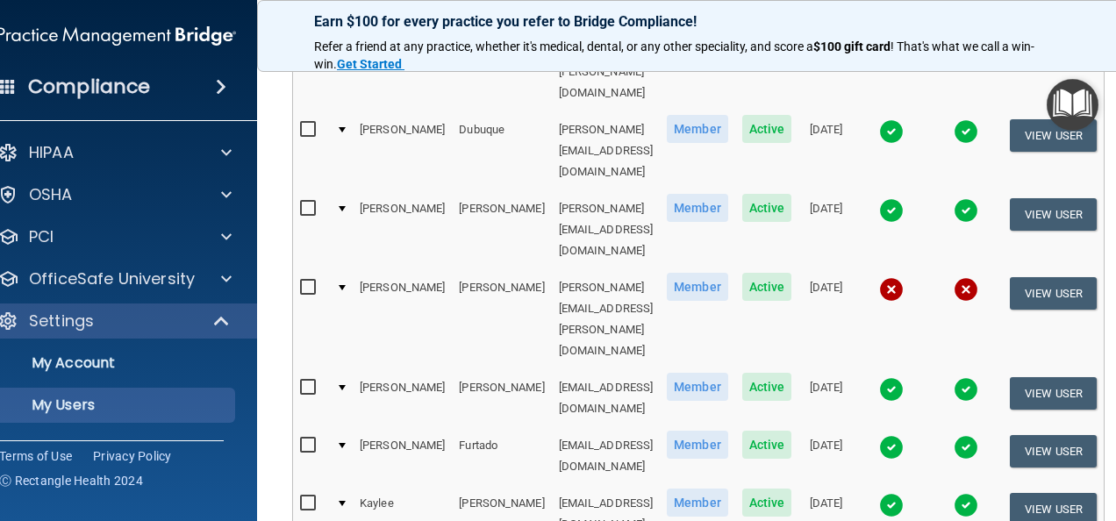
scroll to position [450, 0]
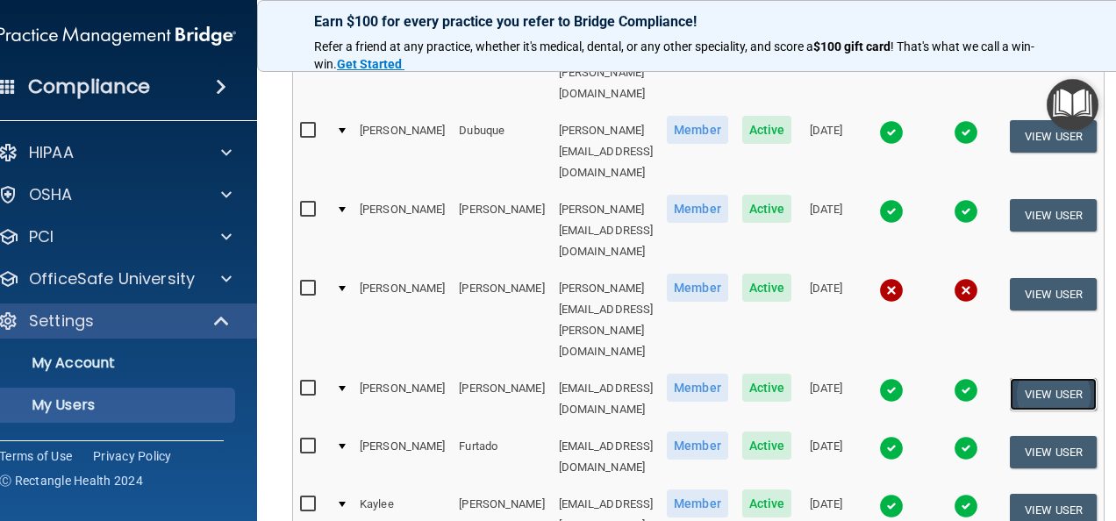
click at [1060, 378] on button "View User" at bounding box center [1053, 394] width 87 height 32
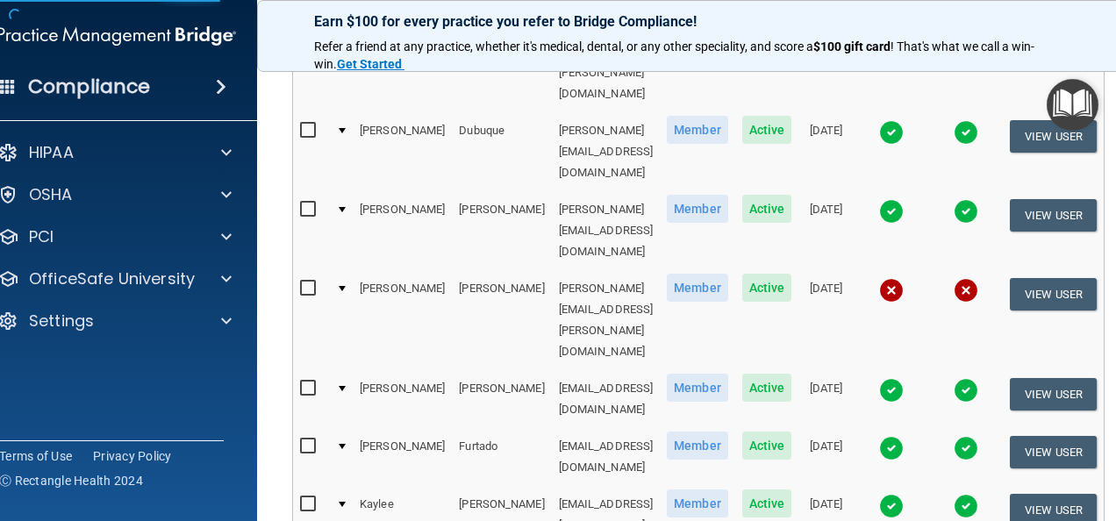
select select "practice_member"
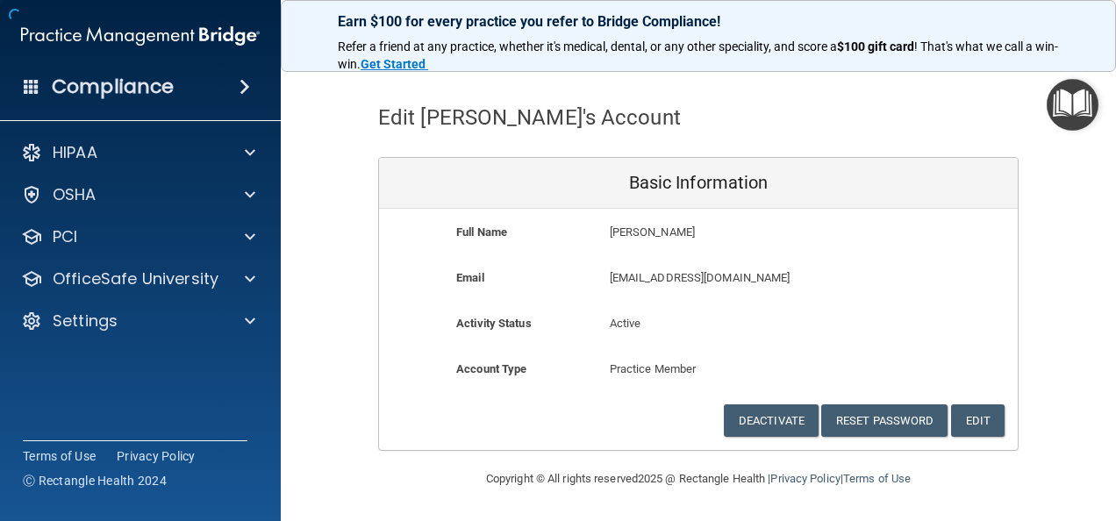
scroll to position [47, 0]
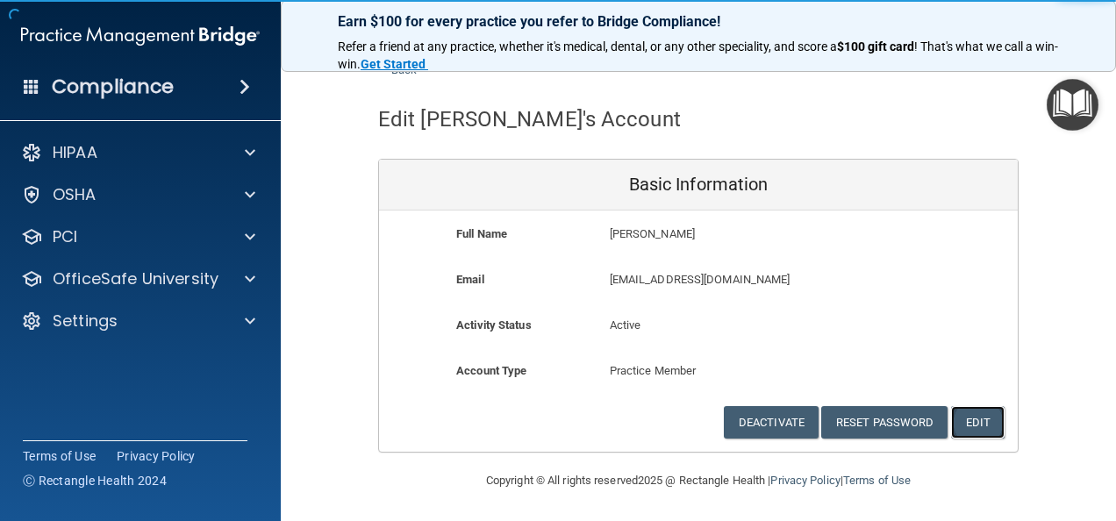
click at [965, 421] on button "Edit" at bounding box center [978, 422] width 54 height 32
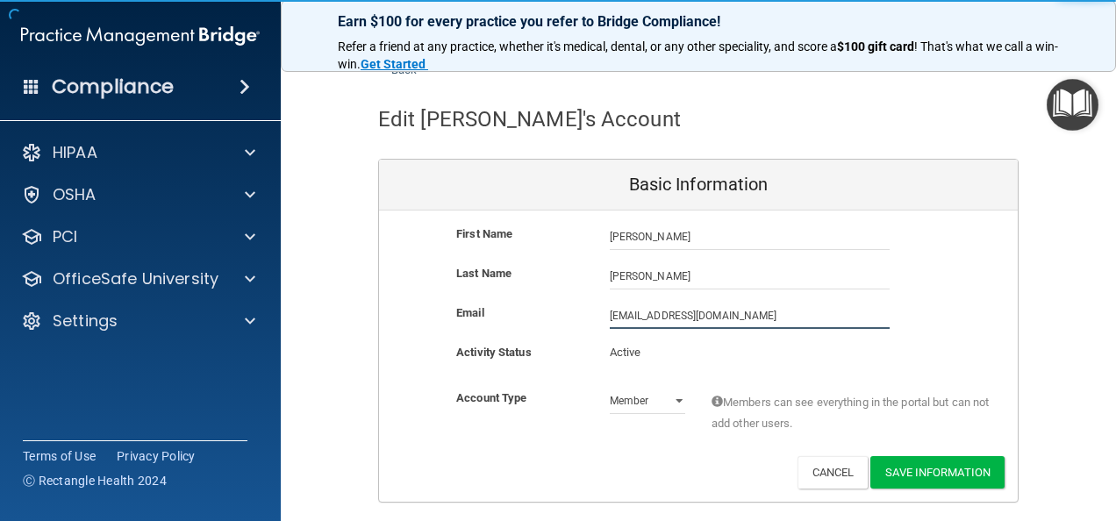
click at [610, 316] on input "afreegard@timberlanedental.com" at bounding box center [750, 316] width 280 height 26
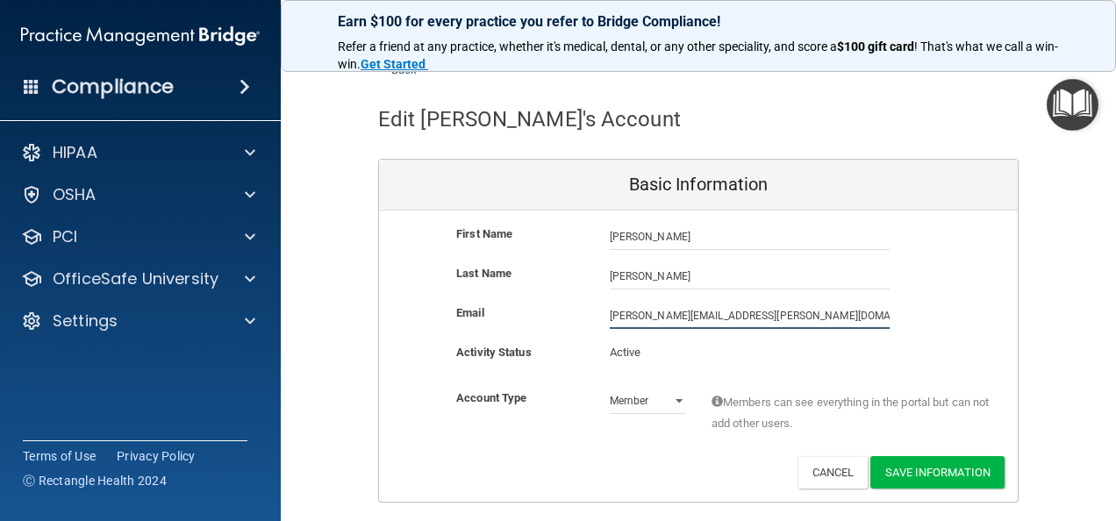
click at [769, 315] on input "amy-jo.freegard@timberlanedental.com" at bounding box center [750, 316] width 280 height 26
type input "amy-jo.freegard@timberlanesmile.com"
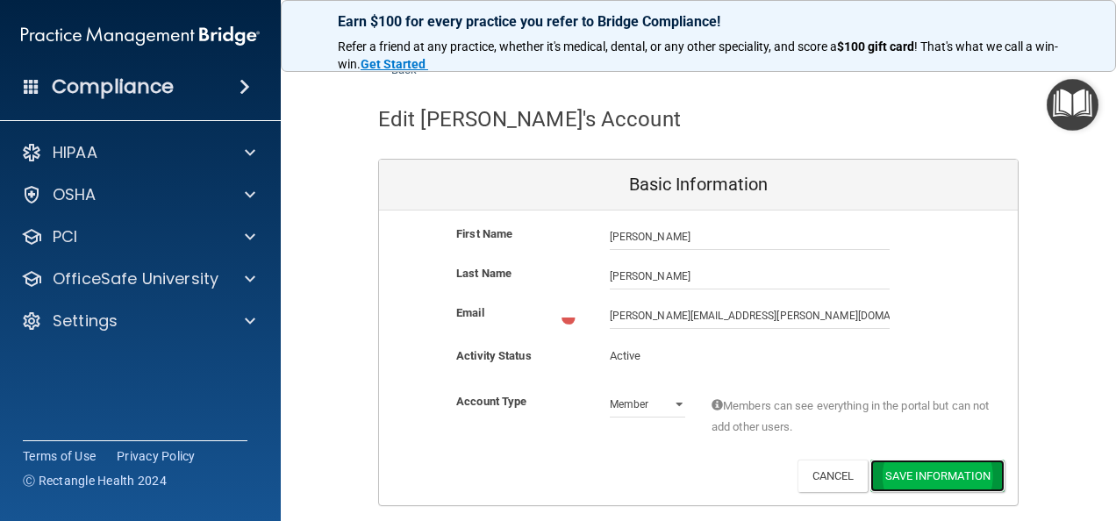
click at [932, 465] on button "Save Information" at bounding box center [937, 476] width 134 height 32
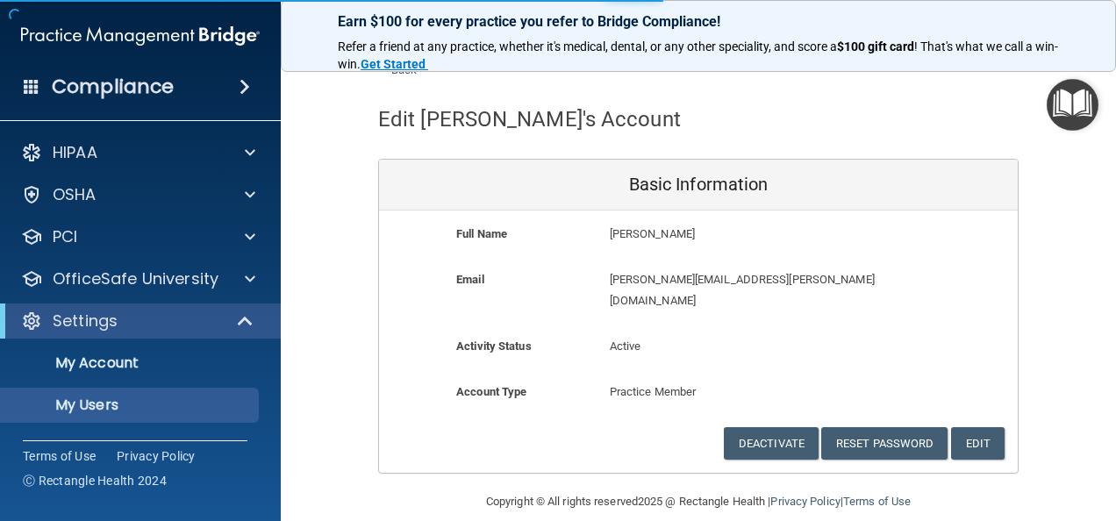
select select "20"
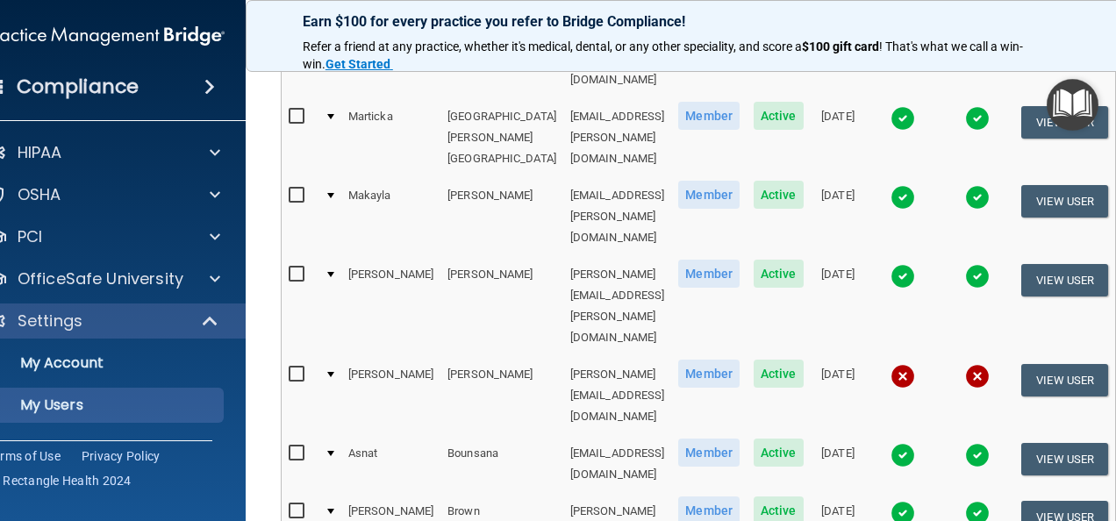
scroll to position [1045, 0]
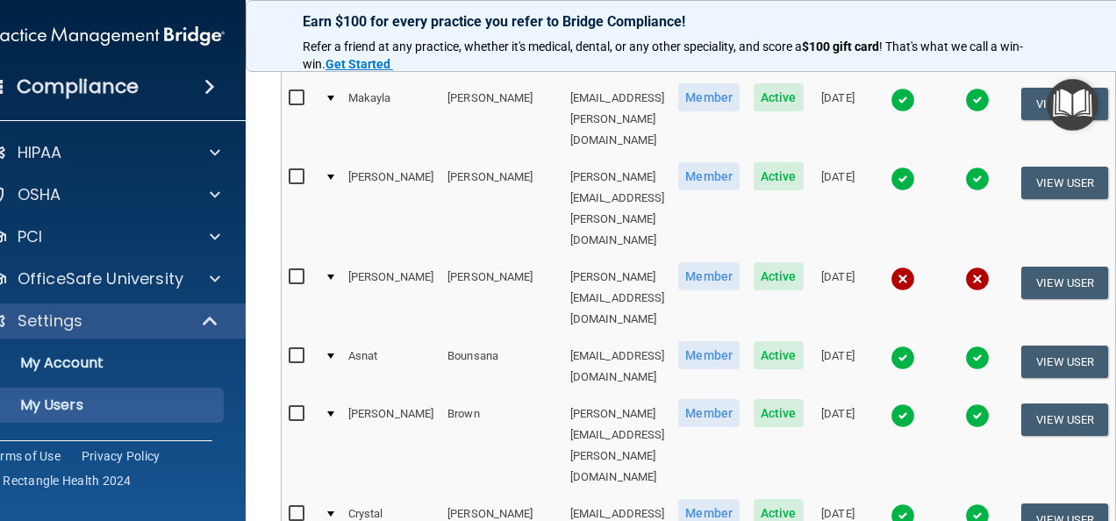
select select "20"
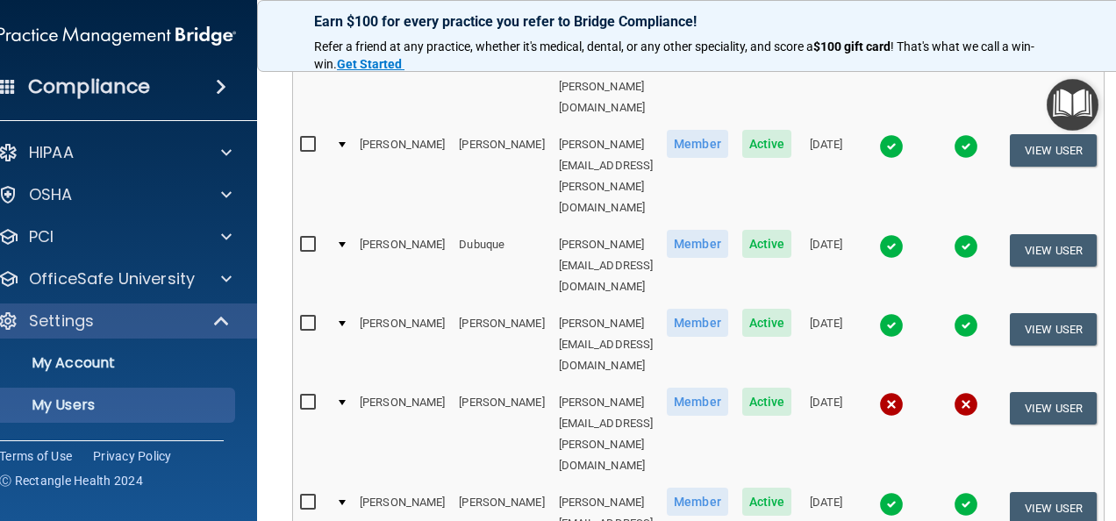
scroll to position [347, 0]
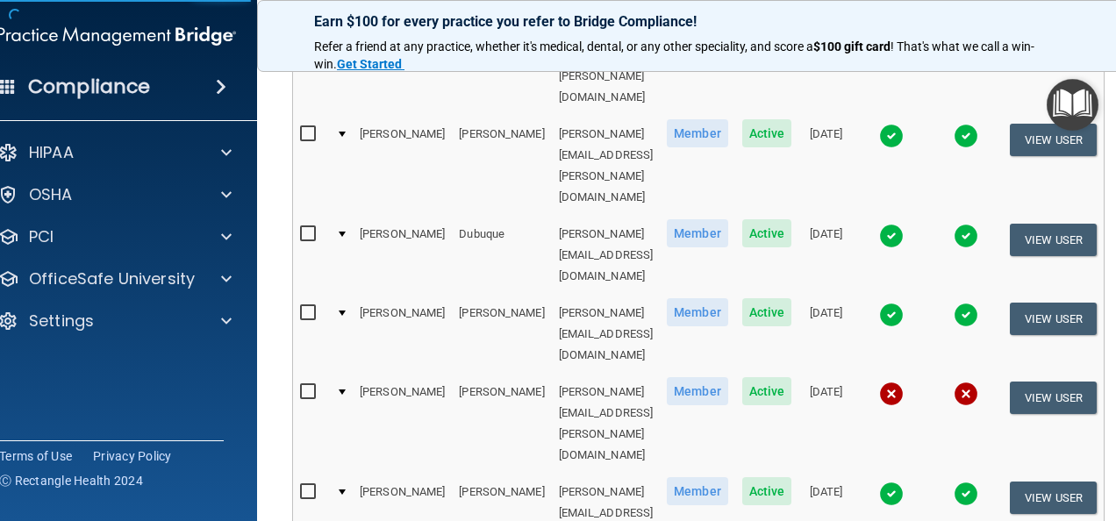
scroll to position [47, 0]
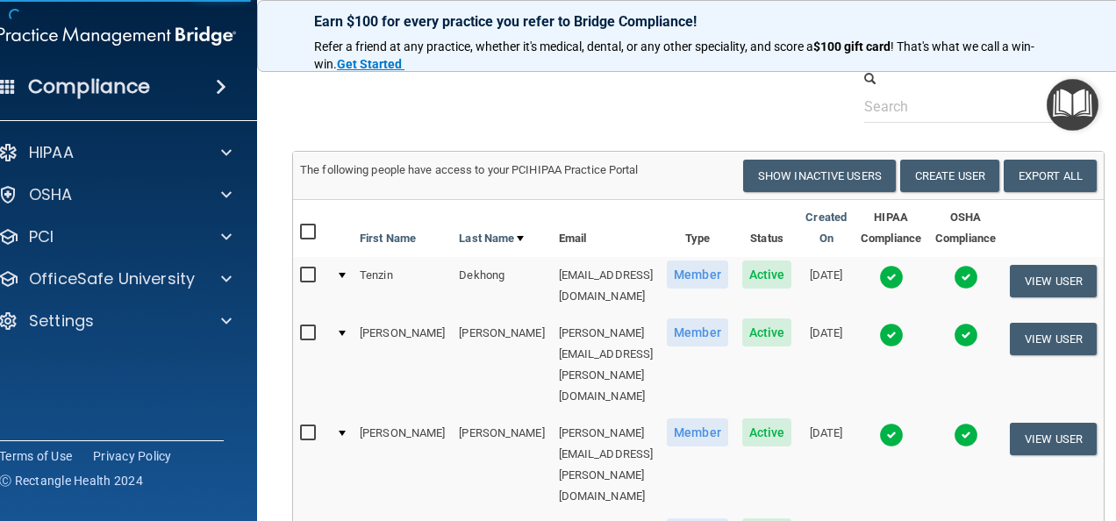
select select "practice_member"
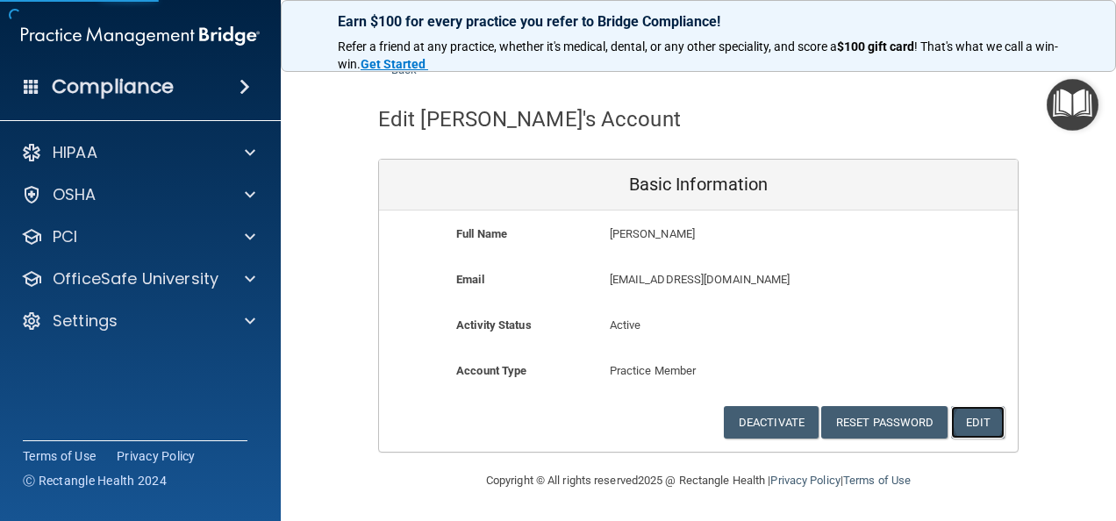
click at [964, 423] on button "Edit" at bounding box center [978, 422] width 54 height 32
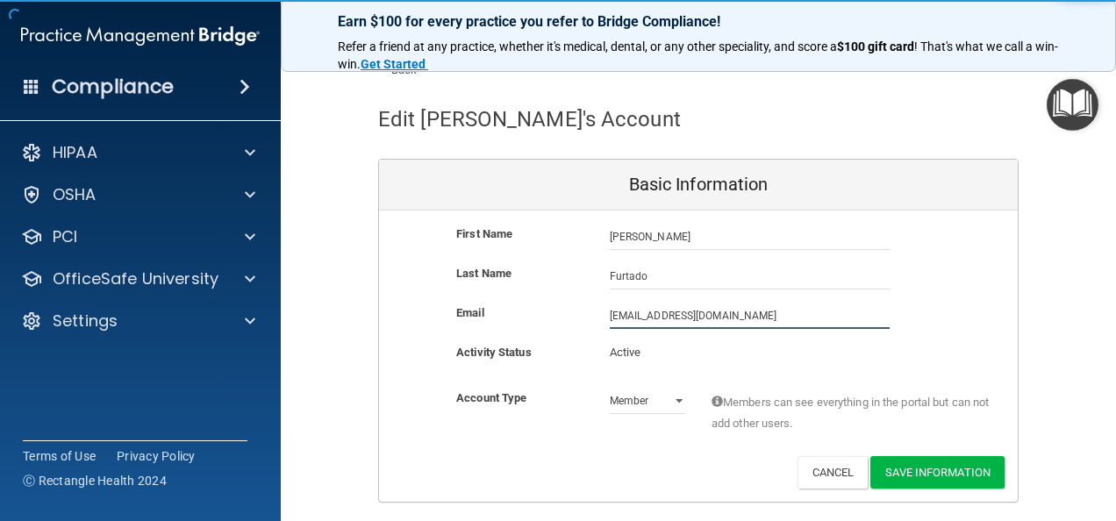
click at [610, 314] on input "afurtado@timberlanedental.com" at bounding box center [750, 316] width 280 height 26
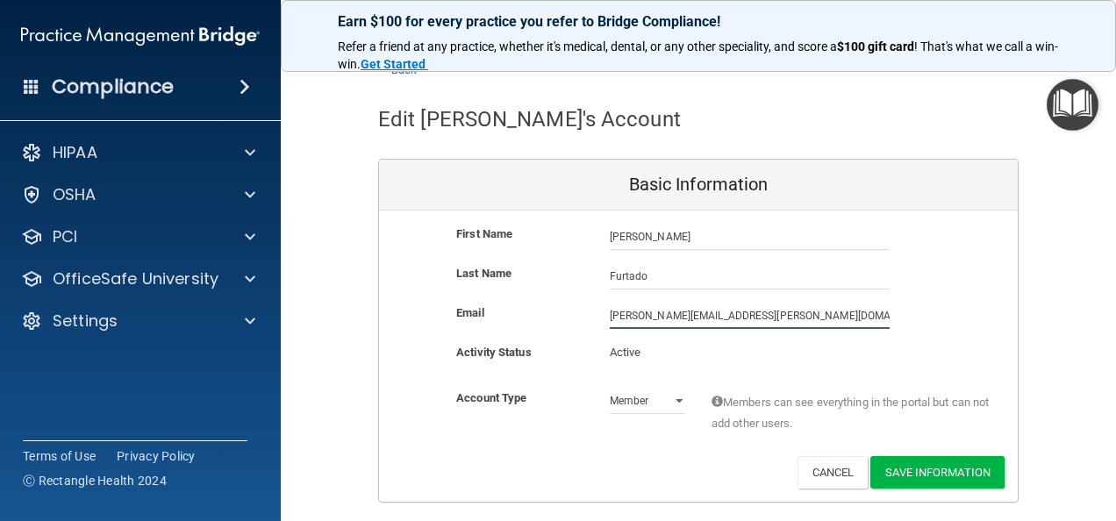
click at [756, 315] on input "ashley.furtado@timberlanedental.com" at bounding box center [750, 316] width 280 height 26
type input "ashley.furtado@timberlanesmile.com"
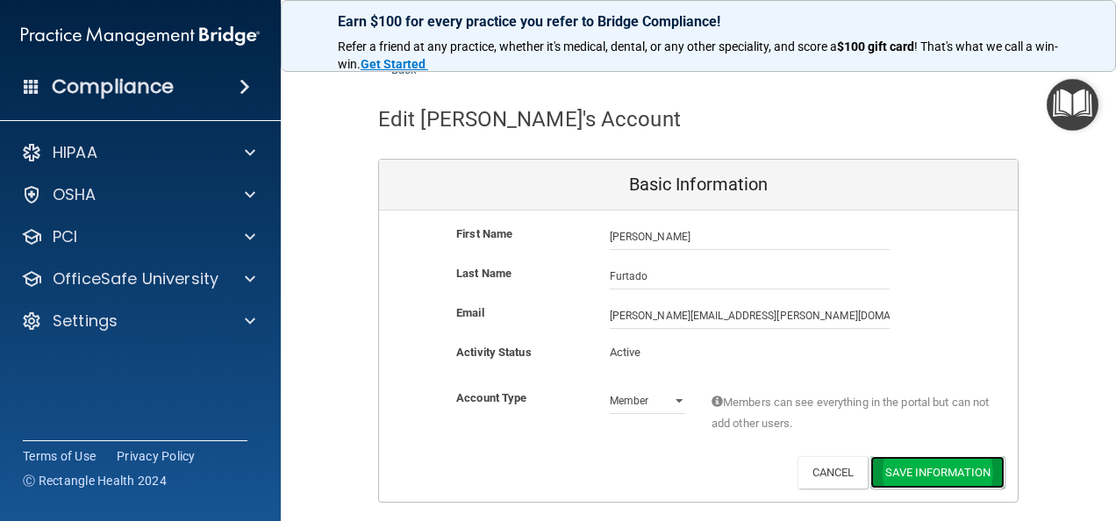
click at [921, 476] on button "Save Information" at bounding box center [937, 472] width 134 height 32
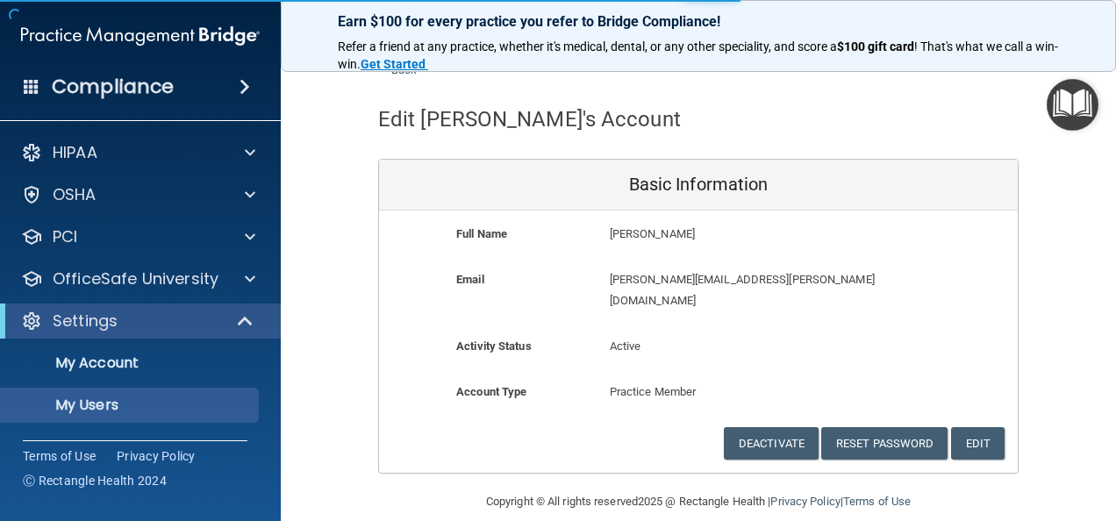
scroll to position [1047, 0]
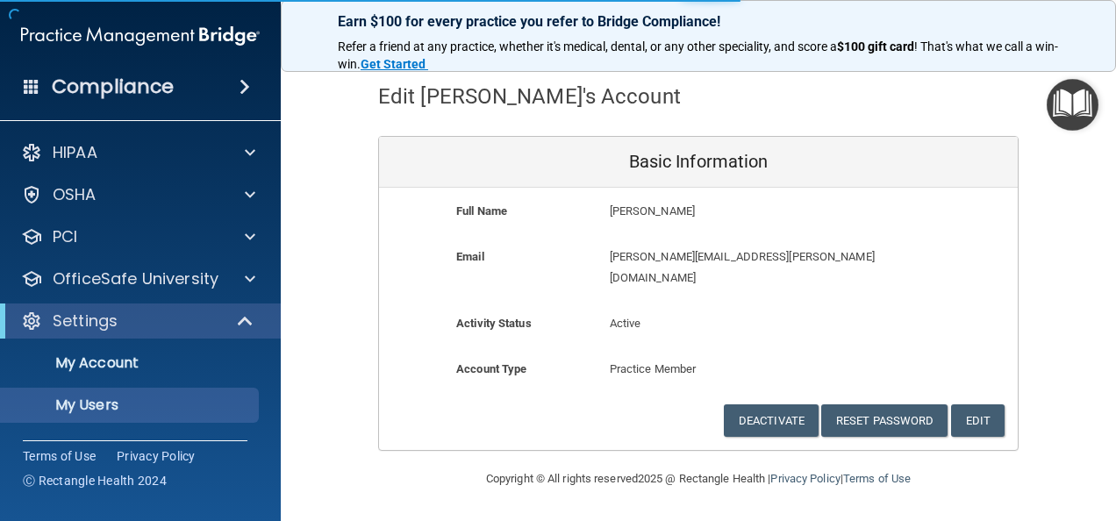
select select "20"
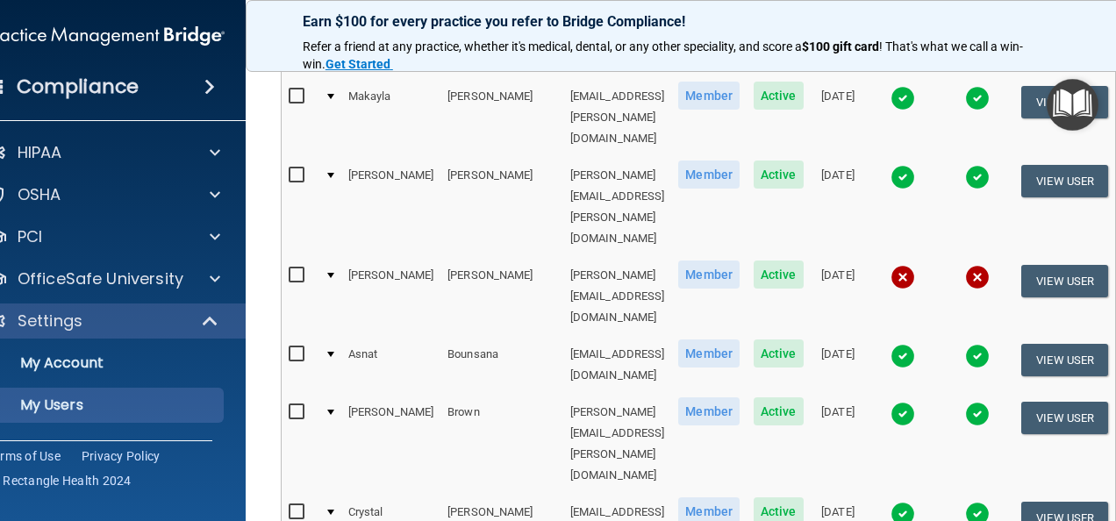
select select "20"
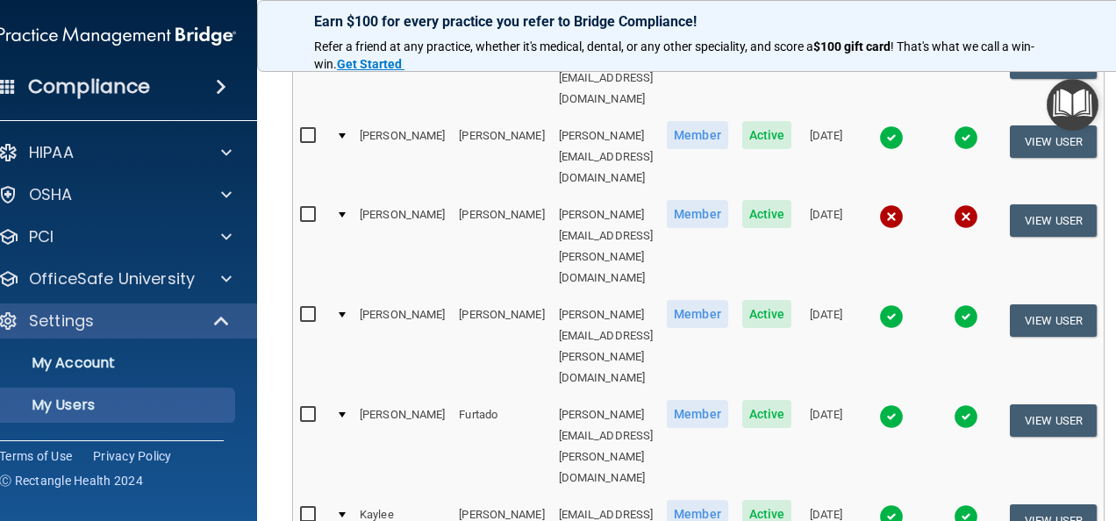
scroll to position [514, 0]
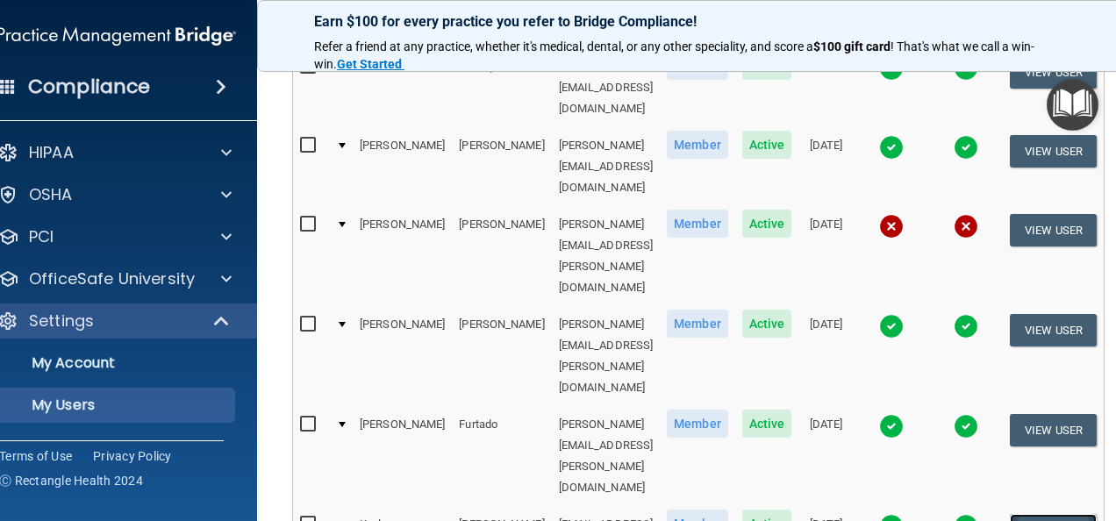
click at [1097, 514] on button "View User" at bounding box center [1053, 530] width 87 height 32
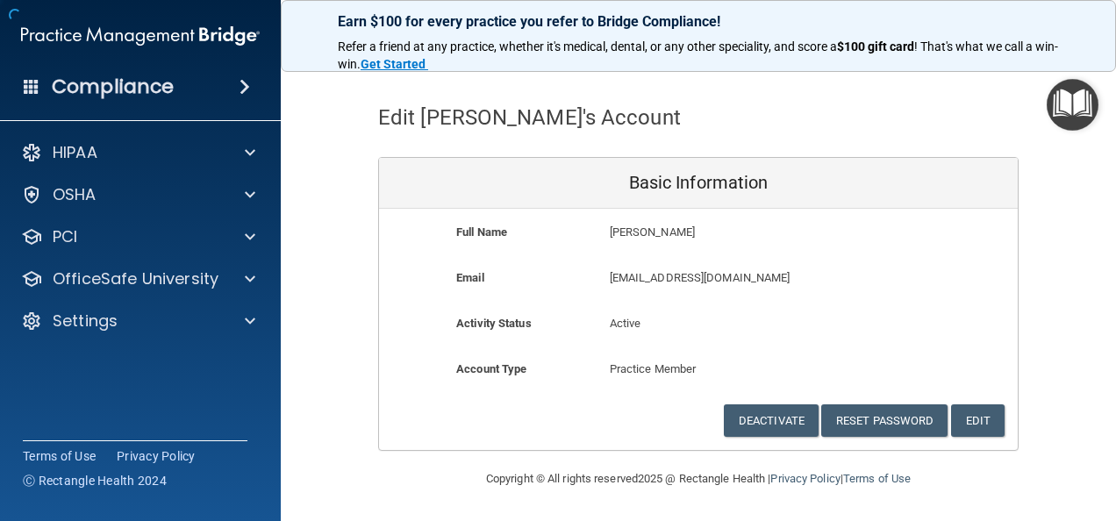
scroll to position [47, 0]
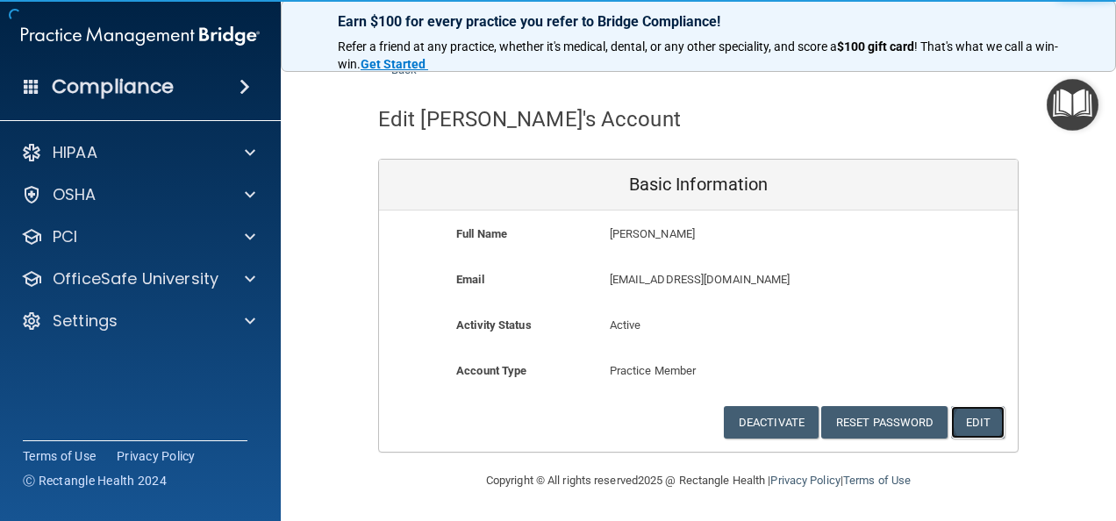
click at [986, 434] on button "Edit" at bounding box center [978, 422] width 54 height 32
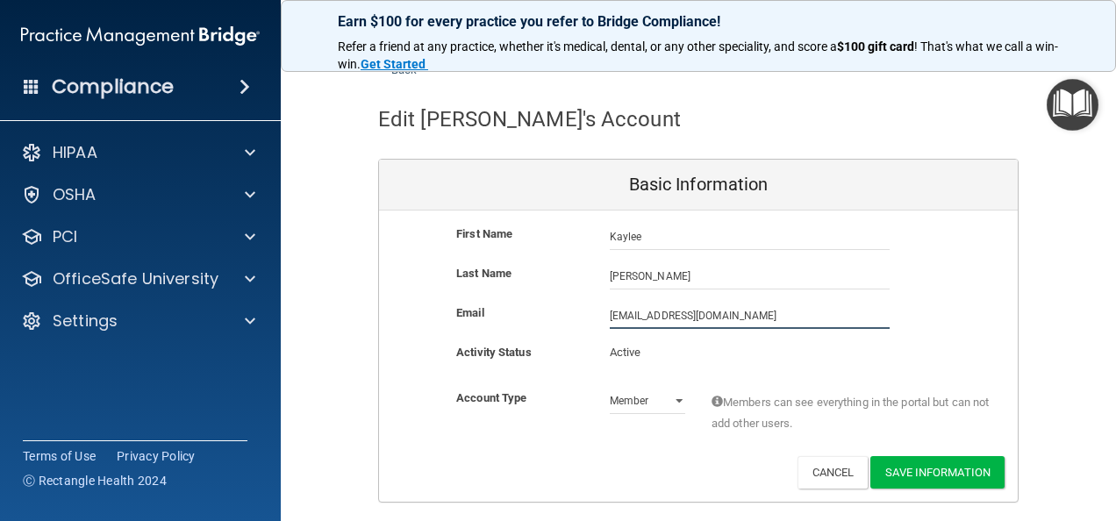
click at [610, 315] on input "kmgarrison@timberlanedental.com" at bounding box center [750, 316] width 280 height 26
type input "kaylee.garrison@timberlanesmile.com"
drag, startPoint x: 937, startPoint y: 472, endPoint x: 950, endPoint y: 500, distance: 31.0
click at [950, 500] on main "Back Edit Kaylee's Account Basic Information First Name Kaylee Garrison Kaylee …" at bounding box center [698, 288] width 835 height 465
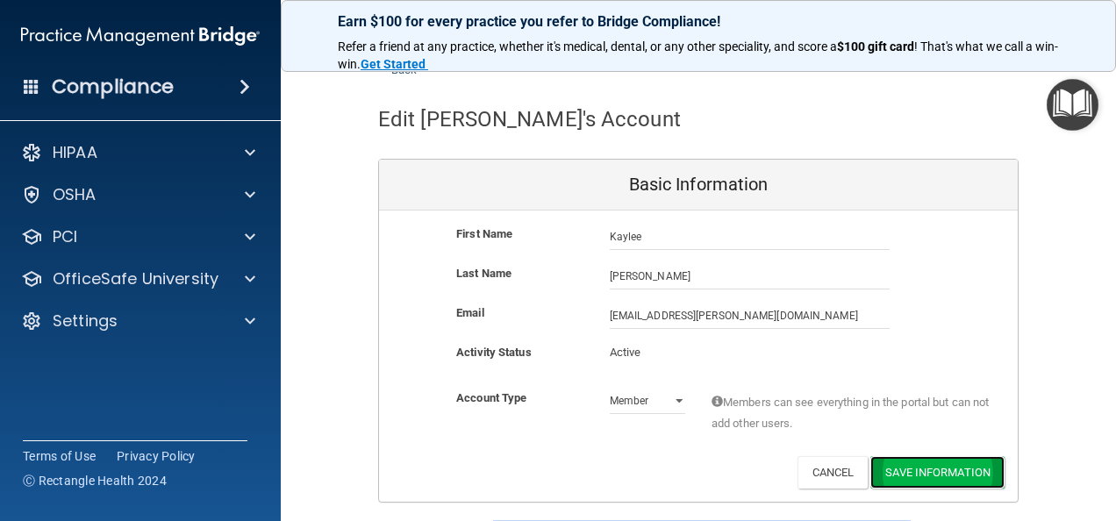
drag, startPoint x: 950, startPoint y: 500, endPoint x: 919, endPoint y: 483, distance: 35.4
click at [919, 483] on button "Save Information" at bounding box center [937, 472] width 134 height 32
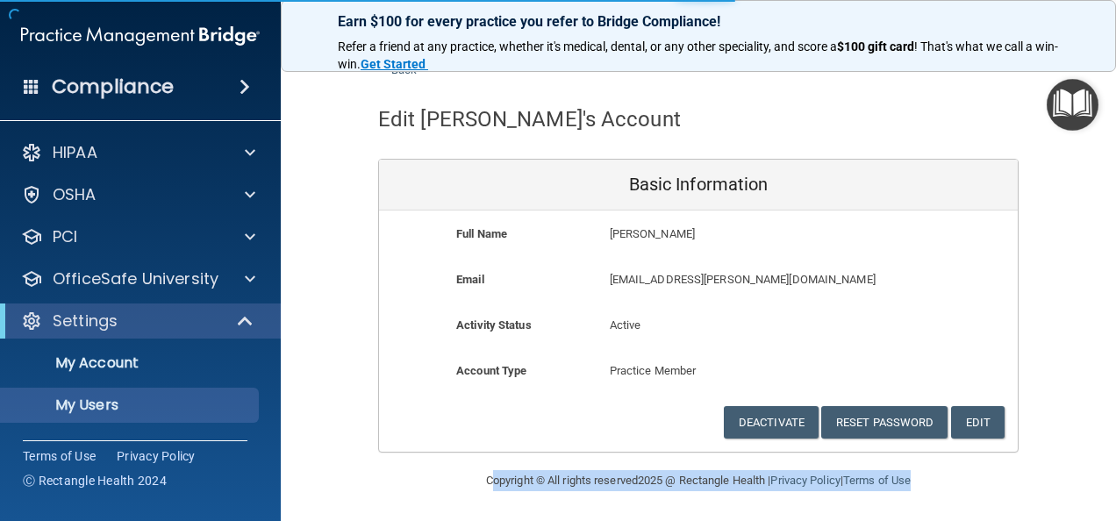
select select "20"
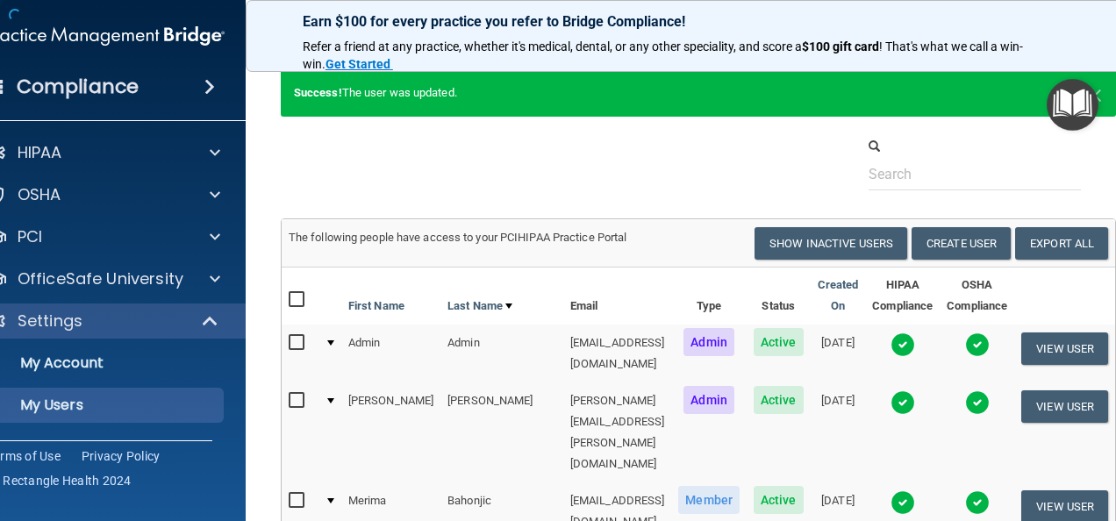
scroll to position [1047, 0]
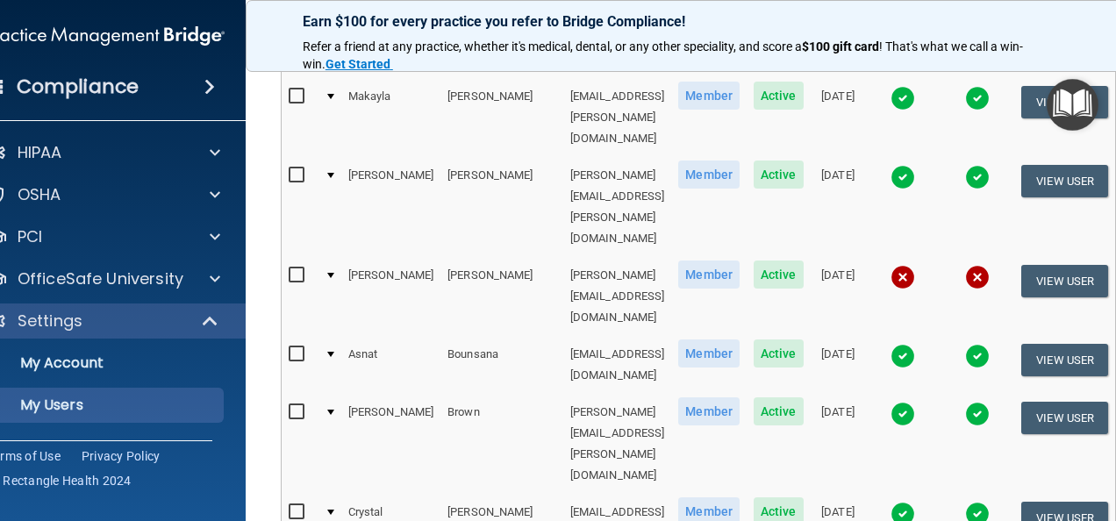
select select "20"
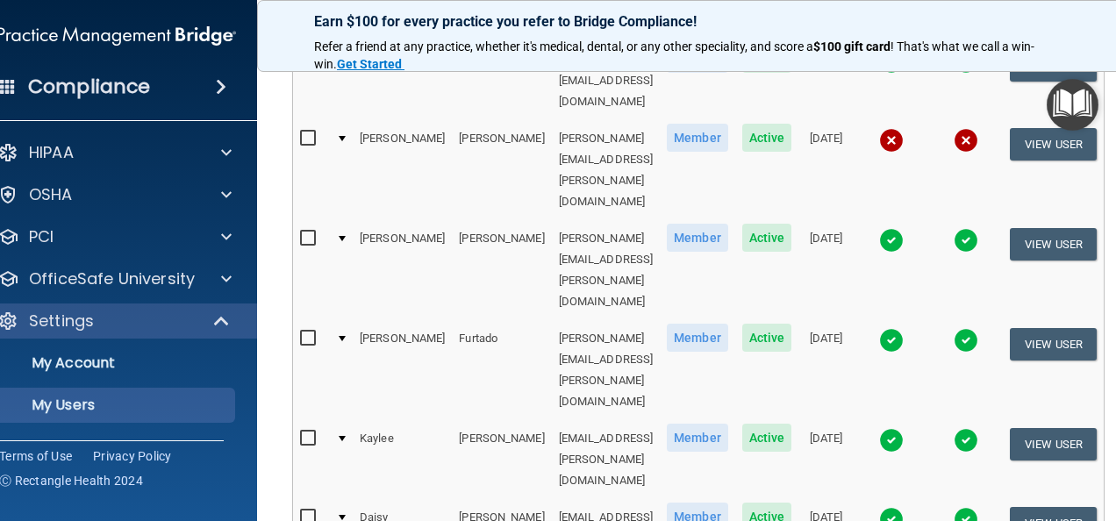
scroll to position [601, 0]
click at [1078, 506] on button "View User" at bounding box center [1053, 522] width 87 height 32
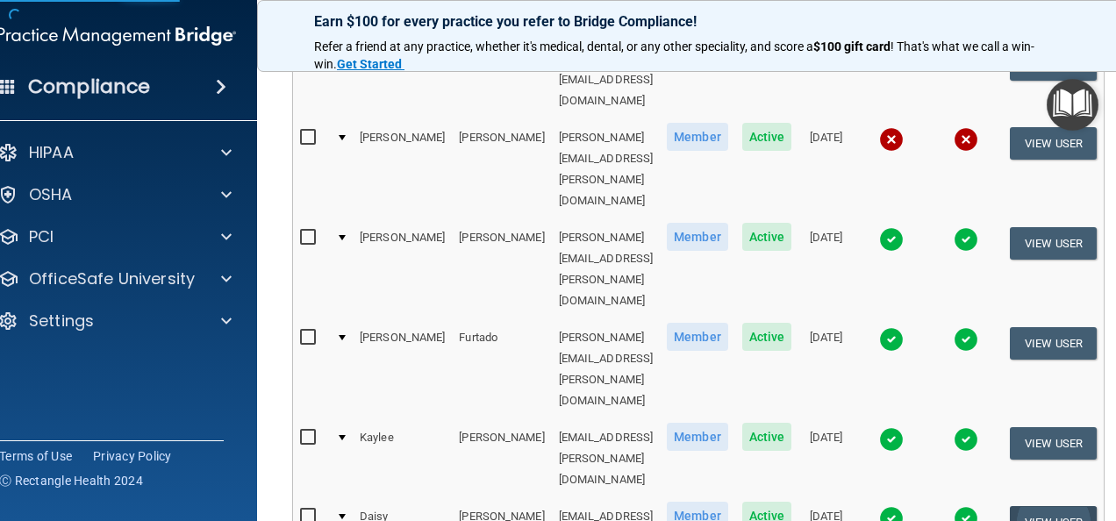
select select "practice_member"
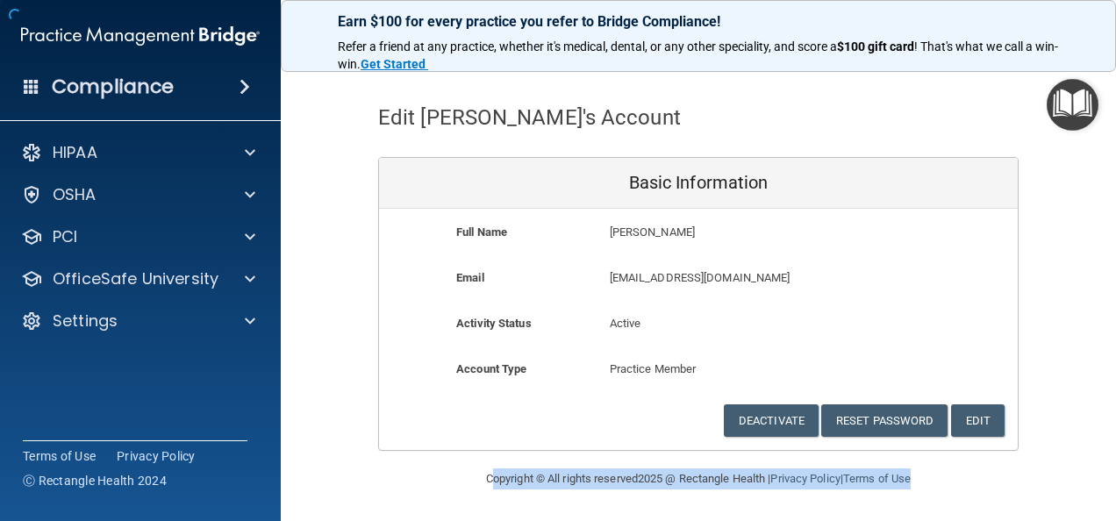
scroll to position [47, 0]
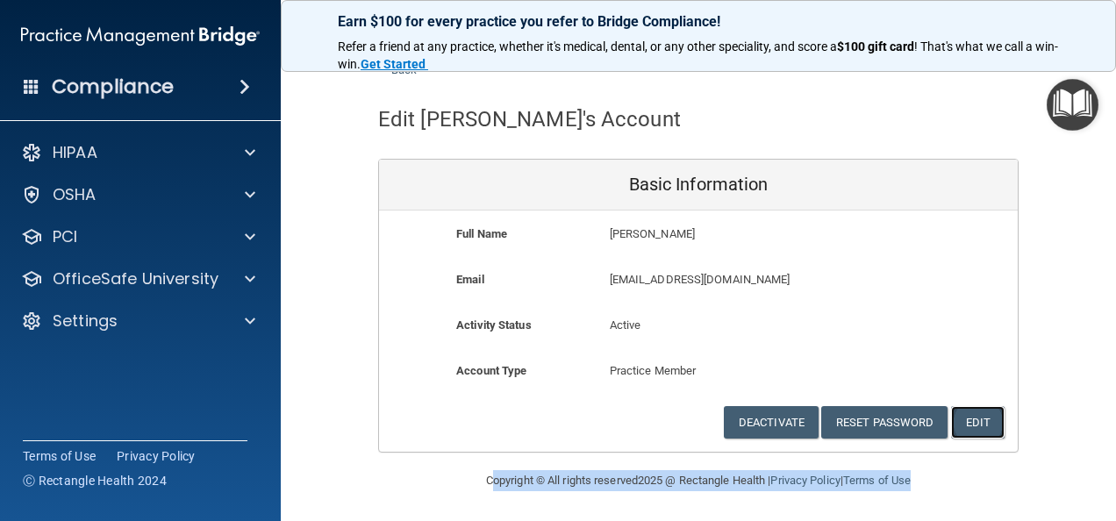
click at [989, 411] on button "Edit" at bounding box center [978, 422] width 54 height 32
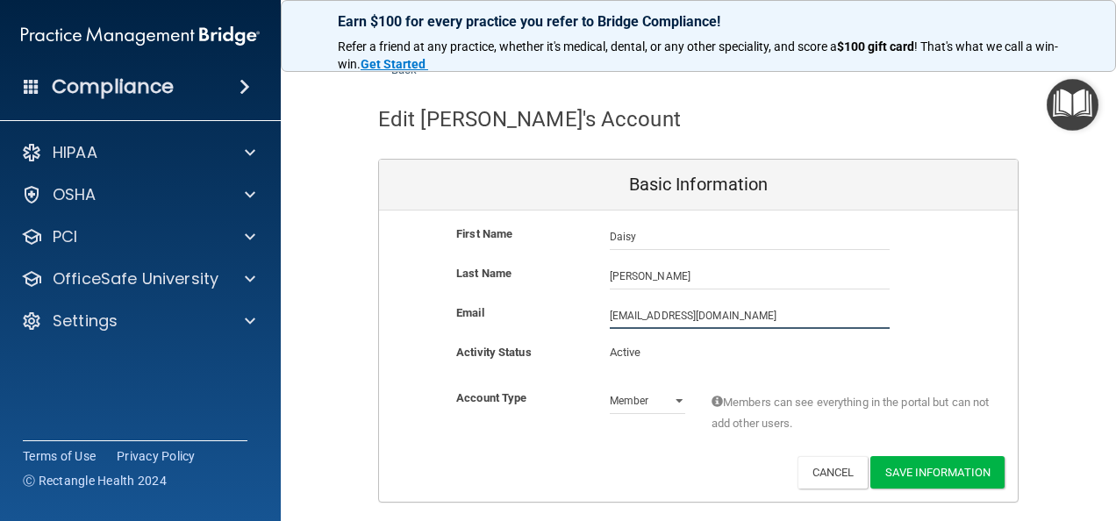
click at [612, 317] on input "dgiroux@timberlanedental.com" at bounding box center [750, 316] width 280 height 26
click at [748, 314] on input "daisy.giroux@timberlanedental.com" at bounding box center [750, 316] width 280 height 26
type input "daisy.giroux@timberlanesmile.com"
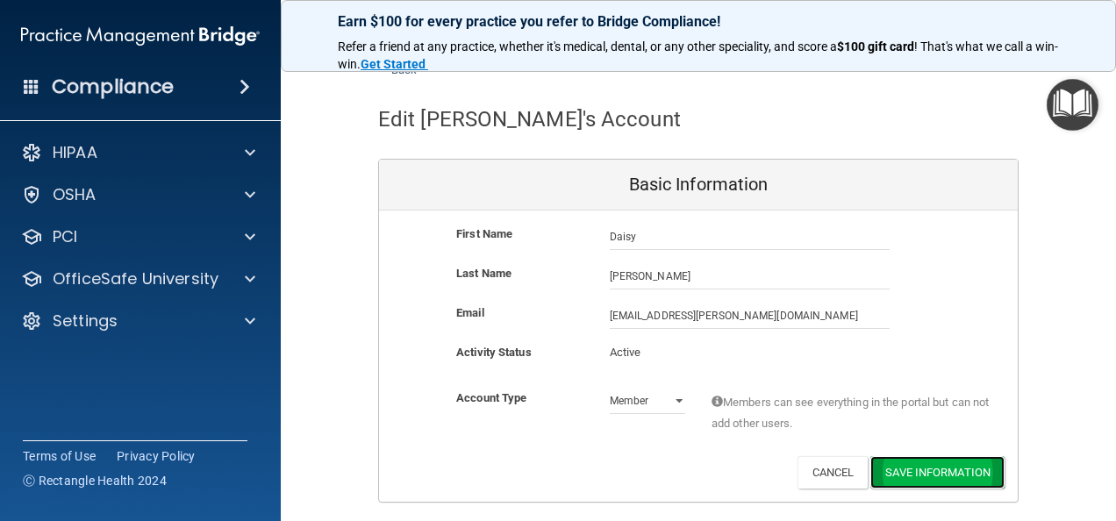
click at [956, 473] on button "Save Information" at bounding box center [937, 472] width 134 height 32
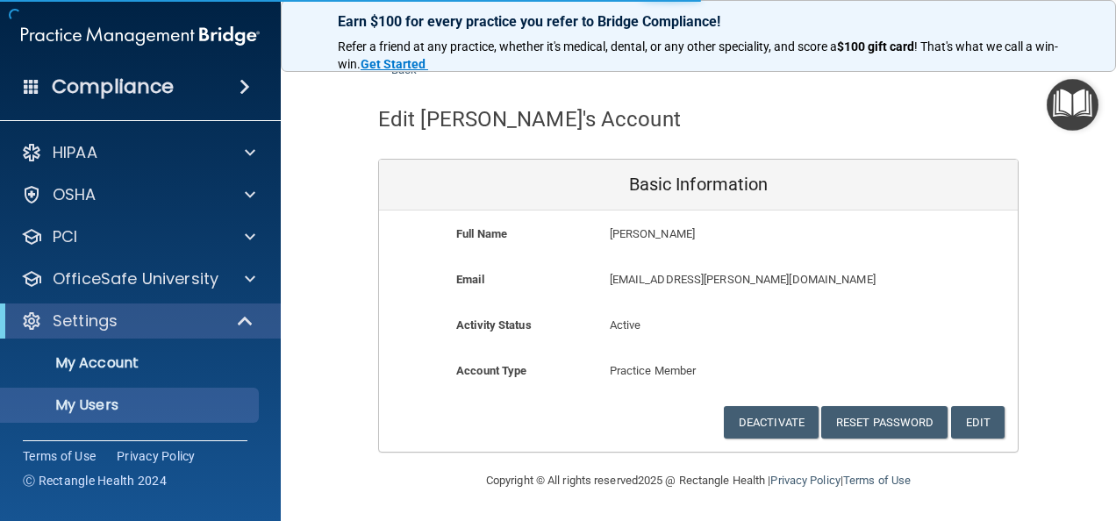
select select "20"
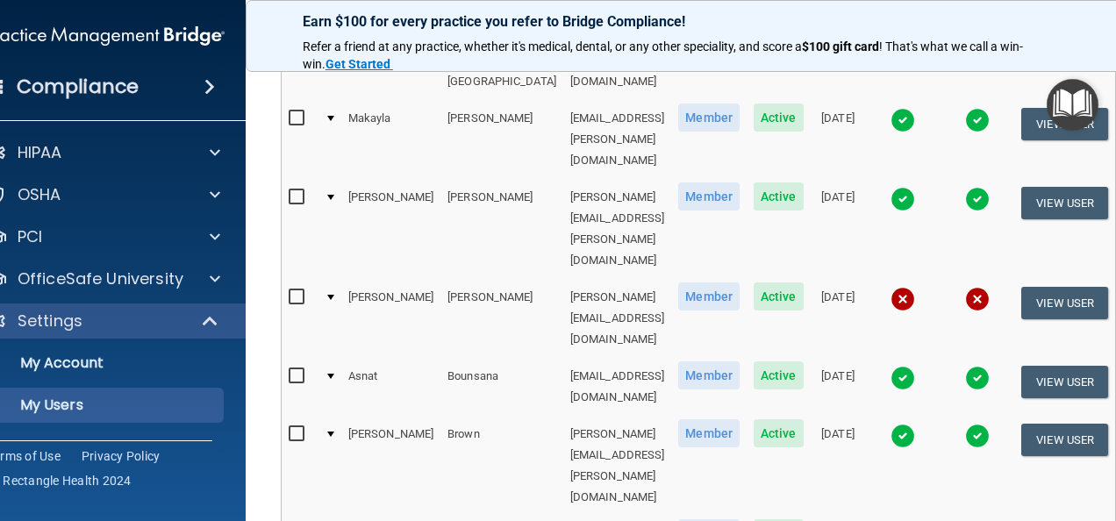
scroll to position [1022, 0]
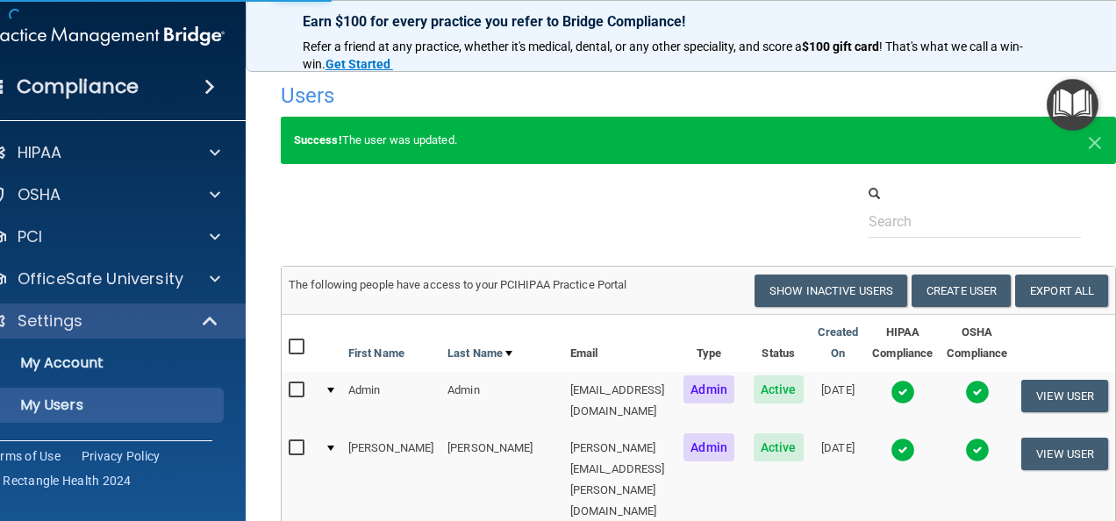
select select "20"
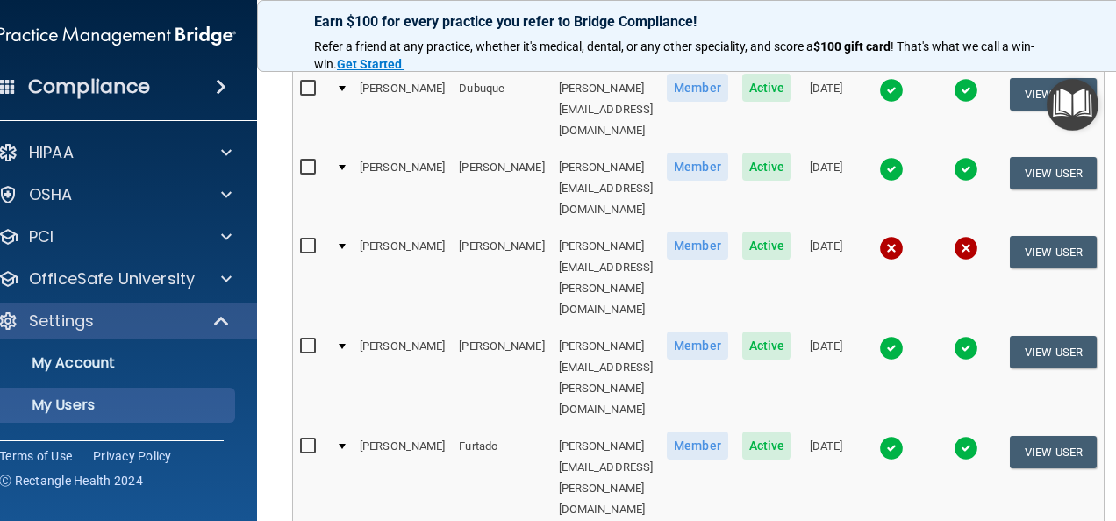
scroll to position [533, 0]
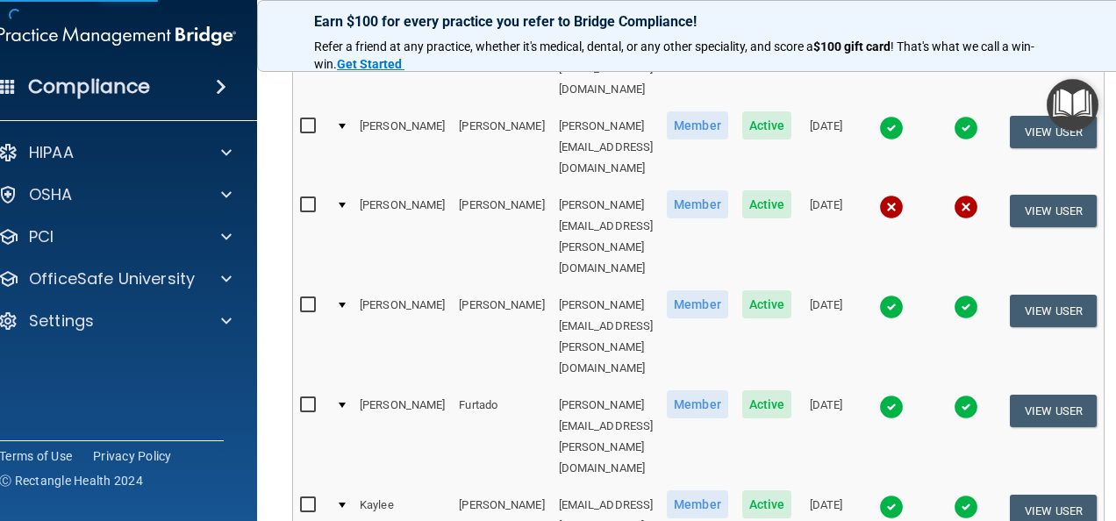
select select "practice_member"
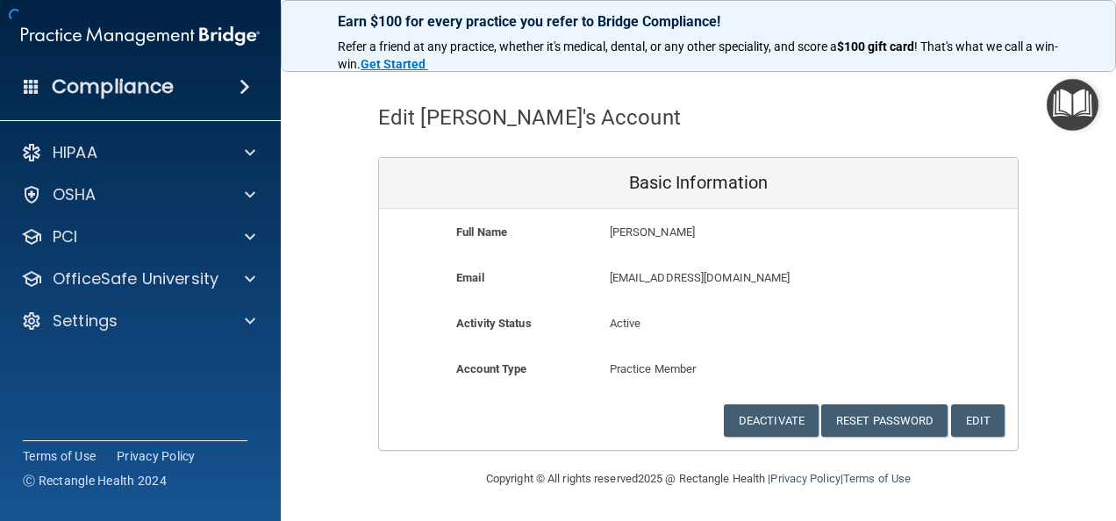
scroll to position [47, 0]
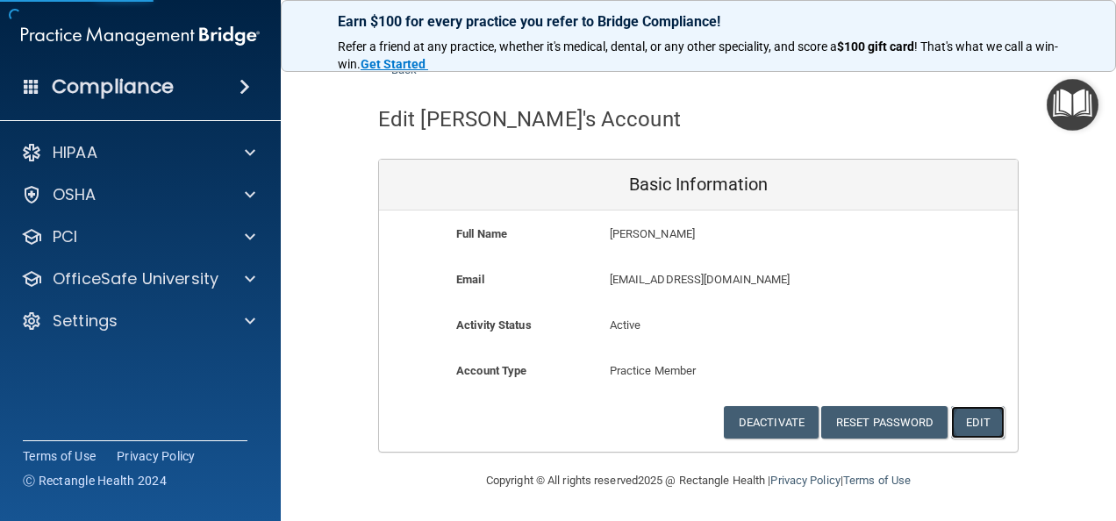
click at [984, 413] on button "Edit" at bounding box center [978, 422] width 54 height 32
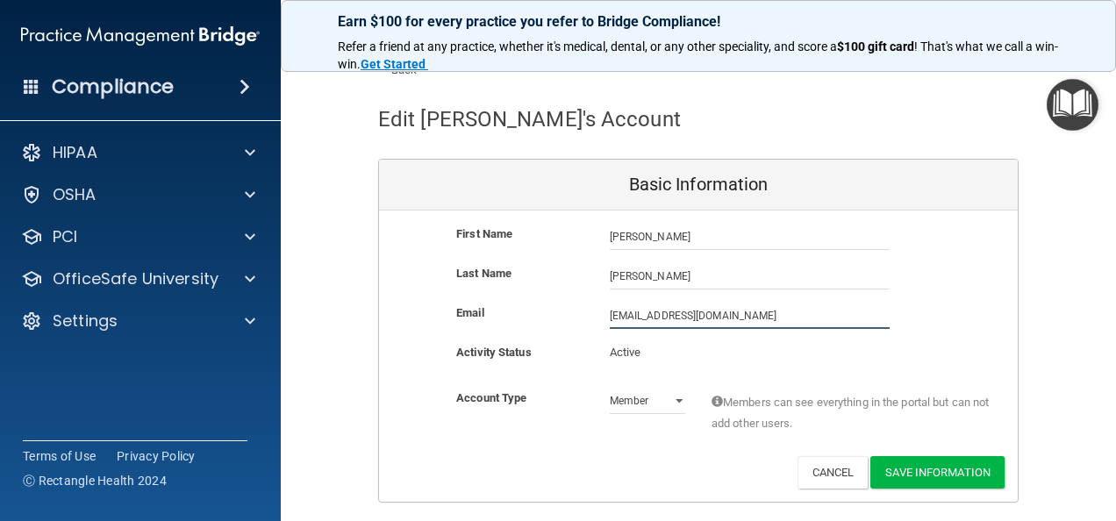
click at [610, 315] on input "jgraziano@timberlanedental.com" at bounding box center [750, 316] width 280 height 26
click at [784, 311] on input "jacqueline.graziano@timberlanedental.com" at bounding box center [750, 316] width 280 height 26
type input "jacqueline.graziano@timberlanesmile.com"
drag, startPoint x: 934, startPoint y: 478, endPoint x: 695, endPoint y: 465, distance: 239.0
click at [695, 465] on div "Deactivate Reset Password Edit Cancel Save Information" at bounding box center [698, 472] width 639 height 32
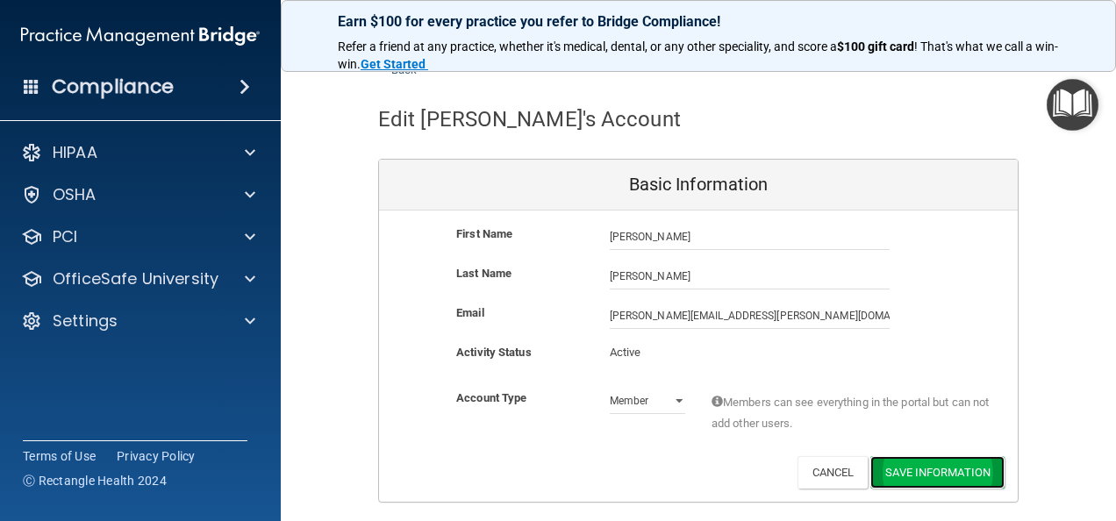
click at [892, 474] on button "Save Information" at bounding box center [937, 472] width 134 height 32
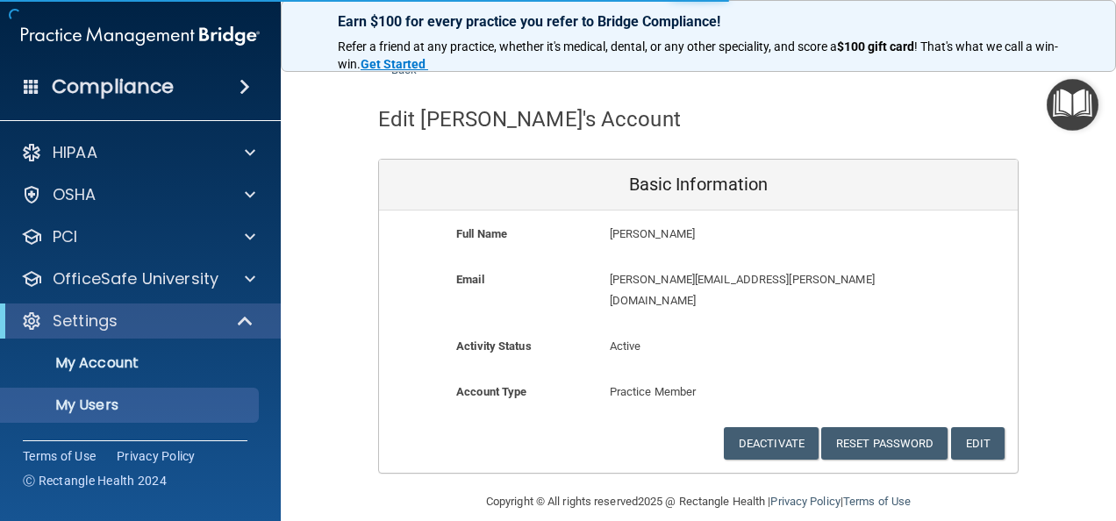
select select "20"
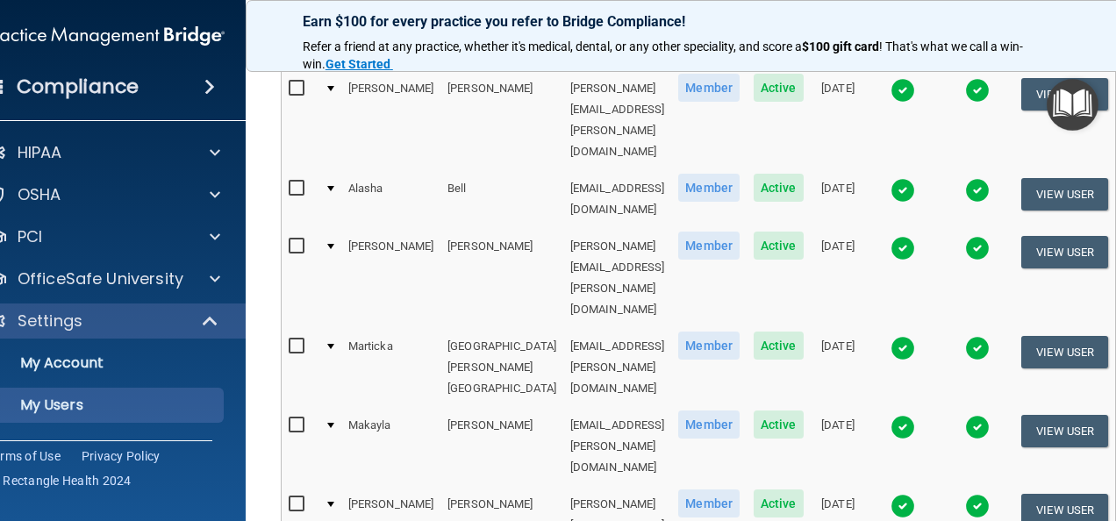
scroll to position [1047, 0]
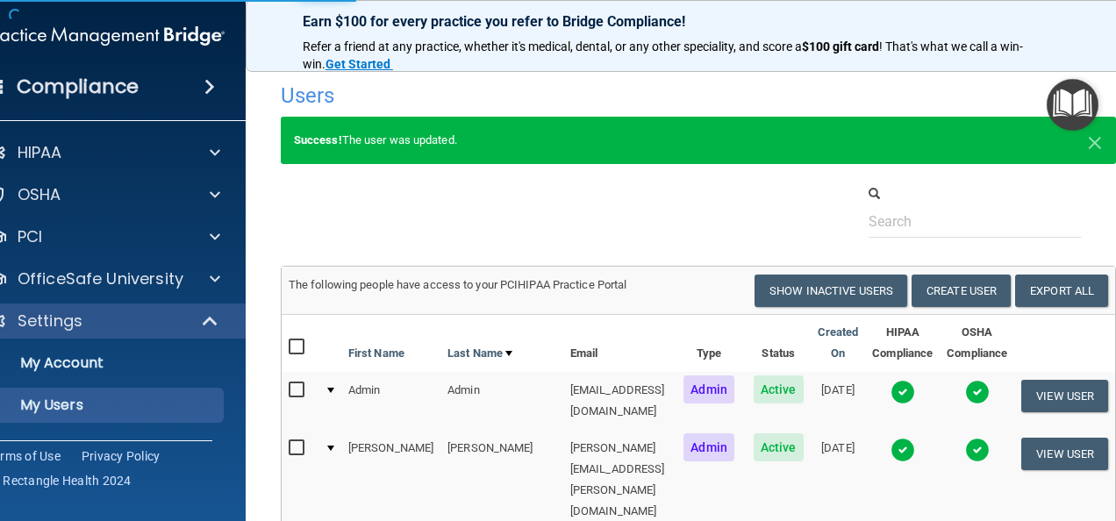
select select "20"
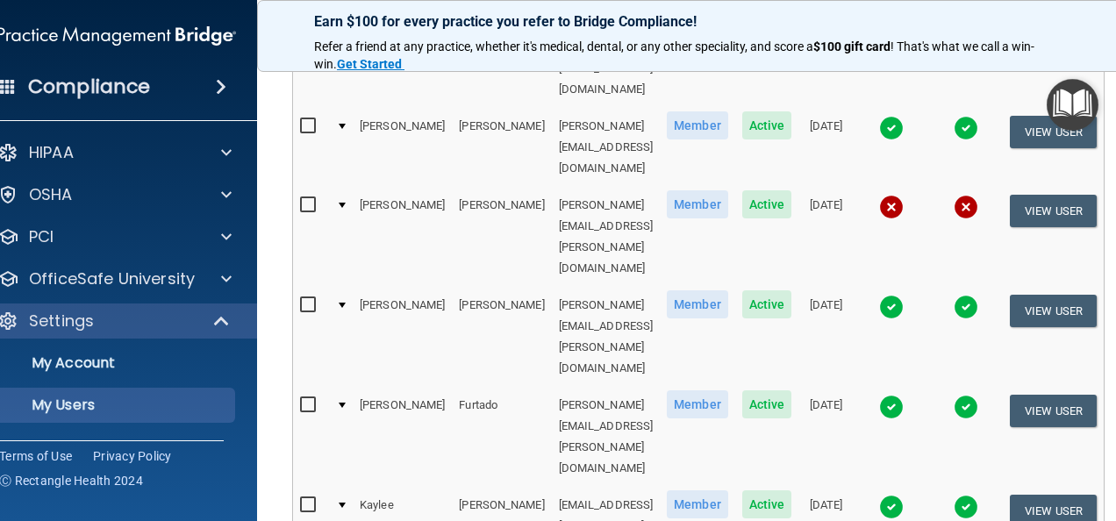
scroll to position [542, 0]
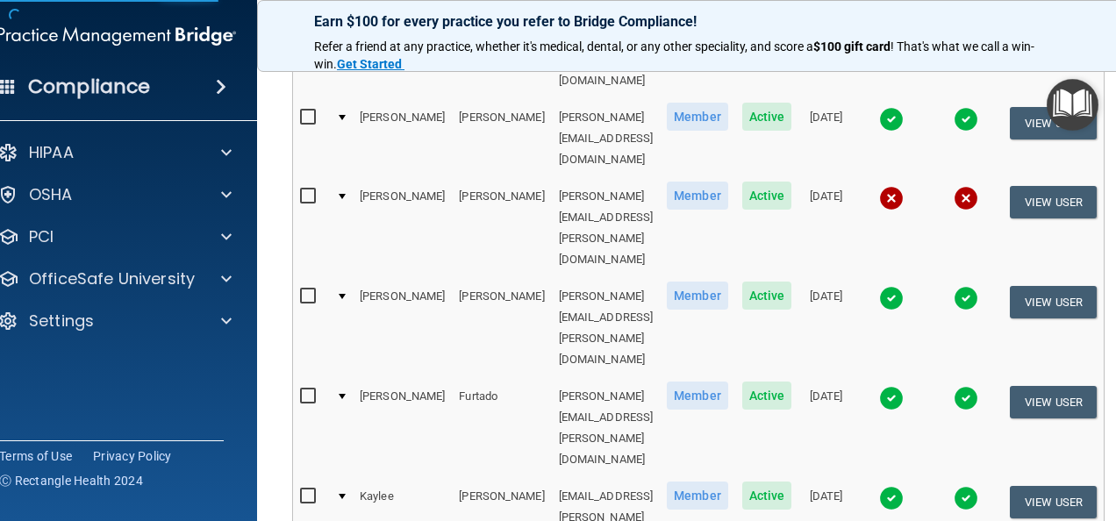
scroll to position [47, 0]
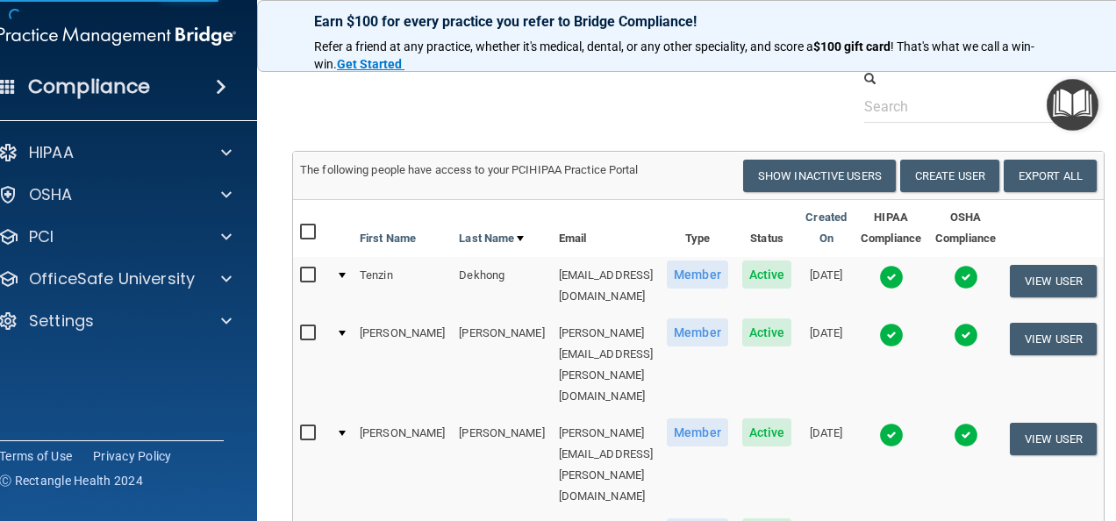
select select "practice_member"
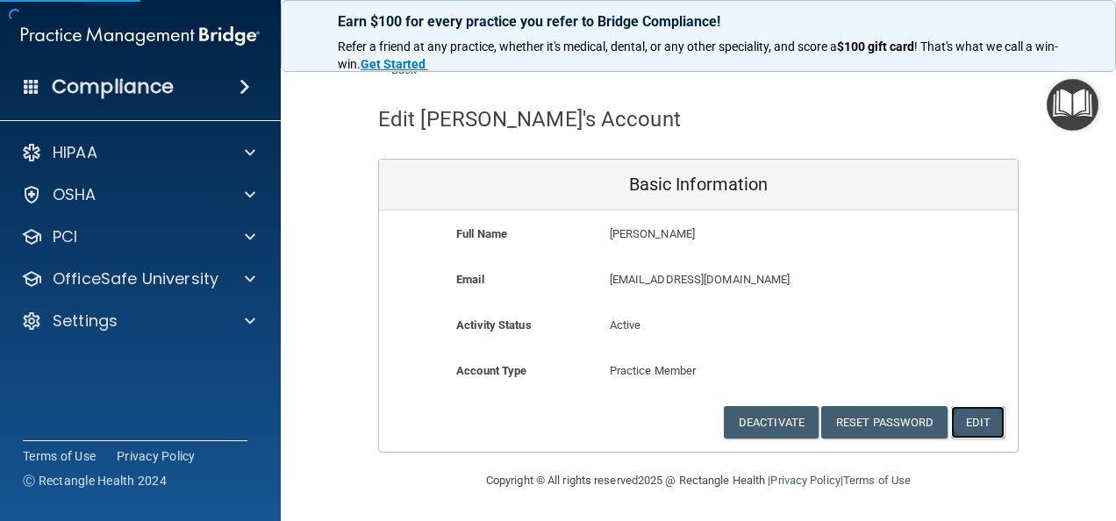
click at [972, 422] on button "Edit" at bounding box center [978, 422] width 54 height 32
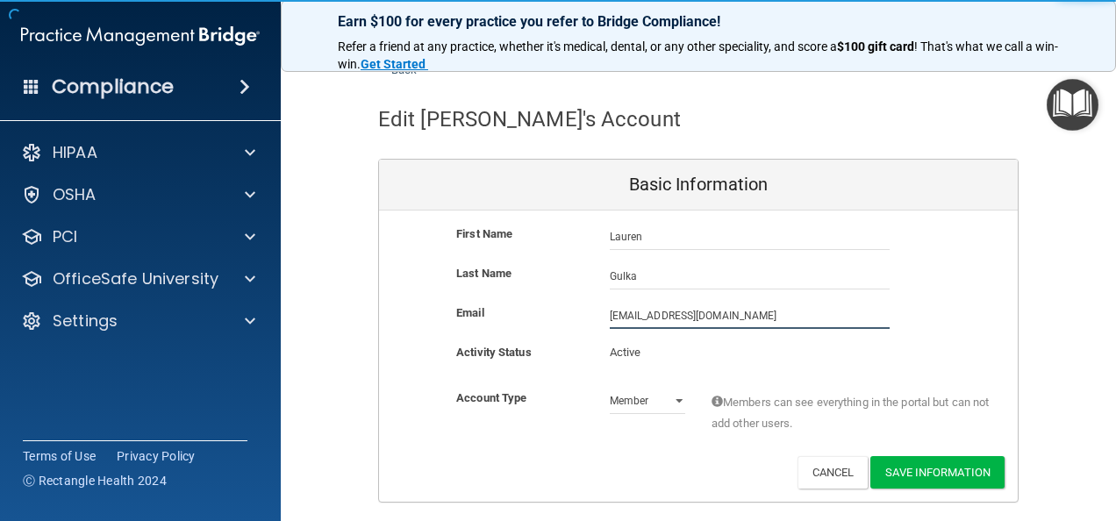
click at [610, 315] on input "lgulka@timberlanedental.com" at bounding box center [750, 316] width 280 height 26
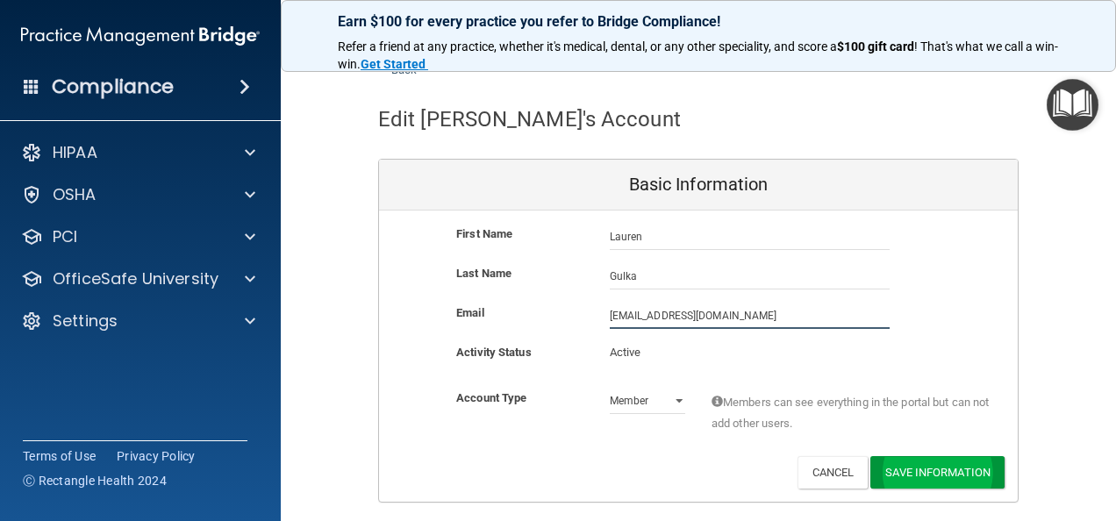
type input "lauren.gulka@timberlanesmile.com"
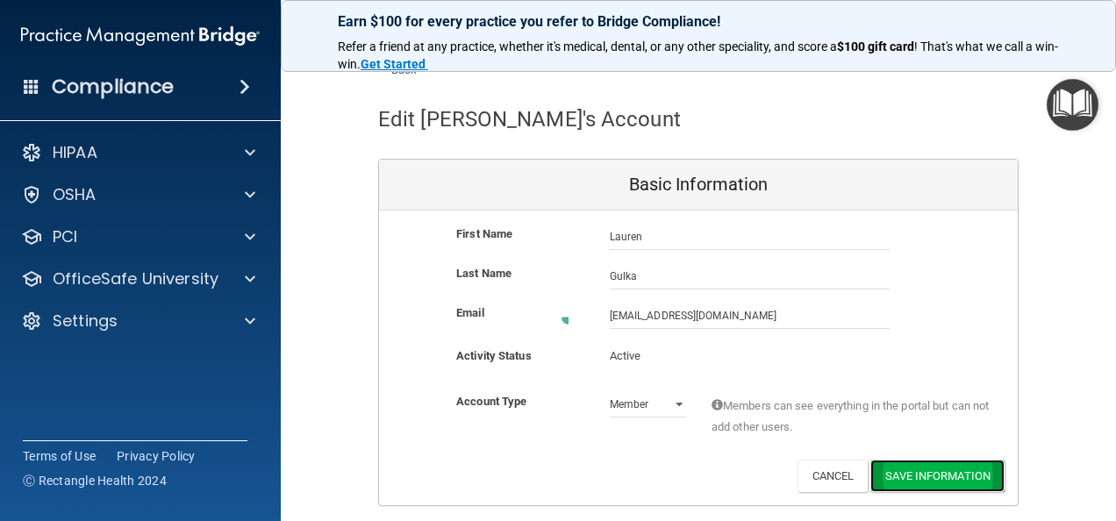
click at [942, 470] on button "Save Information" at bounding box center [937, 476] width 134 height 32
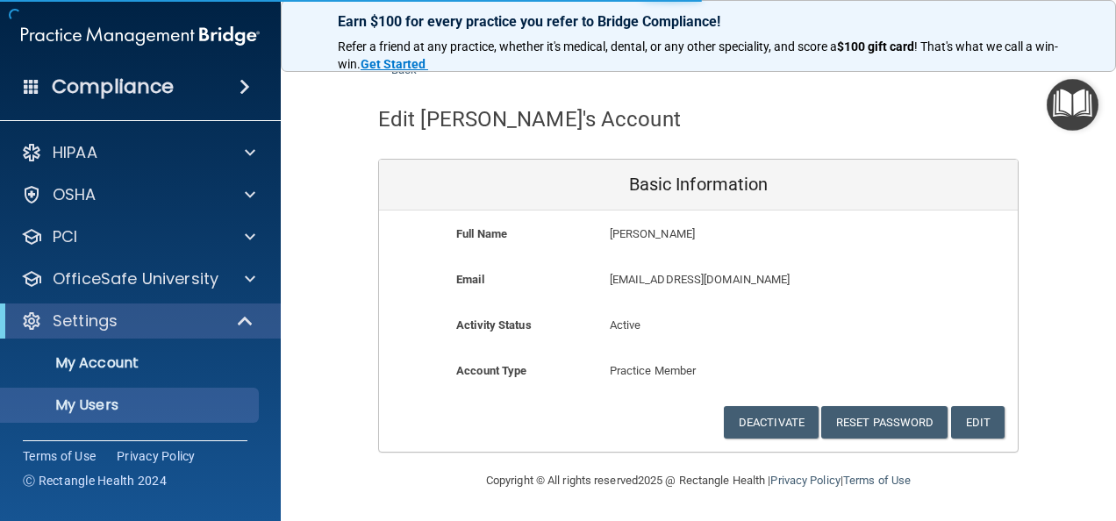
select select "20"
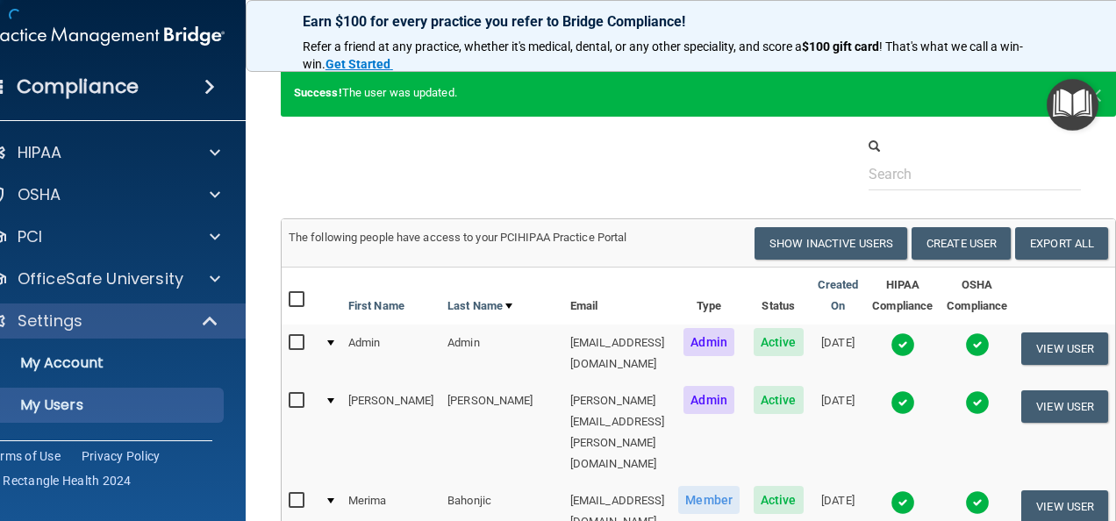
scroll to position [1047, 0]
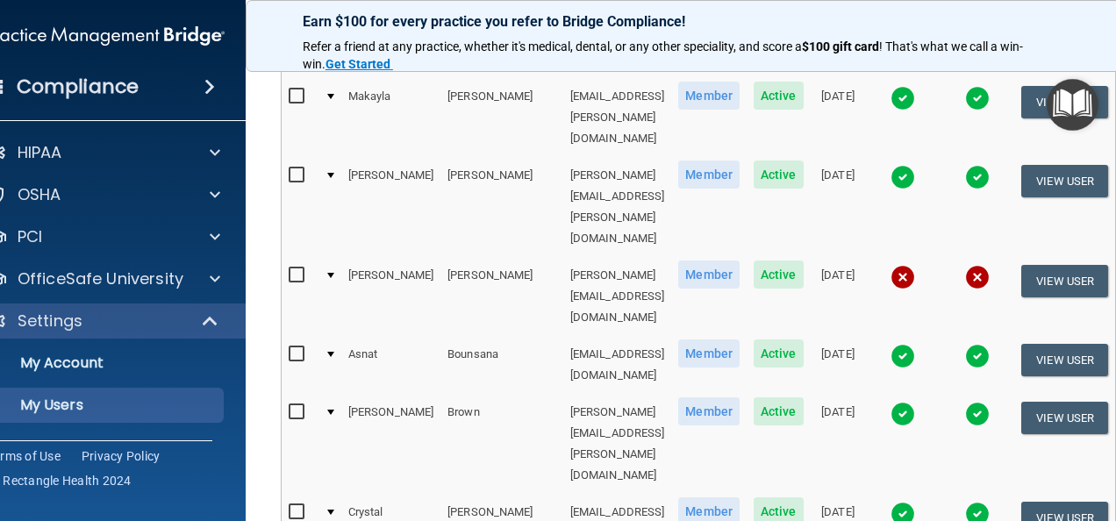
select select "20"
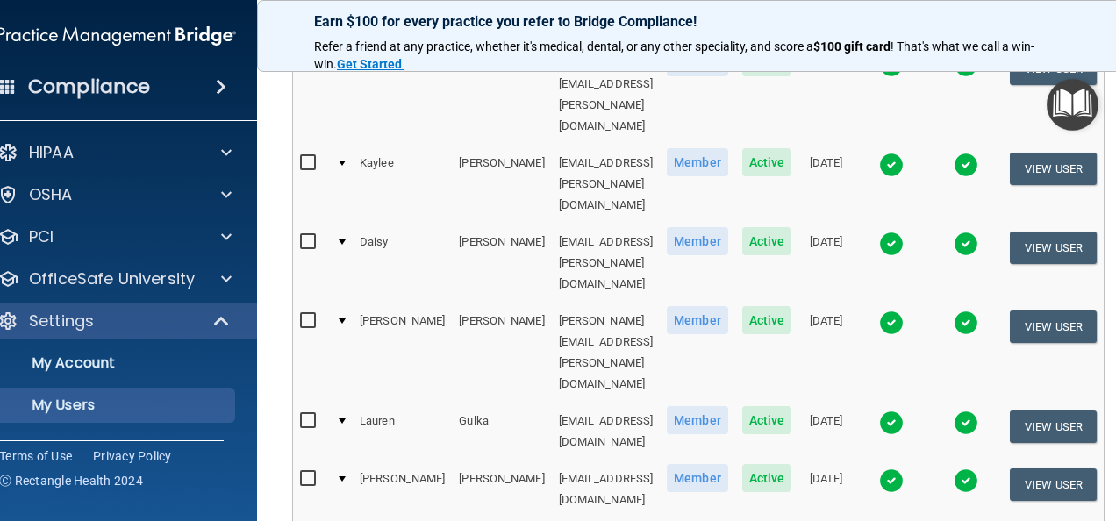
scroll to position [959, 0]
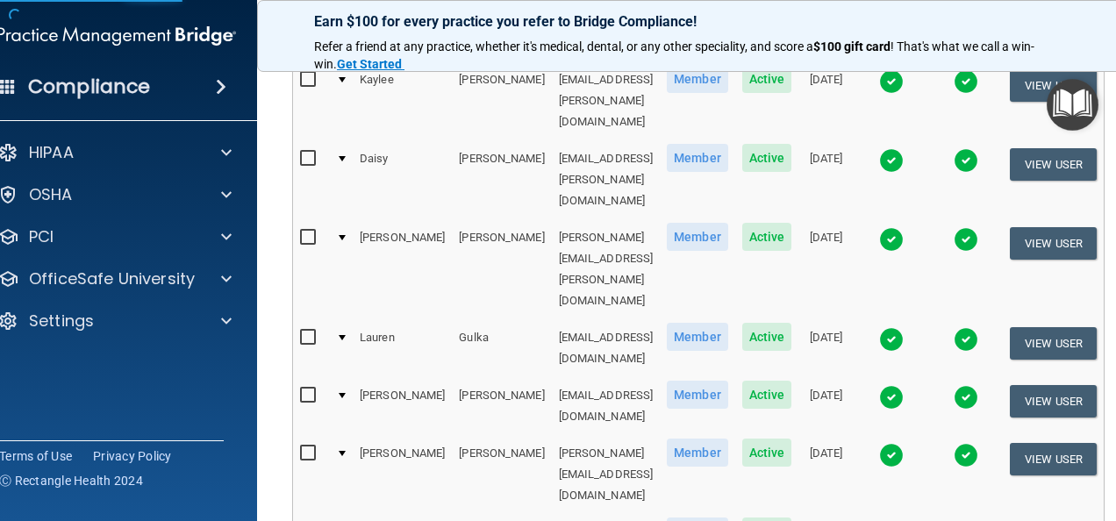
select select "practice_member"
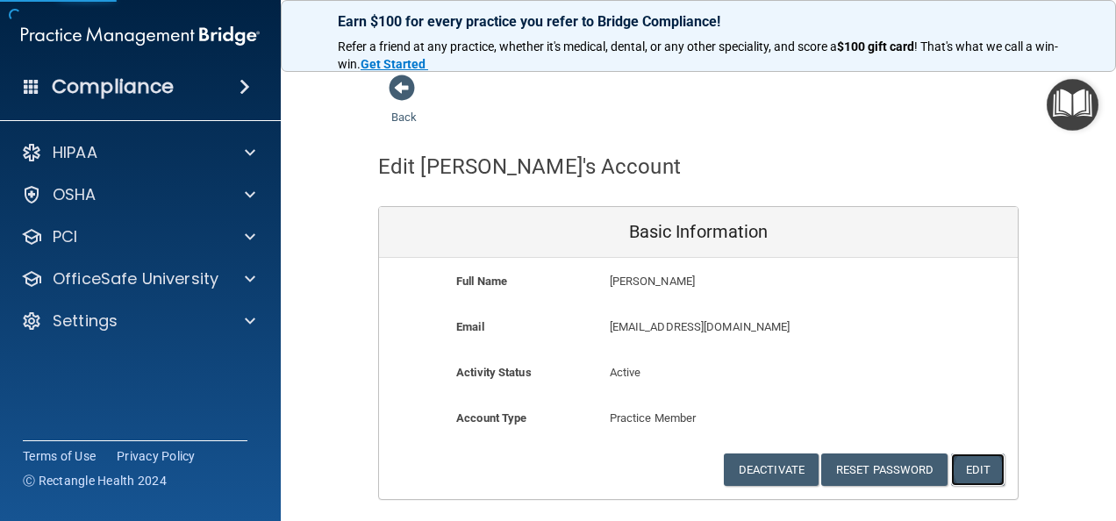
click at [974, 477] on button "Edit" at bounding box center [978, 470] width 54 height 32
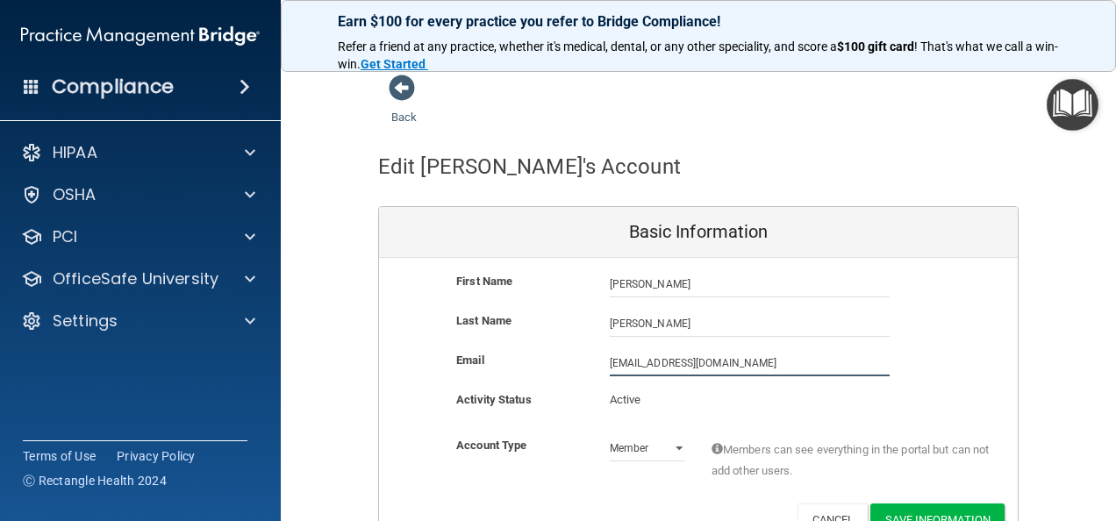
click at [610, 359] on input "kholmes@timberlanedental.com" at bounding box center [750, 363] width 280 height 26
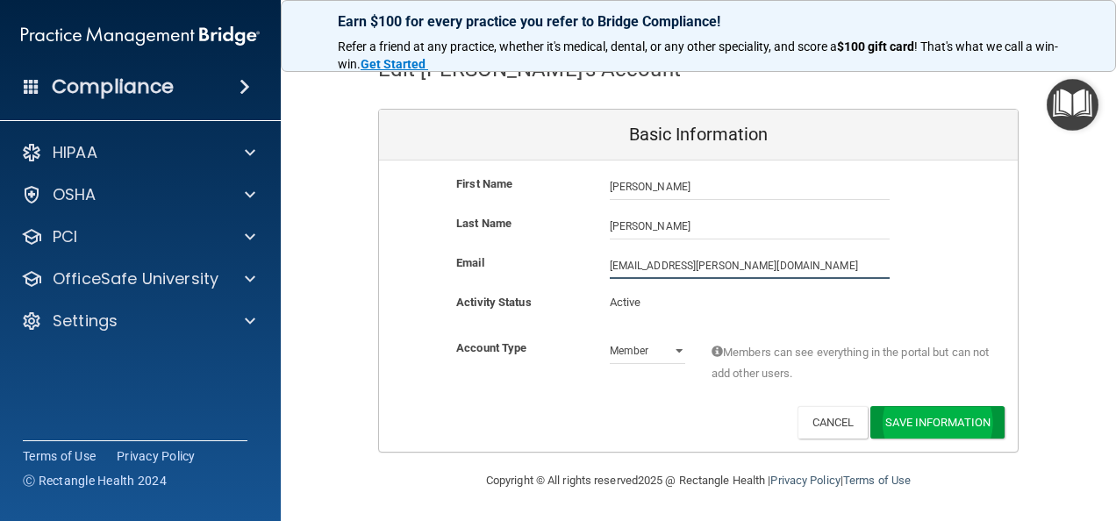
type input "kara.holmes@timberlanesmile.com"
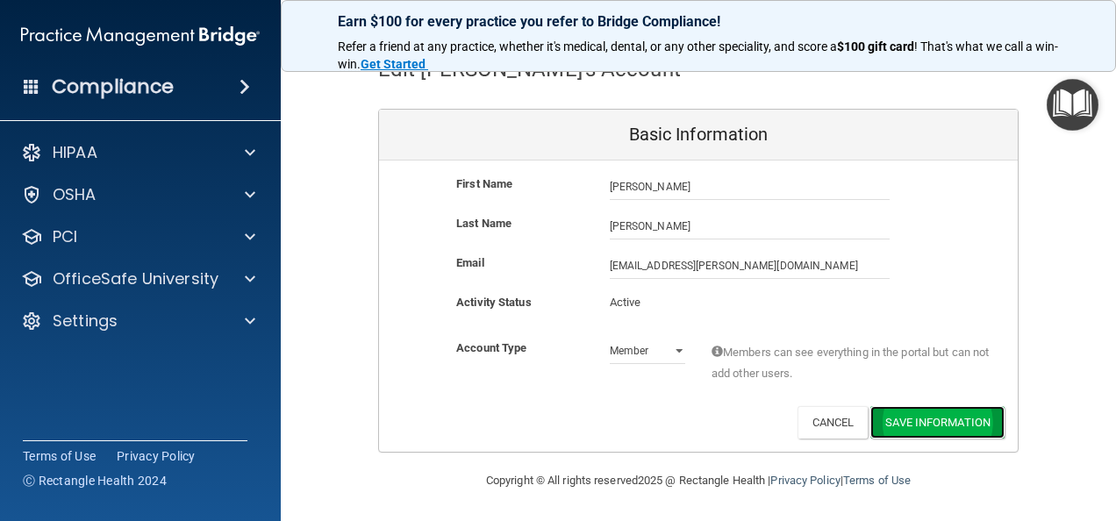
click at [981, 414] on button "Save Information" at bounding box center [937, 422] width 134 height 32
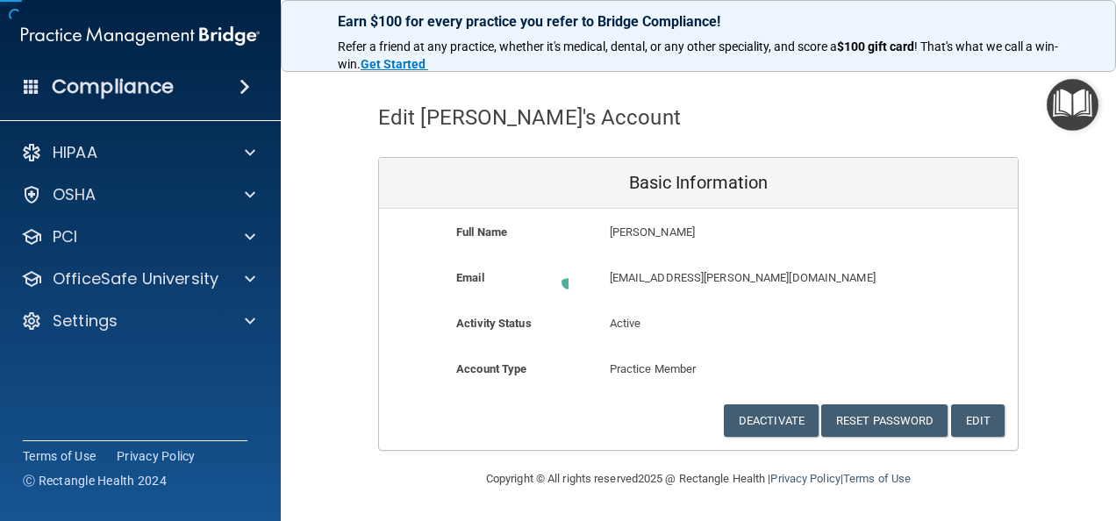
scroll to position [47, 0]
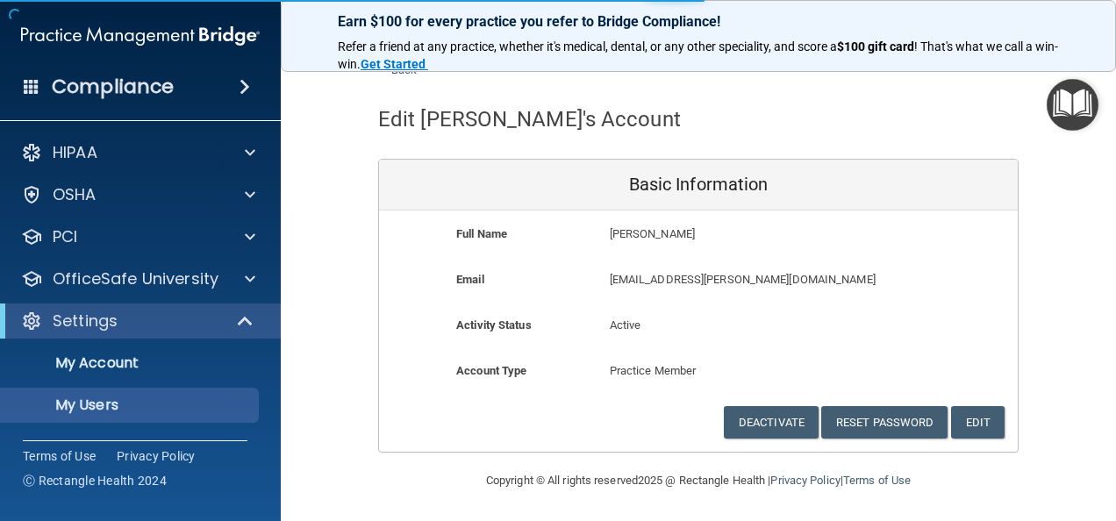
scroll to position [1047, 0]
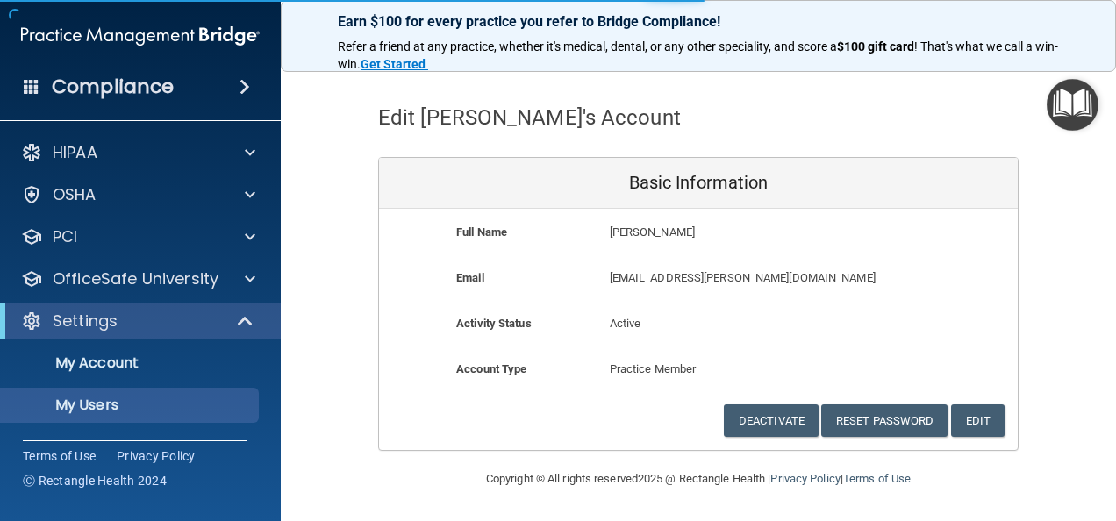
select select "20"
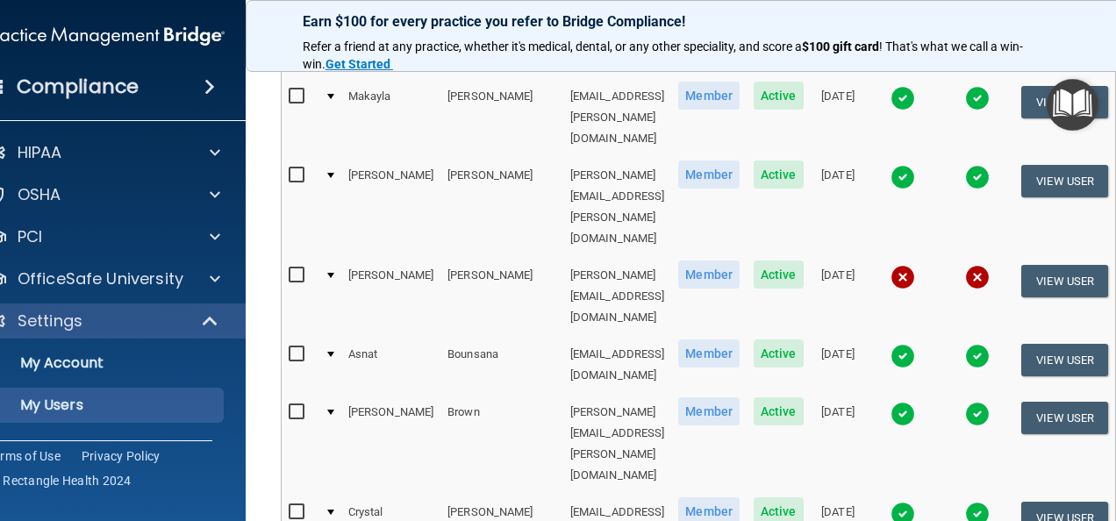
scroll to position [1026, 0]
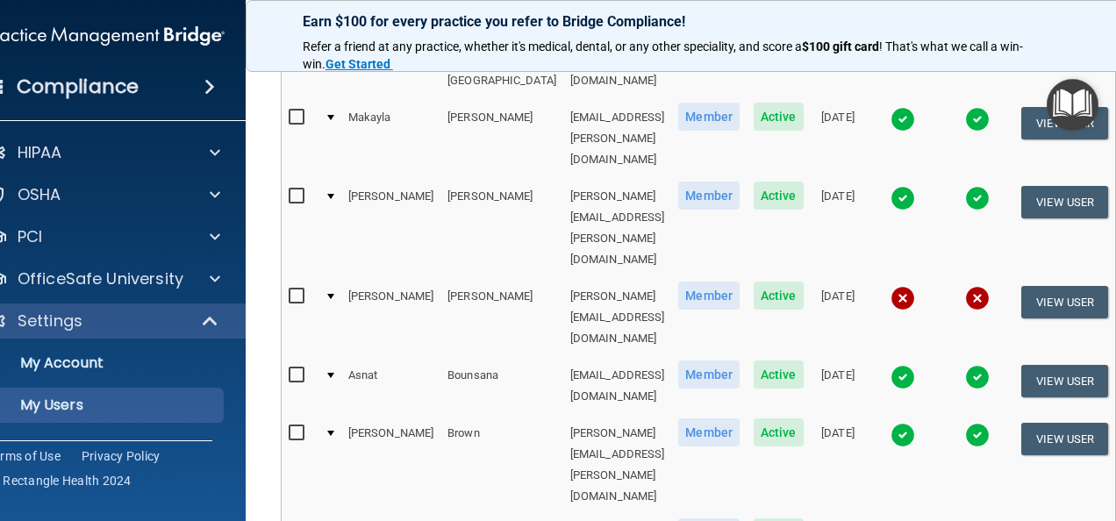
select select "20"
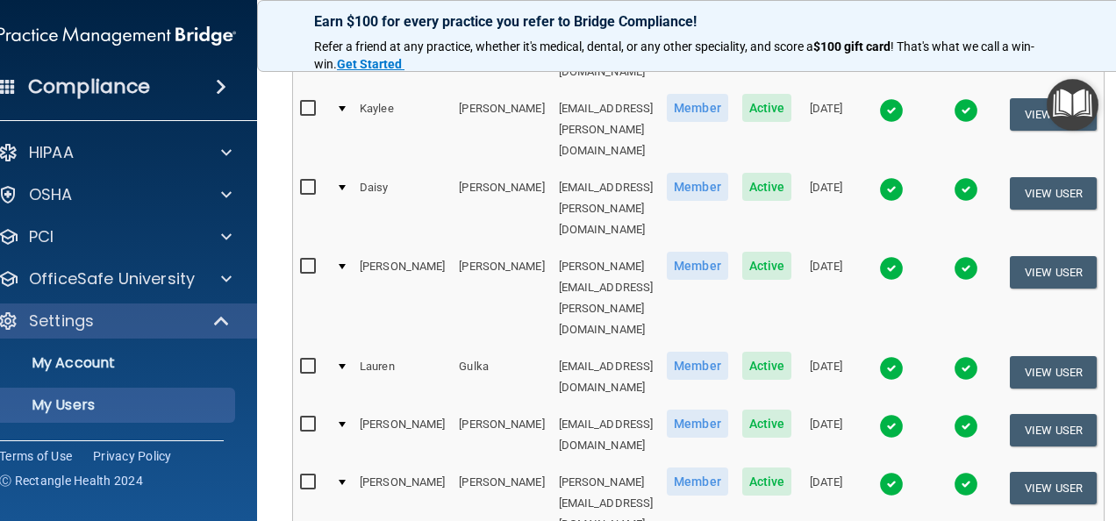
scroll to position [959, 0]
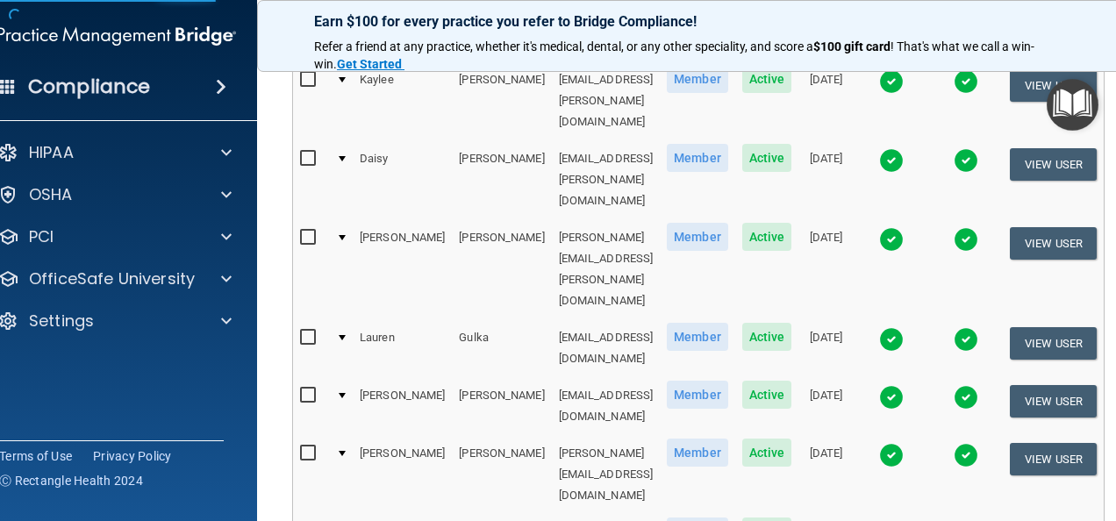
select select "practice_member"
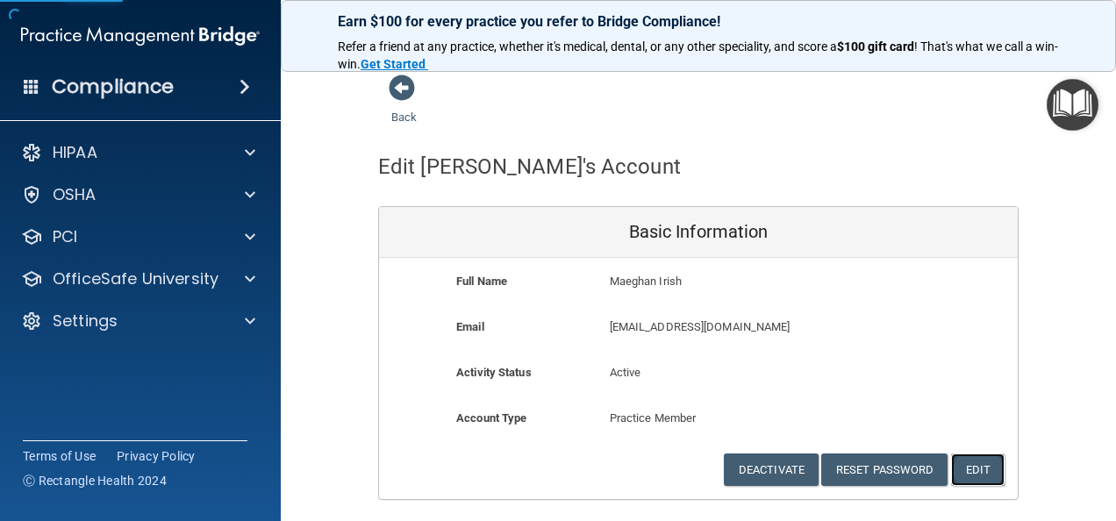
click at [986, 470] on button "Edit" at bounding box center [978, 470] width 54 height 32
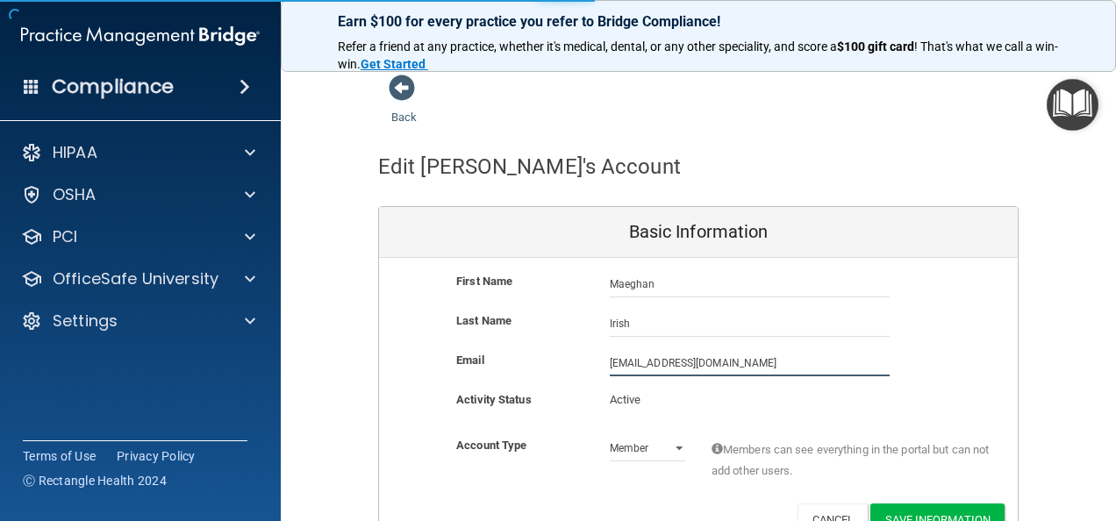
click at [610, 361] on input "mirish@timberlanedental.com" at bounding box center [750, 363] width 280 height 26
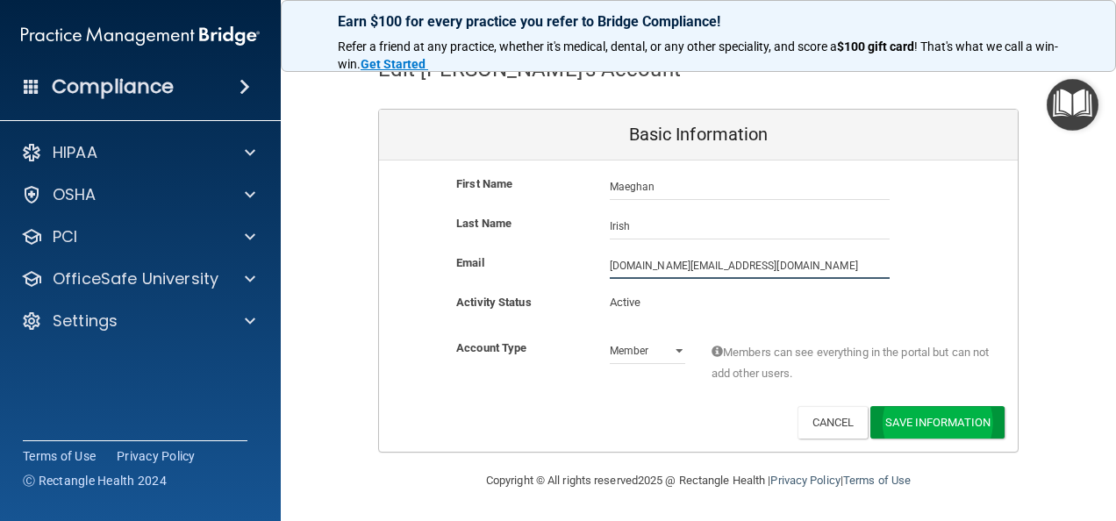
type input "maeghan.irish@timberlanedental.com"
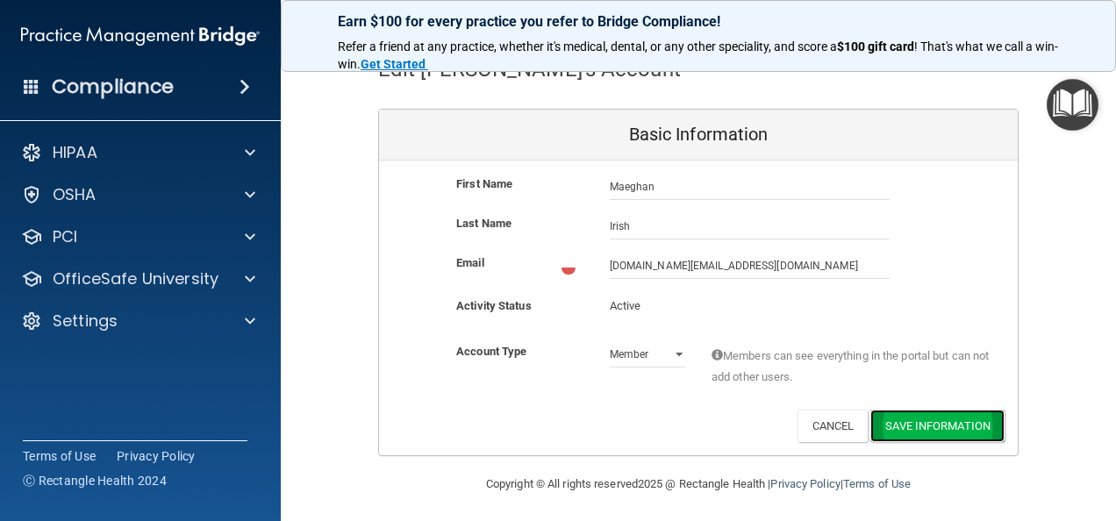
click at [932, 425] on button "Save Information" at bounding box center [937, 426] width 134 height 32
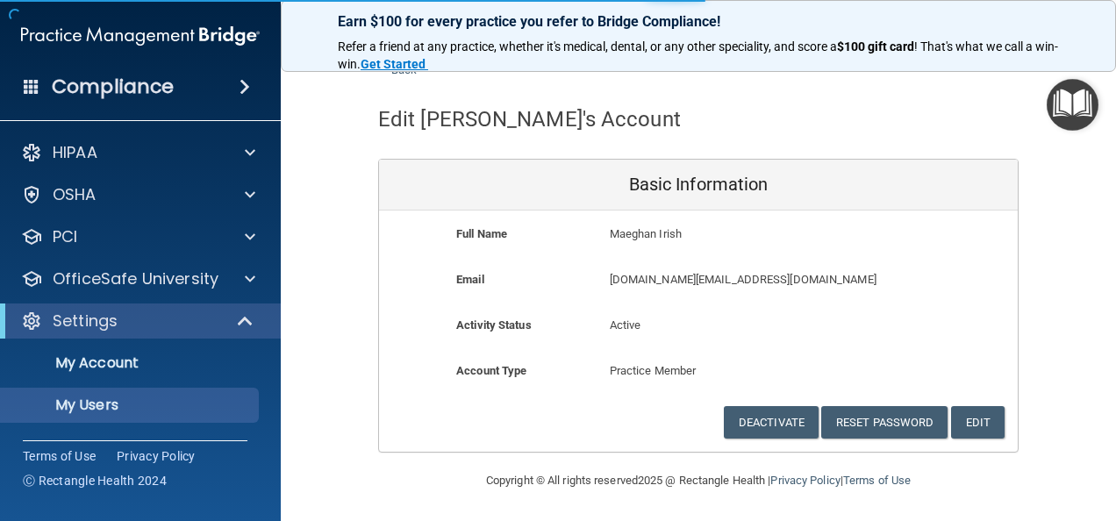
scroll to position [1047, 0]
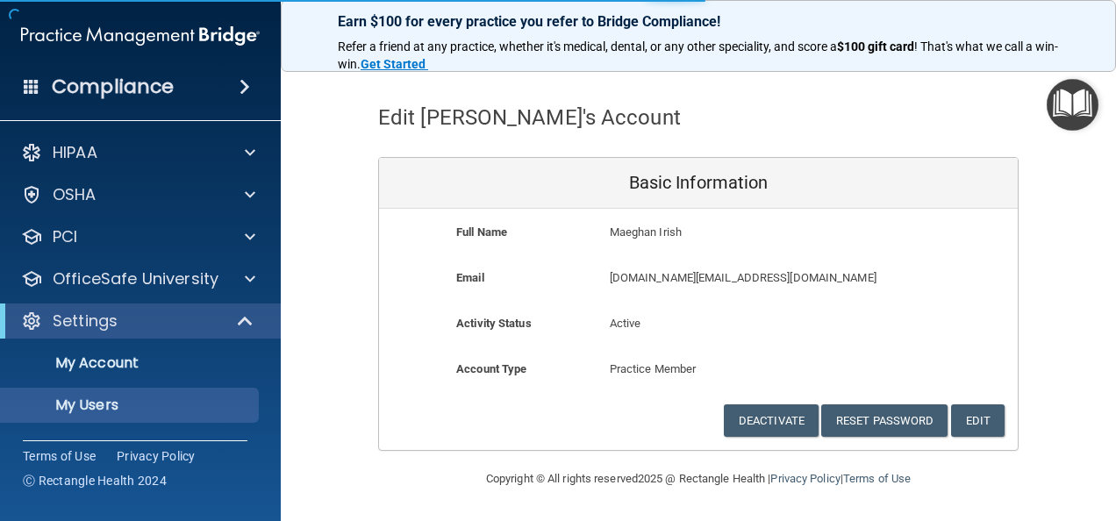
select select "20"
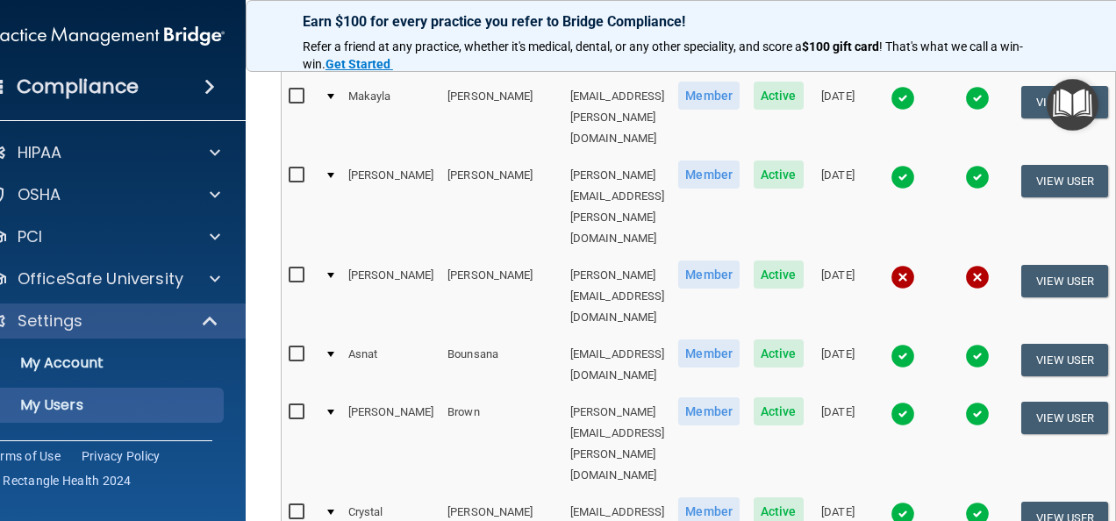
select select "20"
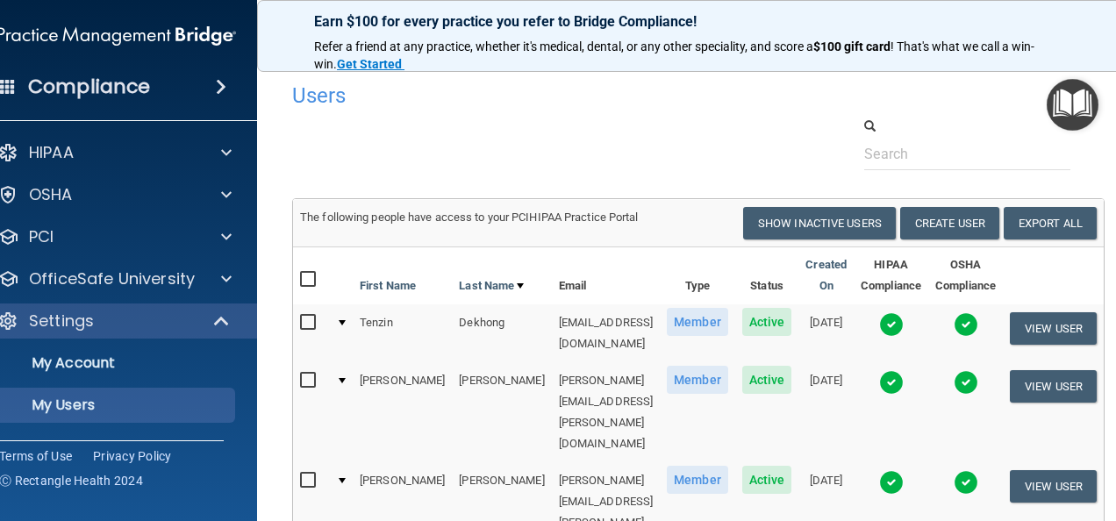
scroll to position [959, 0]
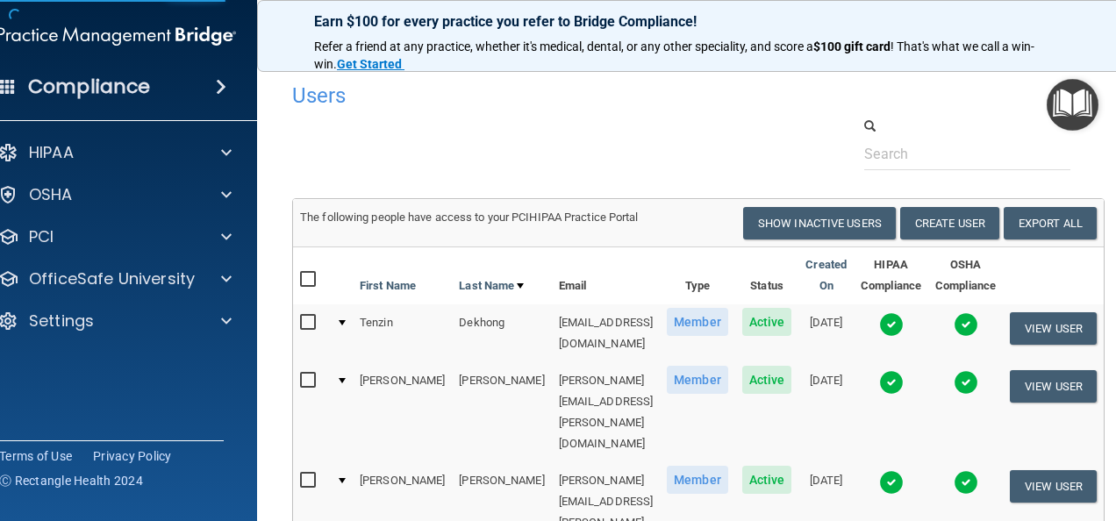
select select "practice_member"
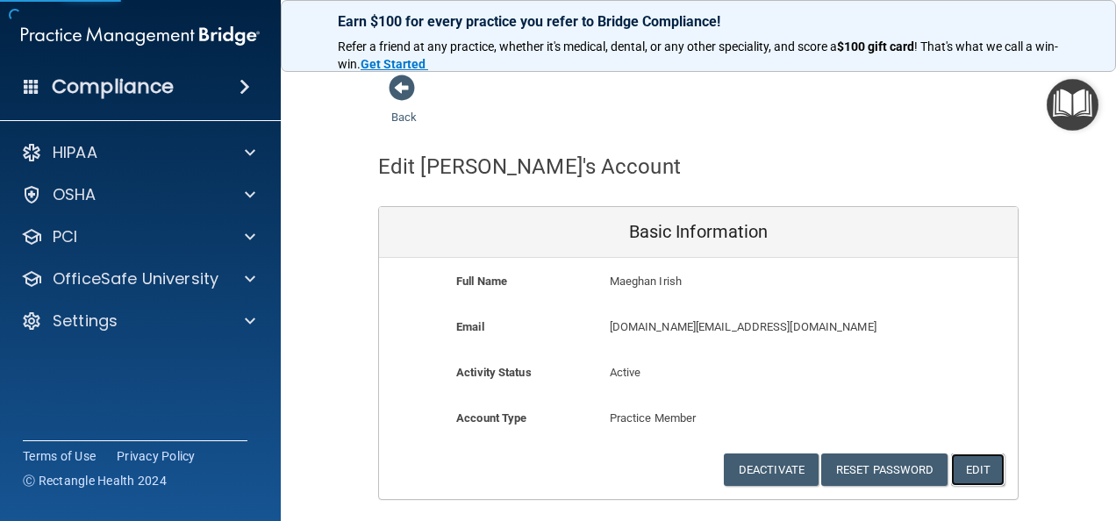
click at [969, 464] on button "Edit" at bounding box center [978, 470] width 54 height 32
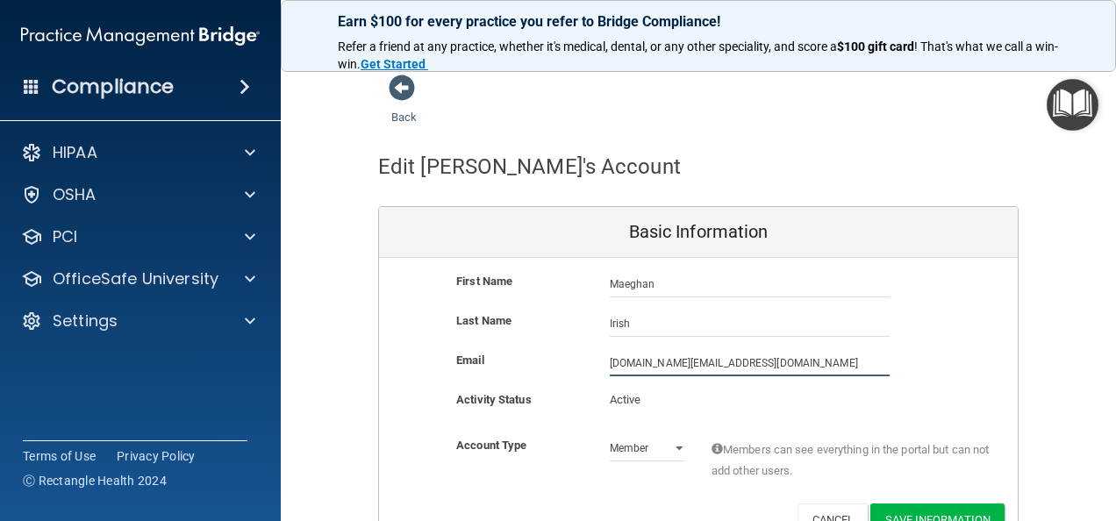
click at [758, 360] on input "maeghan.irish@timberlanedental.com" at bounding box center [750, 363] width 280 height 26
type input "maeghan.irish@timberlanesmile.com"
click at [928, 514] on button "Save Information" at bounding box center [937, 520] width 134 height 32
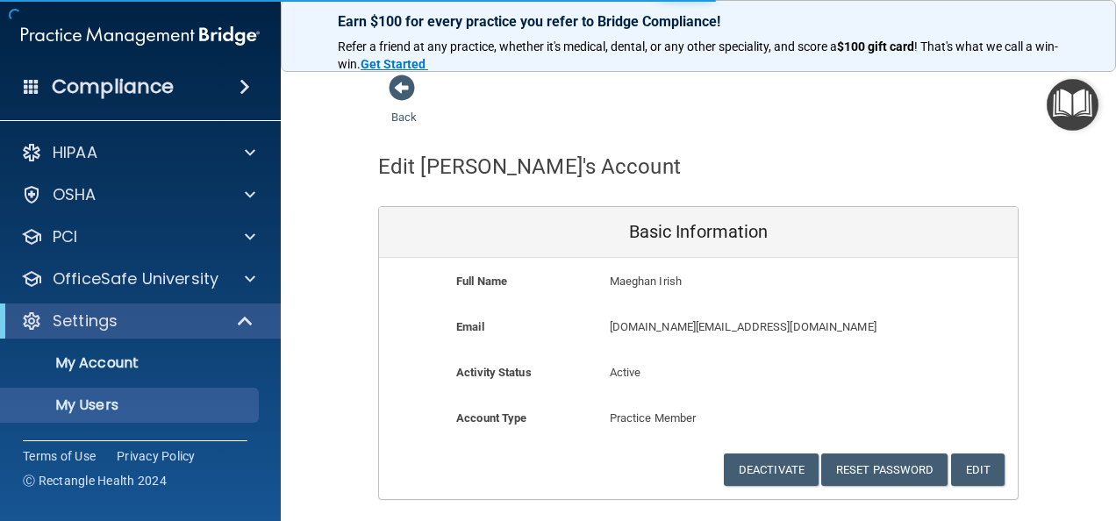
select select "20"
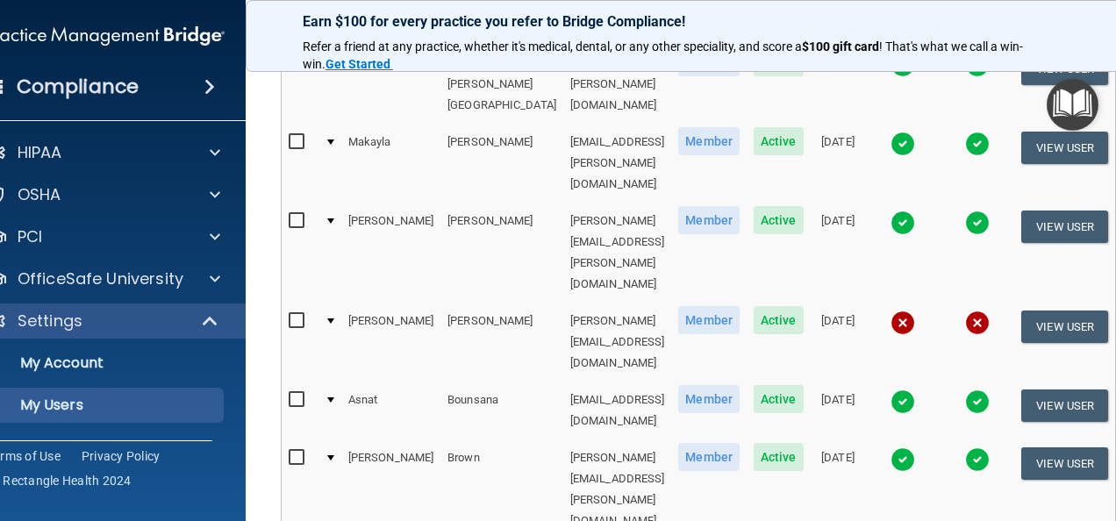
scroll to position [1002, 0]
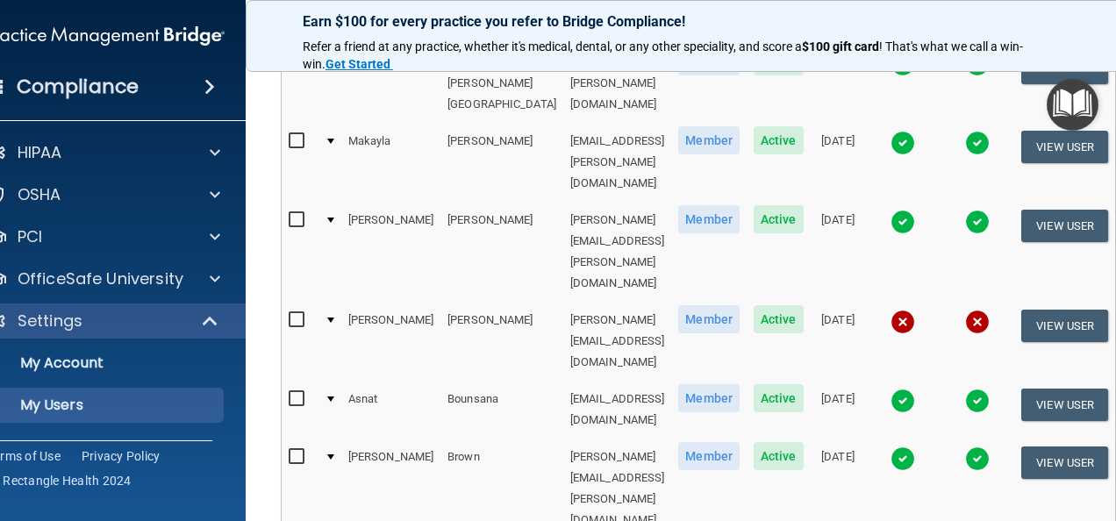
select select "20"
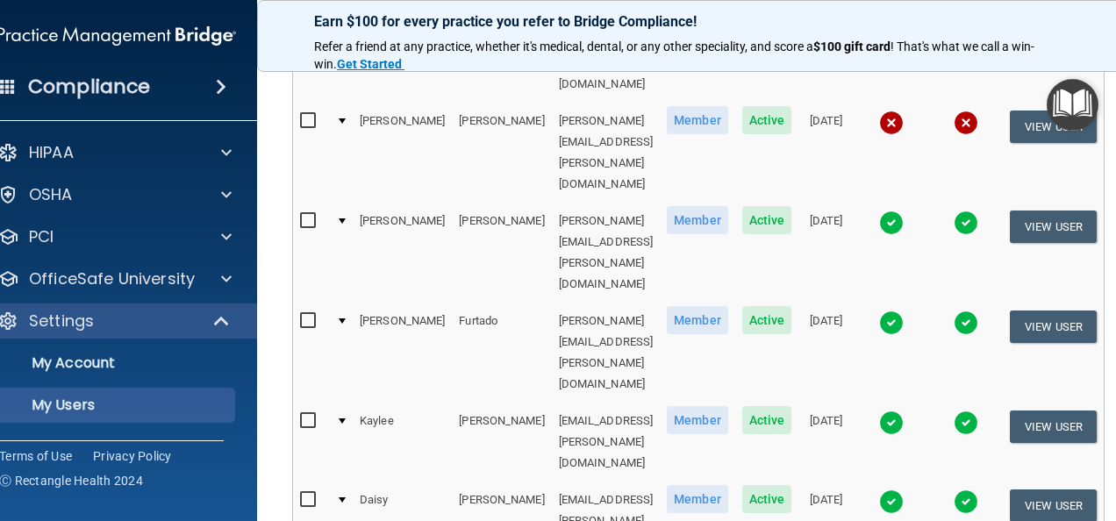
scroll to position [640, 0]
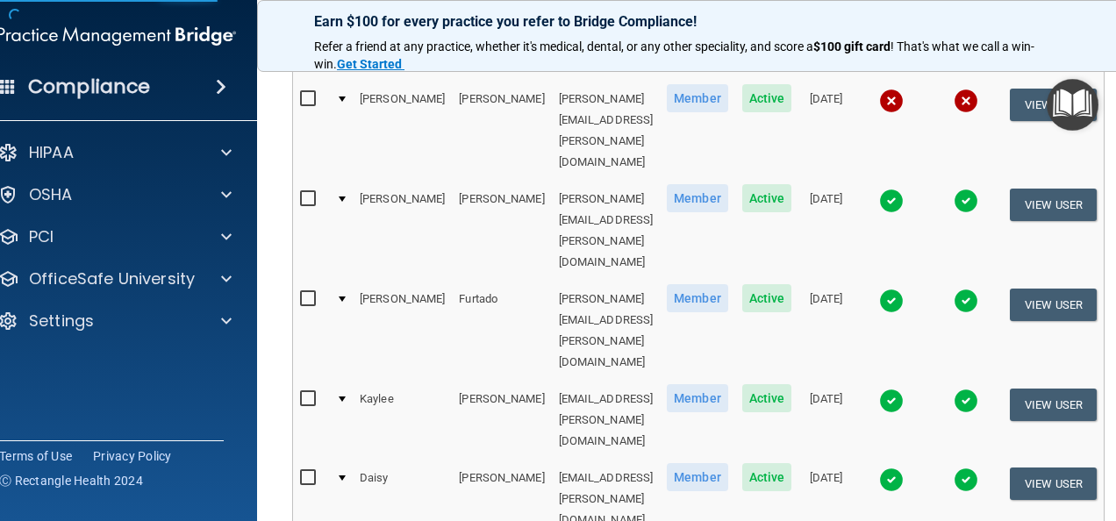
scroll to position [47, 0]
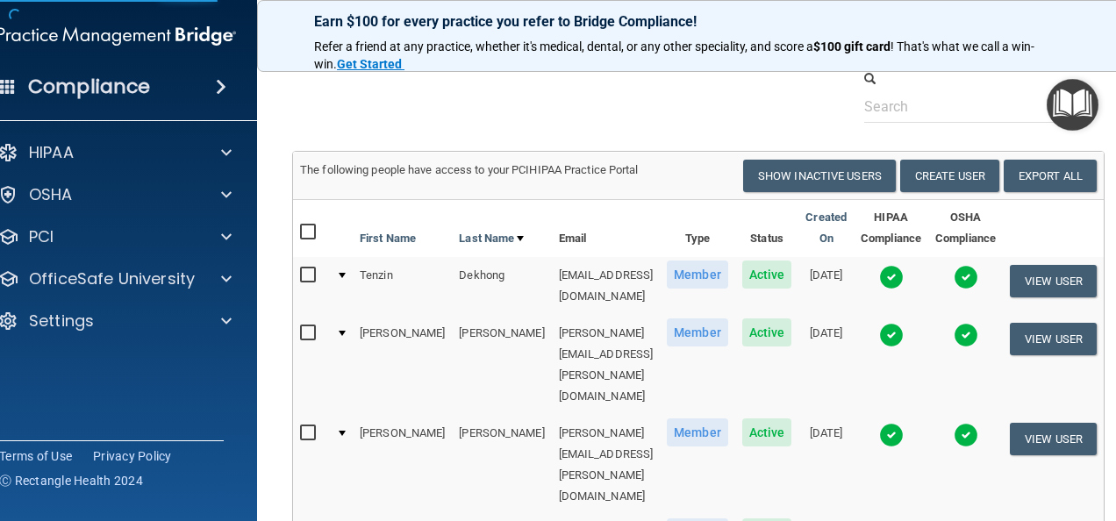
select select "practice_member"
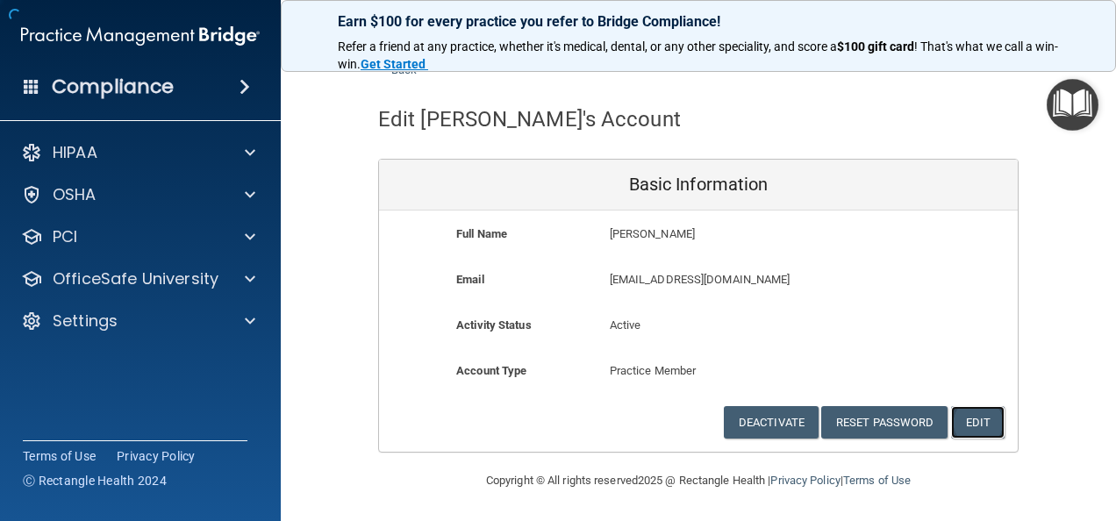
click at [965, 421] on button "Edit" at bounding box center [978, 422] width 54 height 32
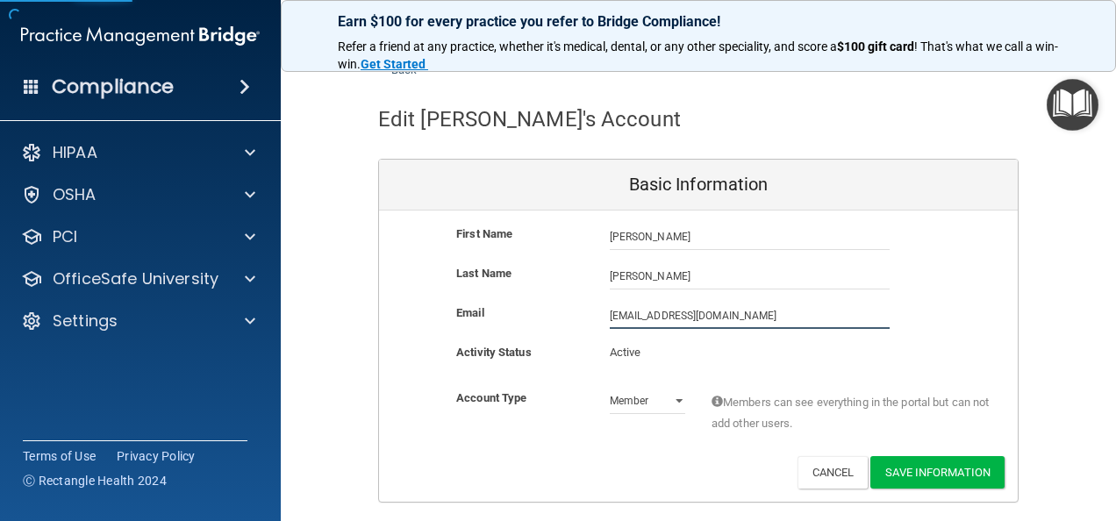
click at [614, 312] on input "mhaggerty@timberlanedental.com" at bounding box center [750, 316] width 280 height 26
type input "micaela.haggerty@timberlanesmile.com"
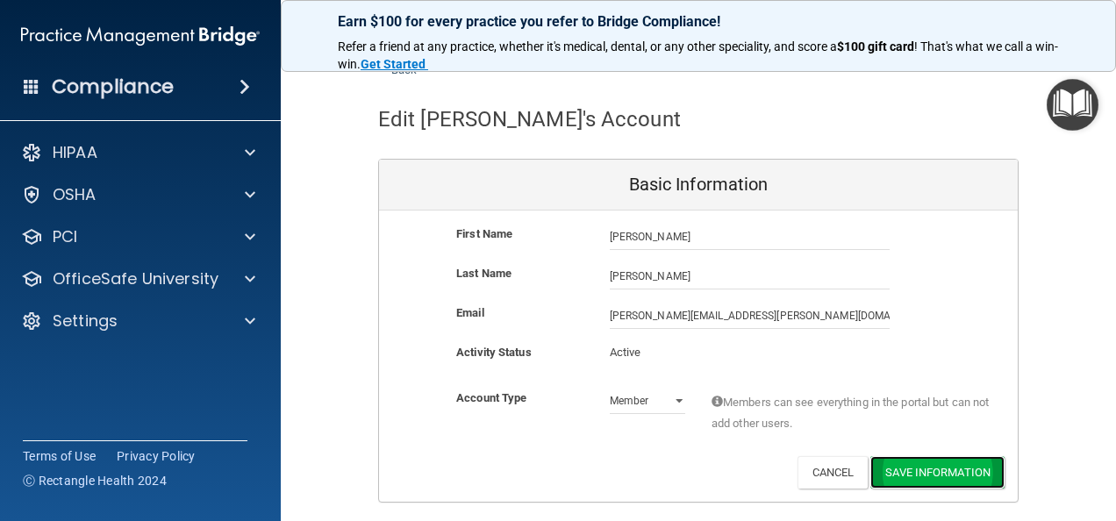
click at [935, 477] on button "Save Information" at bounding box center [937, 472] width 134 height 32
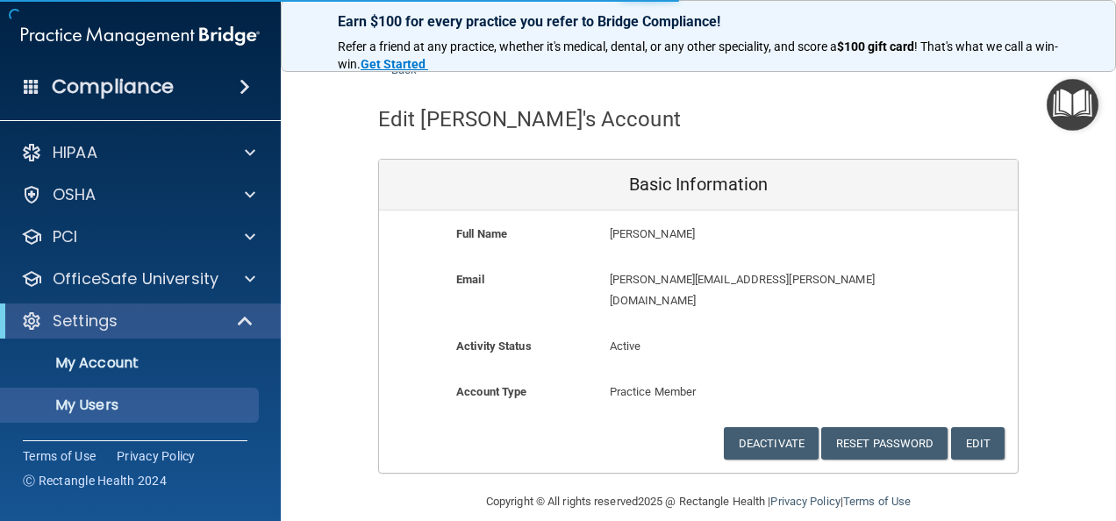
scroll to position [1047, 0]
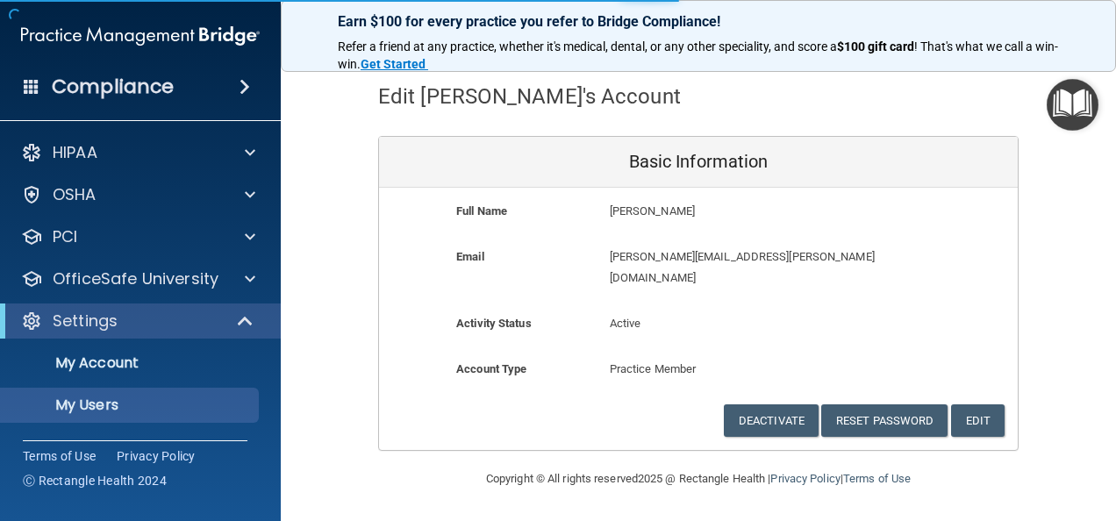
select select "20"
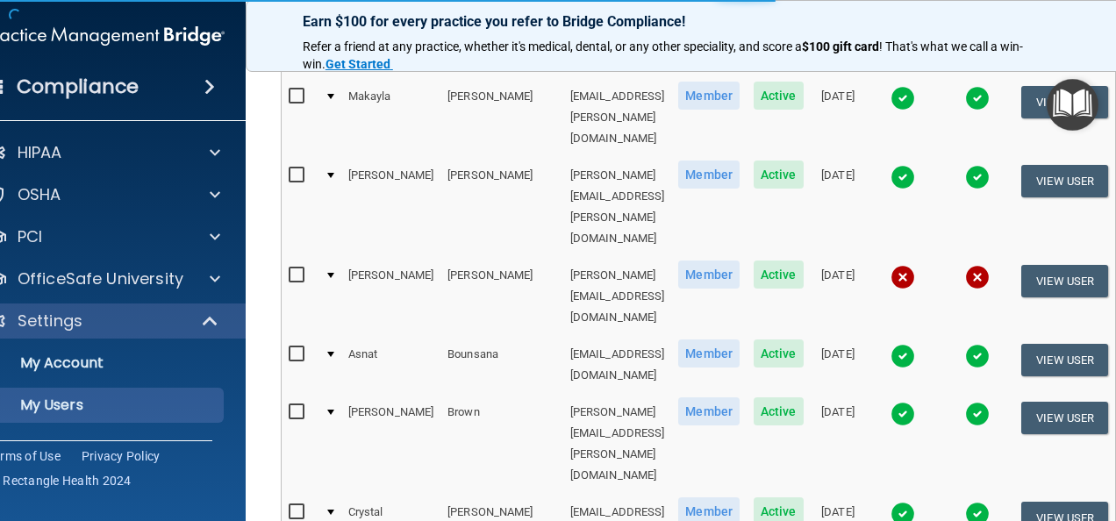
scroll to position [1021, 0]
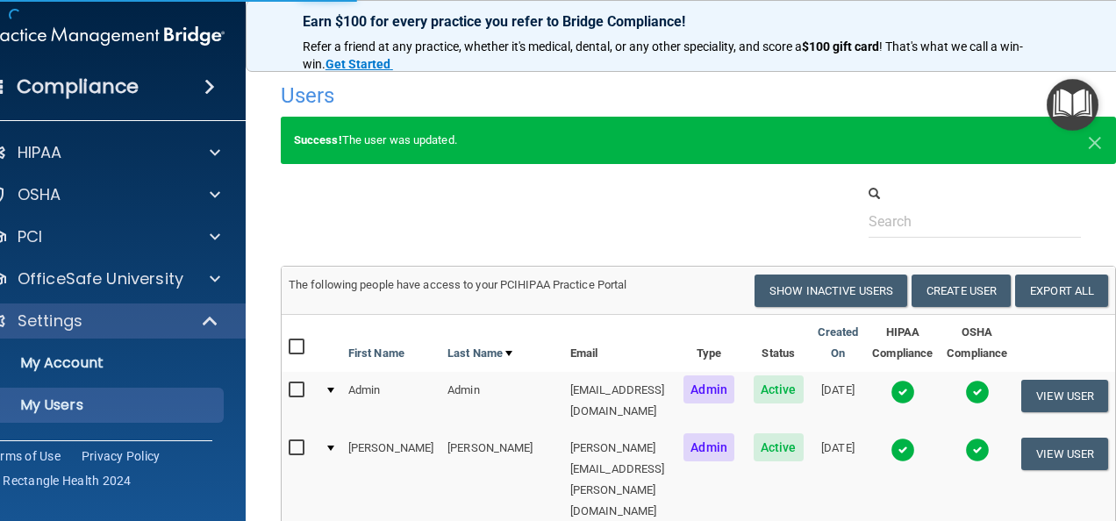
select select "20"
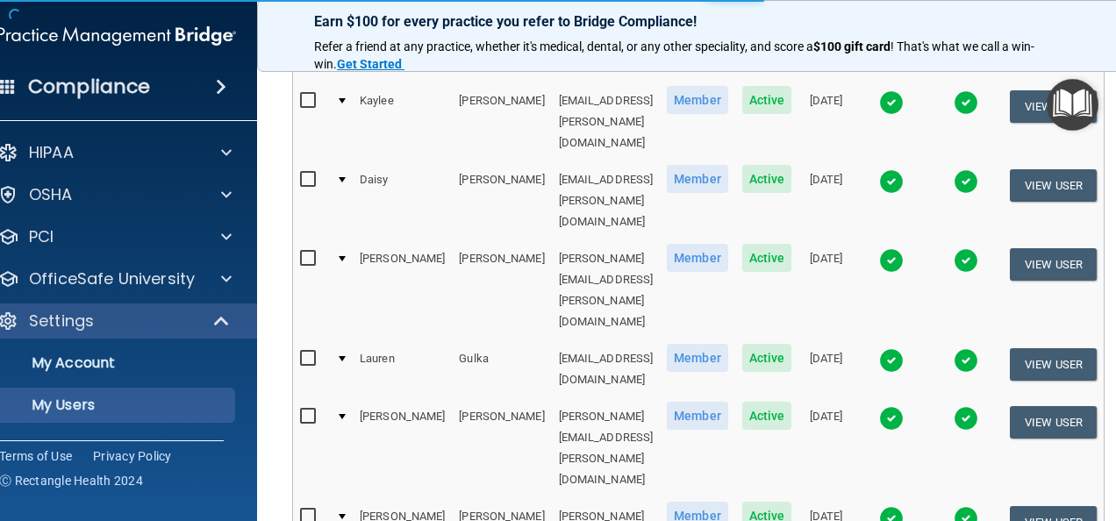
scroll to position [959, 0]
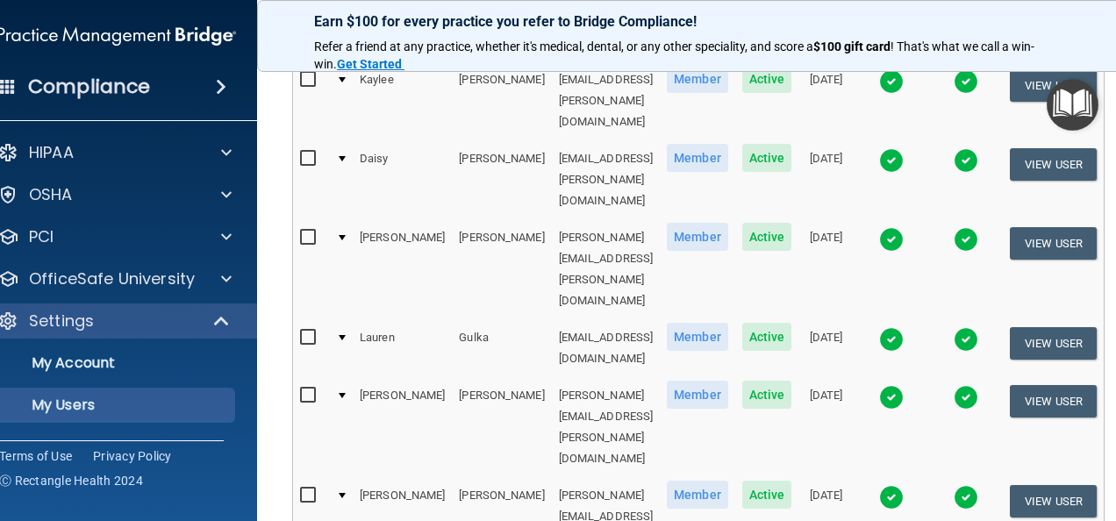
select select "20"
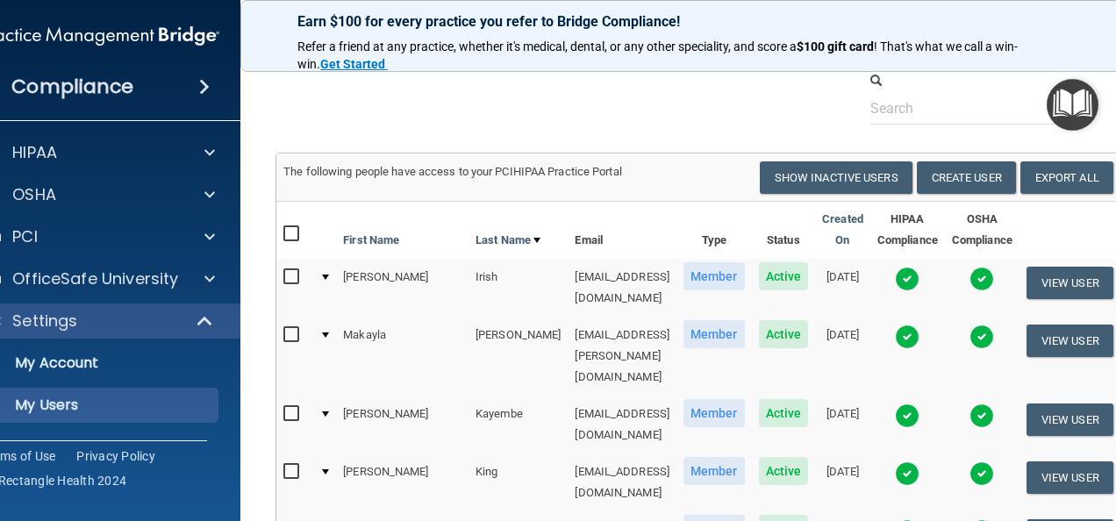
scroll to position [82, 0]
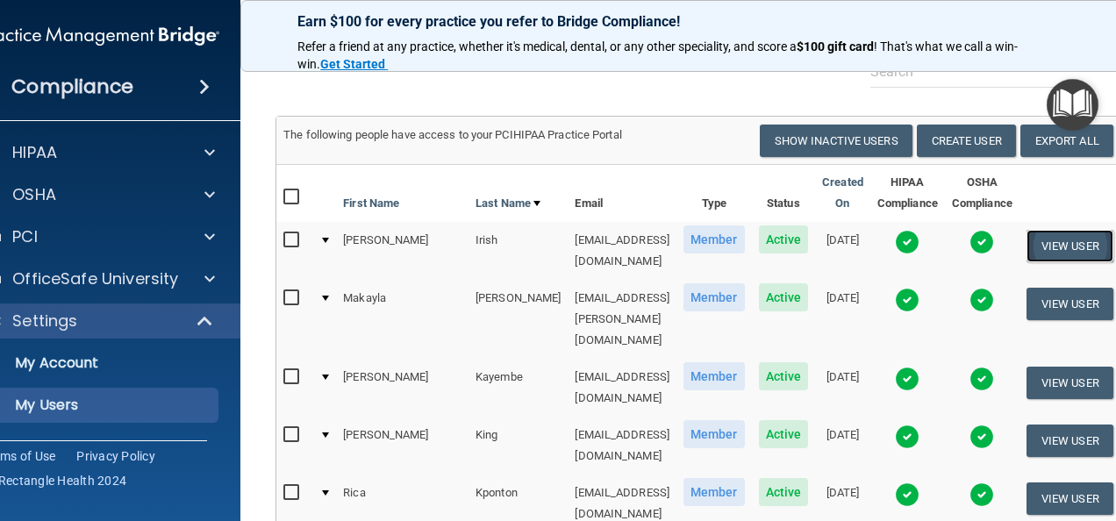
click at [1075, 245] on button "View User" at bounding box center [1070, 246] width 87 height 32
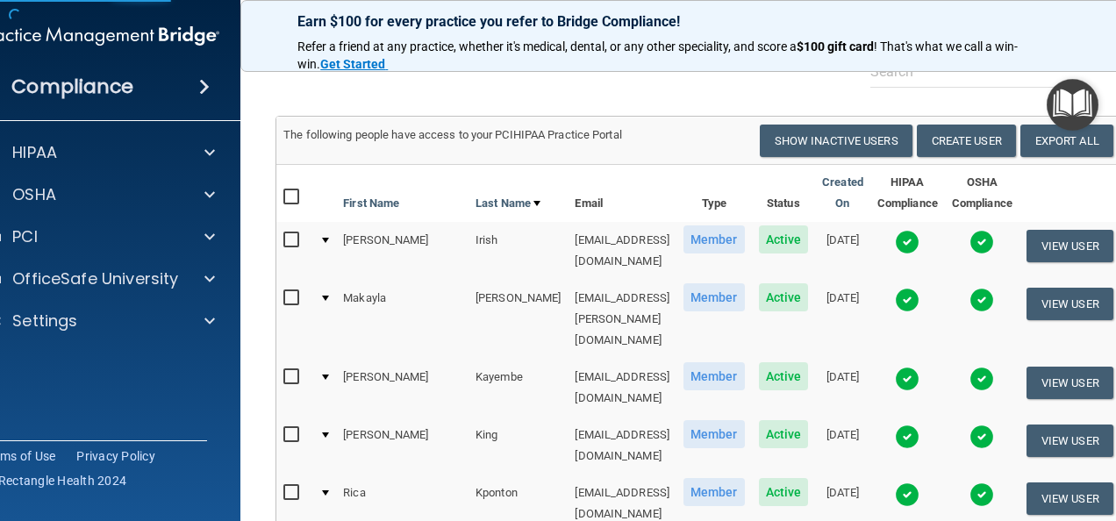
select select "practice_member"
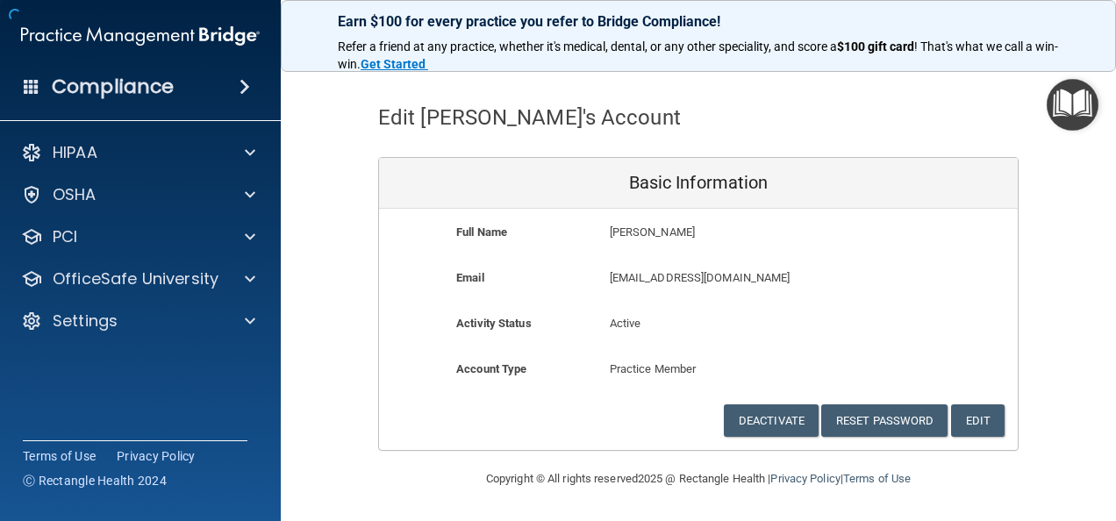
scroll to position [47, 0]
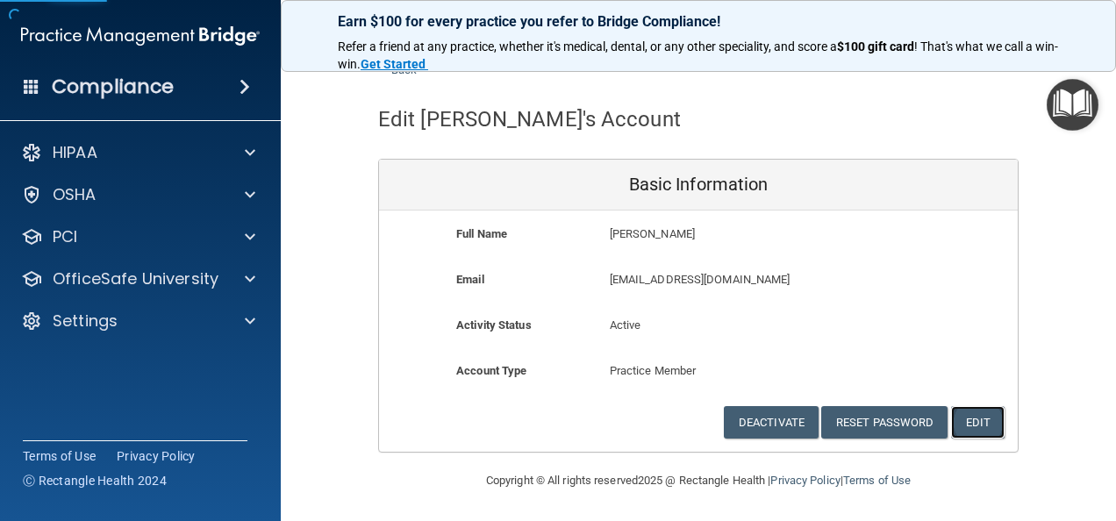
click at [970, 413] on button "Edit" at bounding box center [978, 422] width 54 height 32
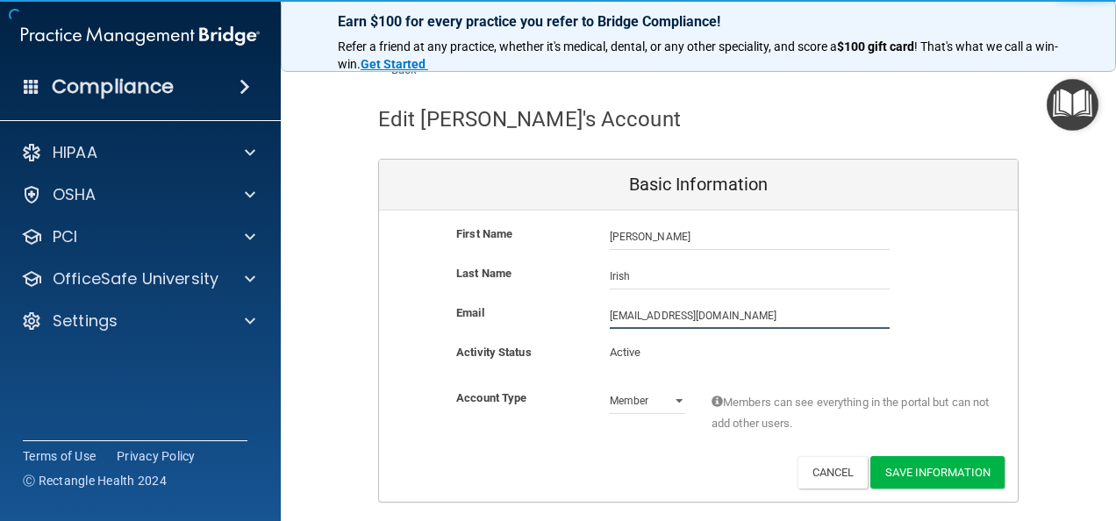
click at [610, 312] on input "birish@timberlanedental.com" at bounding box center [750, 316] width 280 height 26
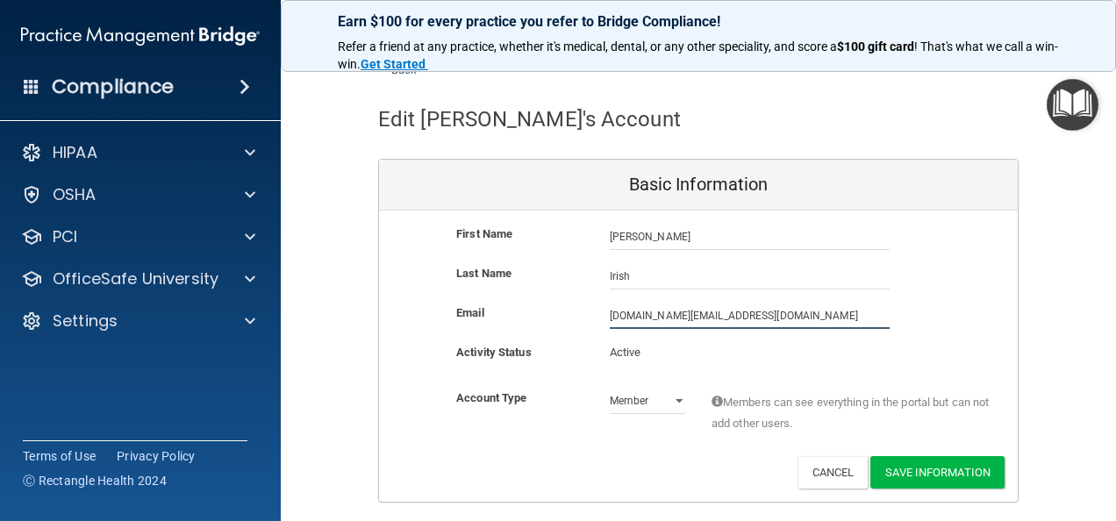
click at [734, 310] on input "beth.irish@timberlanedental.com" at bounding box center [750, 316] width 280 height 26
type input "[PERSON_NAME][DOMAIN_NAME][EMAIL_ADDRESS][DOMAIN_NAME]"
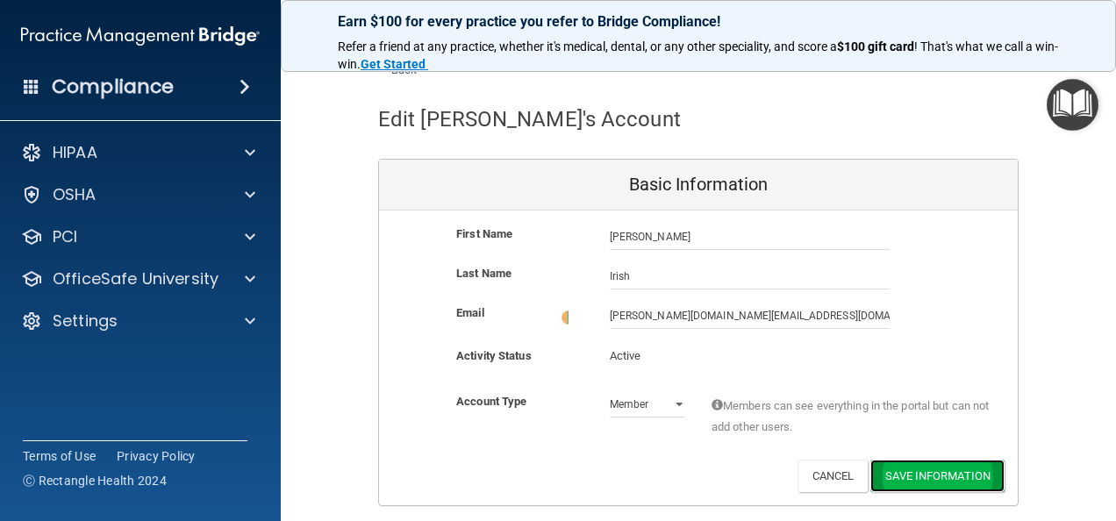
click at [953, 472] on button "Save Information" at bounding box center [937, 476] width 134 height 32
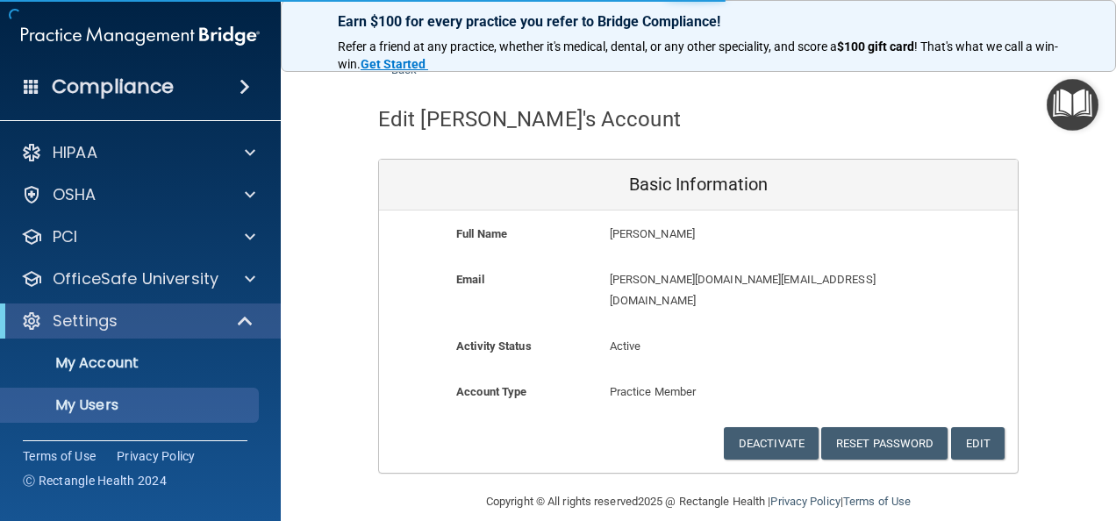
scroll to position [1047, 0]
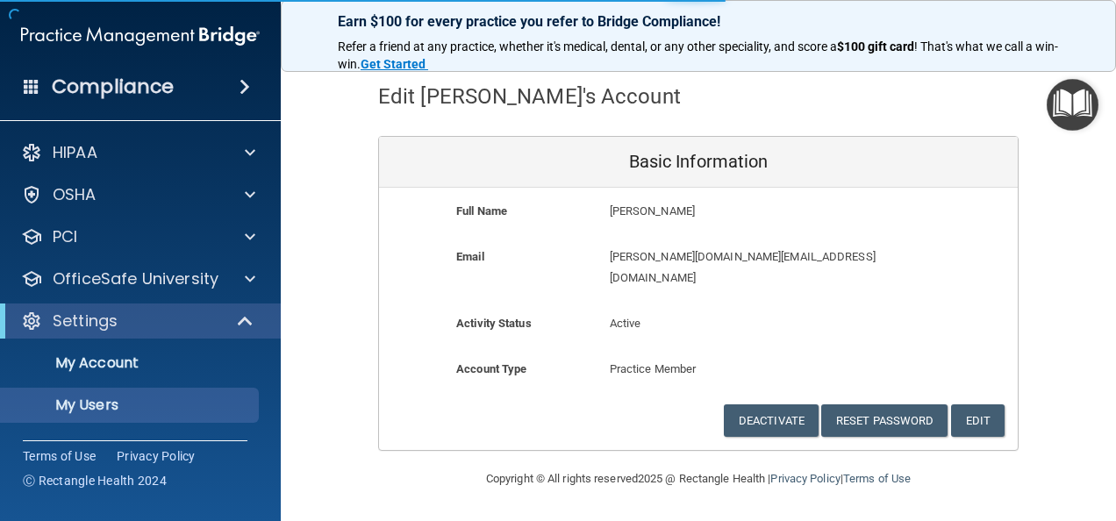
select select "20"
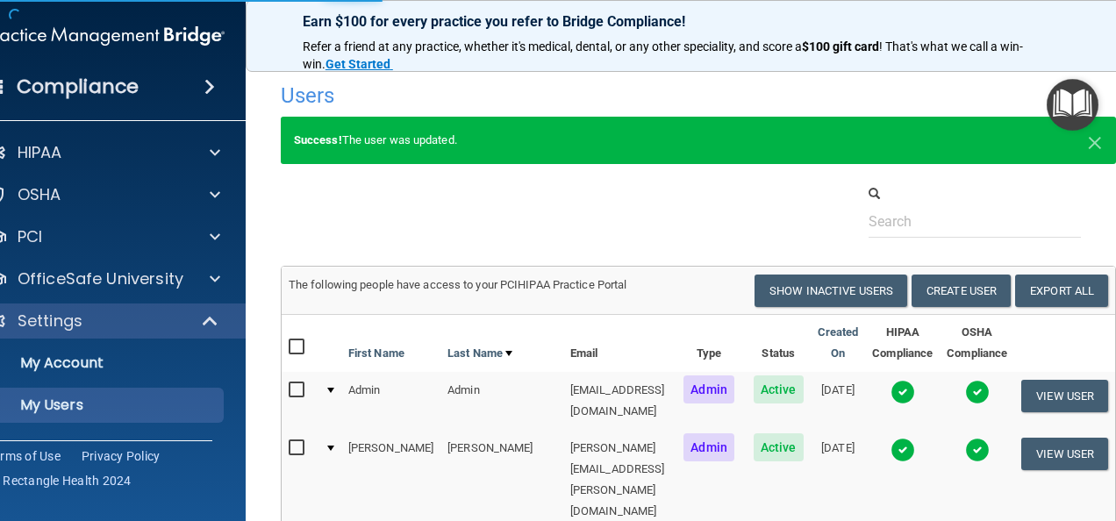
select select "20"
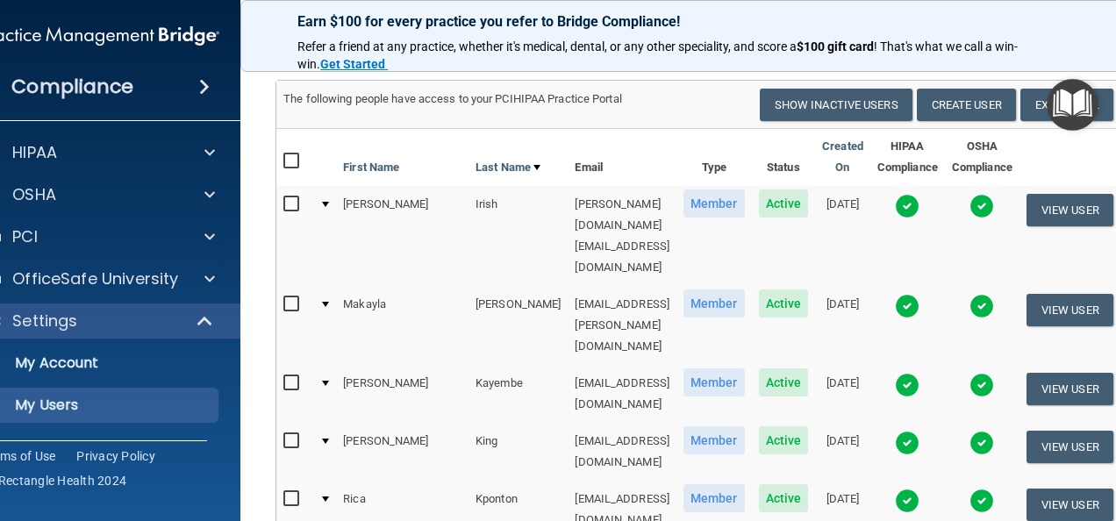
scroll to position [139, 0]
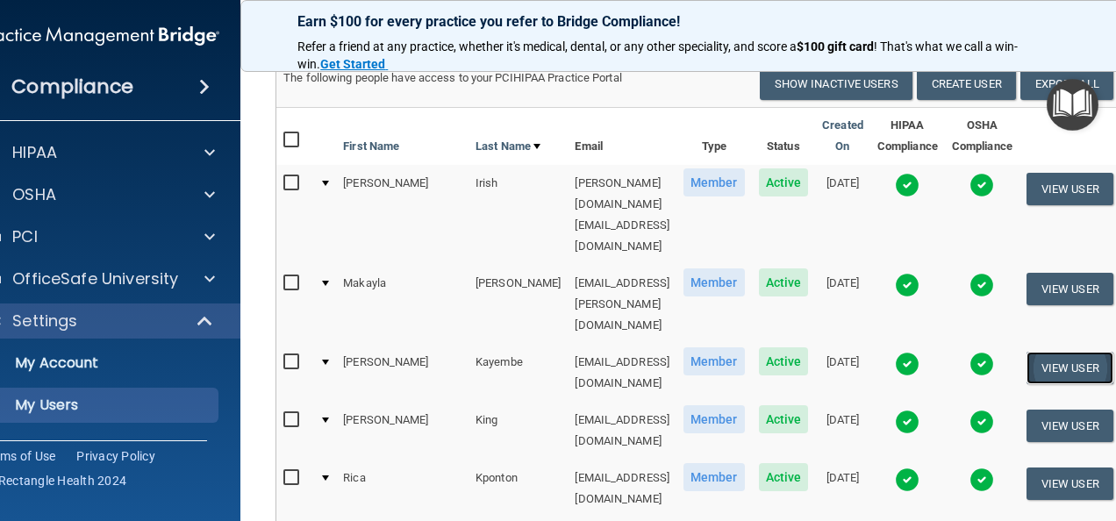
click at [1084, 352] on button "View User" at bounding box center [1070, 368] width 87 height 32
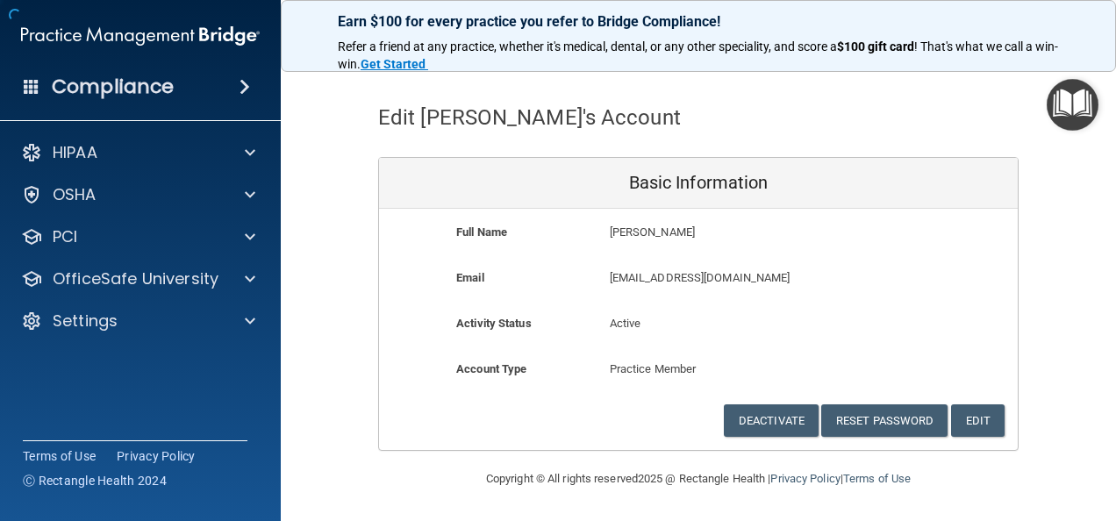
scroll to position [47, 0]
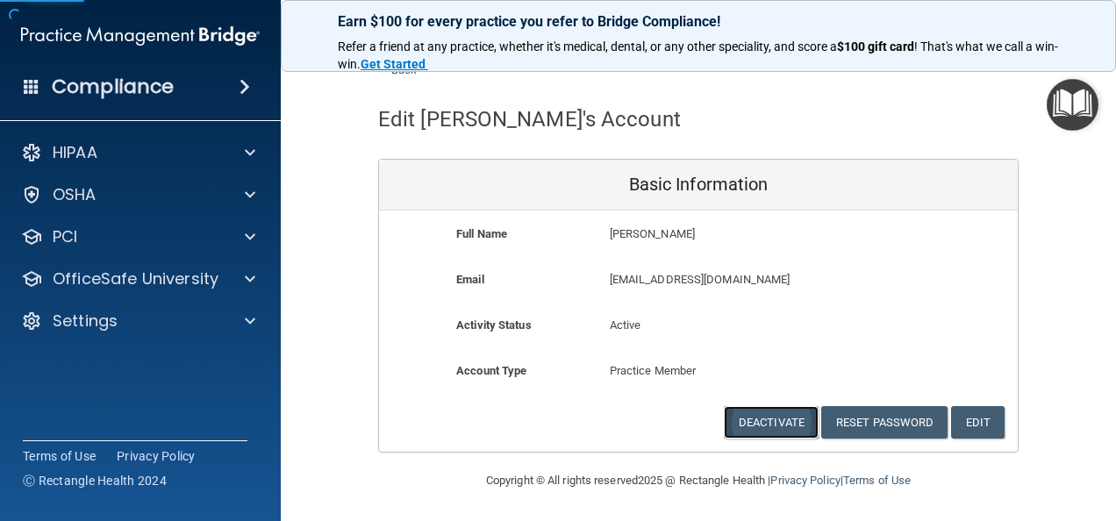
click at [772, 411] on button "Deactivate" at bounding box center [771, 422] width 95 height 32
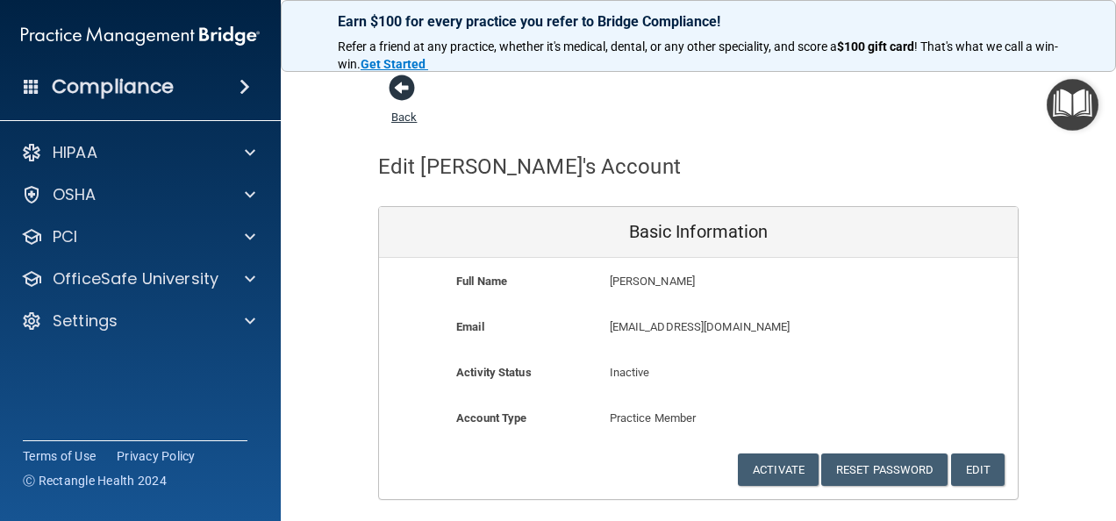
click at [396, 92] on span at bounding box center [402, 88] width 26 height 26
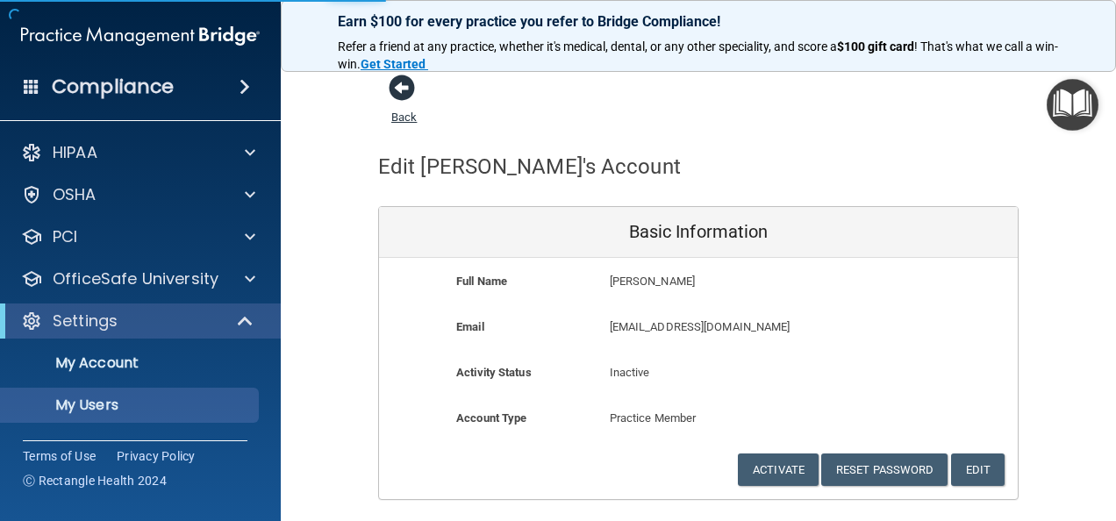
select select "20"
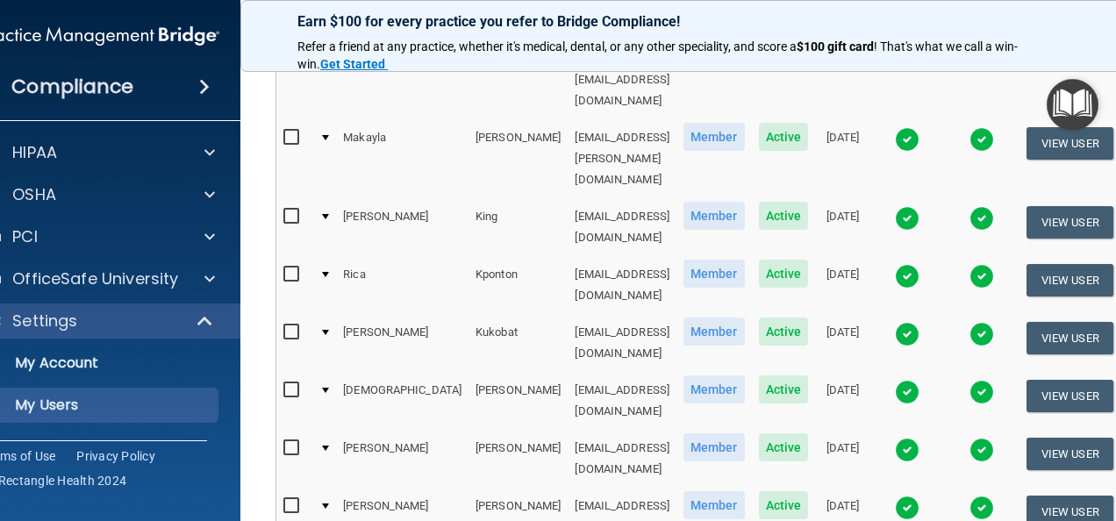
scroll to position [245, 0]
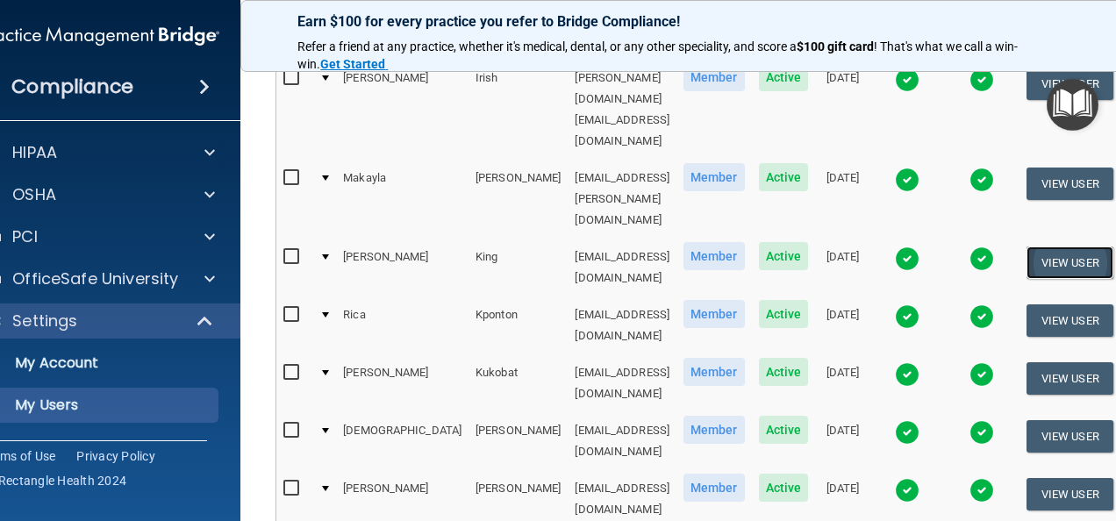
click at [1079, 247] on button "View User" at bounding box center [1070, 263] width 87 height 32
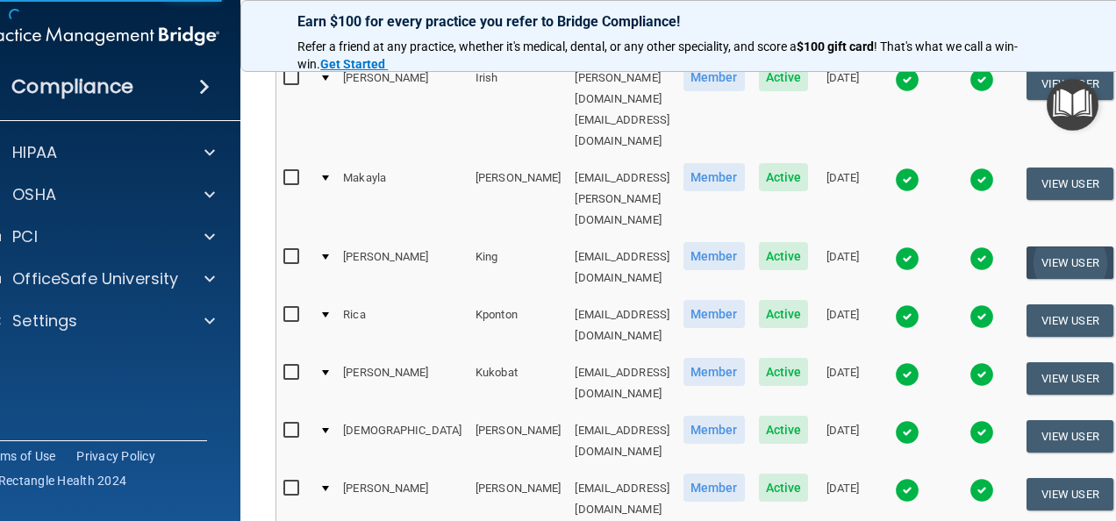
select select "practice_member"
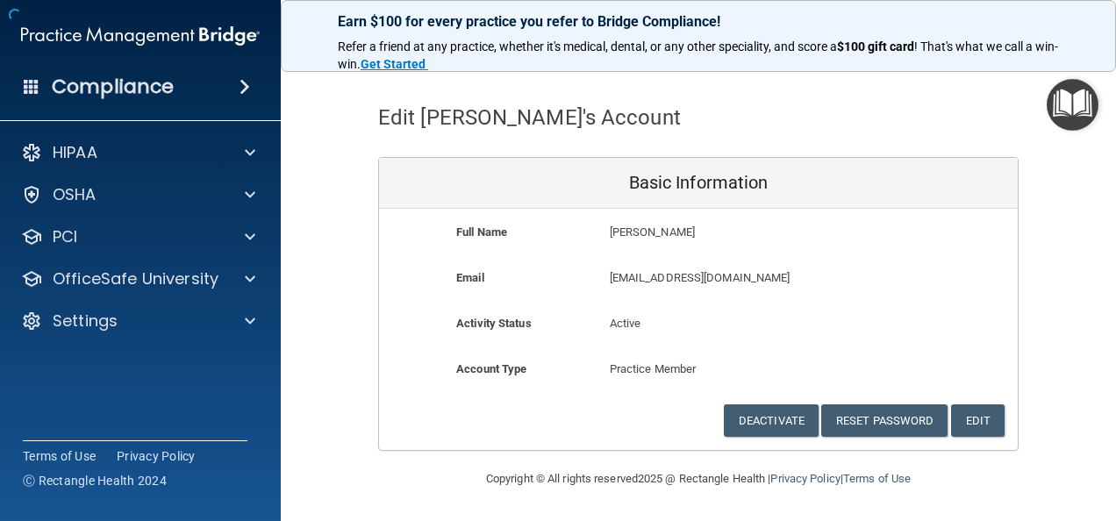
scroll to position [47, 0]
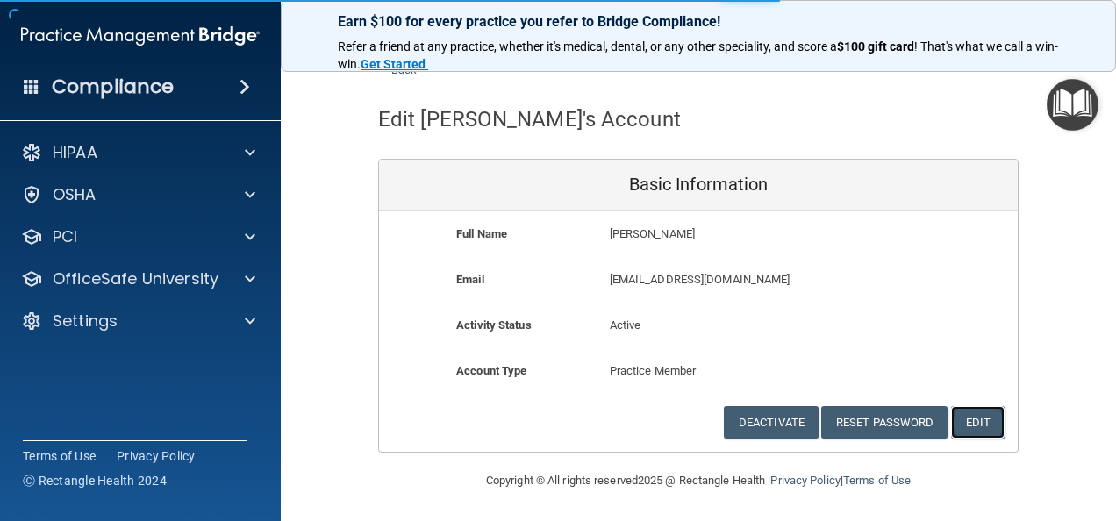
click at [981, 421] on button "Edit" at bounding box center [978, 422] width 54 height 32
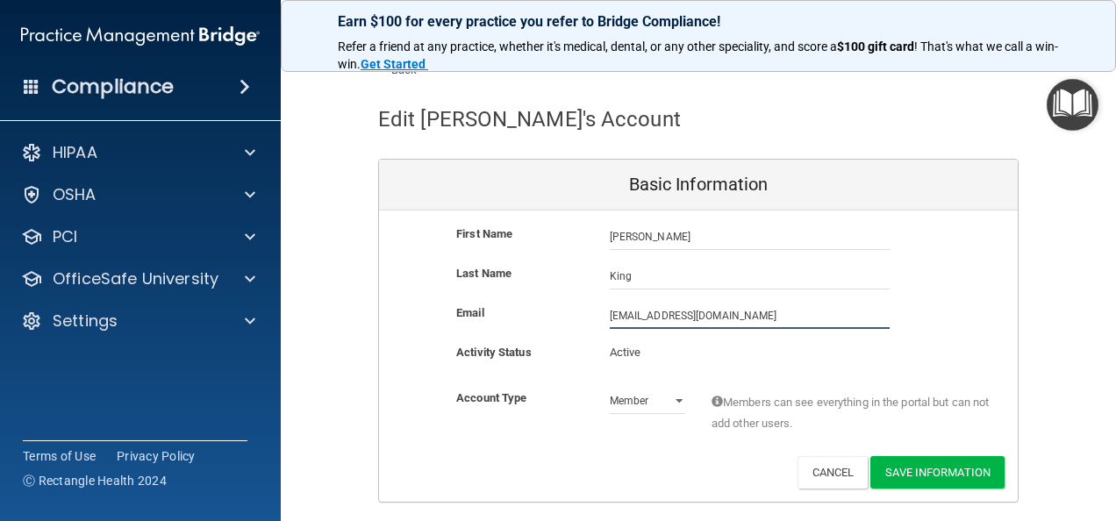
click at [611, 314] on input "[EMAIL_ADDRESS][DOMAIN_NAME]" at bounding box center [750, 316] width 280 height 26
click at [756, 313] on input "michele.king@timberlanedental.com" at bounding box center [750, 316] width 280 height 26
type input "michele.king@timberlanesmile.com"
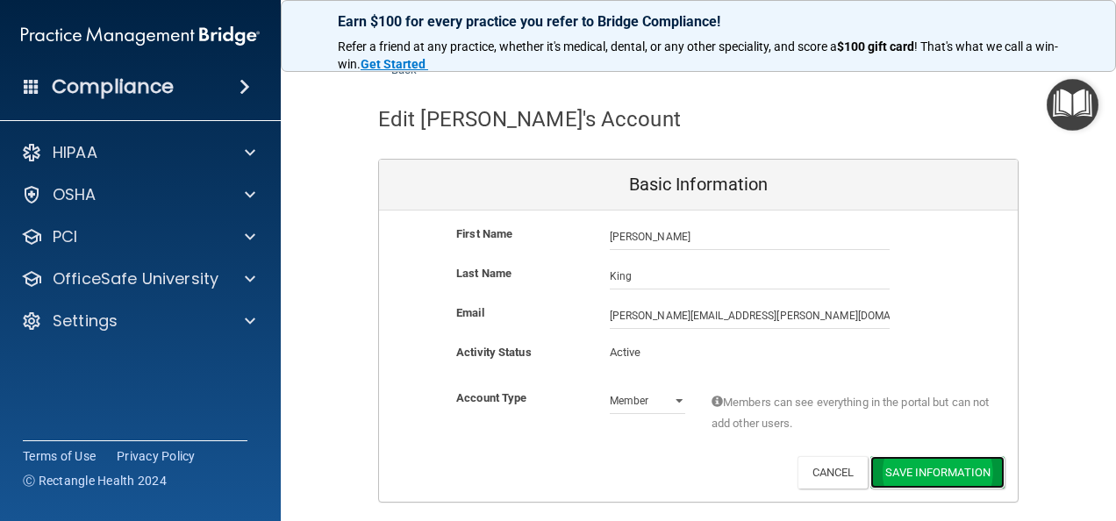
click at [942, 470] on button "Save Information" at bounding box center [937, 472] width 134 height 32
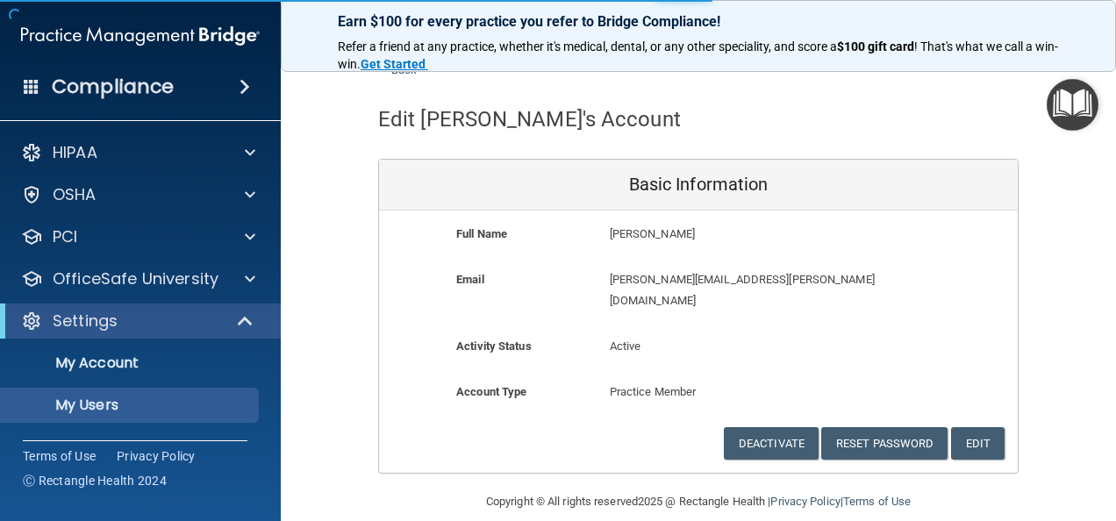
select select "20"
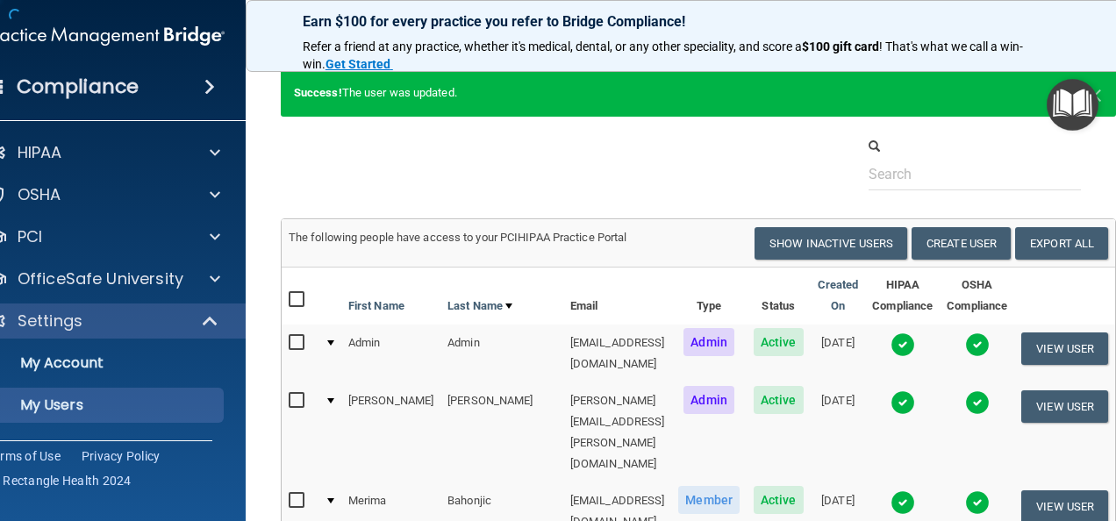
scroll to position [1047, 0]
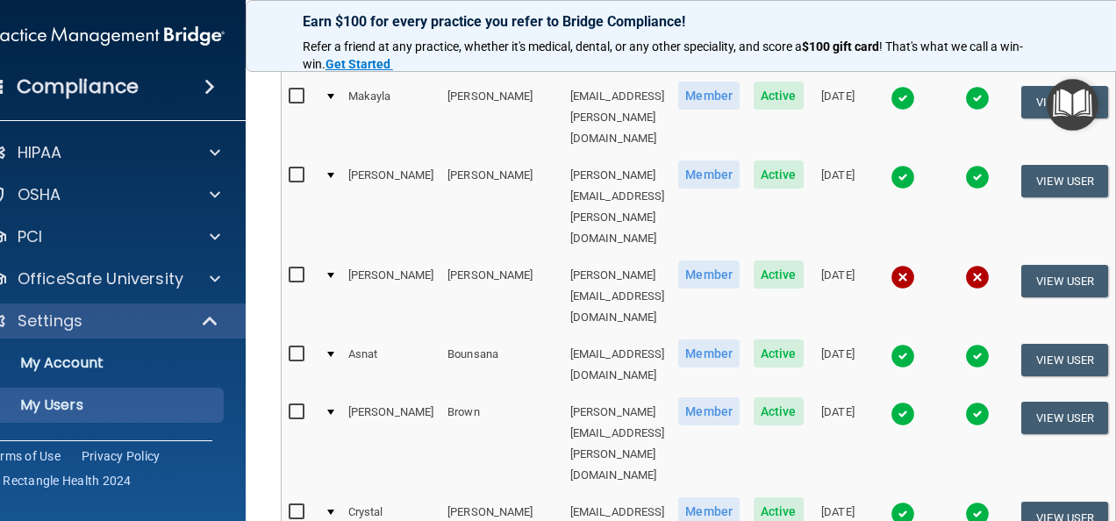
select select "20"
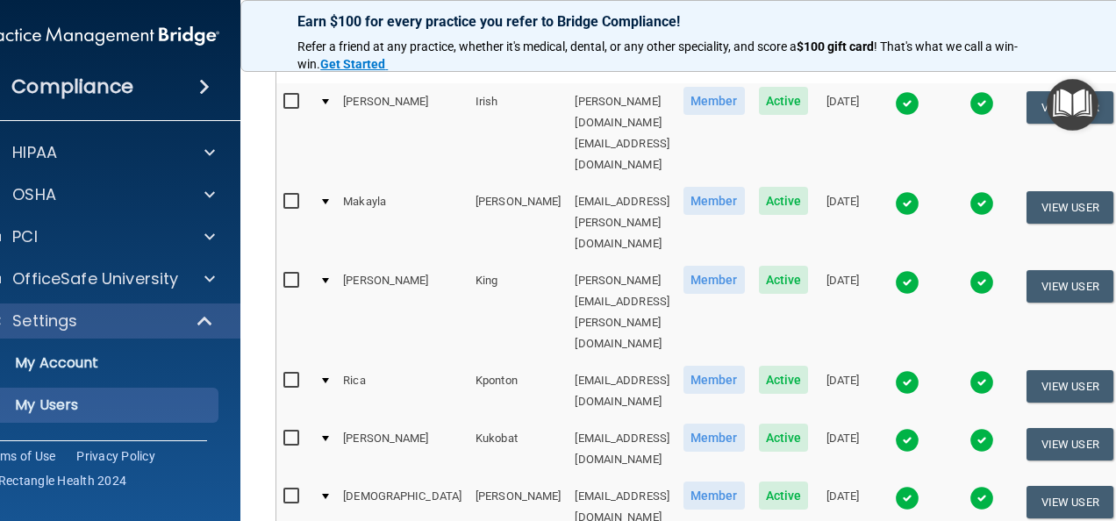
scroll to position [220, 0]
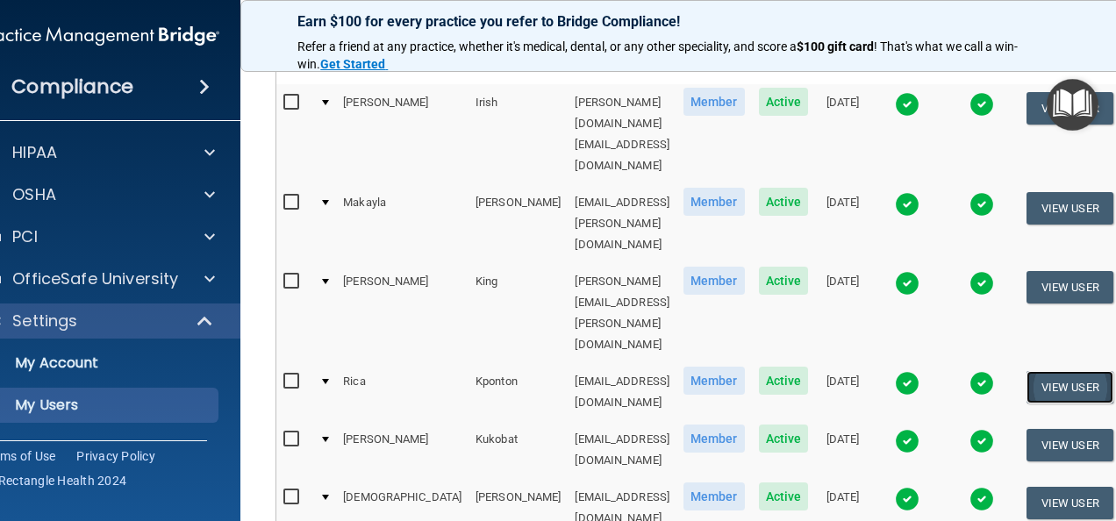
click at [1081, 371] on button "View User" at bounding box center [1070, 387] width 87 height 32
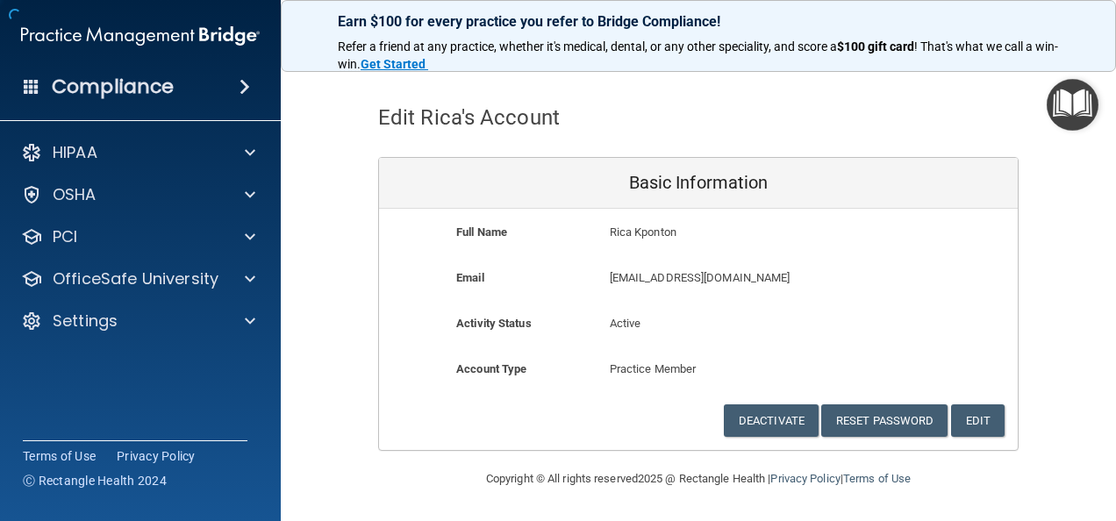
scroll to position [47, 0]
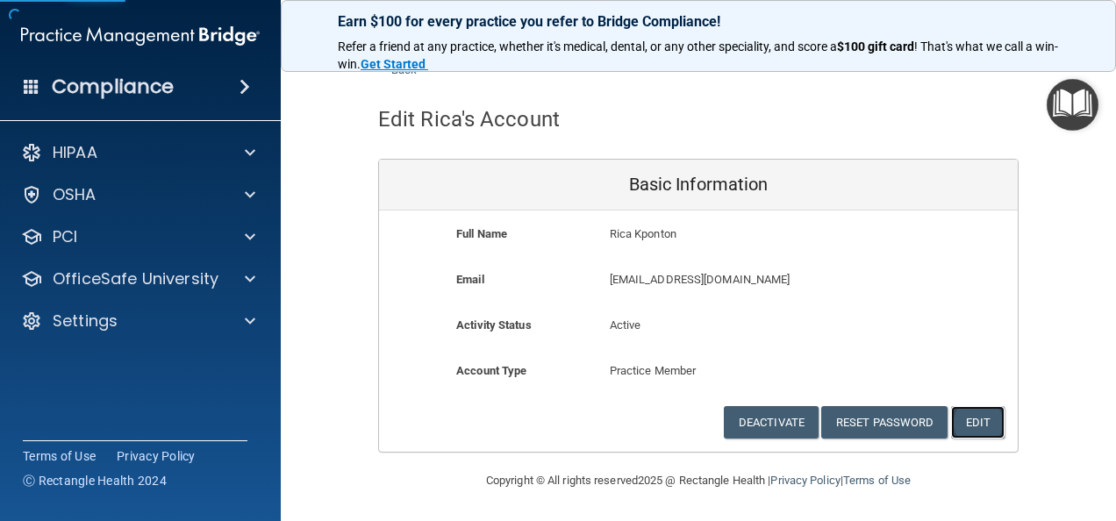
click at [986, 426] on button "Edit" at bounding box center [978, 422] width 54 height 32
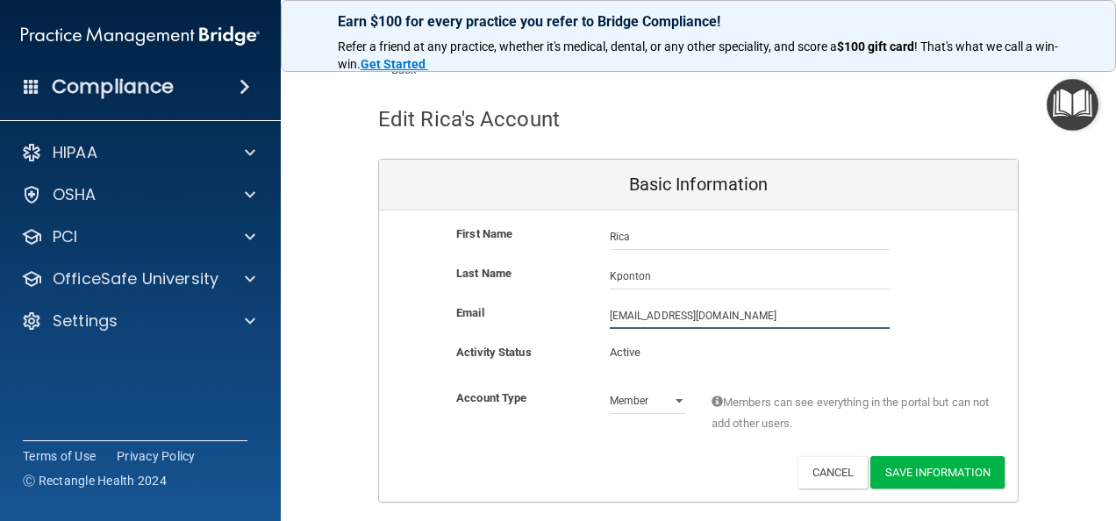
click at [611, 312] on input "rkponton@timberlanedental.com" at bounding box center [750, 316] width 280 height 26
click at [753, 312] on input "rica.kponton@timberlanedental.com" at bounding box center [750, 316] width 280 height 26
type input "[EMAIL_ADDRESS][DOMAIN_NAME]"
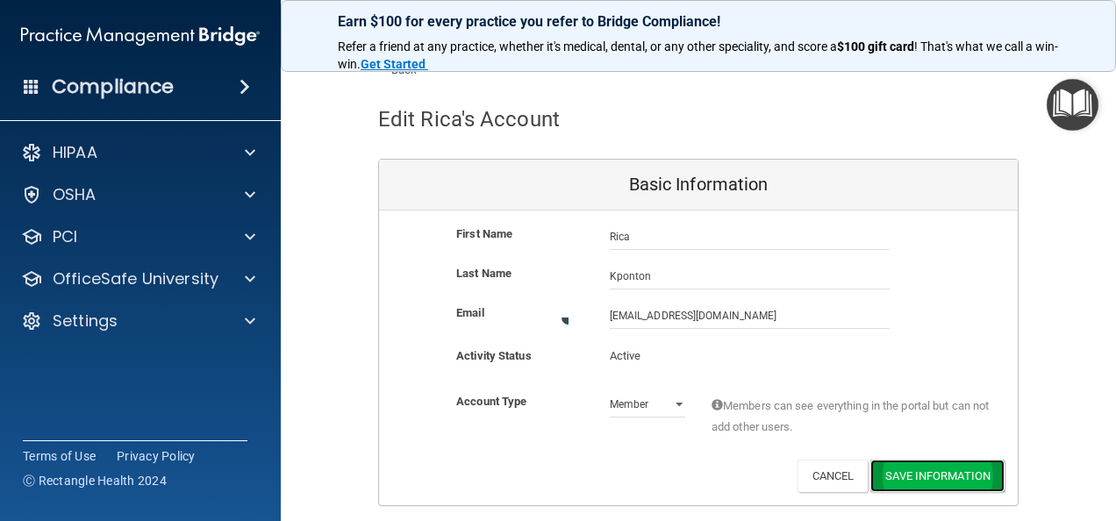
click at [949, 468] on button "Save Information" at bounding box center [937, 476] width 134 height 32
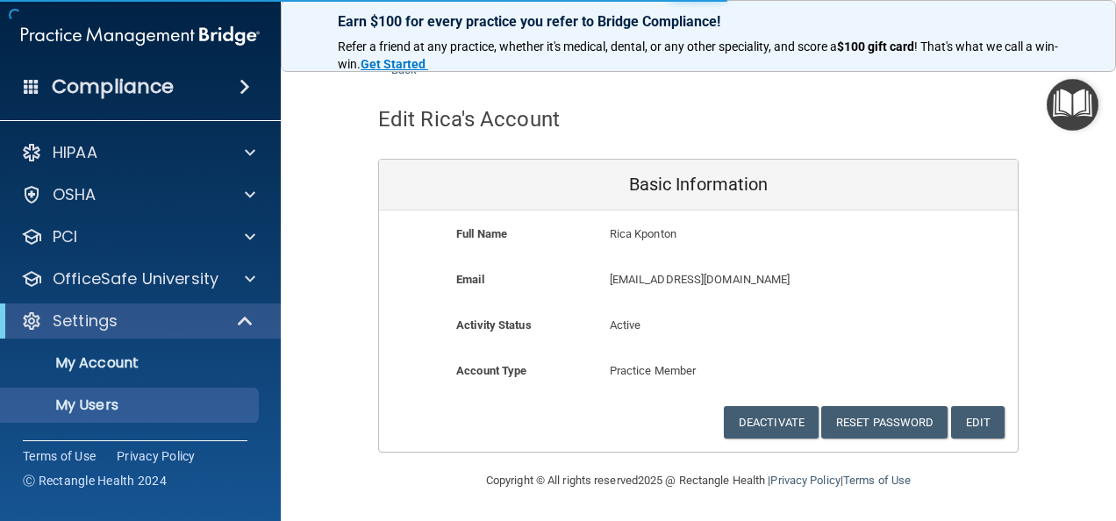
scroll to position [1047, 0]
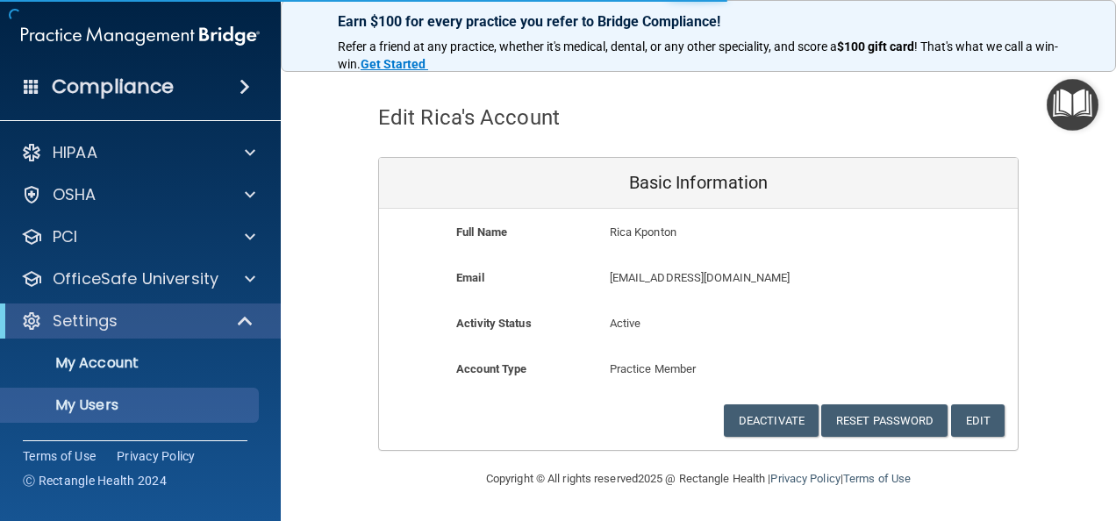
select select "20"
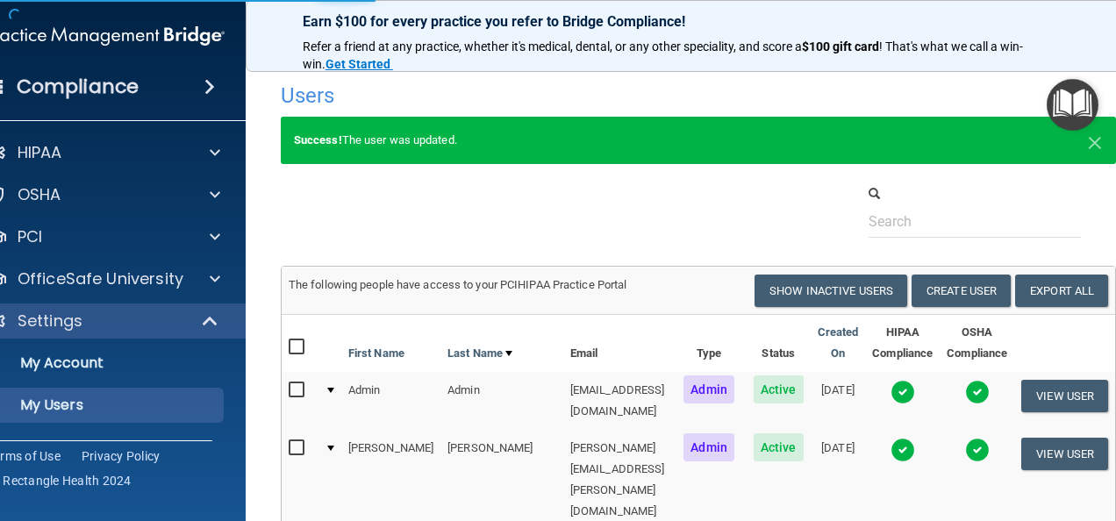
select select "20"
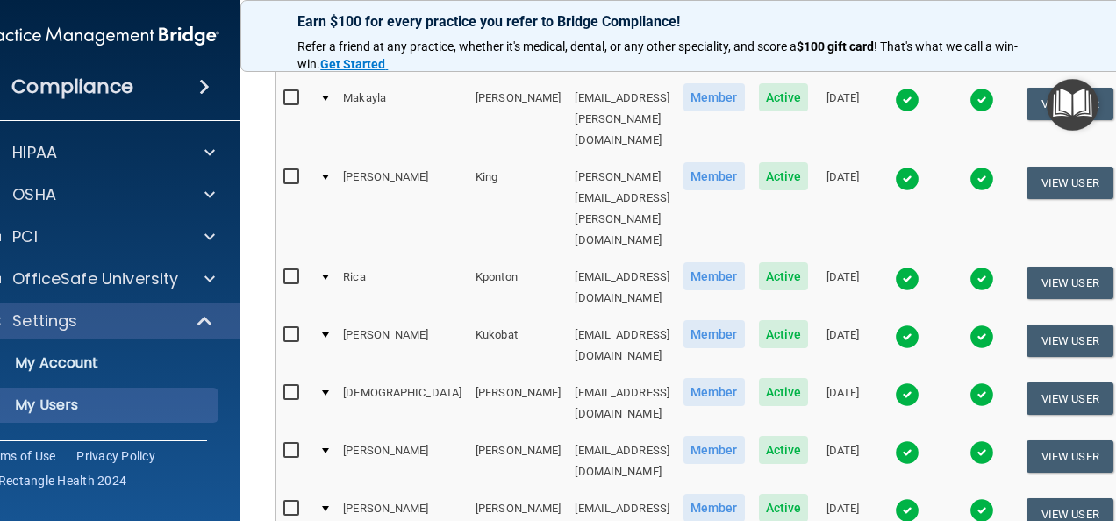
scroll to position [327, 0]
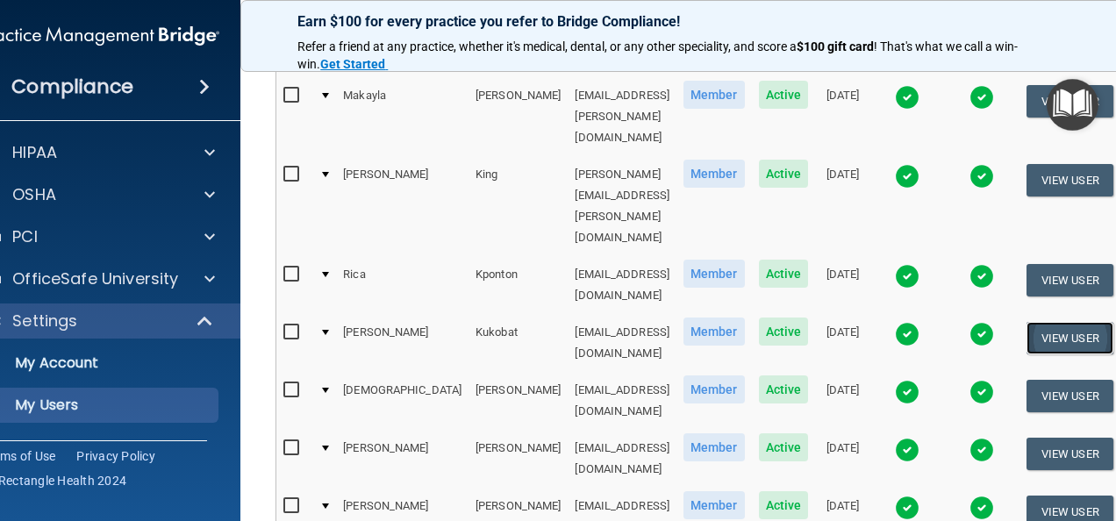
click at [1081, 322] on button "View User" at bounding box center [1070, 338] width 87 height 32
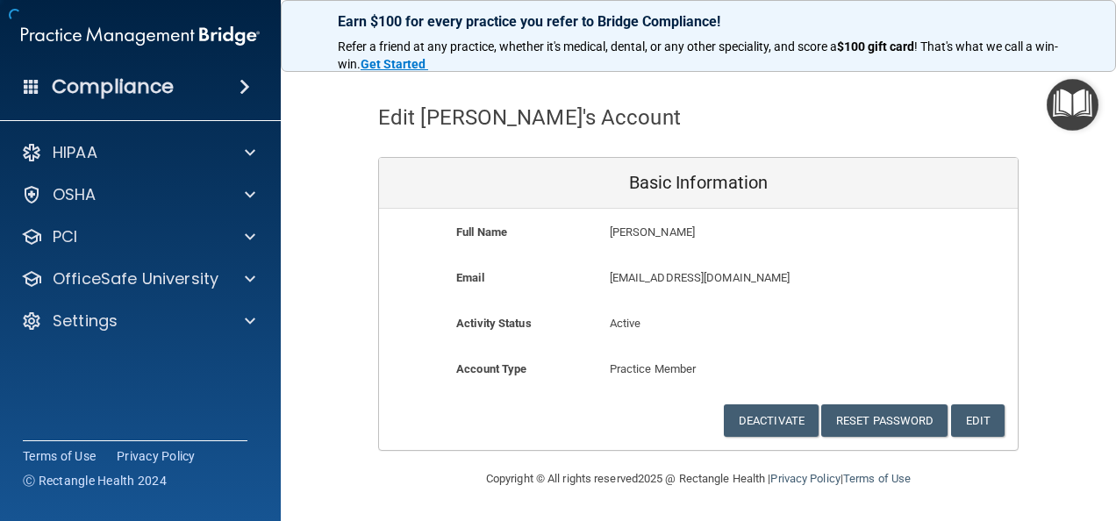
scroll to position [47, 0]
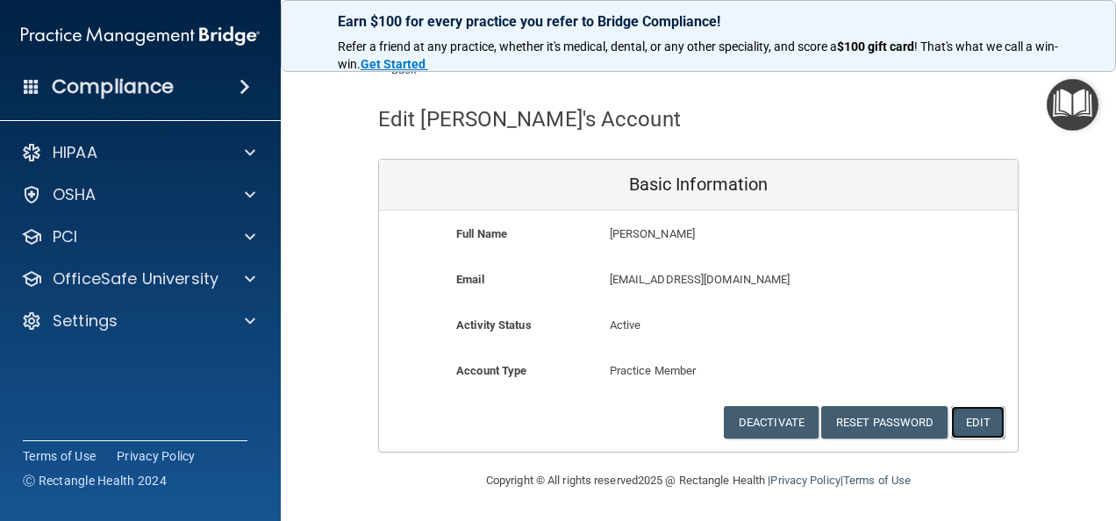
click at [979, 413] on button "Edit" at bounding box center [978, 422] width 54 height 32
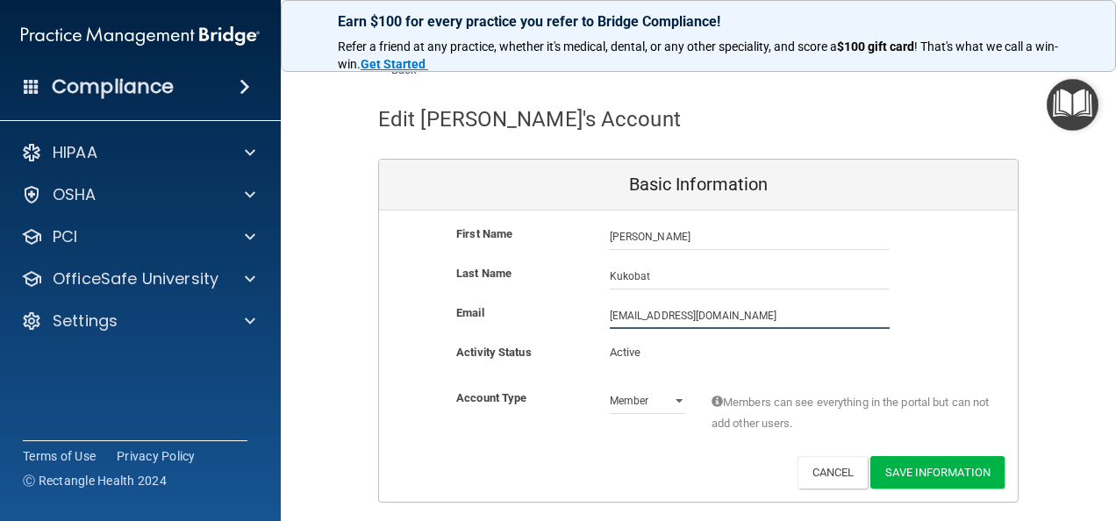
click at [610, 311] on input "skukobat@timberlanedental.com" at bounding box center [750, 316] width 280 height 26
click at [757, 310] on input "sara.kukobat@timberlanedental.com" at bounding box center [750, 316] width 280 height 26
type input "[PERSON_NAME][EMAIL_ADDRESS][DOMAIN_NAME]"
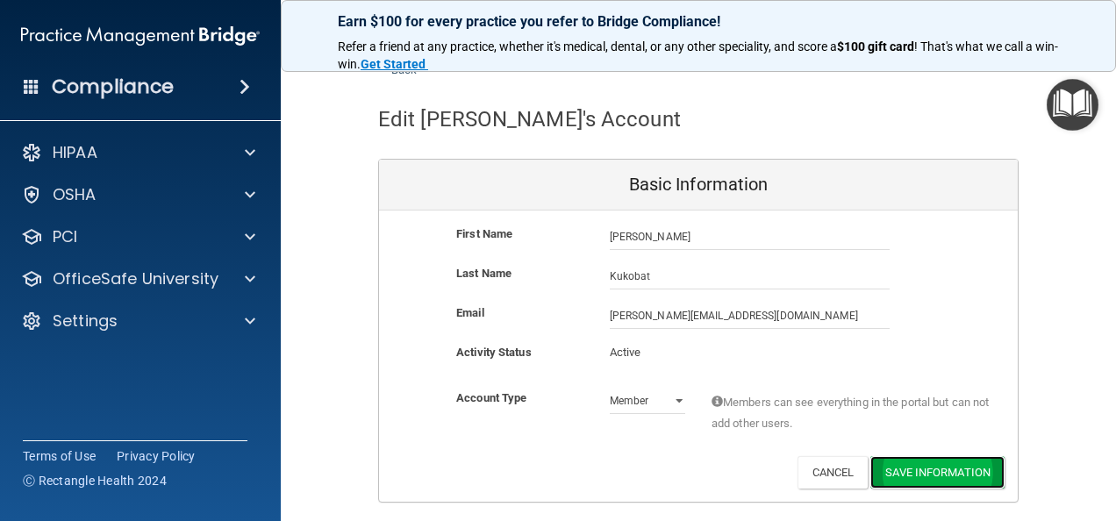
click at [923, 469] on button "Save Information" at bounding box center [937, 472] width 134 height 32
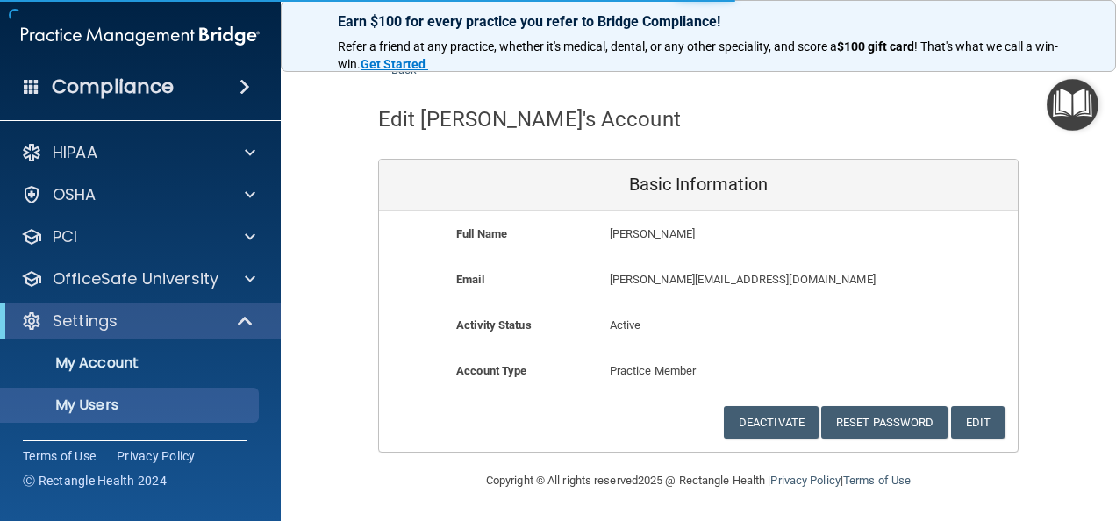
scroll to position [1047, 0]
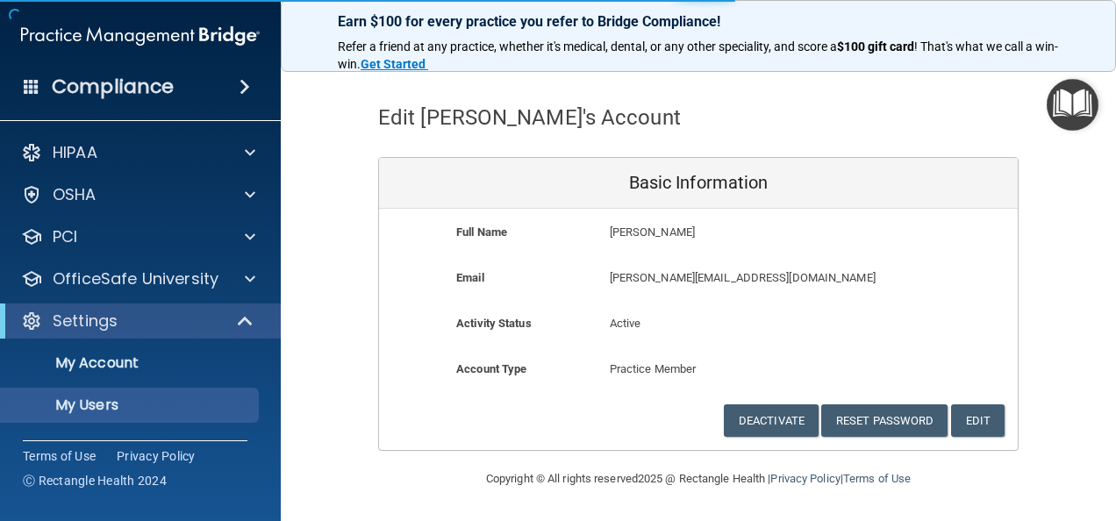
select select "20"
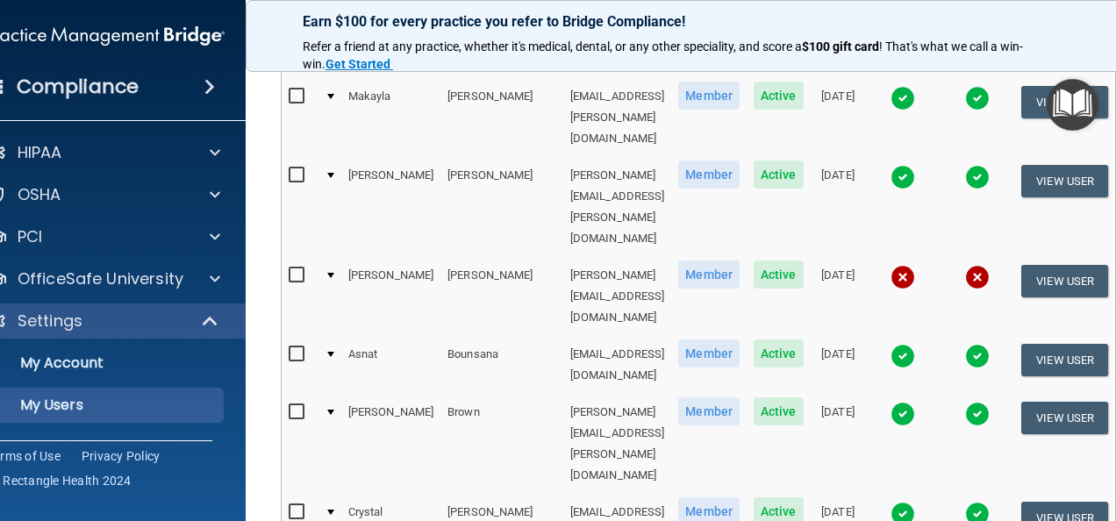
select select "20"
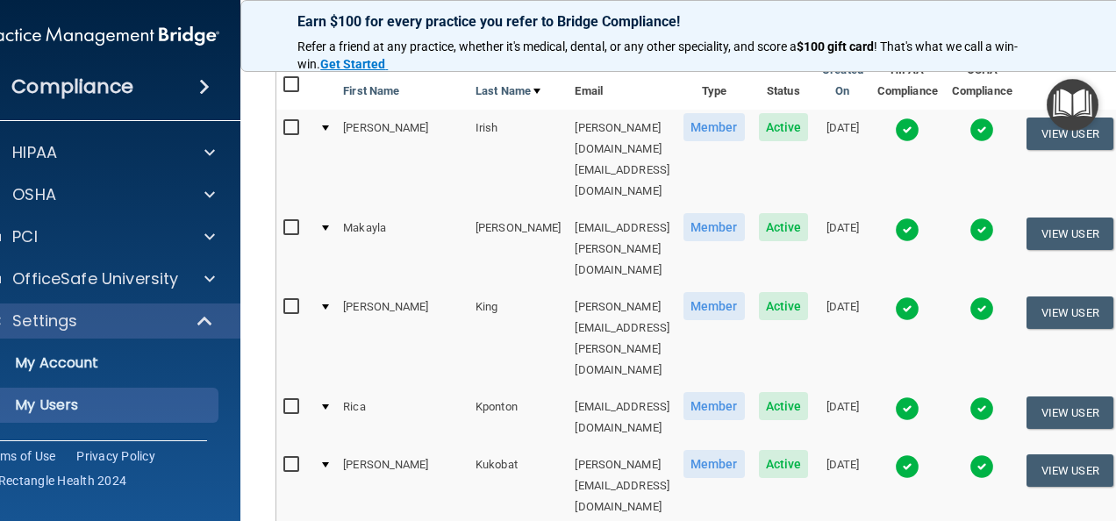
scroll to position [215, 0]
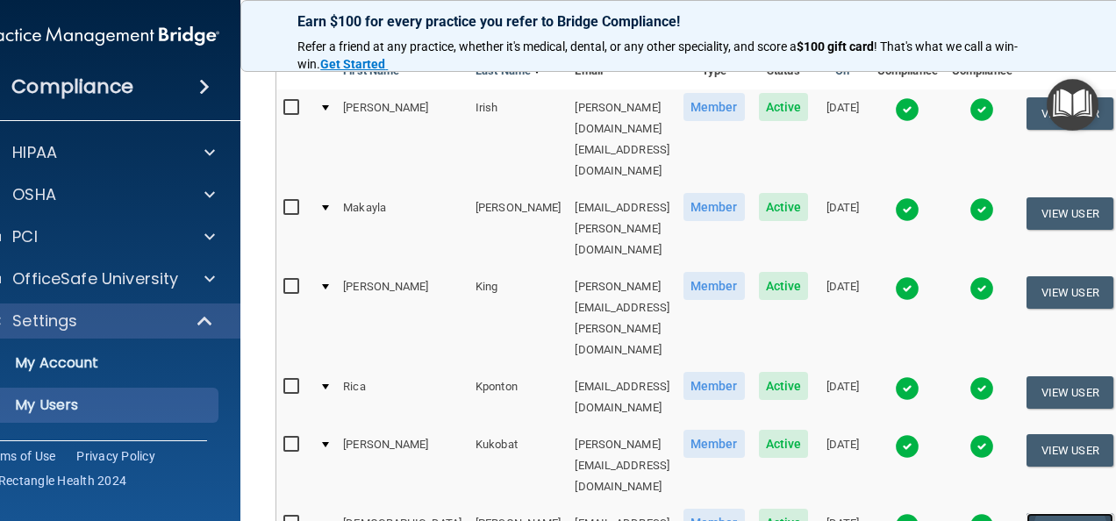
click at [1091, 513] on button "View User" at bounding box center [1070, 529] width 87 height 32
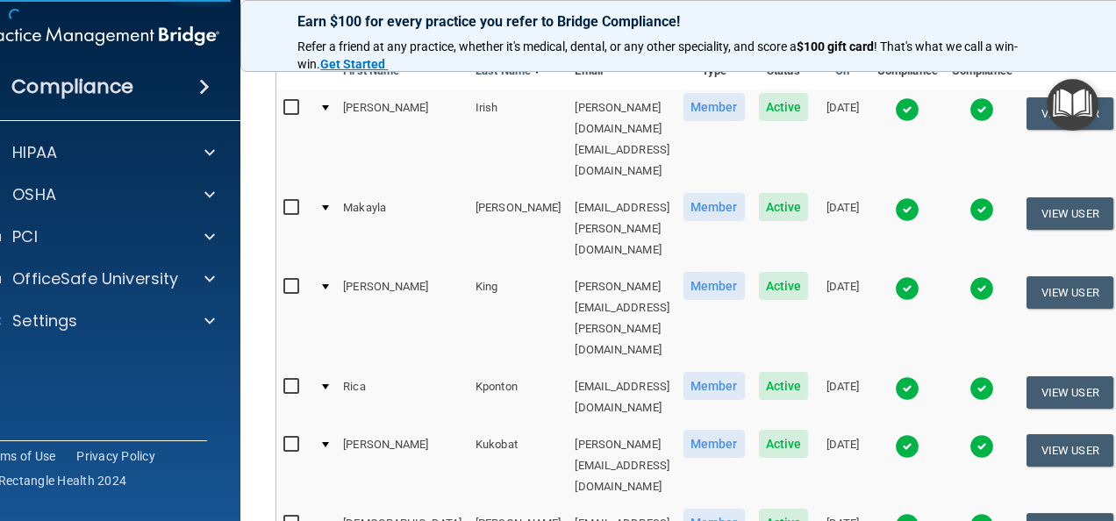
select select "practice_member"
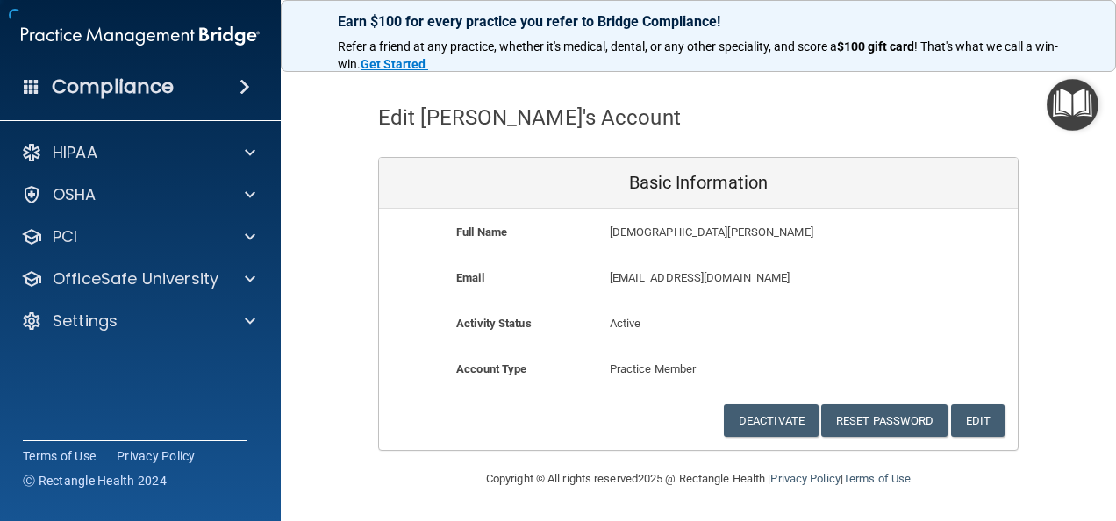
scroll to position [47, 0]
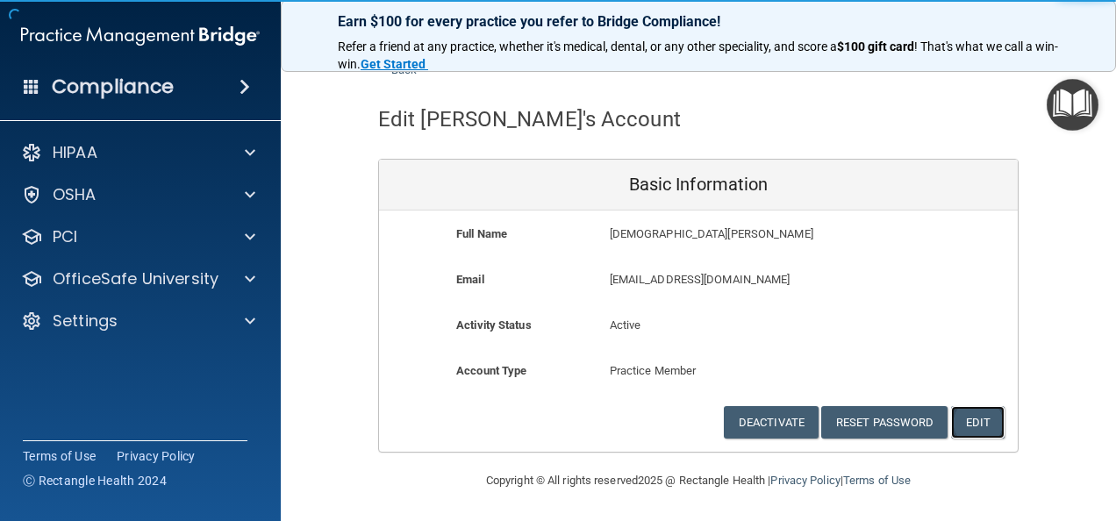
click at [980, 413] on button "Edit" at bounding box center [978, 422] width 54 height 32
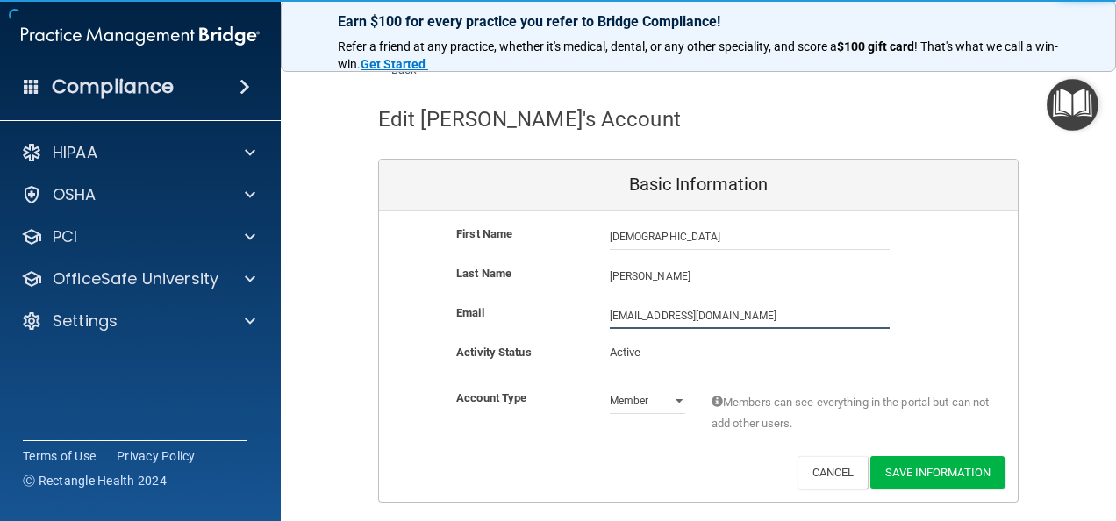
click at [610, 315] on input "slarrabee@timberlanedental.com" at bounding box center [750, 316] width 280 height 26
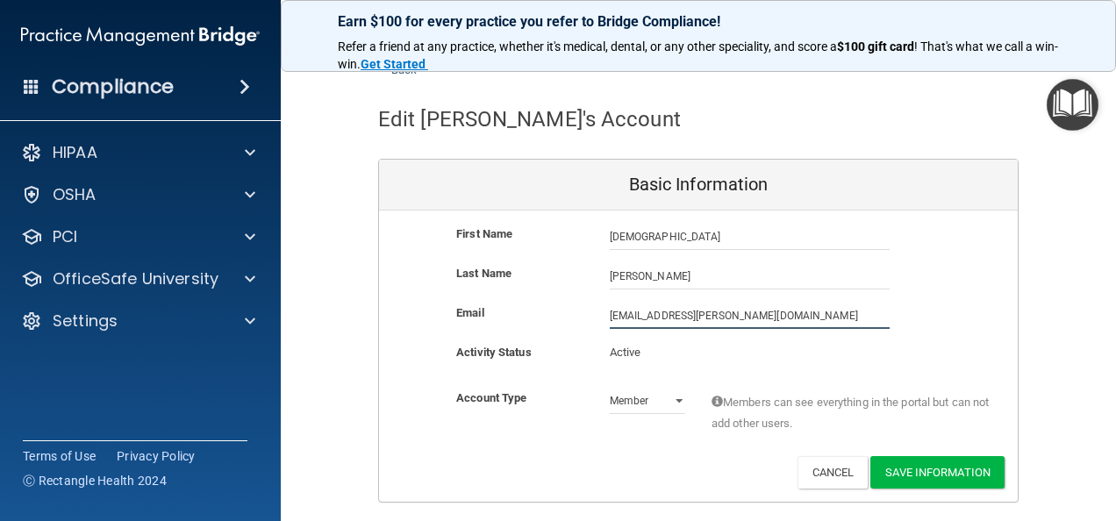
click at [758, 312] on input "sunni.larrabee@timberlanedental.com" at bounding box center [750, 316] width 280 height 26
type input "[EMAIL_ADDRESS][PERSON_NAME][DOMAIN_NAME]"
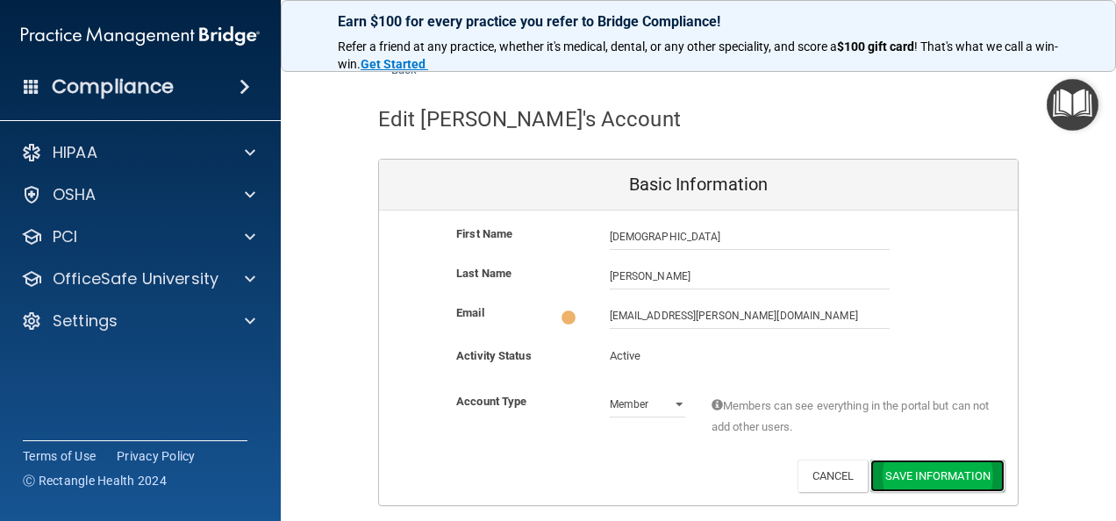
click at [907, 467] on button "Save Information" at bounding box center [937, 476] width 134 height 32
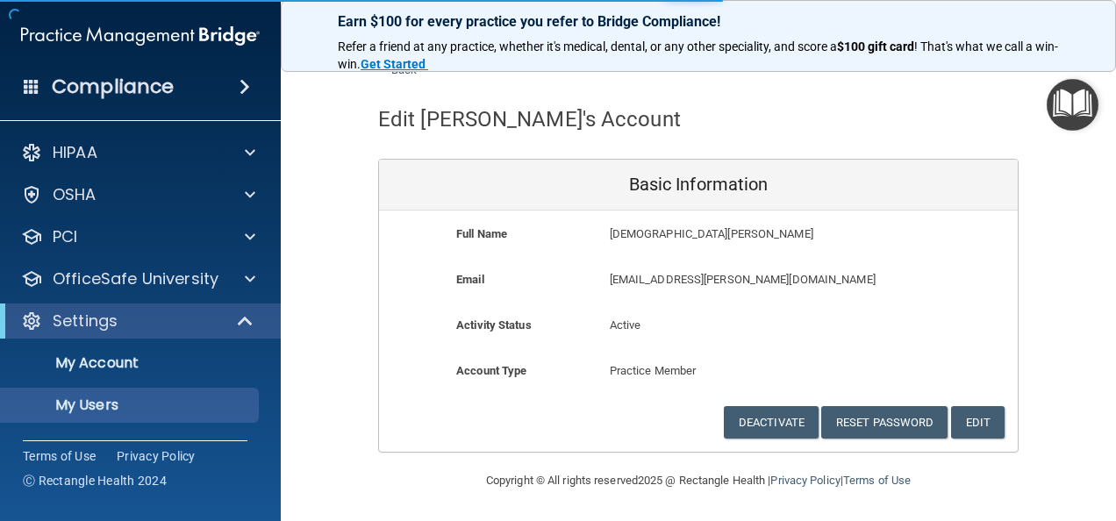
select select "20"
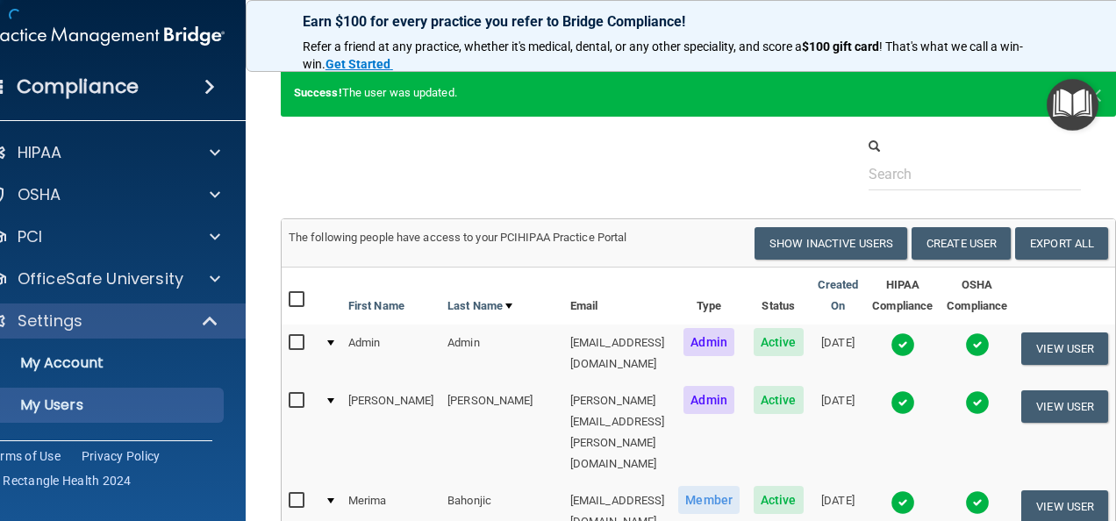
scroll to position [1047, 0]
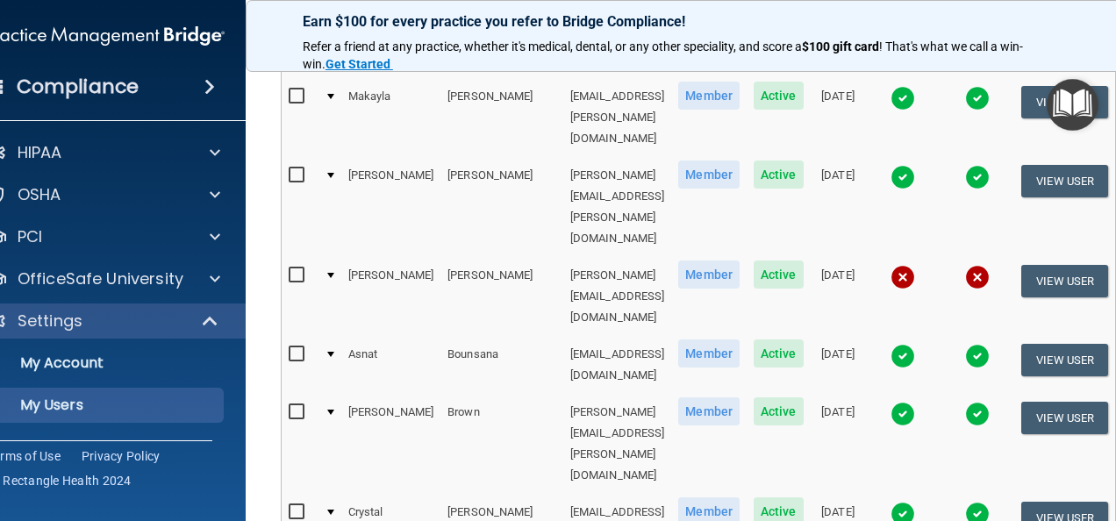
select select "20"
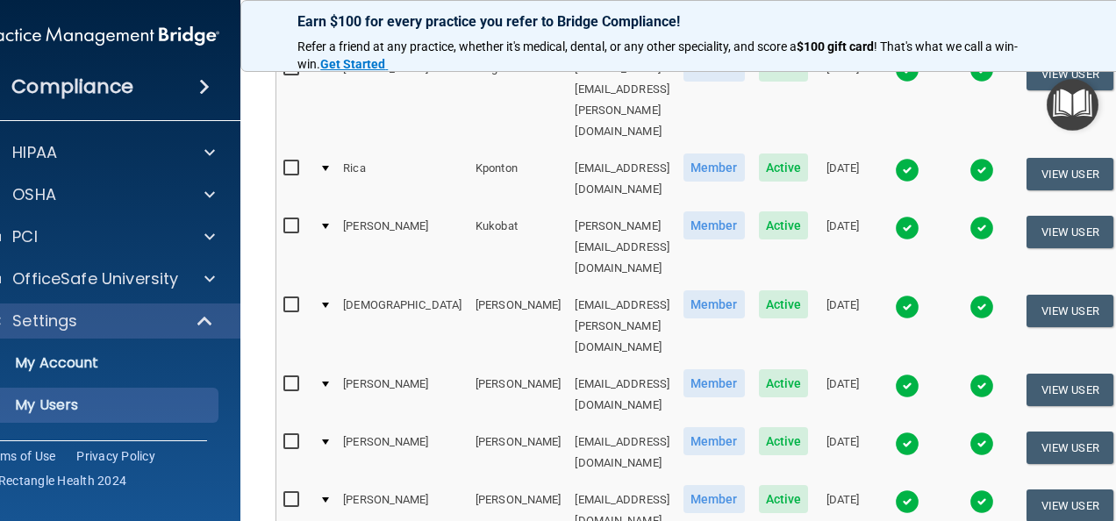
scroll to position [376, 0]
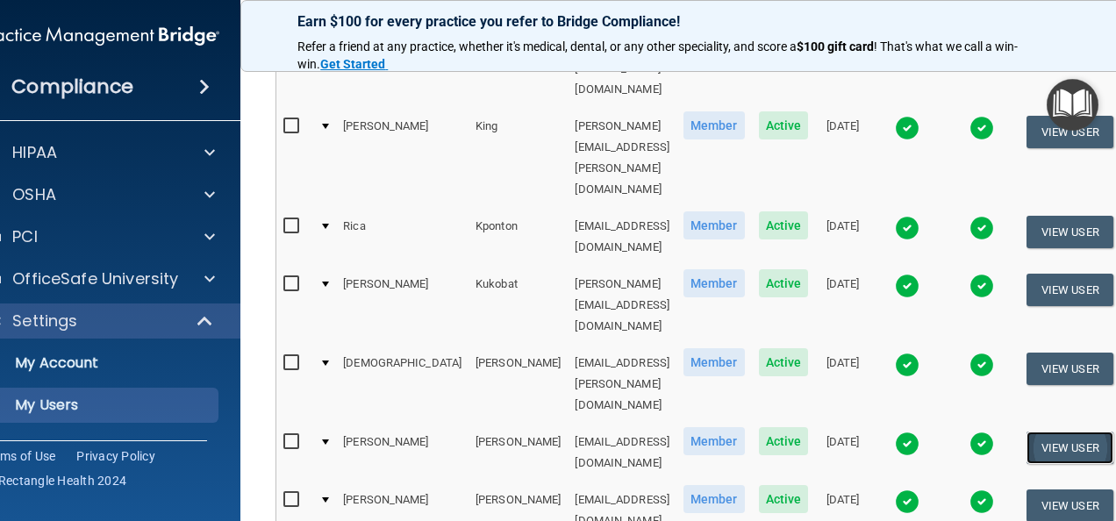
click at [1080, 432] on button "View User" at bounding box center [1070, 448] width 87 height 32
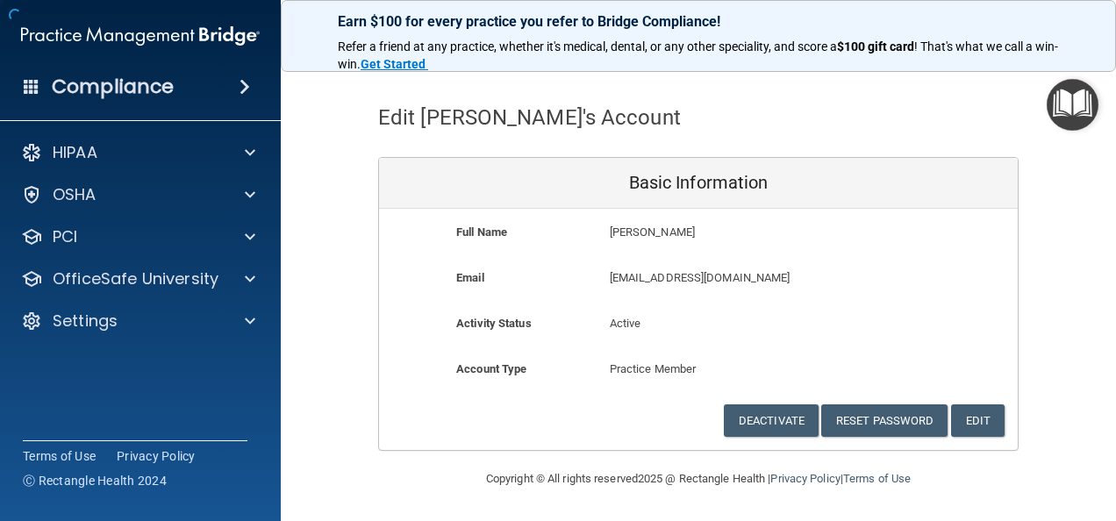
scroll to position [47, 0]
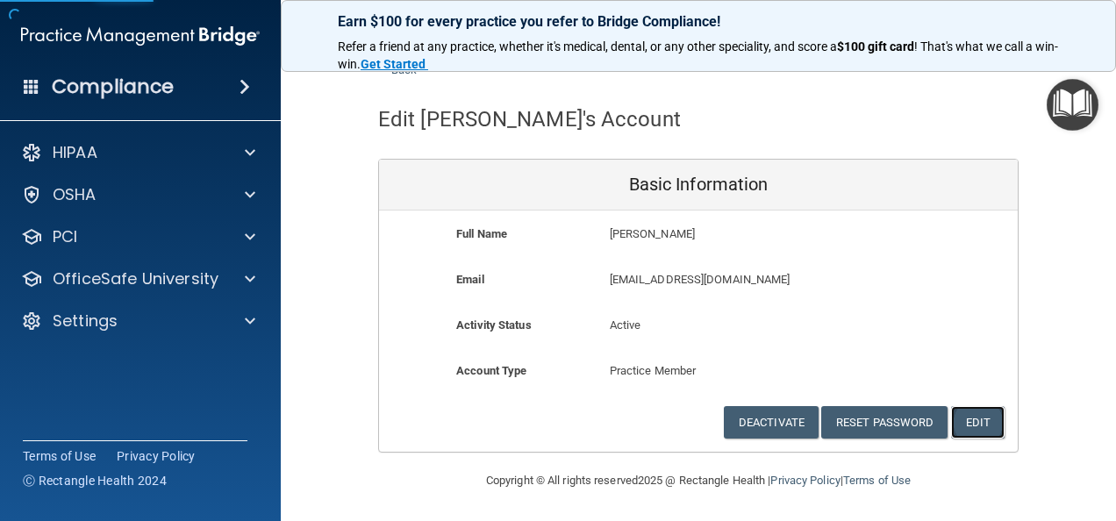
click at [976, 426] on button "Edit" at bounding box center [978, 422] width 54 height 32
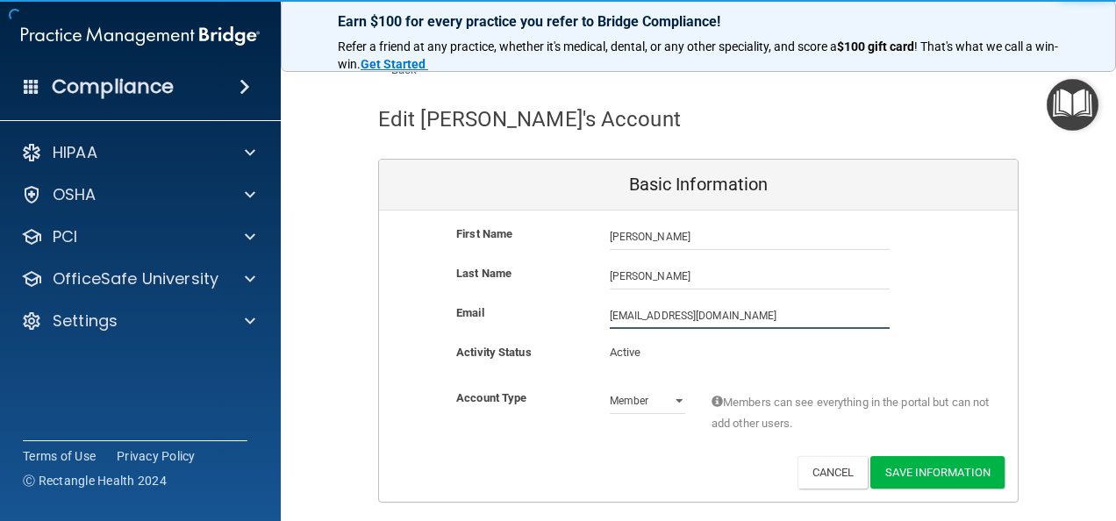
click at [610, 314] on input "rlehman@timberlanedental.com" at bounding box center [750, 316] width 280 height 26
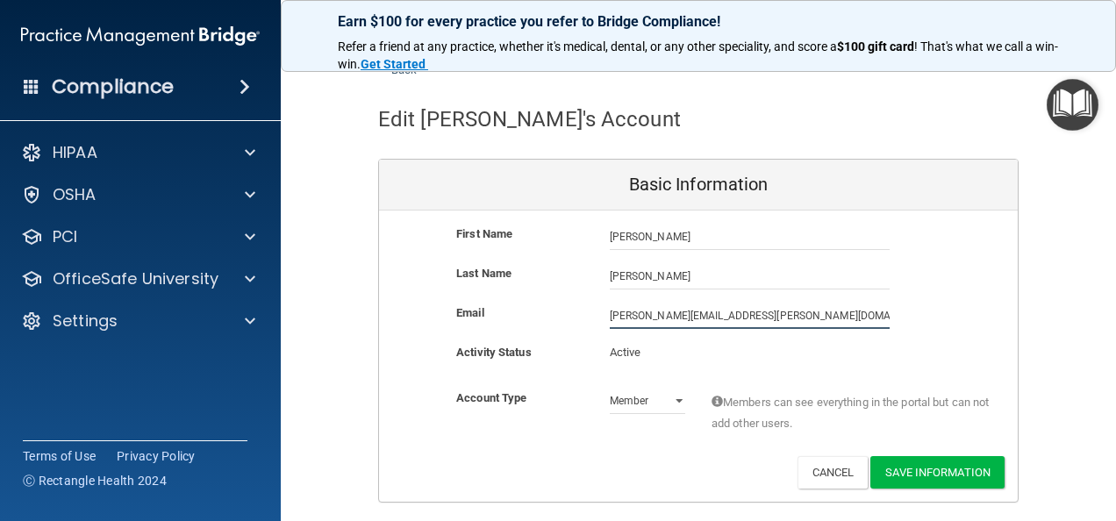
click at [755, 317] on input "robin.lehman@timberlanedental.com" at bounding box center [750, 316] width 280 height 26
type input "[PERSON_NAME][EMAIL_ADDRESS][PERSON_NAME][DOMAIN_NAME]"
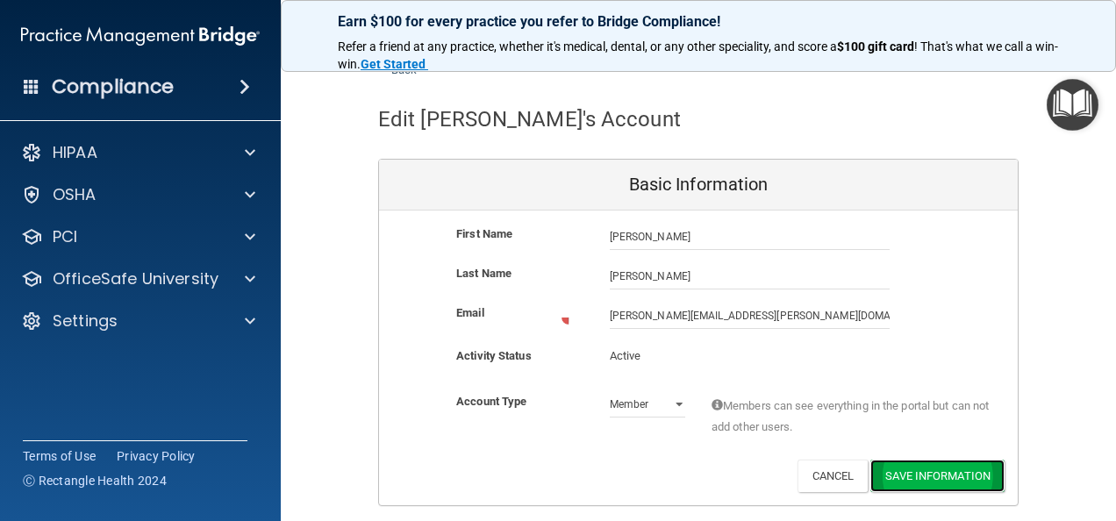
click at [936, 473] on button "Save Information" at bounding box center [937, 476] width 134 height 32
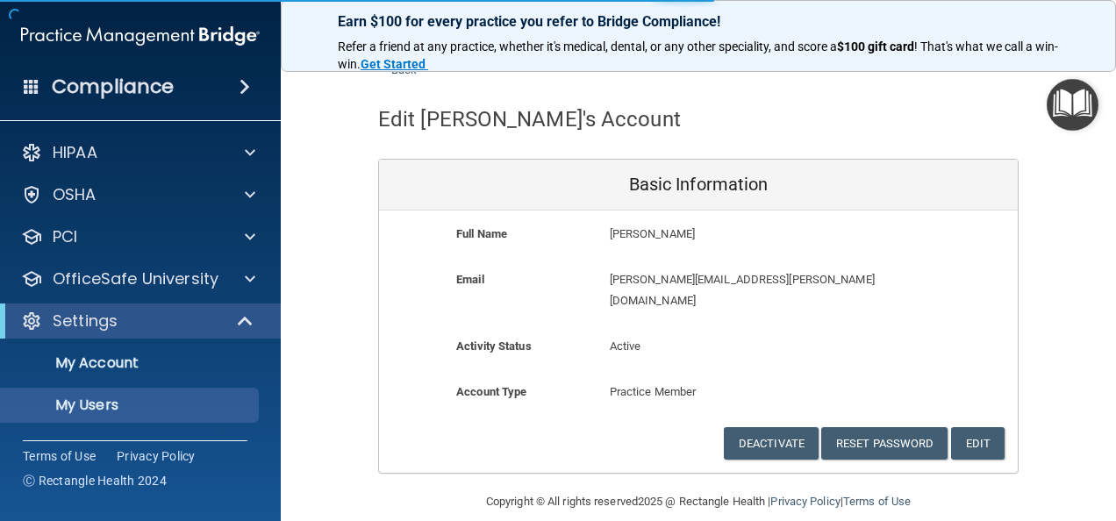
select select "20"
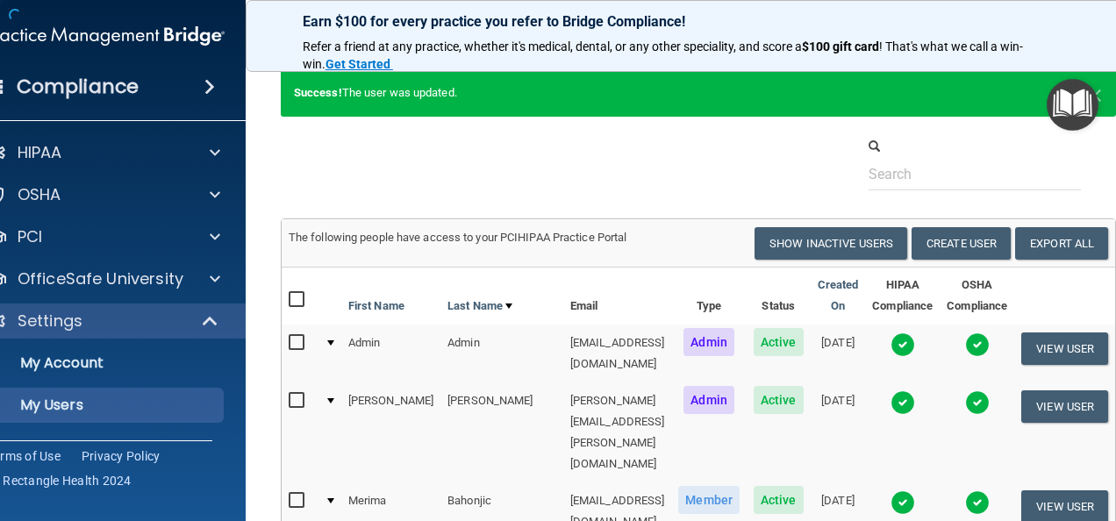
scroll to position [1047, 0]
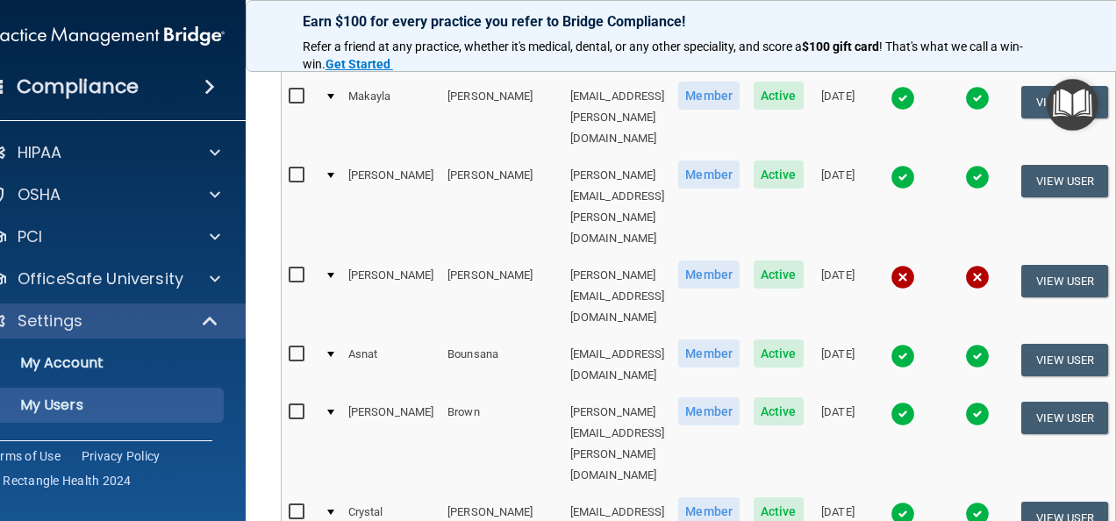
select select "20"
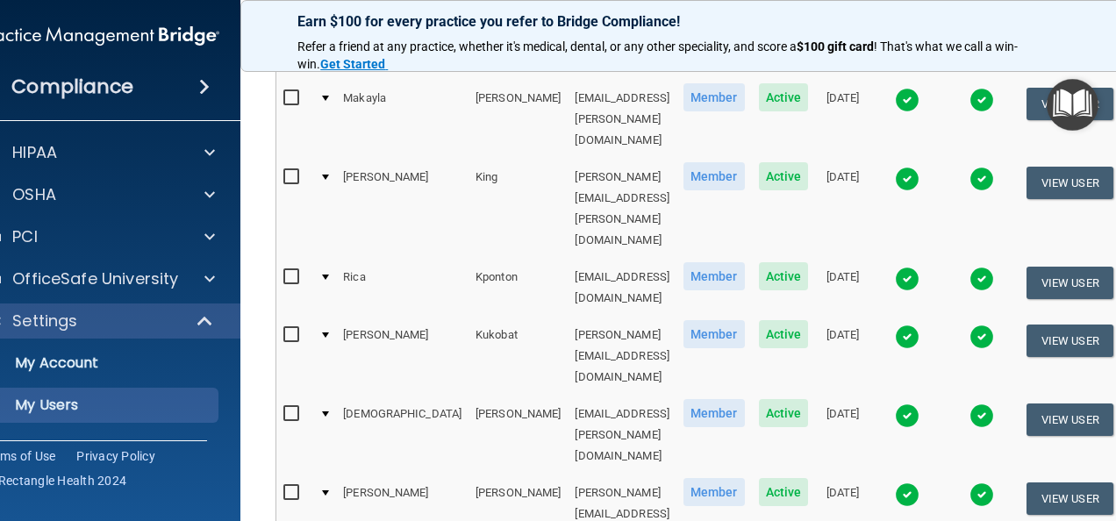
scroll to position [332, 0]
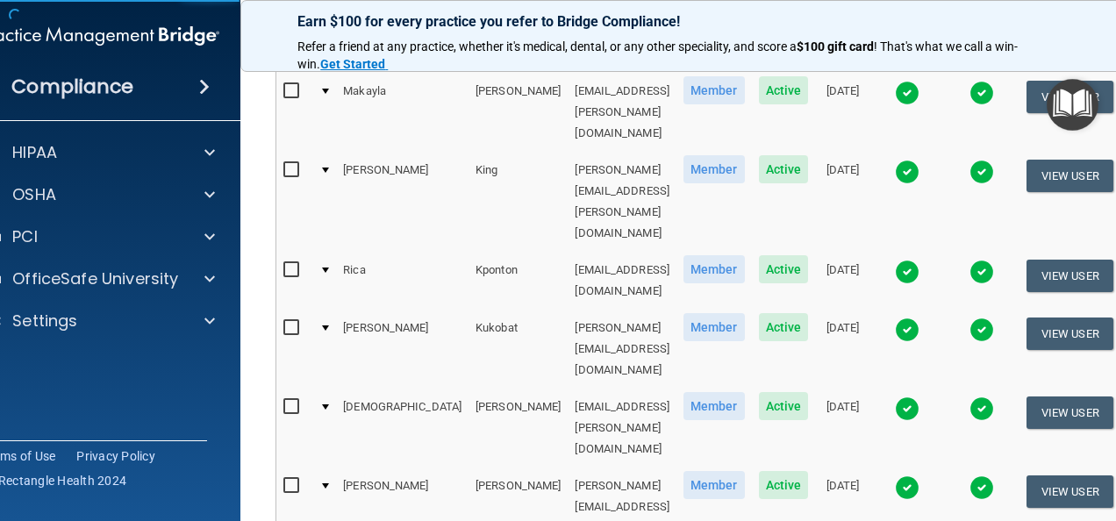
scroll to position [47, 0]
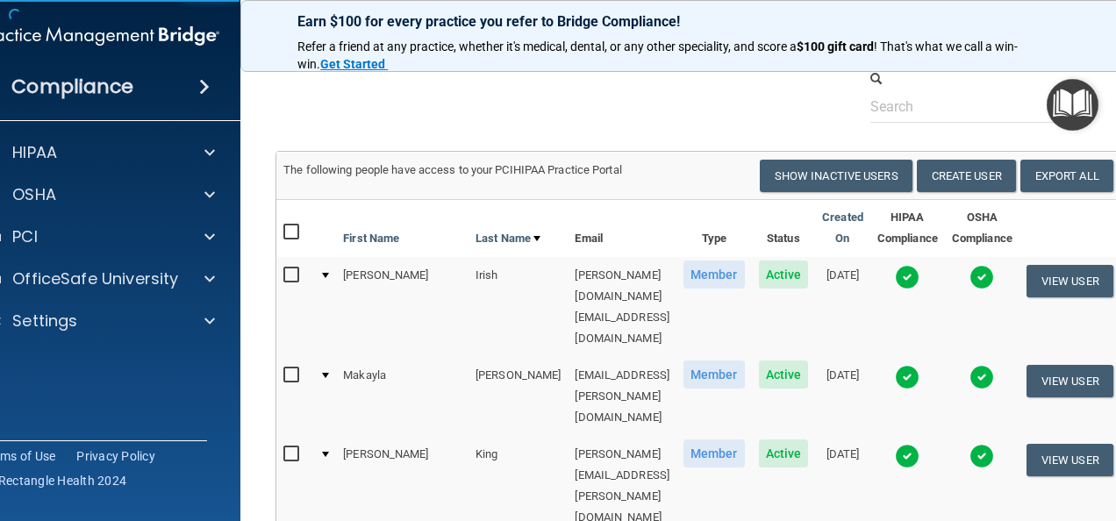
select select "practice_member"
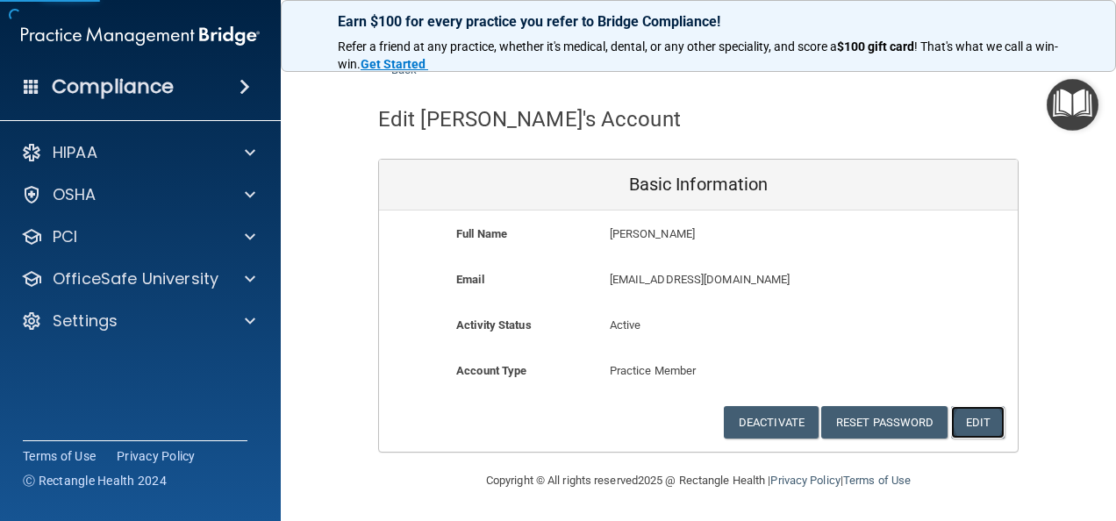
click at [977, 419] on button "Edit" at bounding box center [978, 422] width 54 height 32
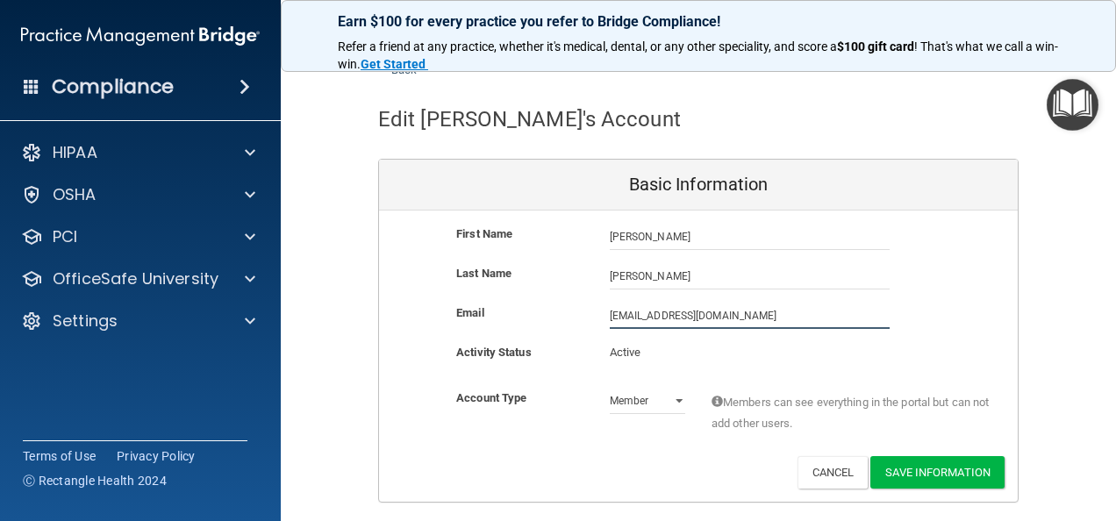
click at [610, 312] on input "msupernor@timberlanedental.com" at bounding box center [750, 316] width 280 height 26
click at [770, 310] on input "melinda.supernor@timberlanedental.com" at bounding box center [750, 316] width 280 height 26
click at [686, 318] on input "melinda.supernor@timberlanesmile.com" at bounding box center [750, 316] width 280 height 26
type input "[PERSON_NAME][EMAIL_ADDRESS][PERSON_NAME][DOMAIN_NAME]"
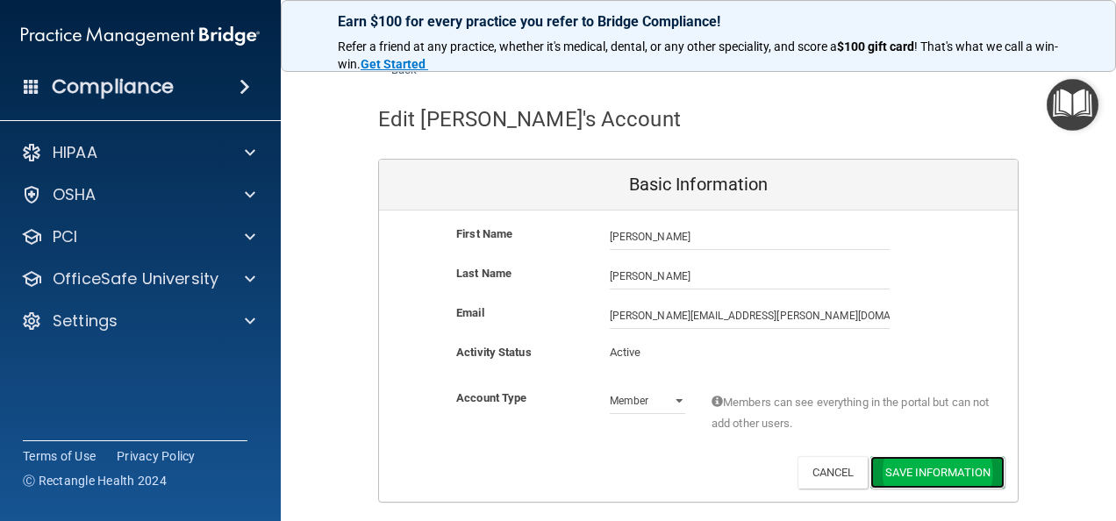
click at [925, 476] on button "Save Information" at bounding box center [937, 472] width 134 height 32
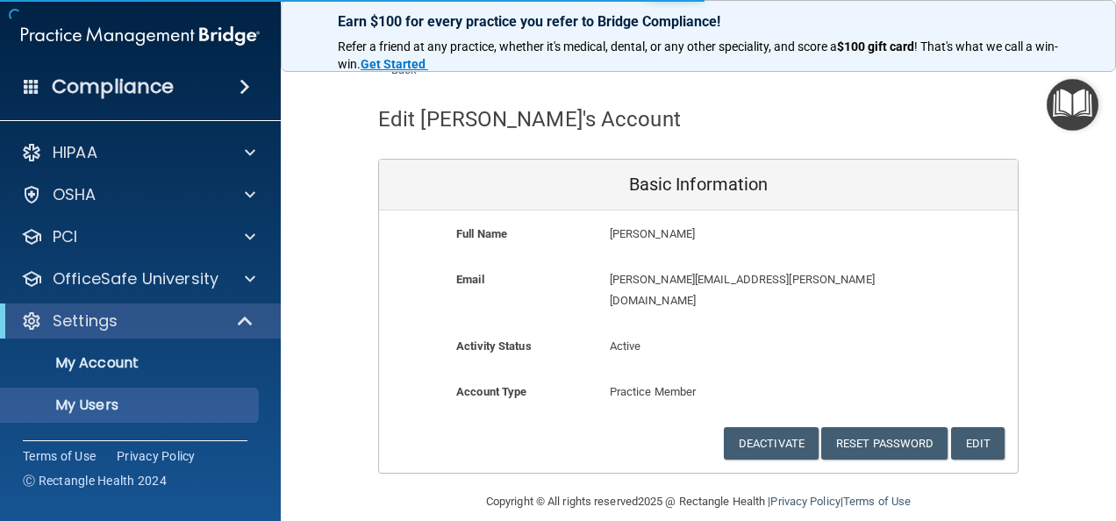
select select "20"
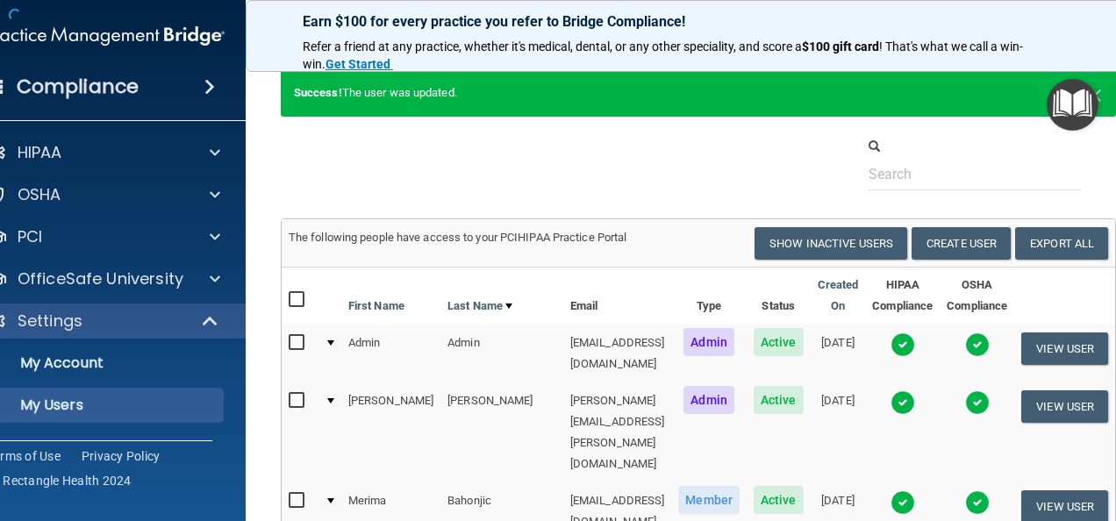
scroll to position [1047, 0]
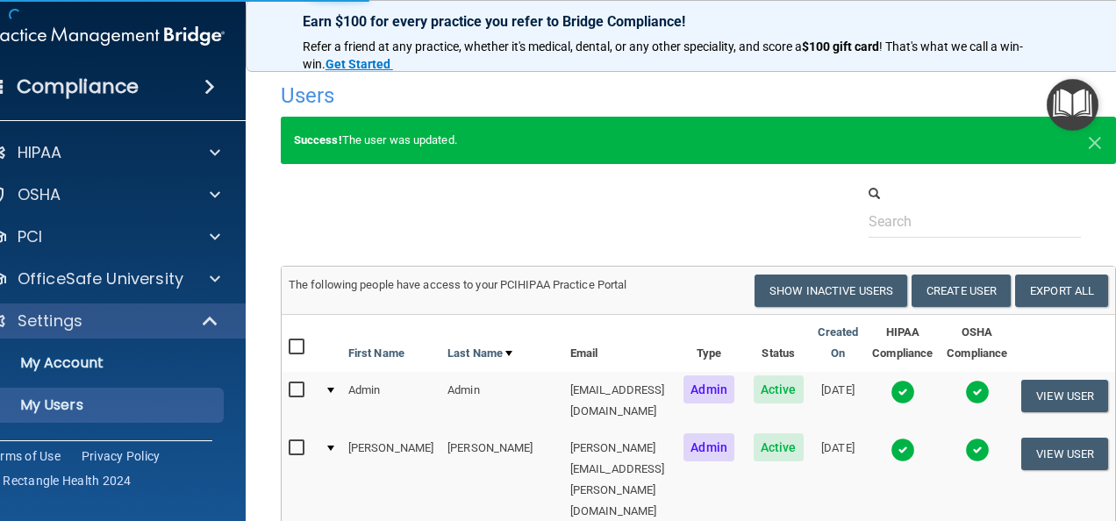
select select "20"
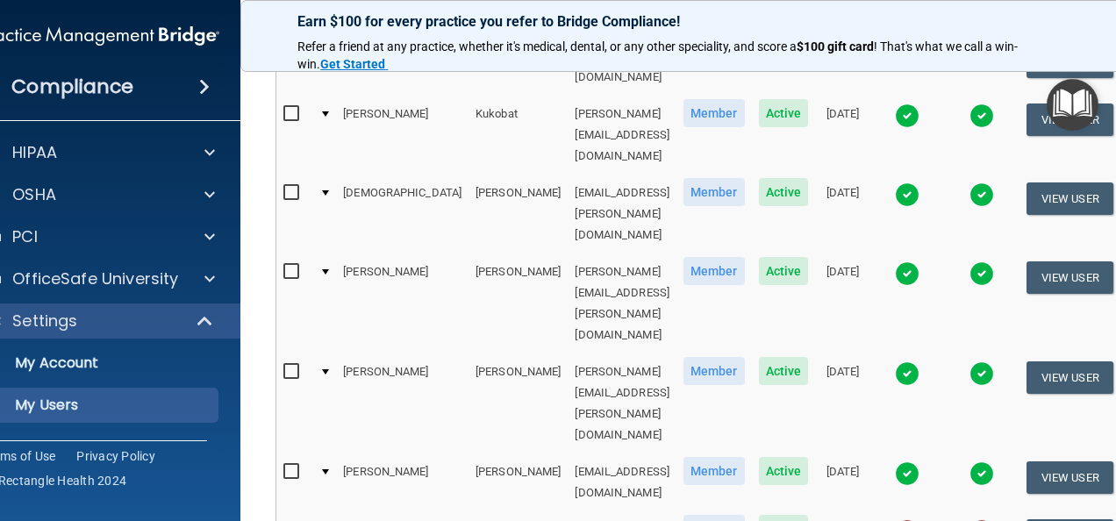
scroll to position [535, 0]
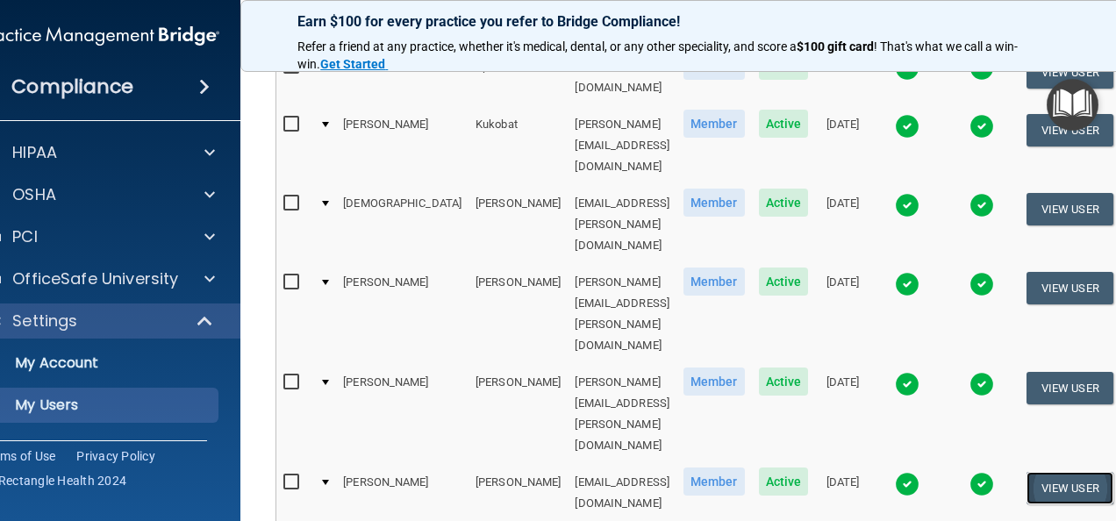
click at [1093, 472] on button "View User" at bounding box center [1070, 488] width 87 height 32
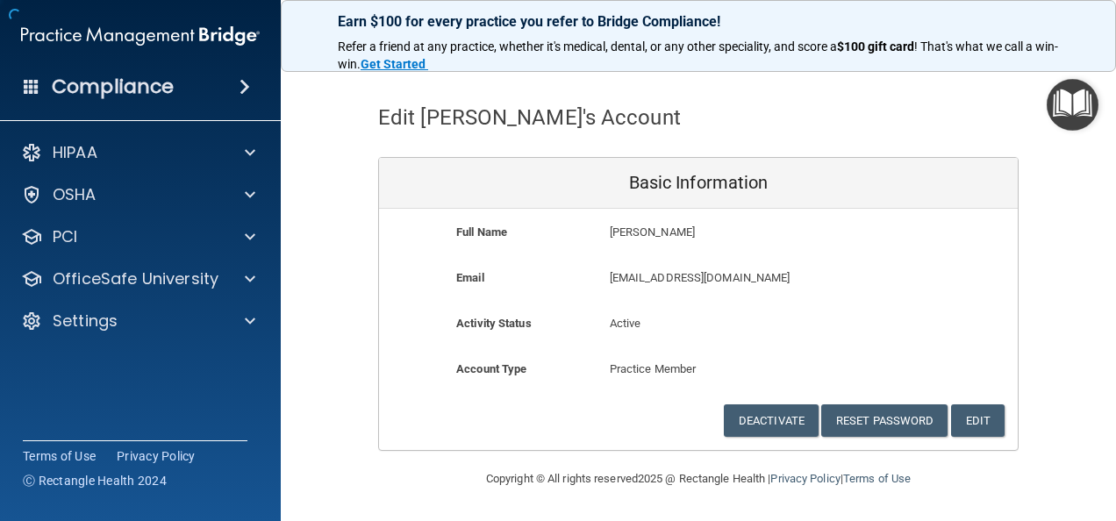
scroll to position [47, 0]
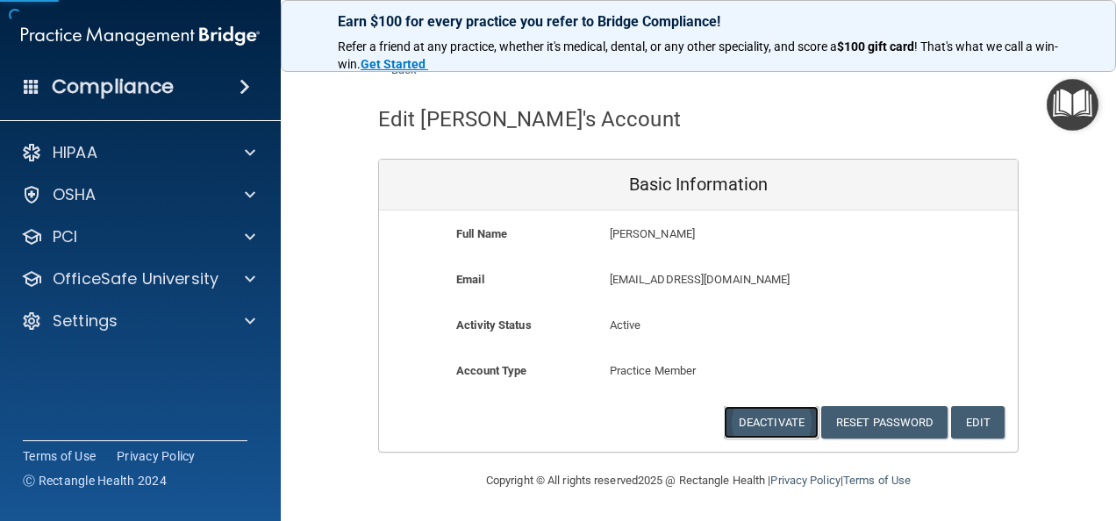
click at [786, 416] on button "Deactivate" at bounding box center [771, 422] width 95 height 32
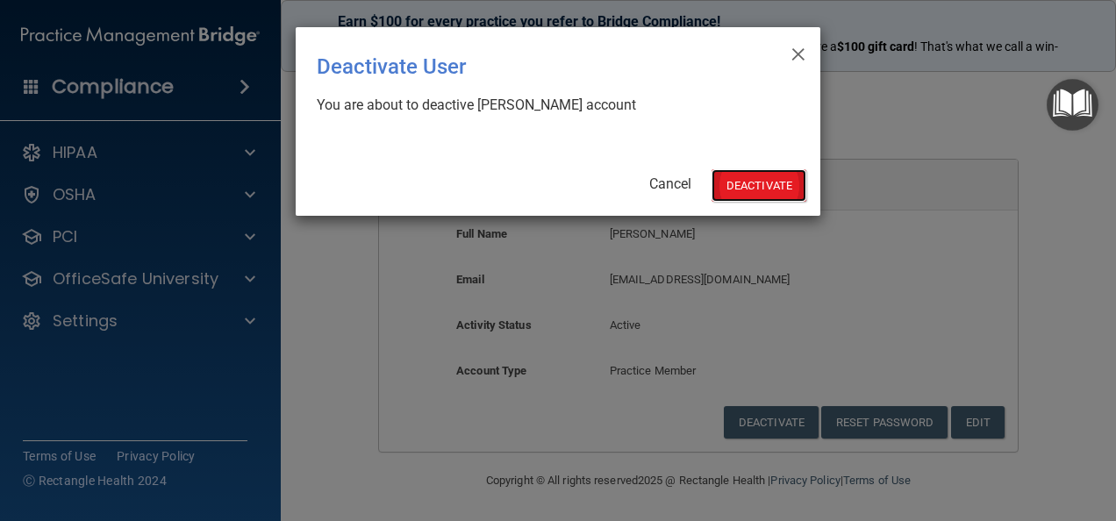
click at [740, 189] on button "Deactivate" at bounding box center [759, 185] width 95 height 32
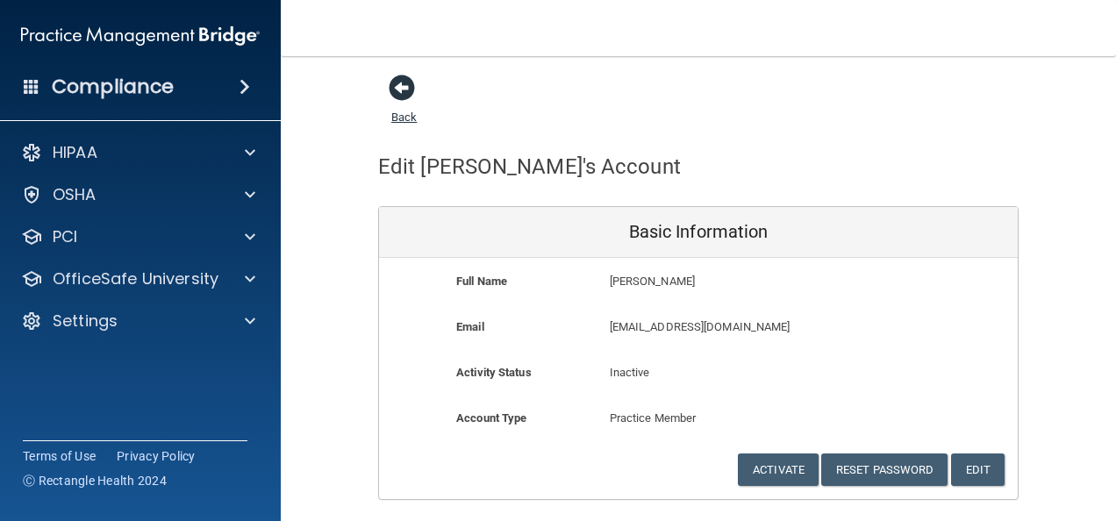
click at [391, 82] on span at bounding box center [402, 88] width 26 height 26
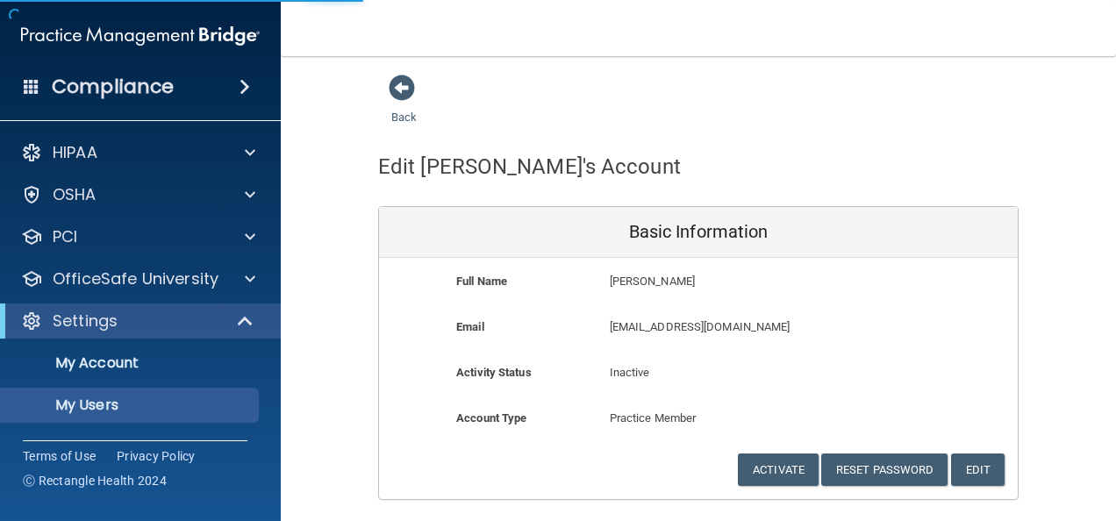
select select "20"
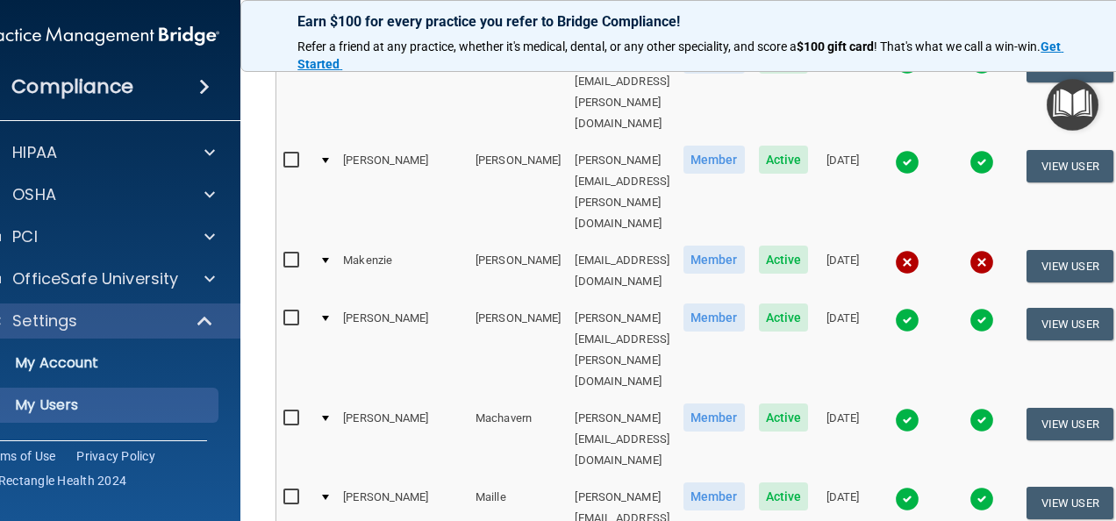
scroll to position [959, 0]
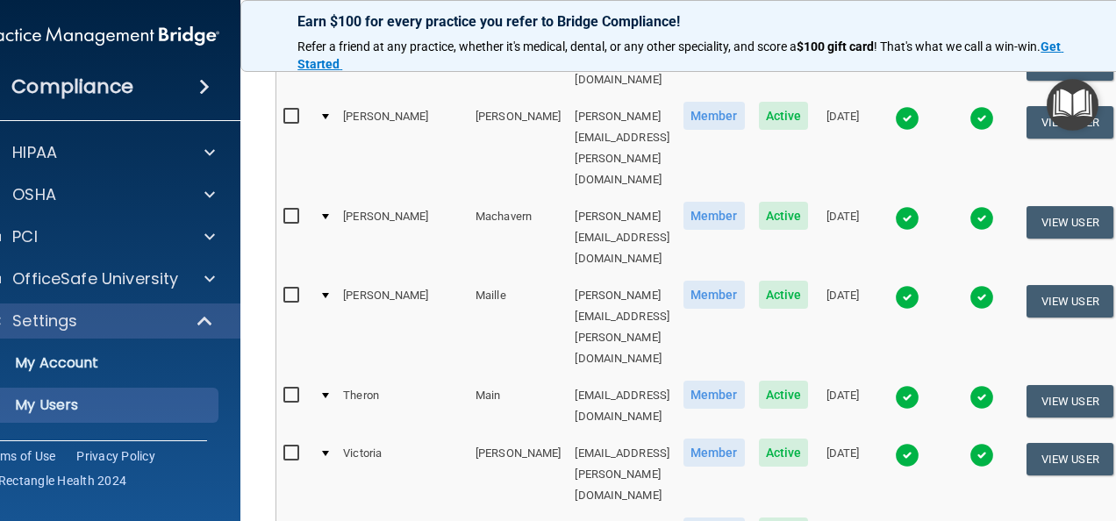
select select "20"
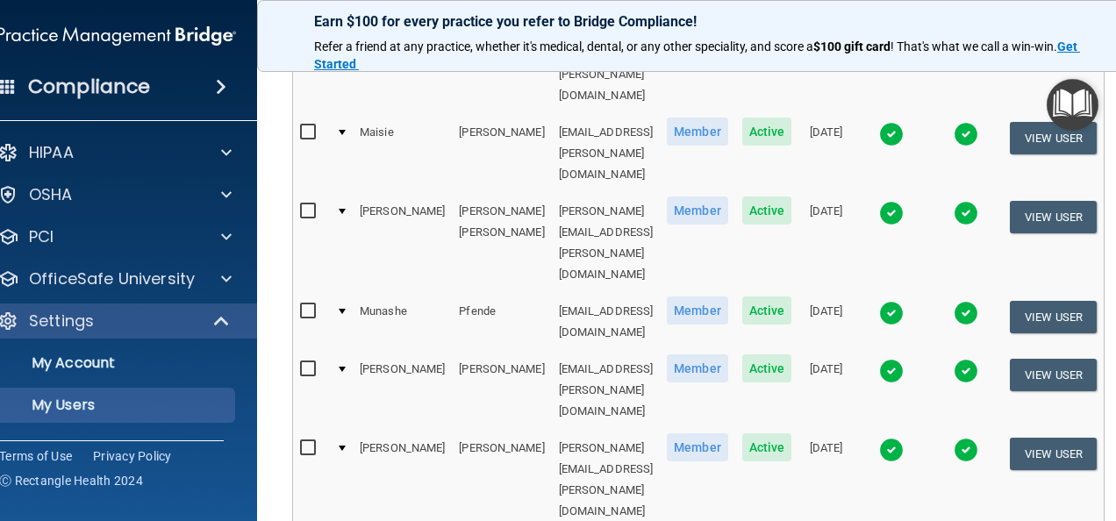
scroll to position [969, 0]
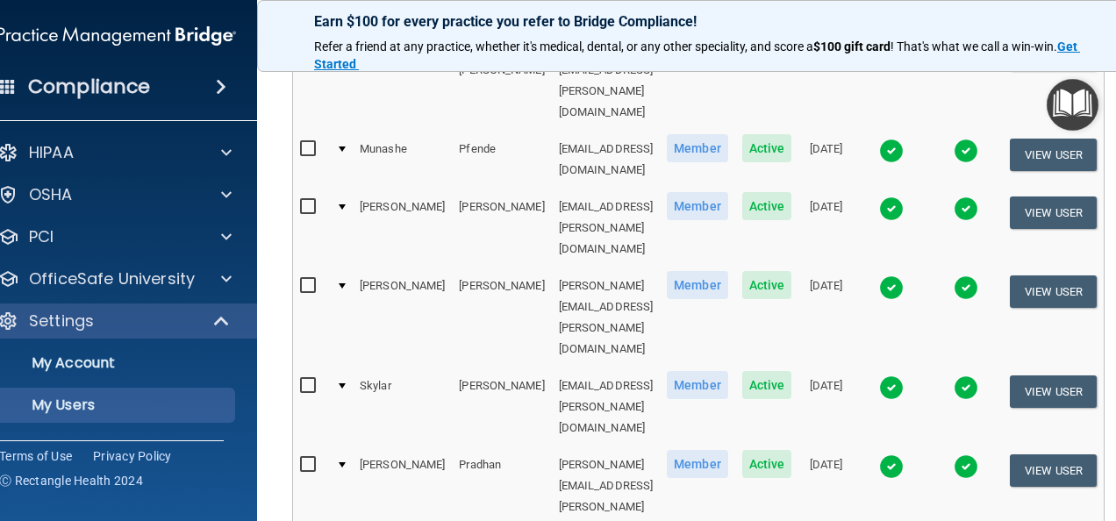
select select "20"
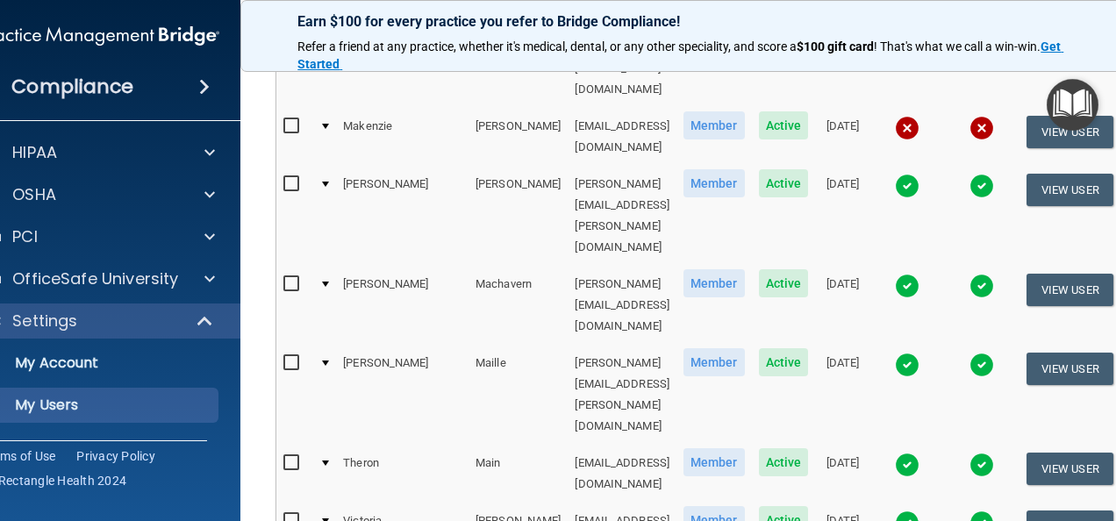
scroll to position [893, 0]
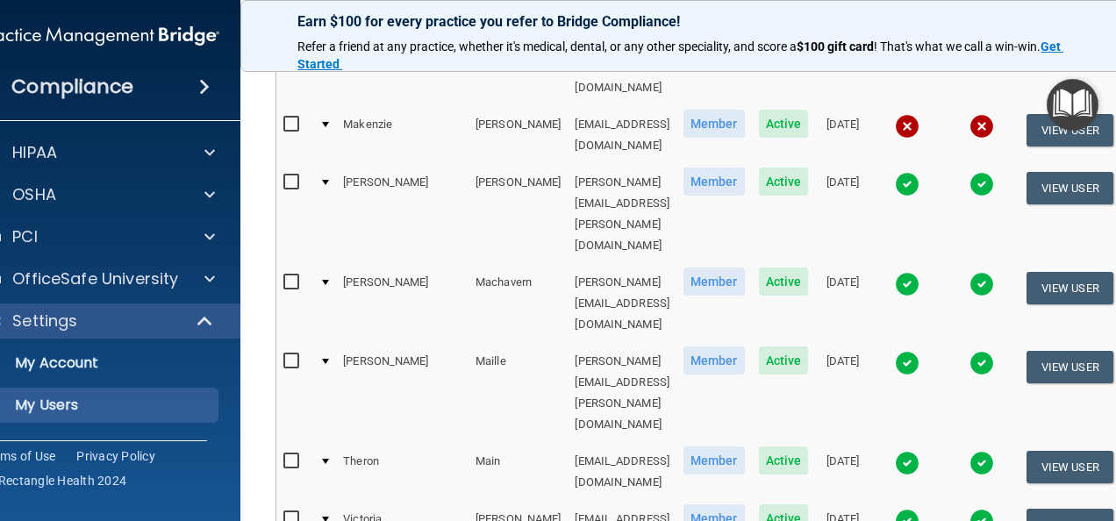
select select "20"
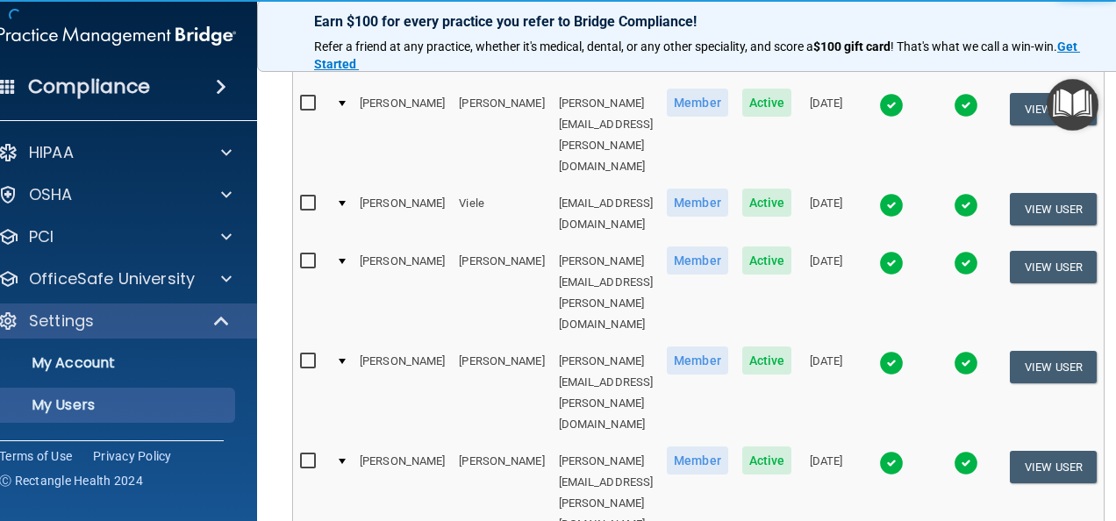
scroll to position [825, 0]
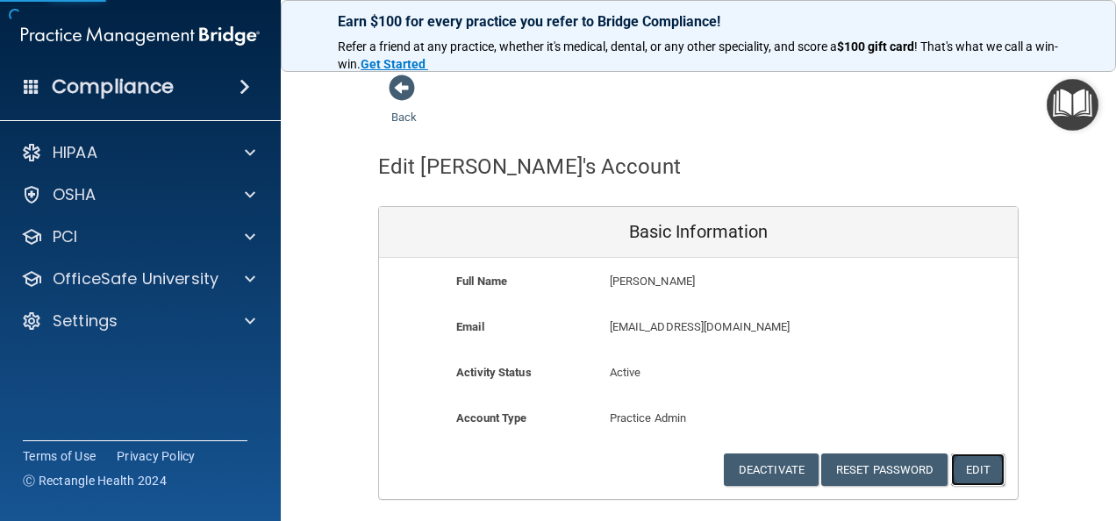
click at [979, 456] on button "Edit" at bounding box center [978, 470] width 54 height 32
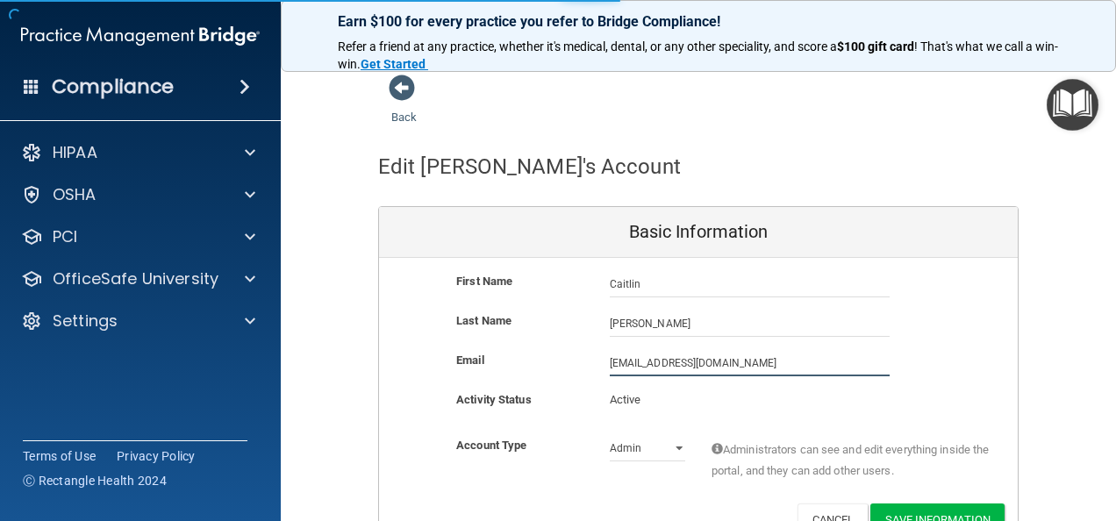
click at [610, 361] on input "[EMAIL_ADDRESS][DOMAIN_NAME]" at bounding box center [750, 363] width 280 height 26
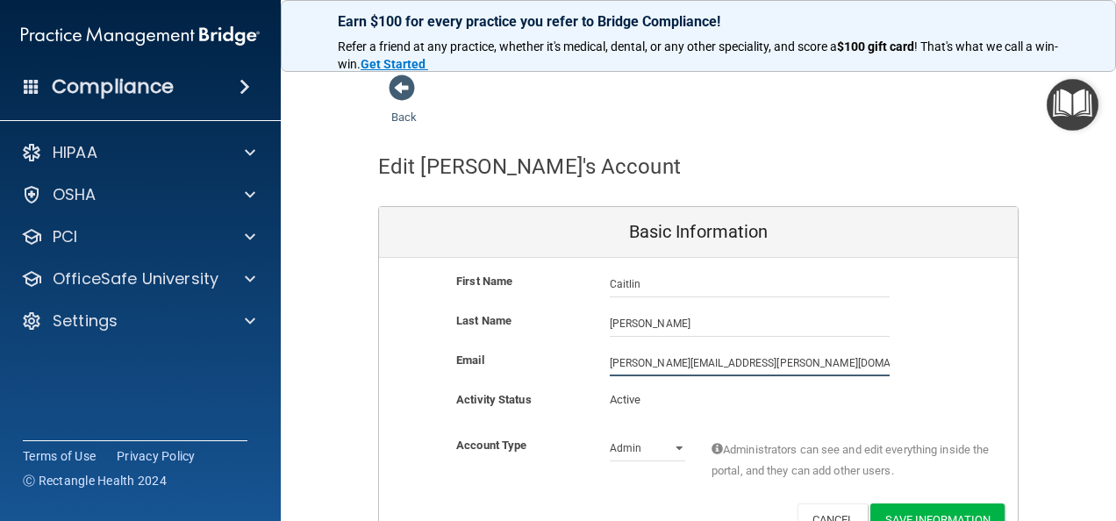
click at [755, 360] on input "[PERSON_NAME][EMAIL_ADDRESS][PERSON_NAME][DOMAIN_NAME]" at bounding box center [750, 363] width 280 height 26
type input "[PERSON_NAME][EMAIL_ADDRESS][PERSON_NAME][DOMAIN_NAME]"
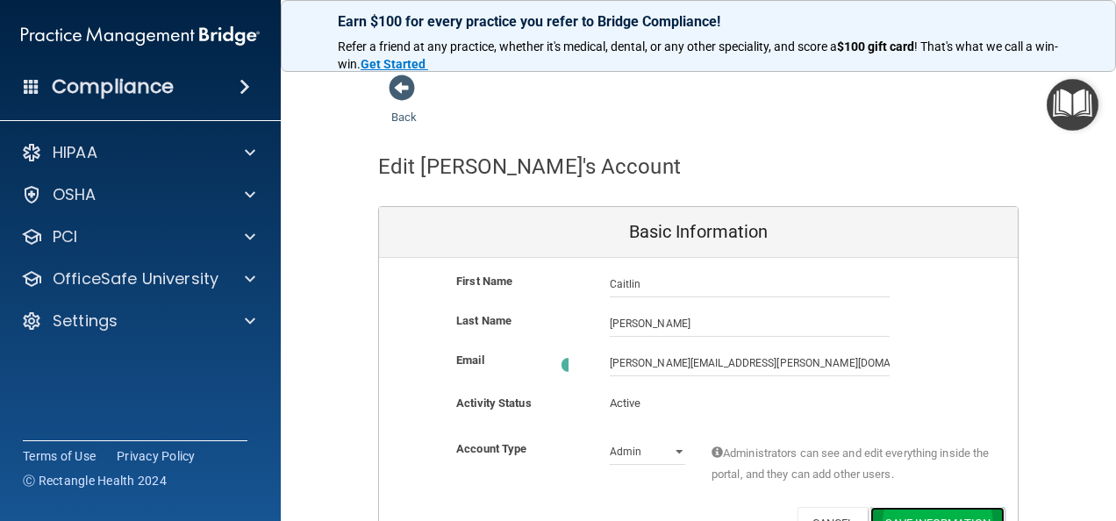
click at [949, 511] on button "Save Information" at bounding box center [937, 523] width 134 height 32
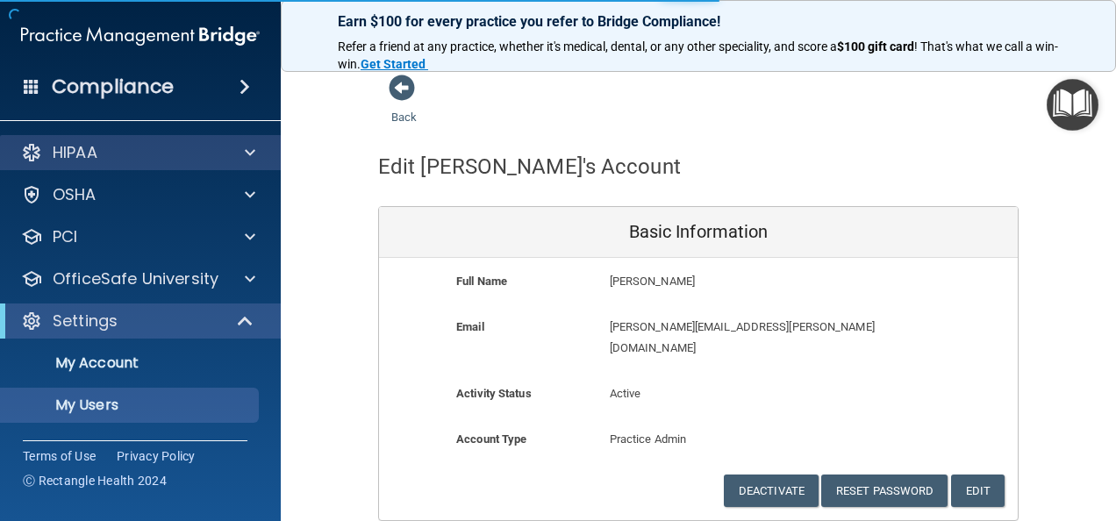
select select "20"
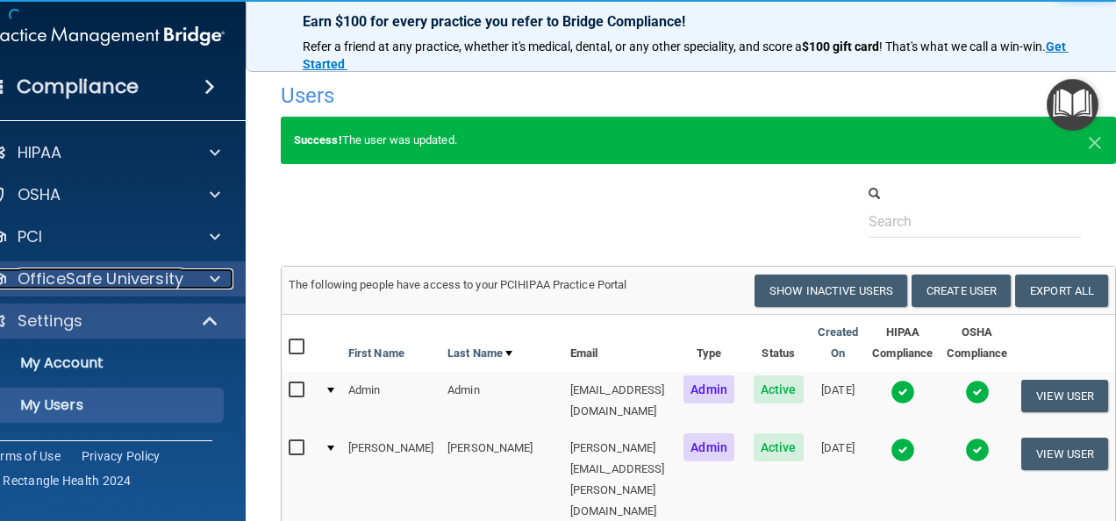
click at [190, 274] on div at bounding box center [212, 278] width 44 height 21
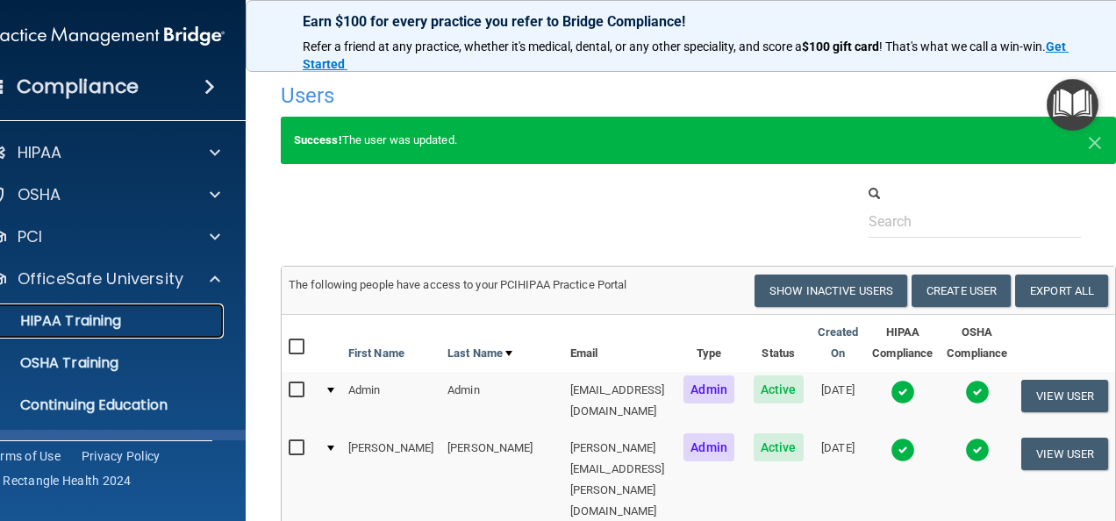
click at [74, 321] on p "HIPAA Training" at bounding box center [48, 321] width 145 height 18
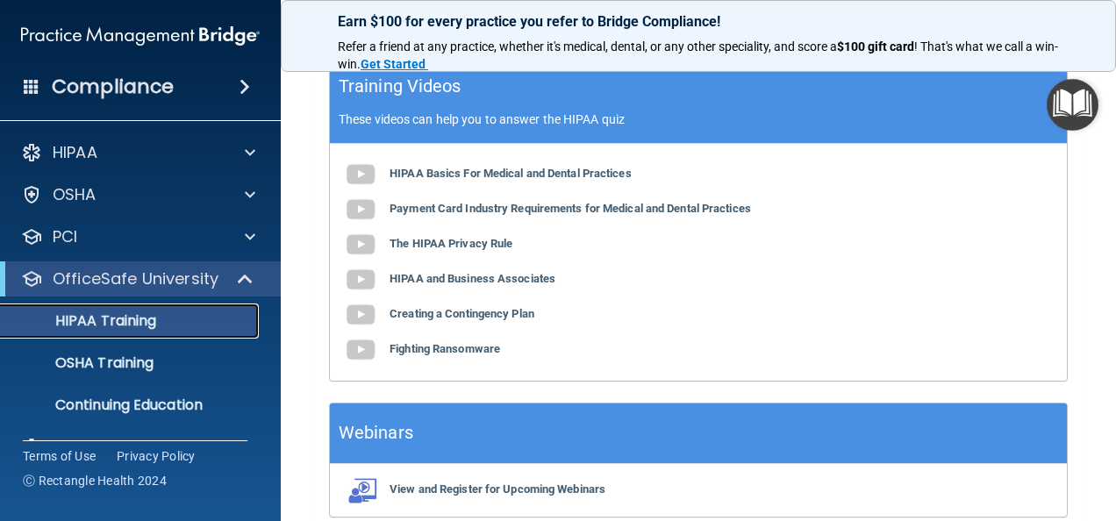
scroll to position [652, 0]
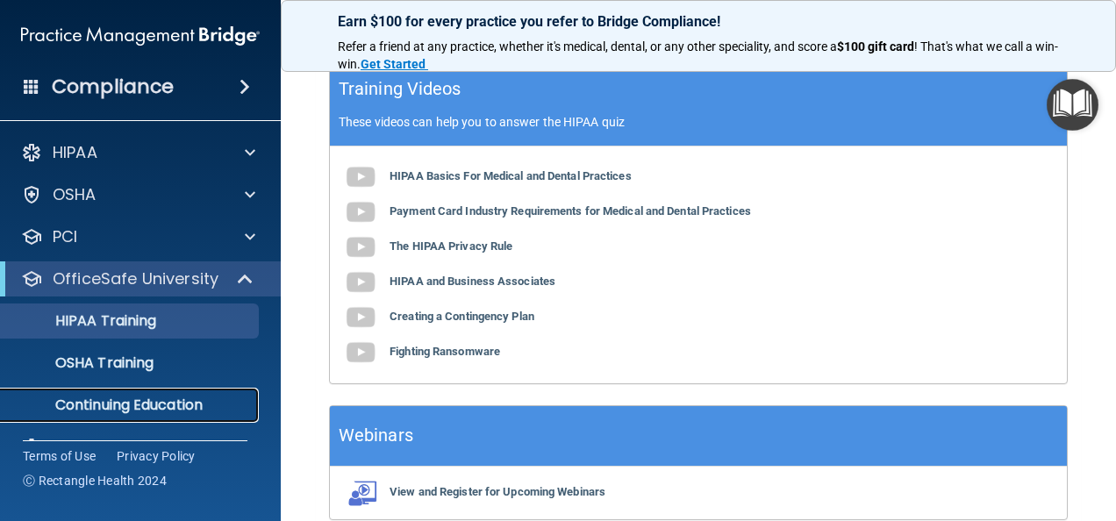
click at [147, 389] on link "Continuing Education" at bounding box center [120, 405] width 276 height 35
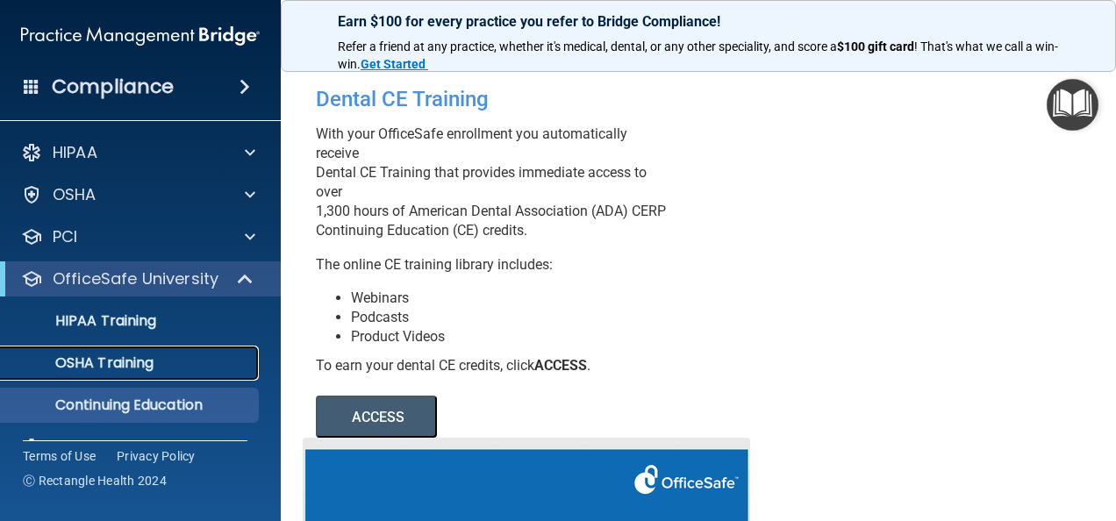
click at [170, 354] on div "OSHA Training" at bounding box center [131, 363] width 240 height 18
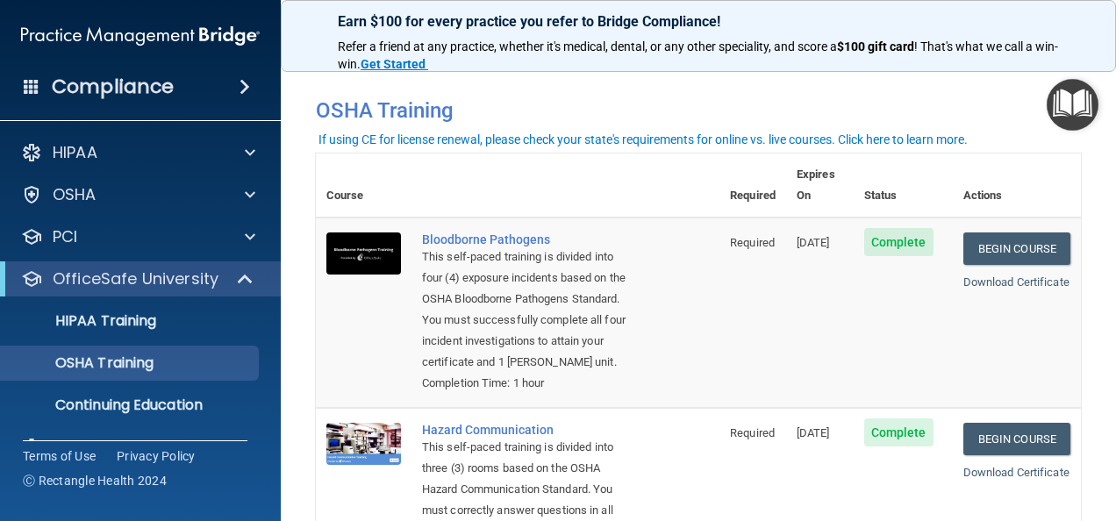
click at [121, 82] on h4 "Compliance" at bounding box center [113, 87] width 122 height 25
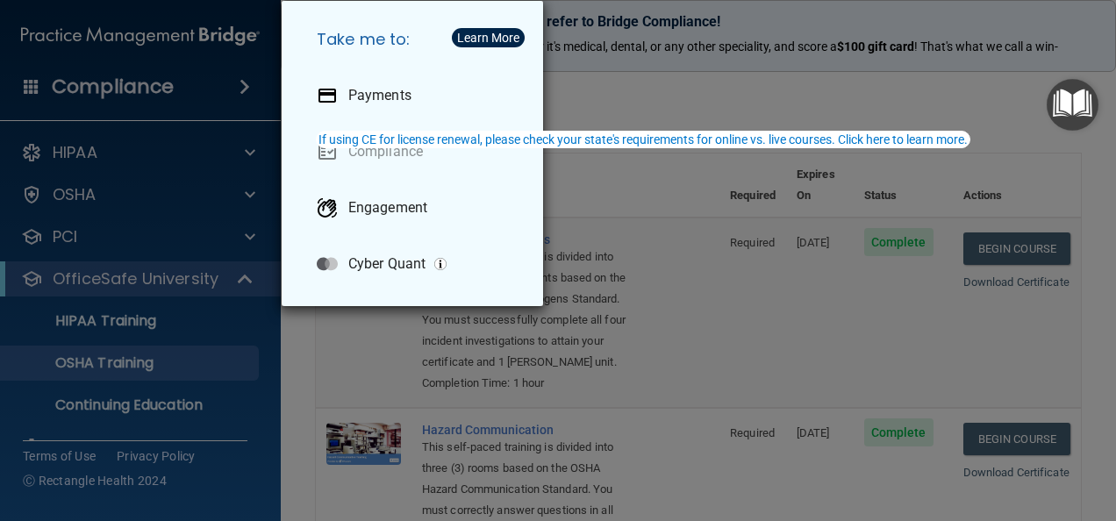
click at [132, 147] on div "Take me to: Payments Compliance Engagement Cyber Quant" at bounding box center [558, 260] width 1116 height 521
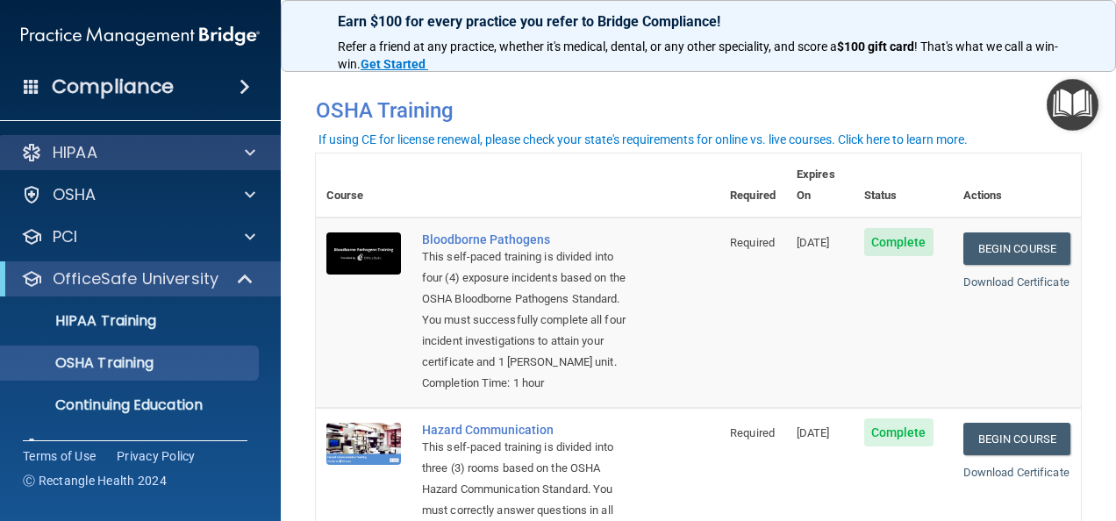
click at [130, 163] on div "HIPAA" at bounding box center [141, 152] width 282 height 35
click at [240, 160] on div at bounding box center [247, 152] width 44 height 21
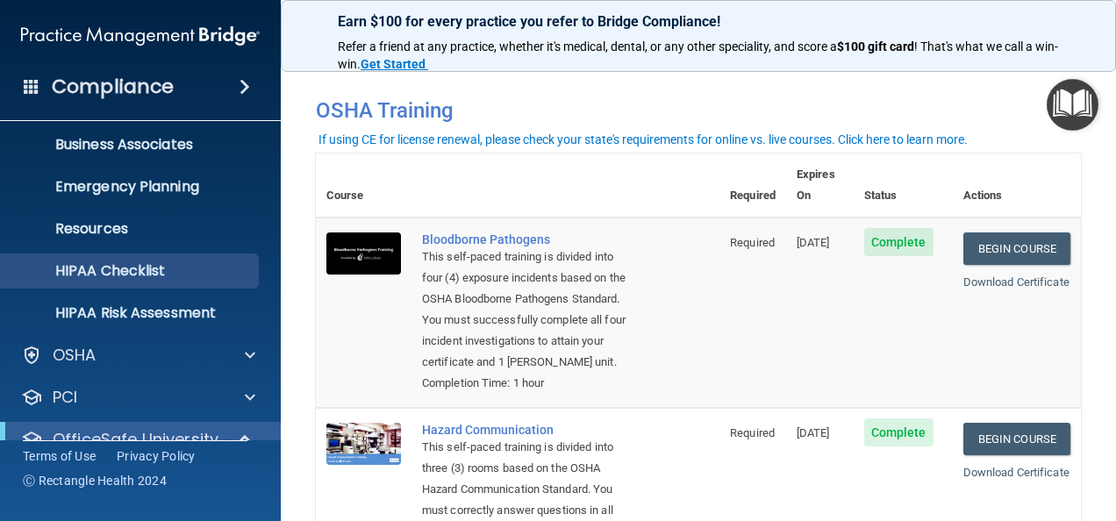
scroll to position [333, 0]
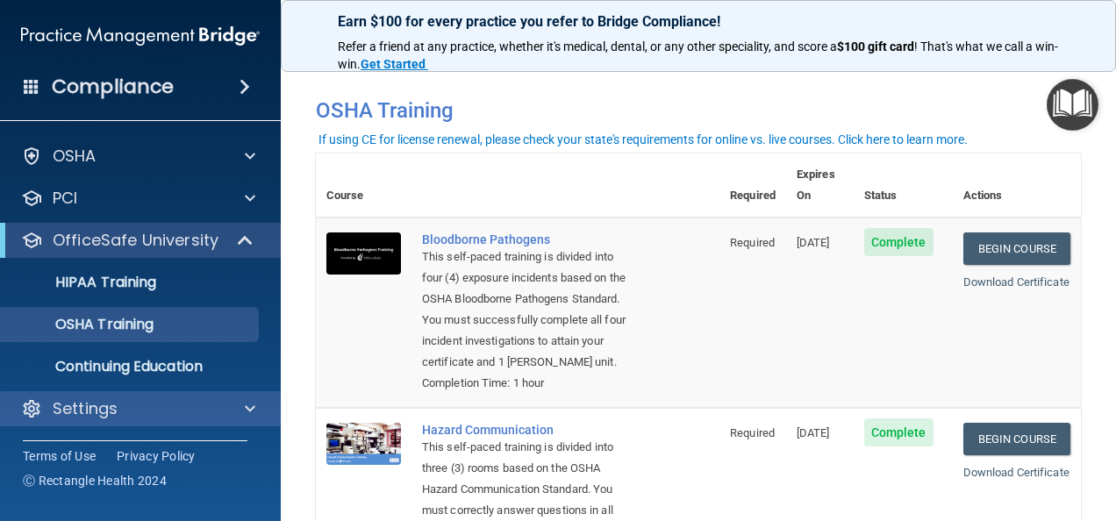
click at [136, 421] on div "Settings" at bounding box center [141, 408] width 282 height 35
click at [268, 413] on div "Settings" at bounding box center [141, 408] width 282 height 35
click at [250, 408] on span at bounding box center [250, 408] width 11 height 21
click at [68, 412] on p "Settings" at bounding box center [85, 408] width 65 height 21
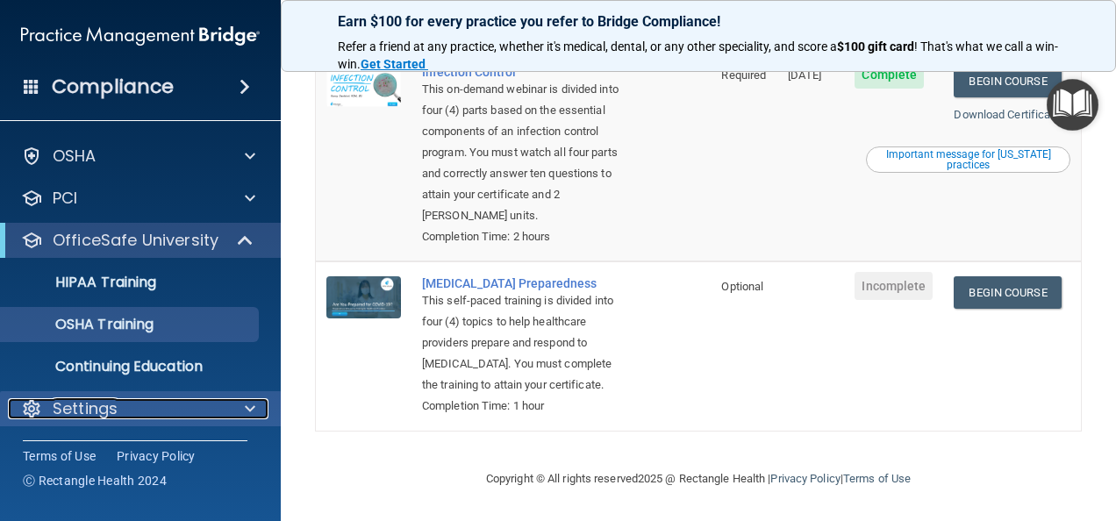
click at [250, 404] on span at bounding box center [250, 408] width 11 height 21
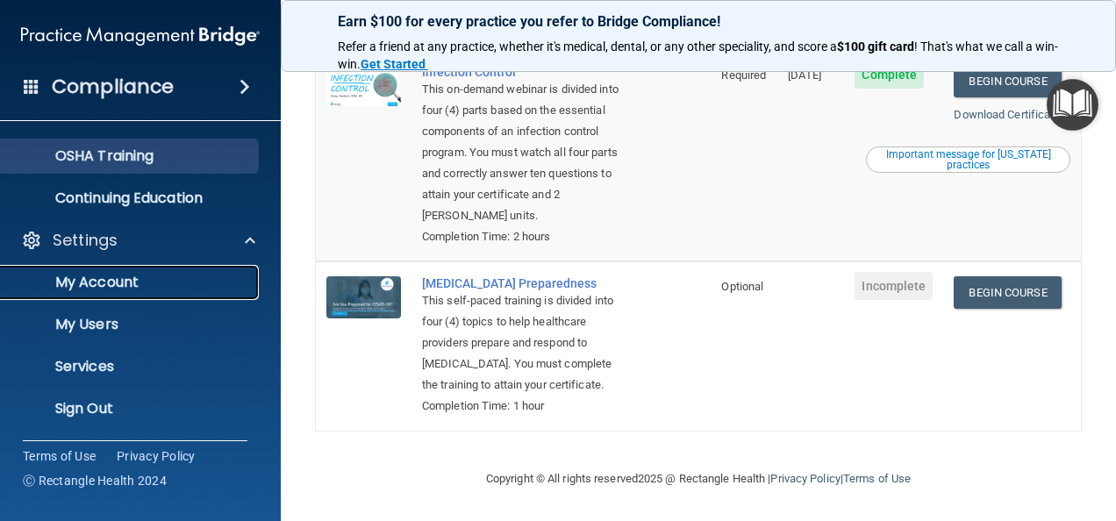
click at [115, 288] on p "My Account" at bounding box center [131, 283] width 240 height 18
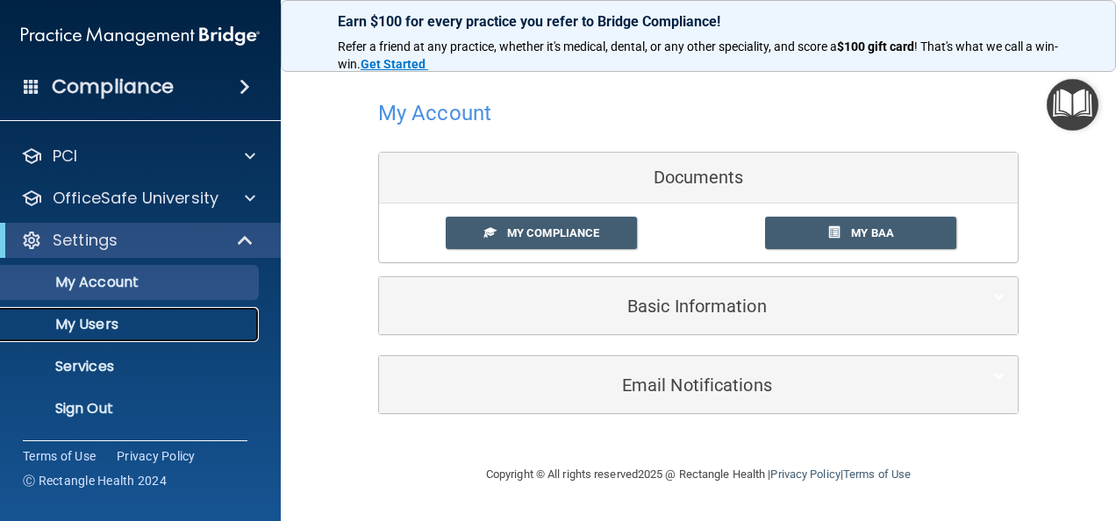
click at [125, 323] on p "My Users" at bounding box center [131, 325] width 240 height 18
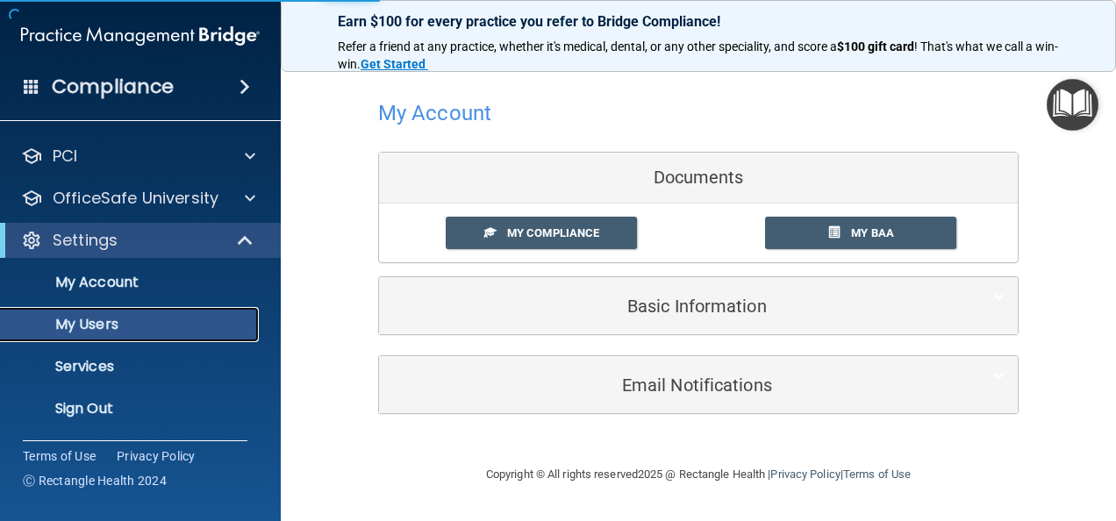
select select "20"
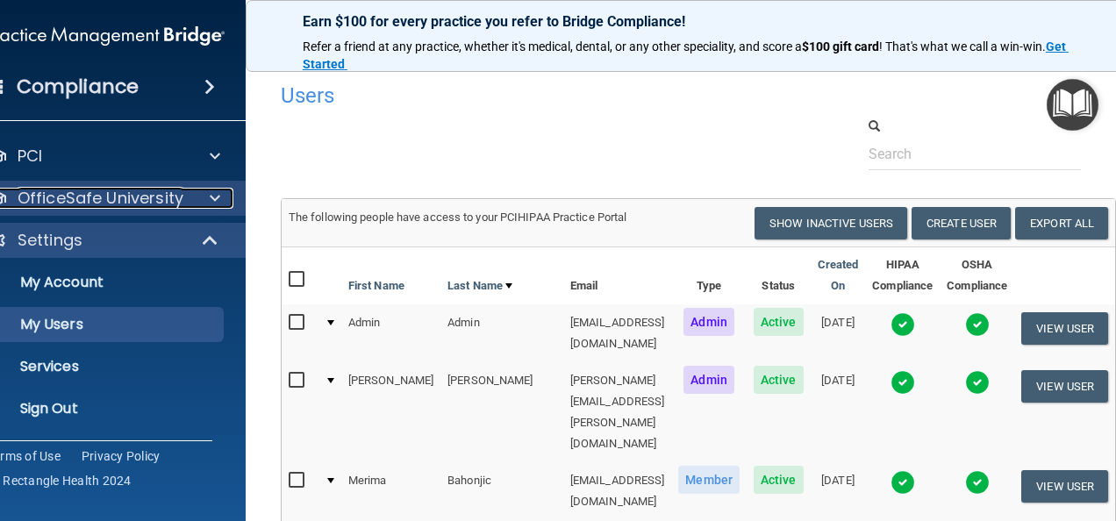
click at [197, 195] on div at bounding box center [212, 198] width 44 height 21
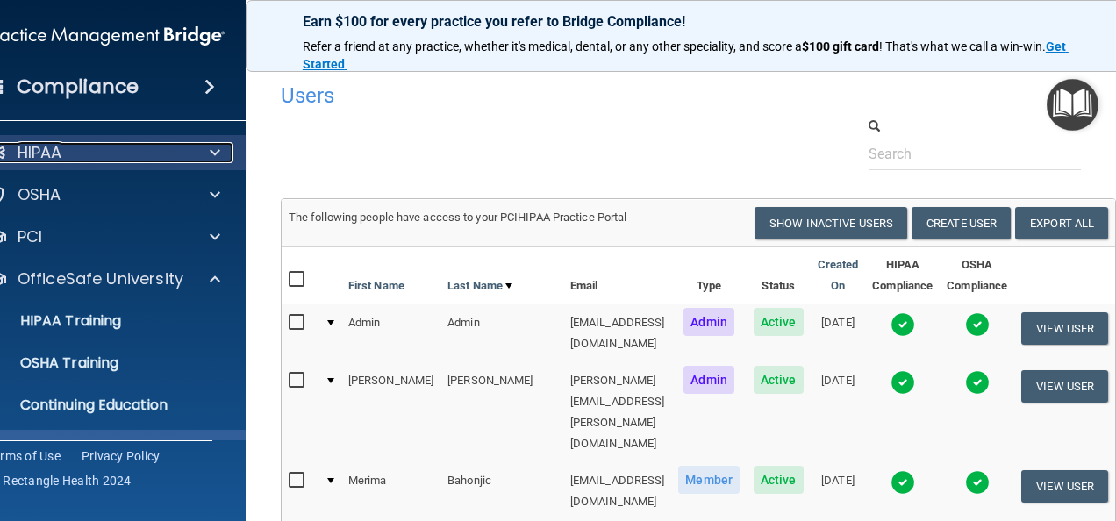
click at [197, 144] on div at bounding box center [212, 152] width 44 height 21
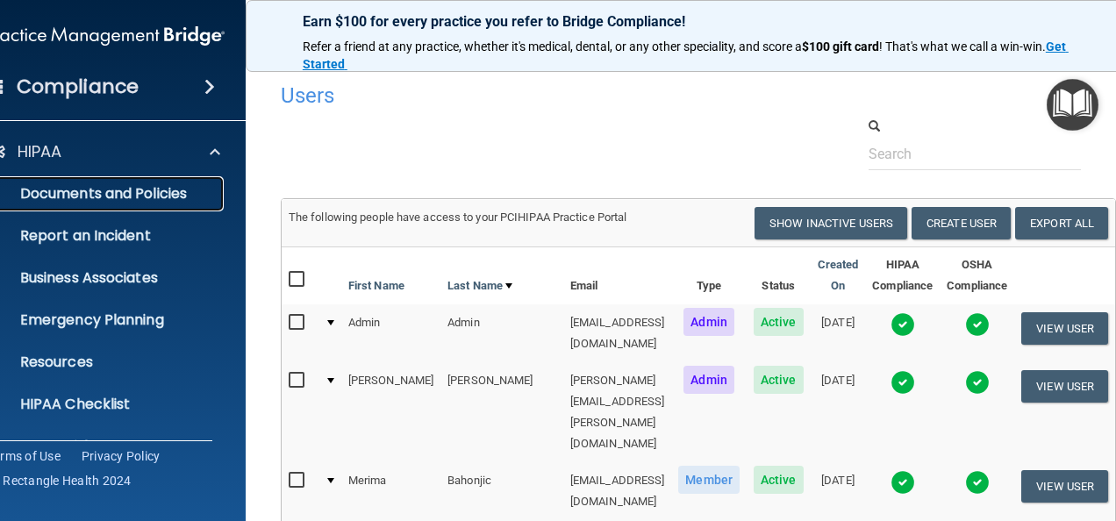
click at [144, 207] on link "Documents and Policies" at bounding box center [85, 193] width 276 height 35
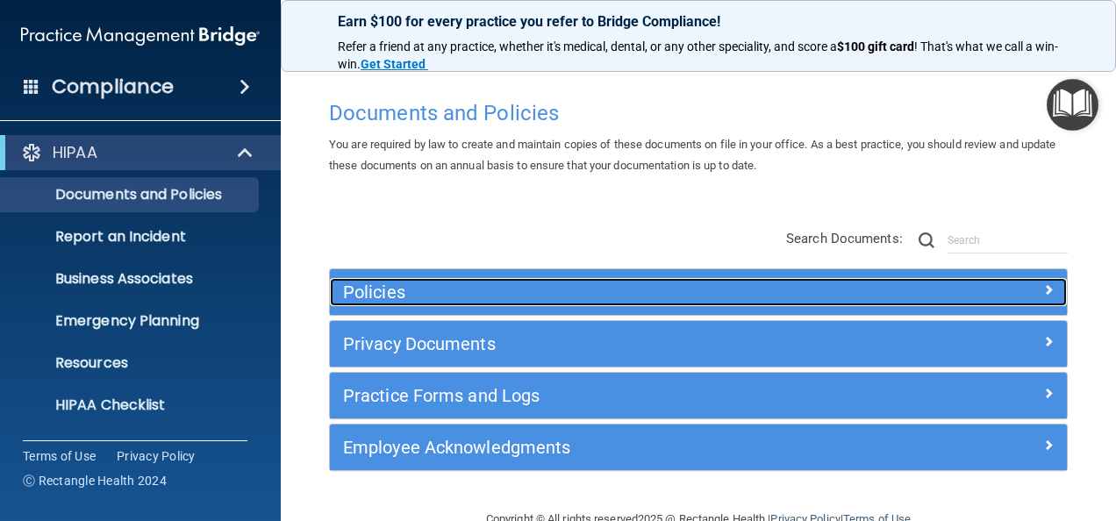
drag, startPoint x: 717, startPoint y: 284, endPoint x: 1033, endPoint y: 284, distance: 315.8
click at [1043, 284] on span at bounding box center [1048, 289] width 11 height 21
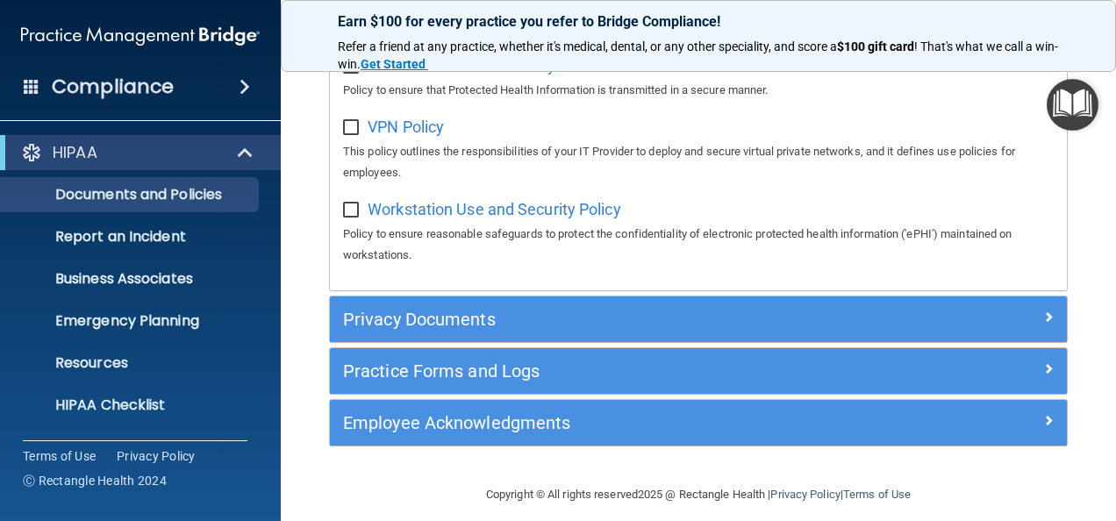
scroll to position [1709, 0]
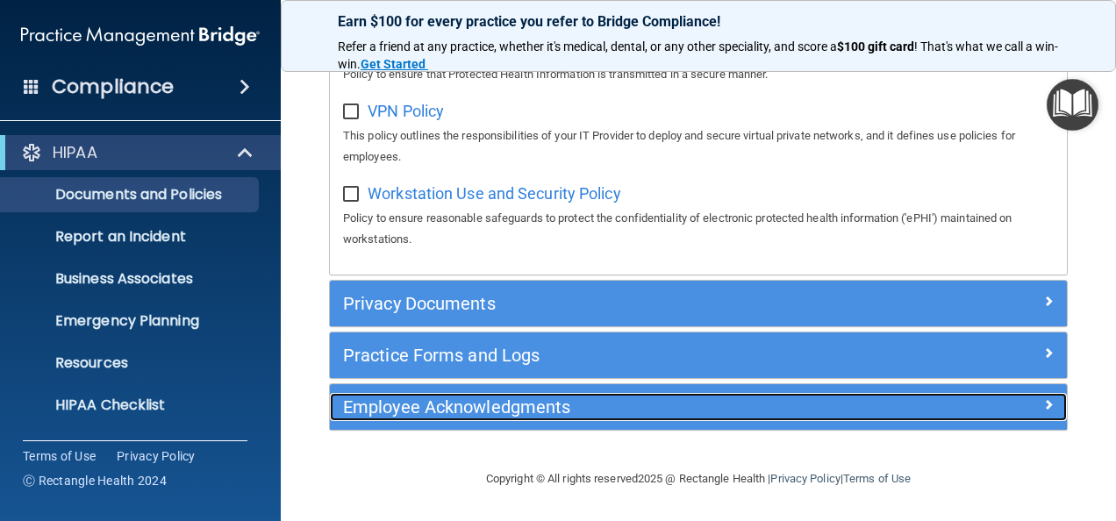
click at [1009, 402] on div at bounding box center [975, 403] width 184 height 21
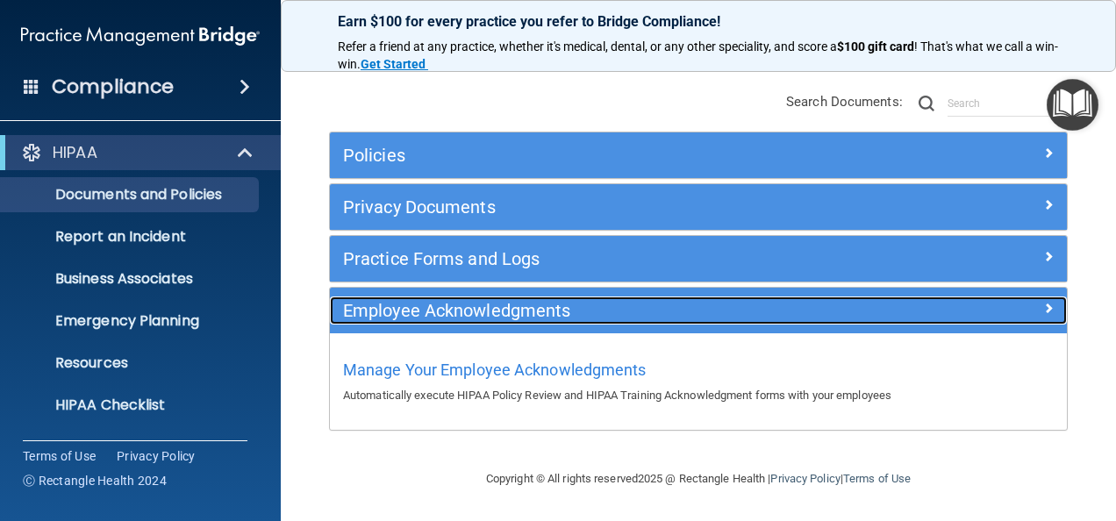
scroll to position [135, 0]
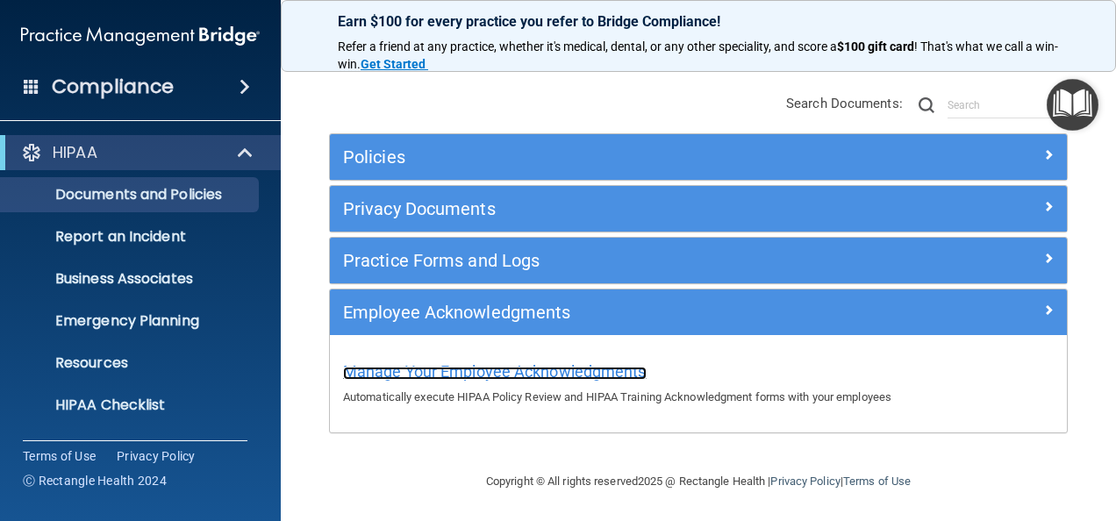
click at [609, 373] on span "Manage Your Employee Acknowledgments" at bounding box center [495, 371] width 304 height 18
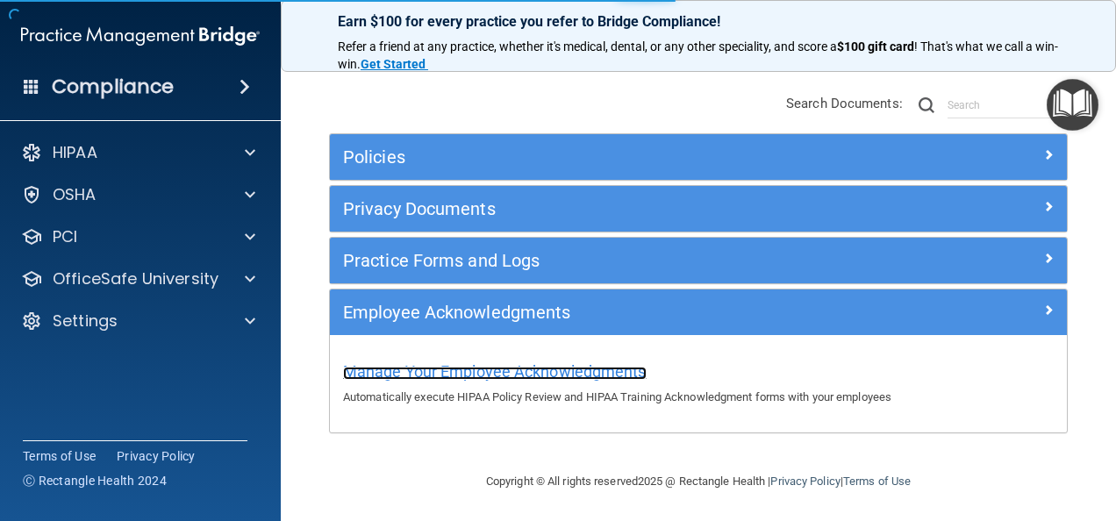
click at [609, 373] on span "Manage Your Employee Acknowledgments" at bounding box center [495, 371] width 304 height 18
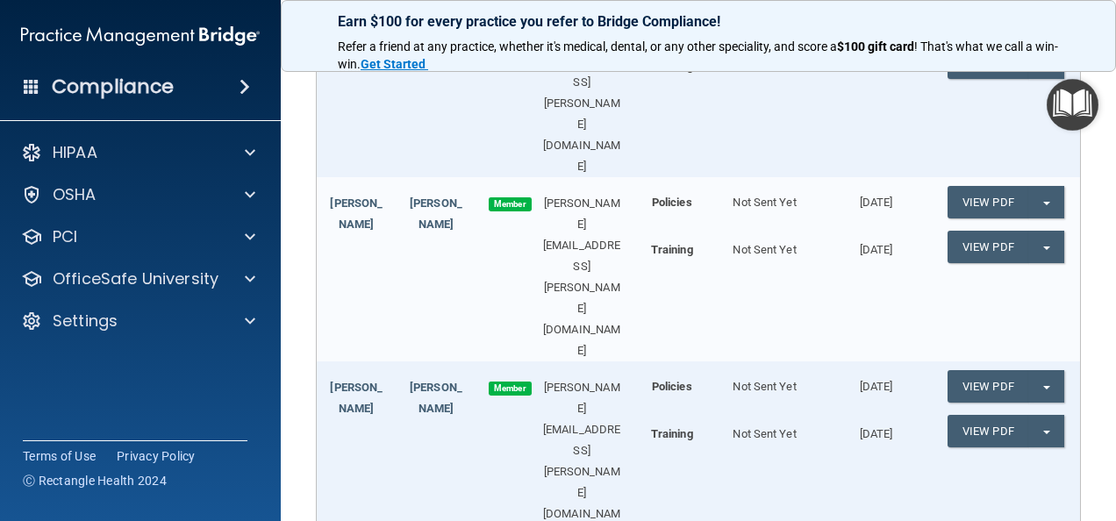
scroll to position [778, 0]
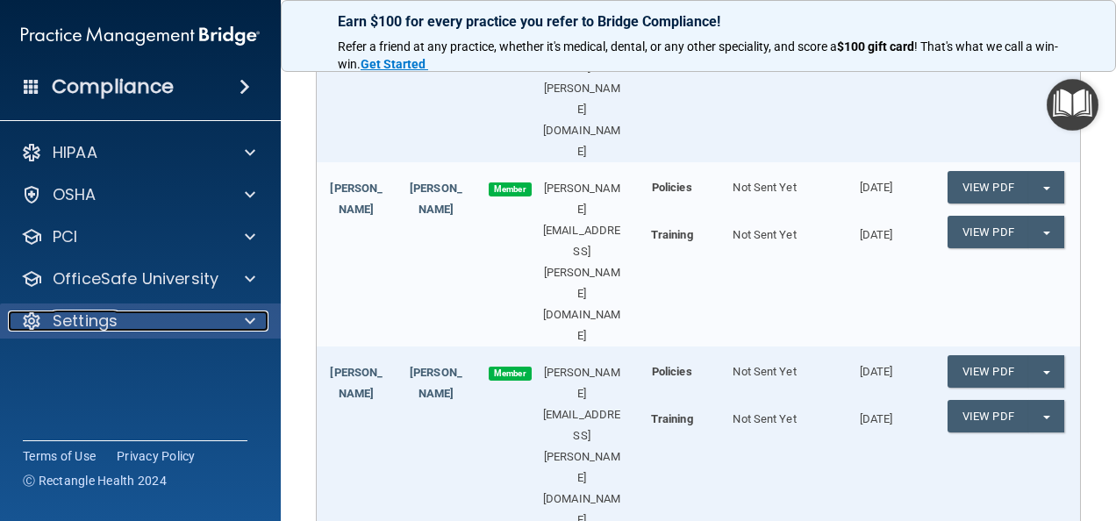
click at [89, 324] on p "Settings" at bounding box center [85, 321] width 65 height 21
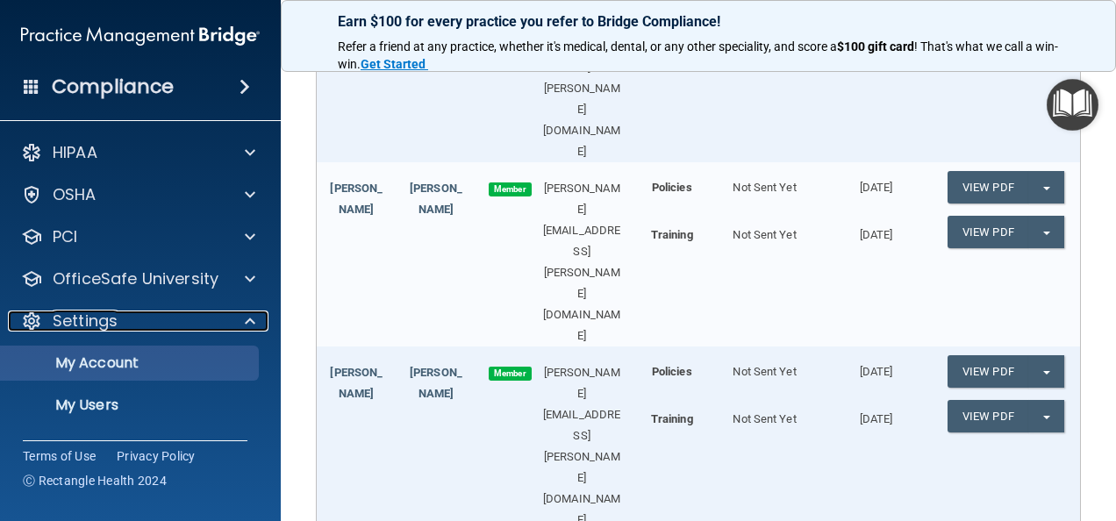
scroll to position [81, 0]
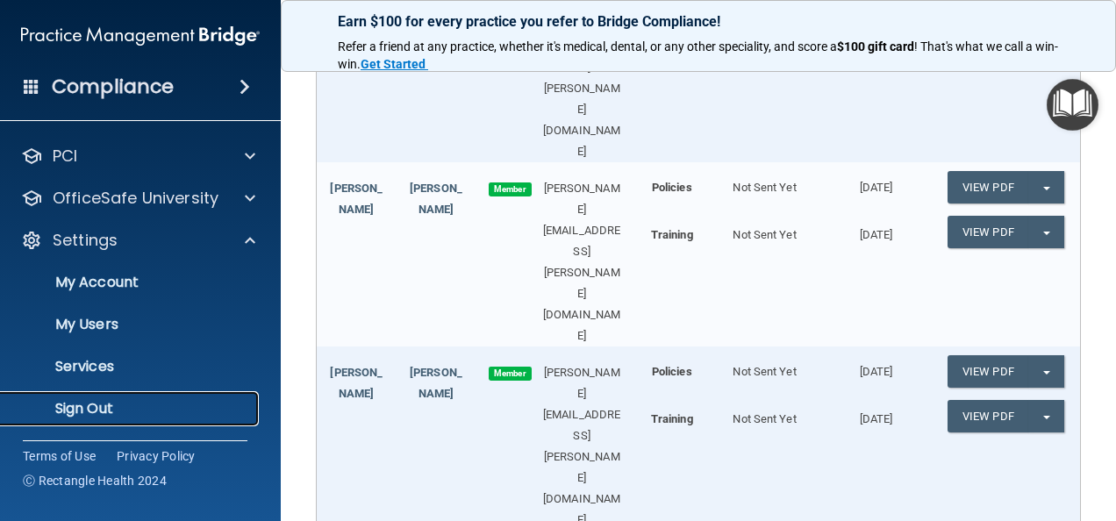
click at [97, 404] on p "Sign Out" at bounding box center [131, 409] width 240 height 18
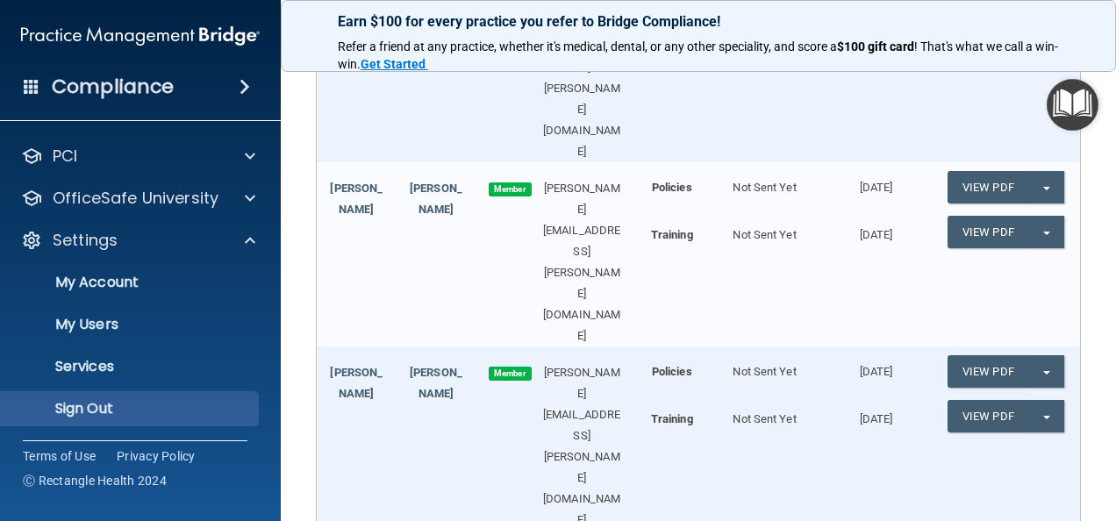
scroll to position [107, 0]
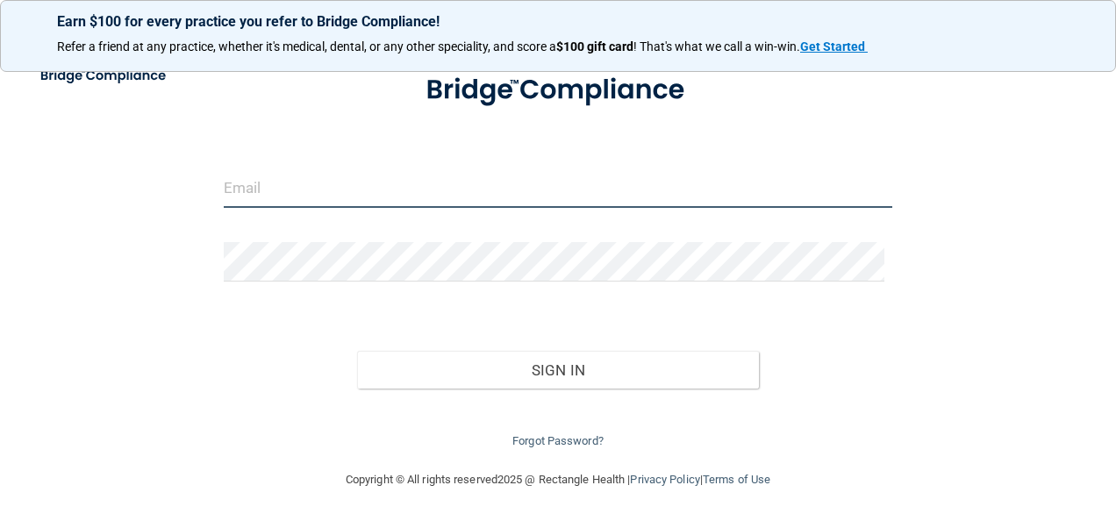
click at [289, 178] on input "email" at bounding box center [558, 187] width 669 height 39
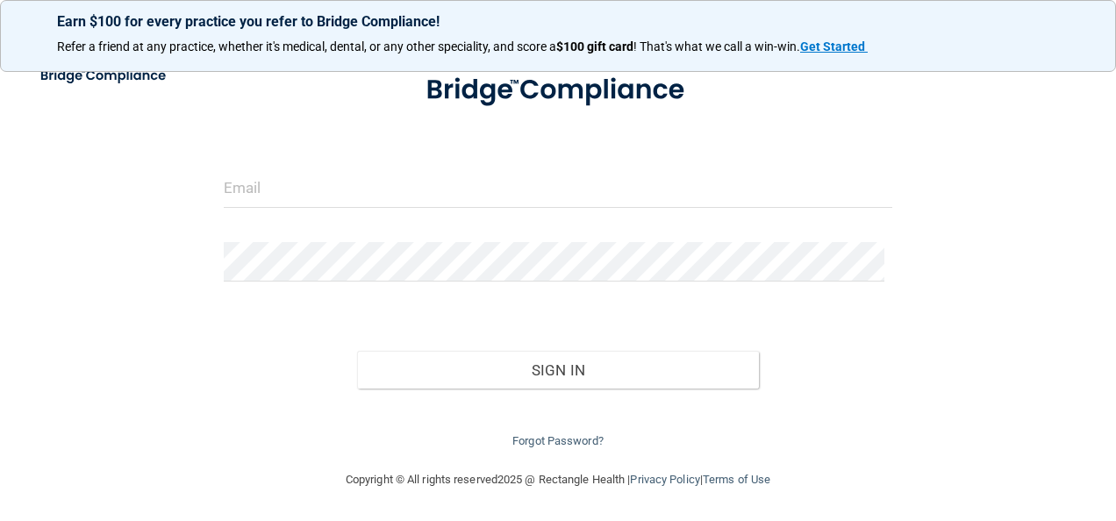
click at [177, 276] on div "Invalid email/password. You don't have permission to access that page. Sign In …" at bounding box center [558, 209] width 1046 height 485
